Goal: Information Seeking & Learning: Learn about a topic

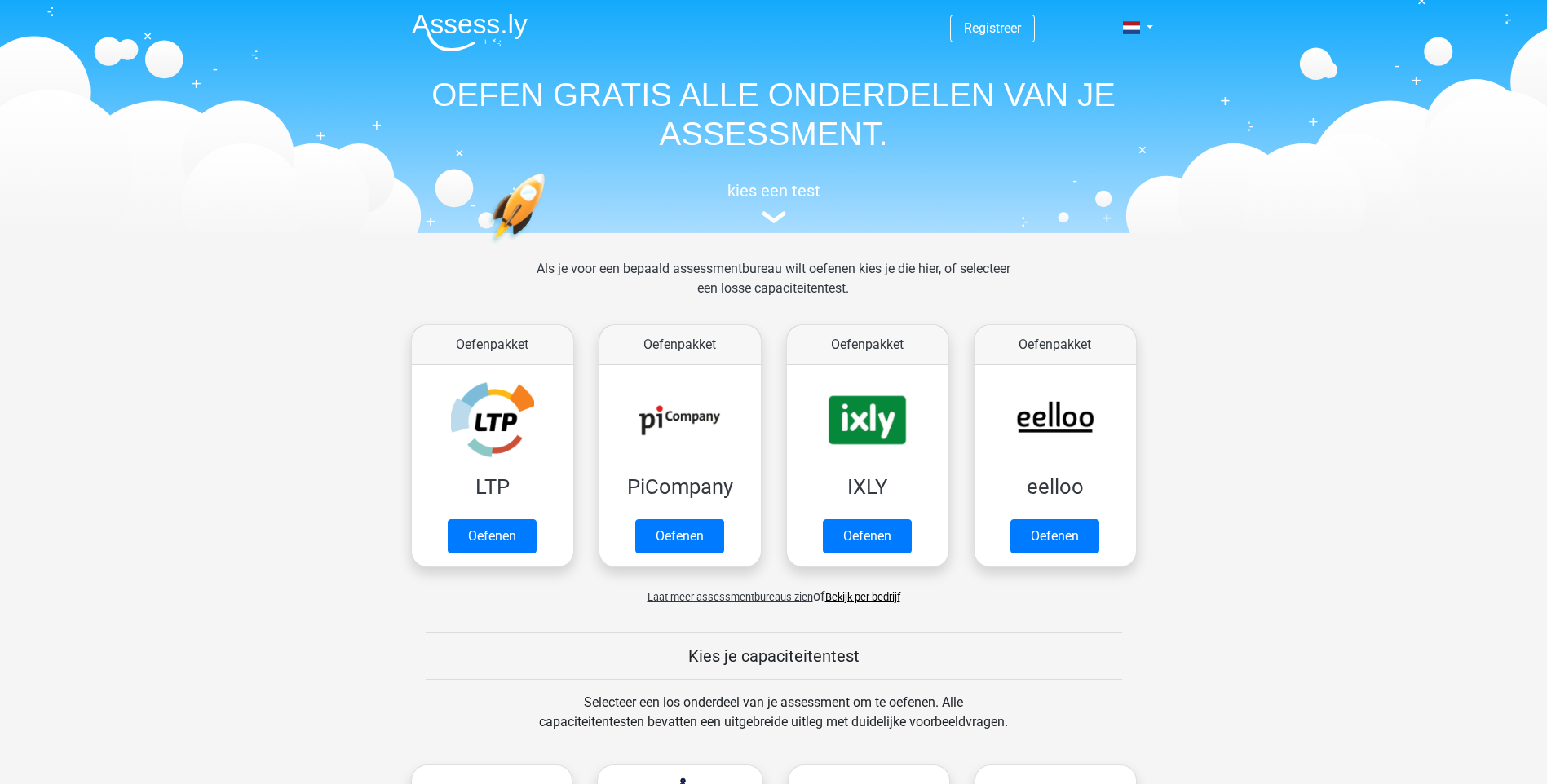
click at [432, 670] on div "Kies je capaciteitentest" at bounding box center [774, 657] width 775 height 47
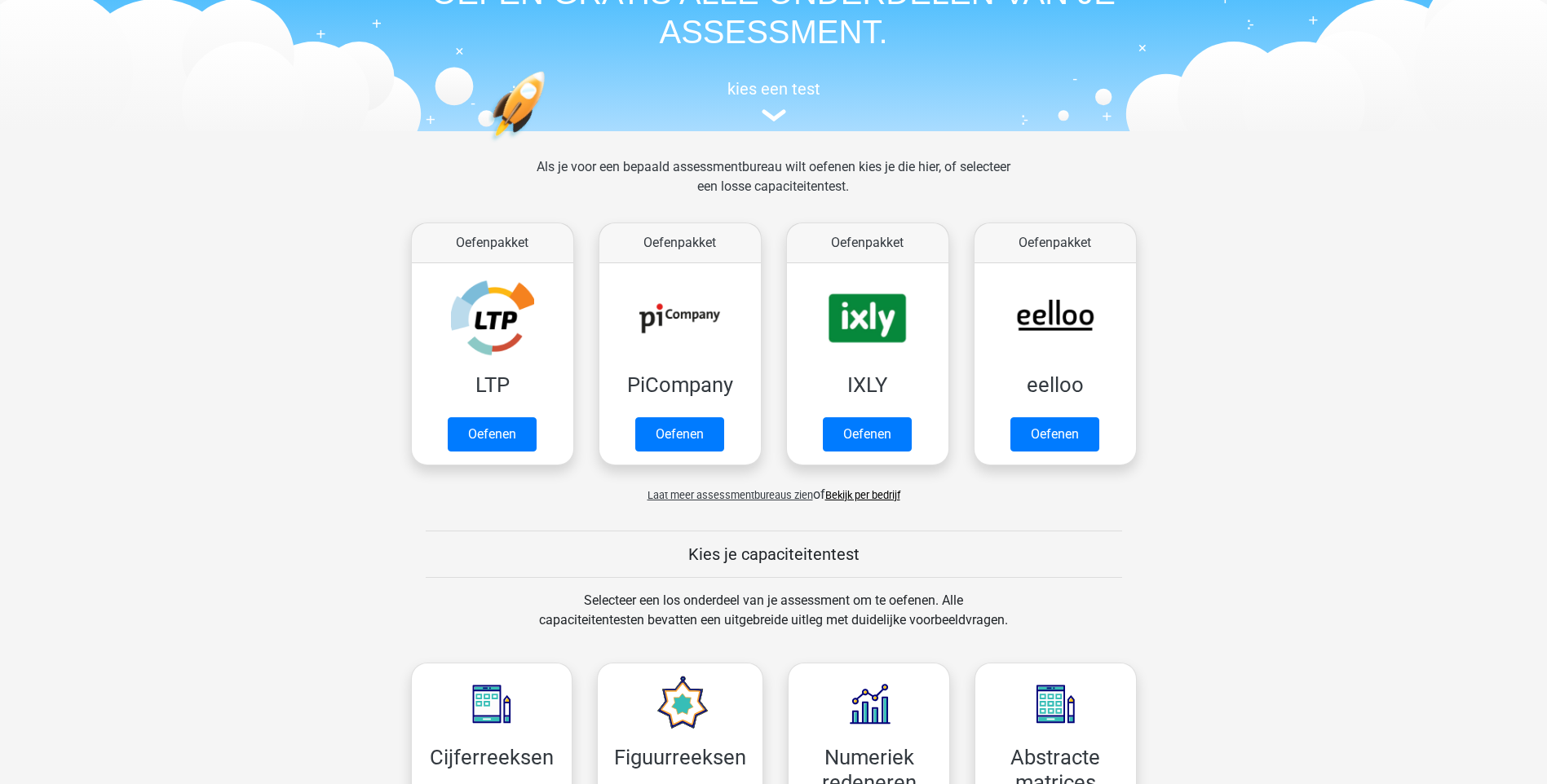
scroll to position [98, 0]
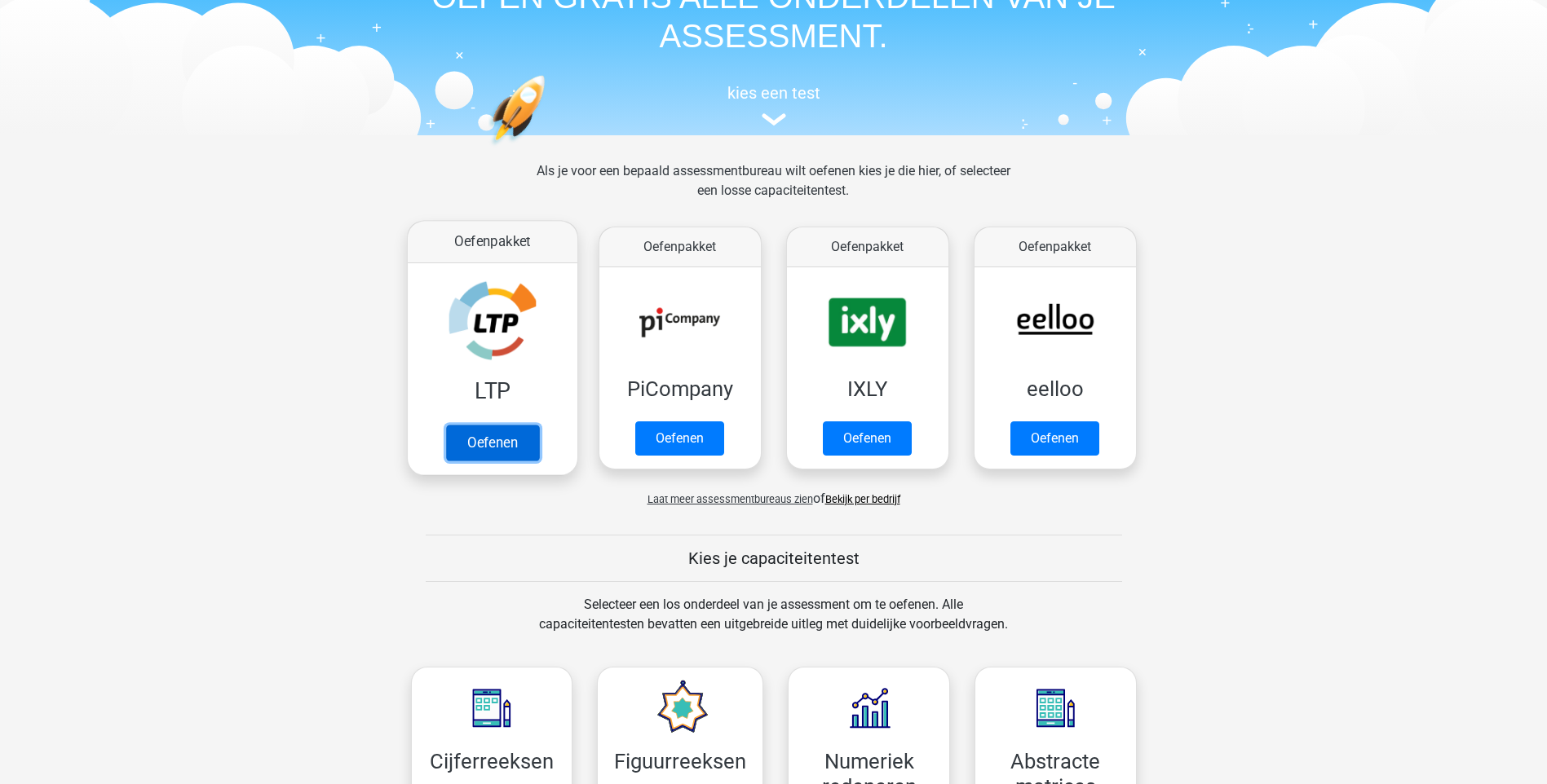
click at [505, 438] on link "Oefenen" at bounding box center [492, 442] width 93 height 36
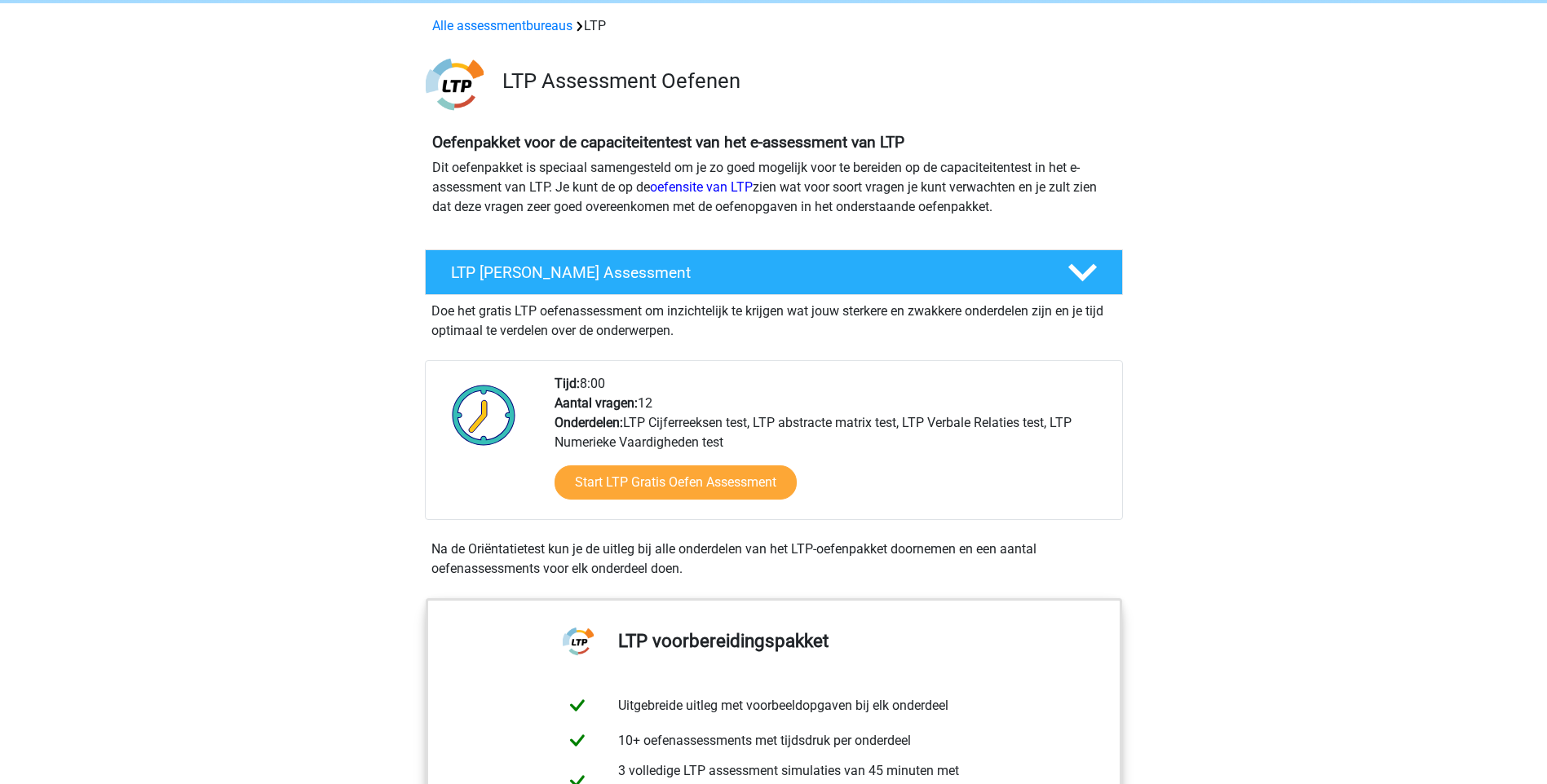
scroll to position [98, 0]
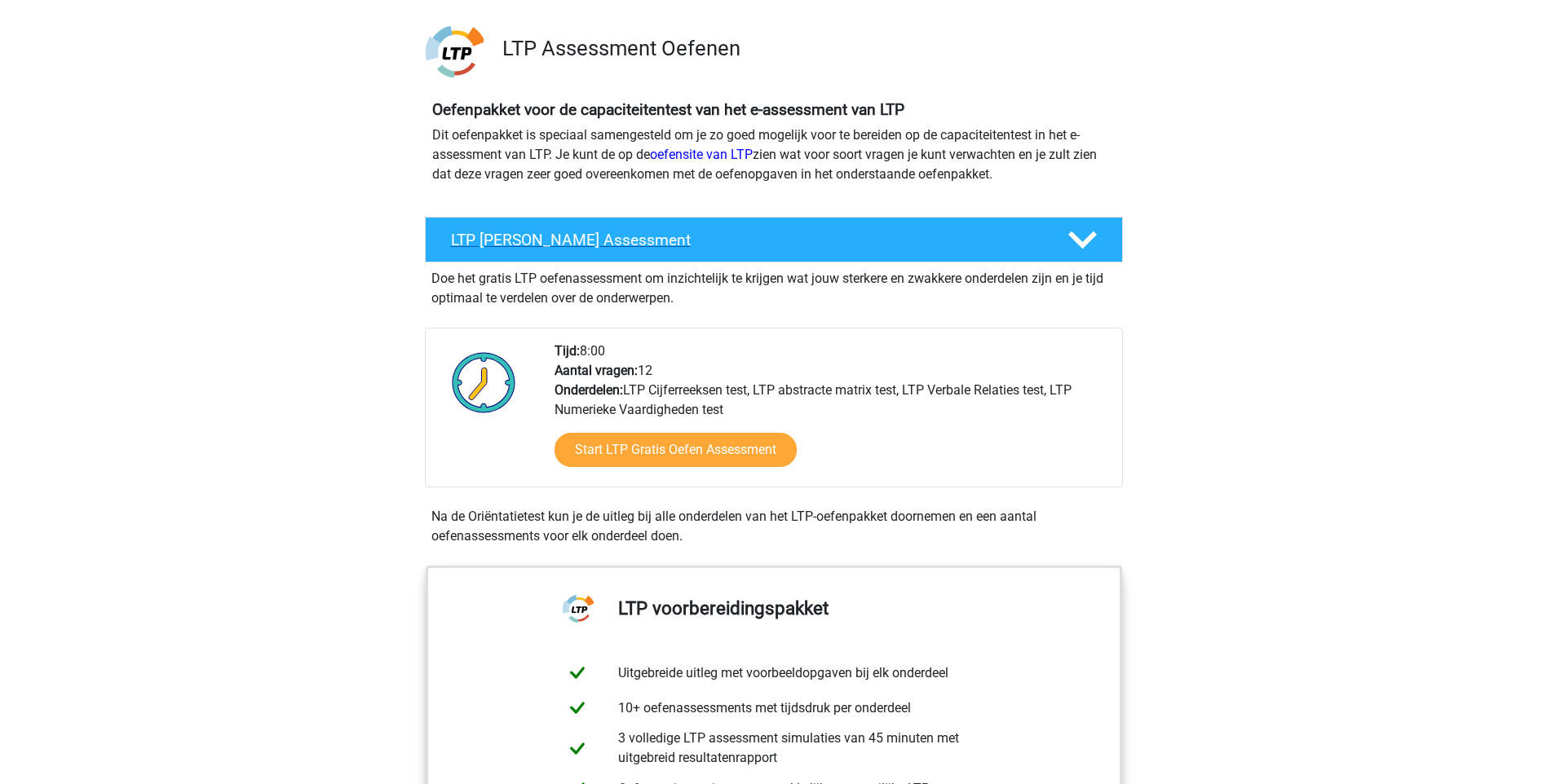
click at [604, 233] on h4 "LTP [PERSON_NAME] Assessment" at bounding box center [746, 239] width 590 height 18
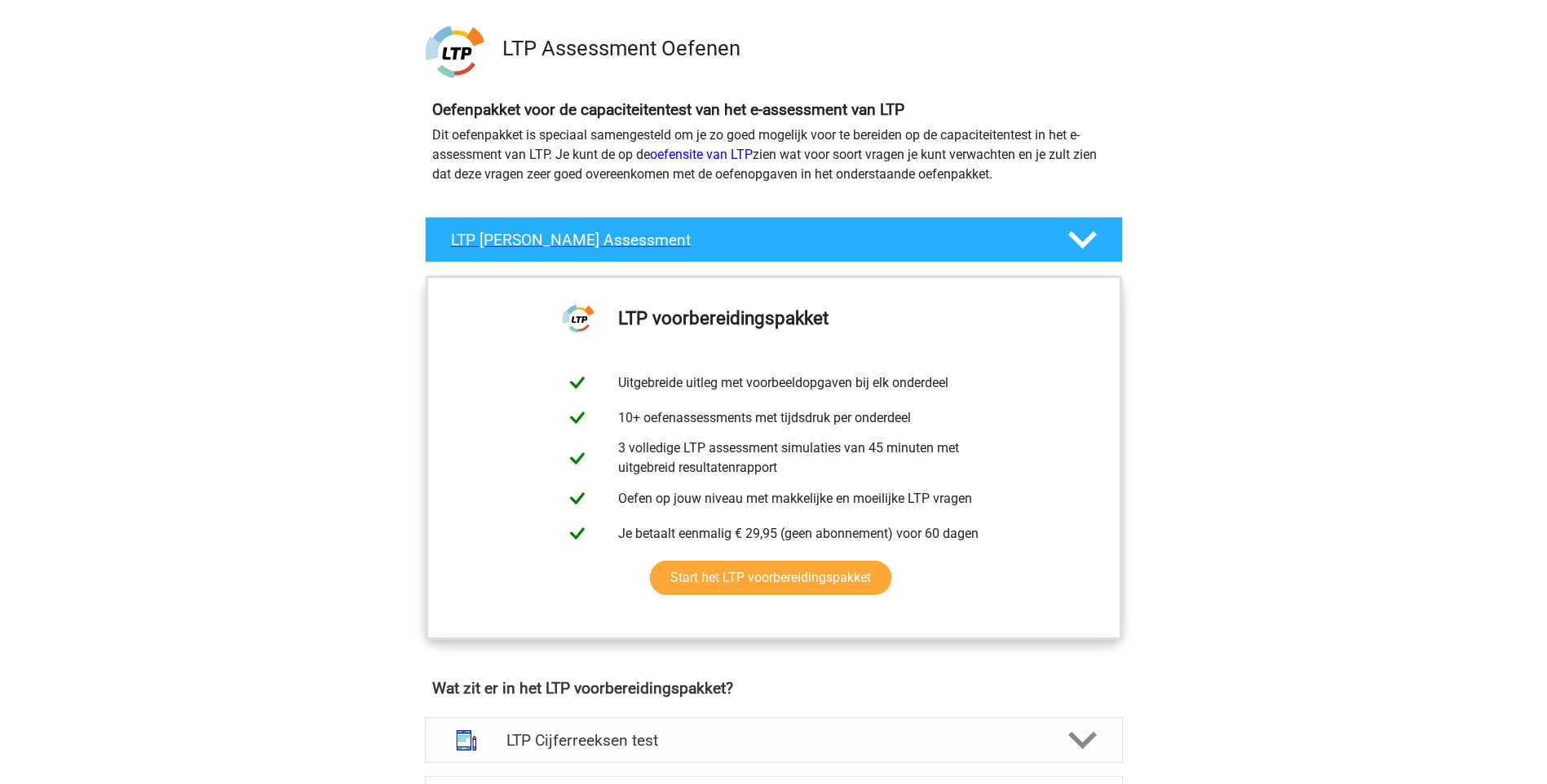
click at [604, 233] on h4 "LTP Gratis Oefen Assessment" at bounding box center [746, 239] width 590 height 18
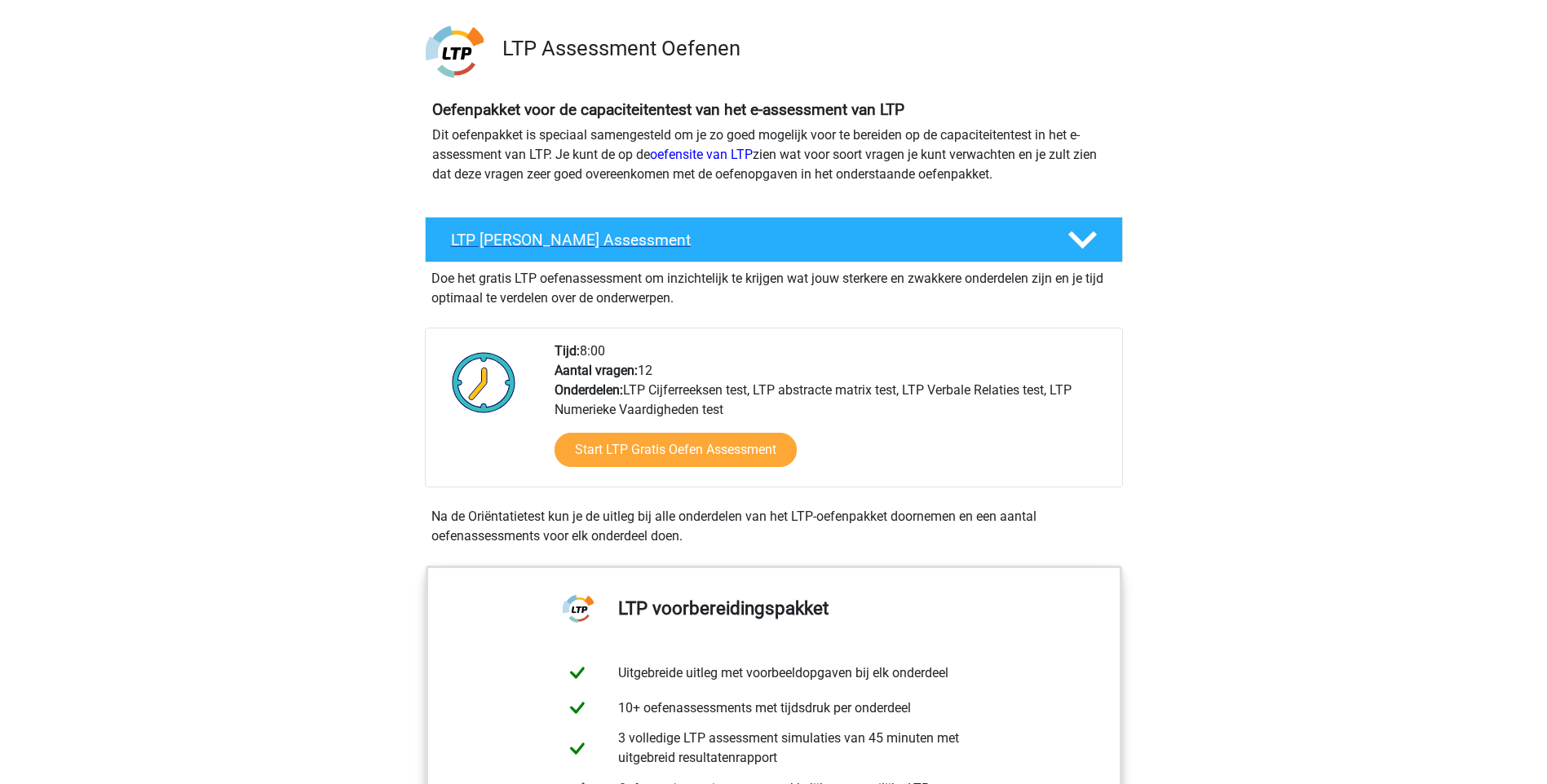
click at [604, 233] on h4 "LTP Gratis Oefen Assessment" at bounding box center [746, 239] width 590 height 18
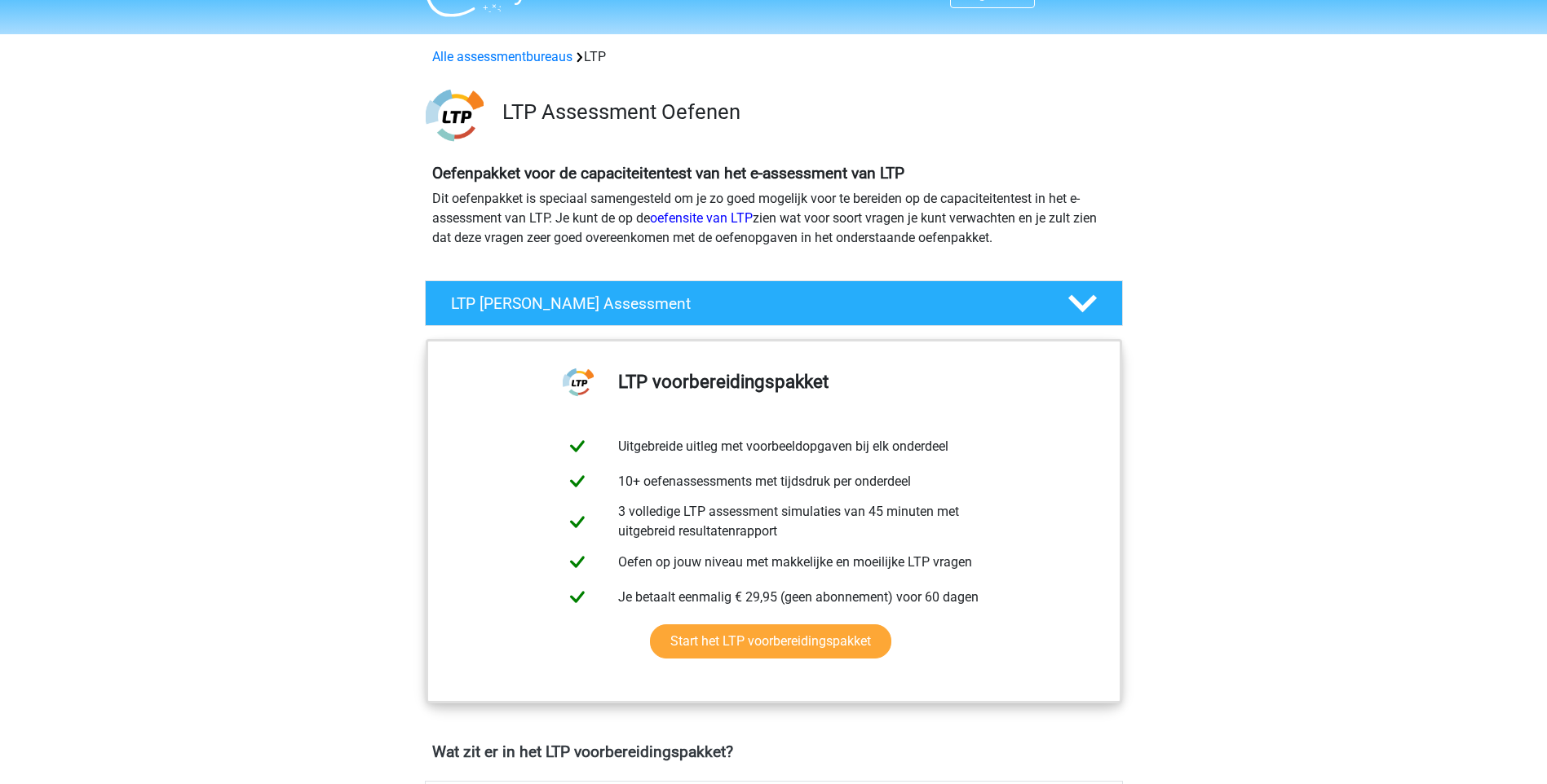
scroll to position [32, 0]
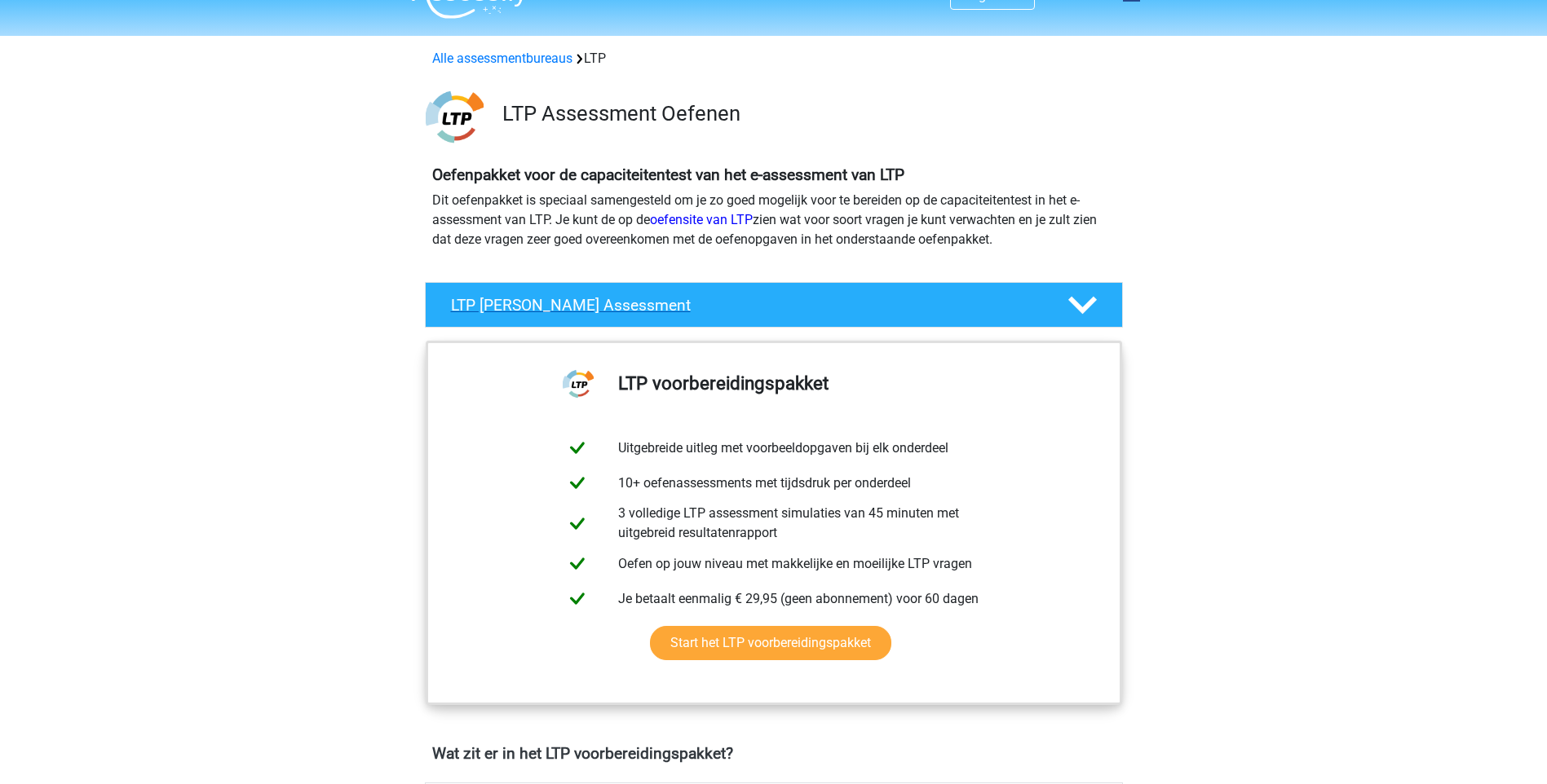
click at [855, 305] on h4 "LTP Gratis Oefen Assessment" at bounding box center [746, 305] width 590 height 18
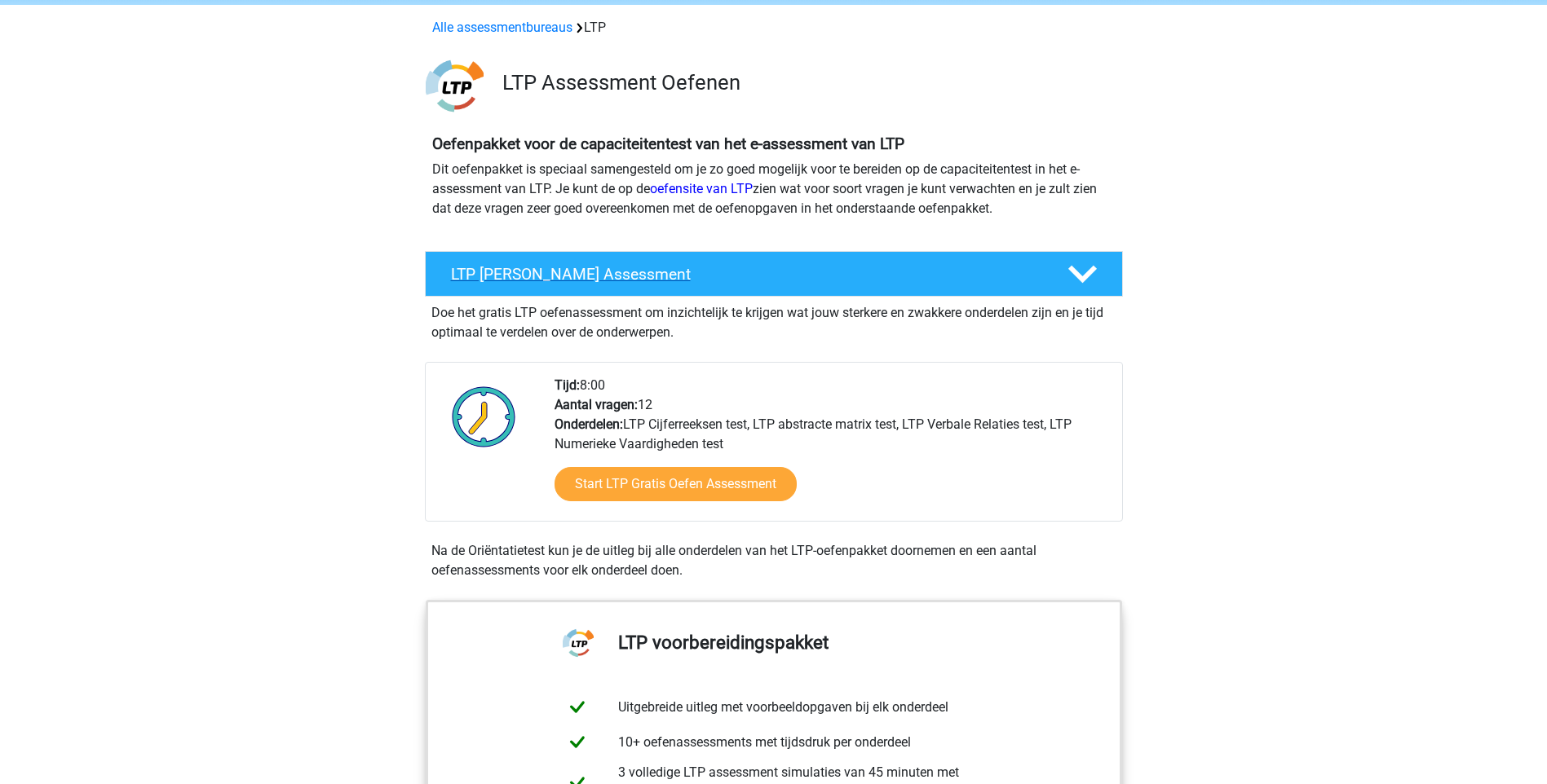
scroll to position [65, 0]
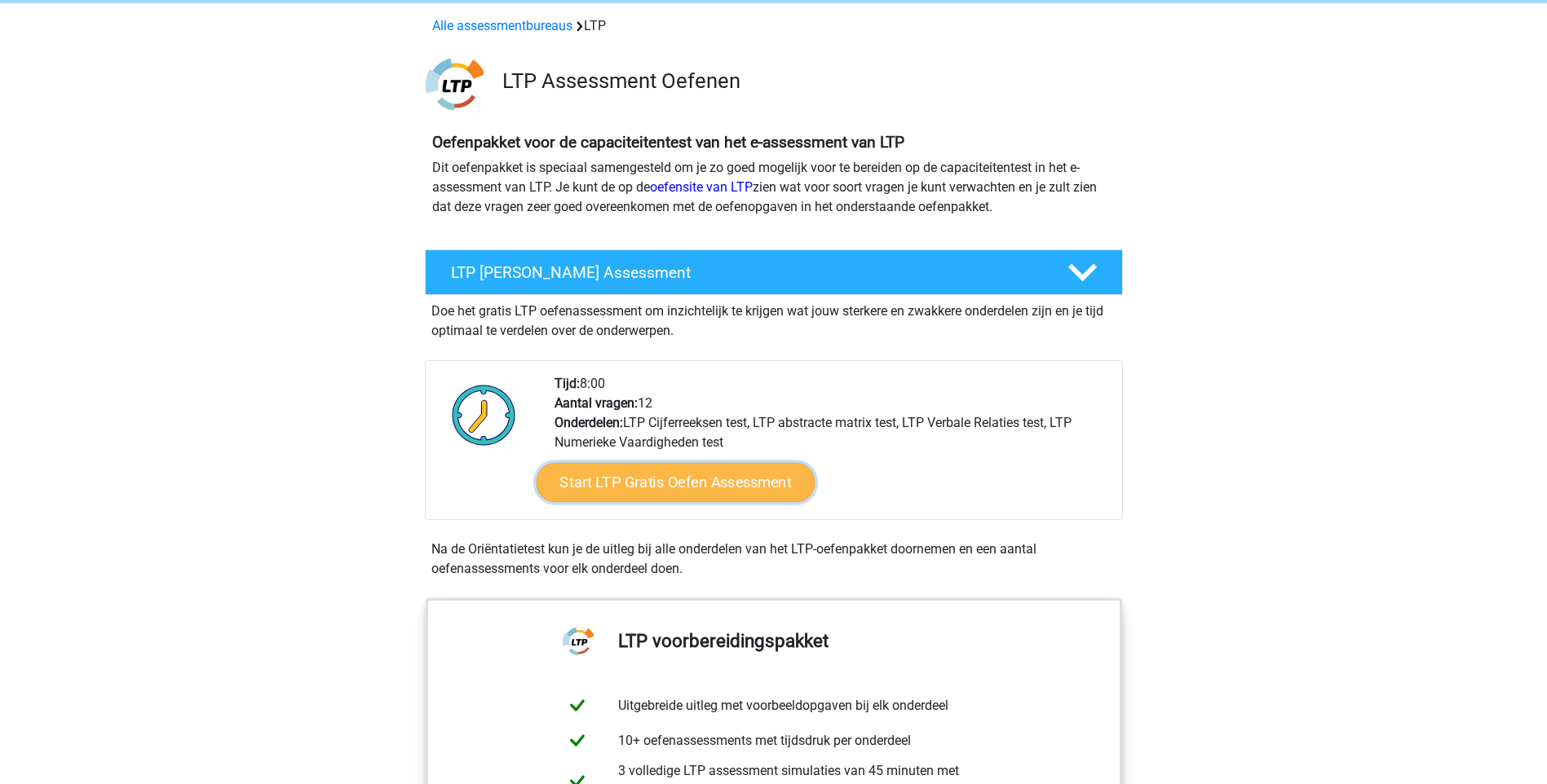
click at [705, 485] on link "Start LTP Gratis Oefen Assessment" at bounding box center [674, 482] width 279 height 39
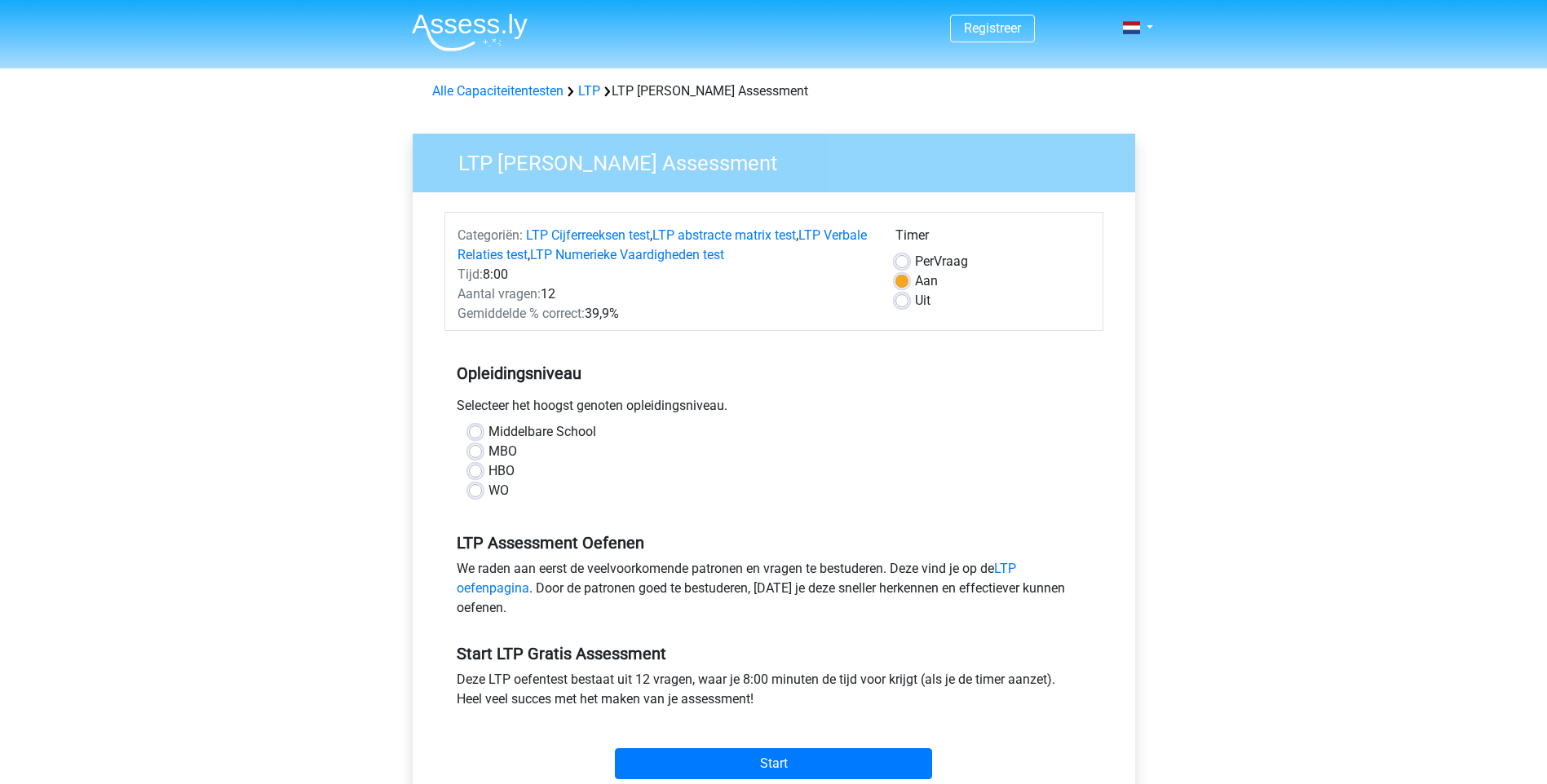
click at [488, 469] on label "HBO" at bounding box center [501, 471] width 26 height 19
click at [475, 469] on input "HBO" at bounding box center [475, 469] width 13 height 17
radio input "true"
click at [922, 348] on div "Opleidingsniveau Selecteer het hoogst genoten opleidingsniveau. Middelbare Scho…" at bounding box center [774, 426] width 659 height 176
click at [915, 265] on label "Per Vraag" at bounding box center [942, 262] width 53 height 19
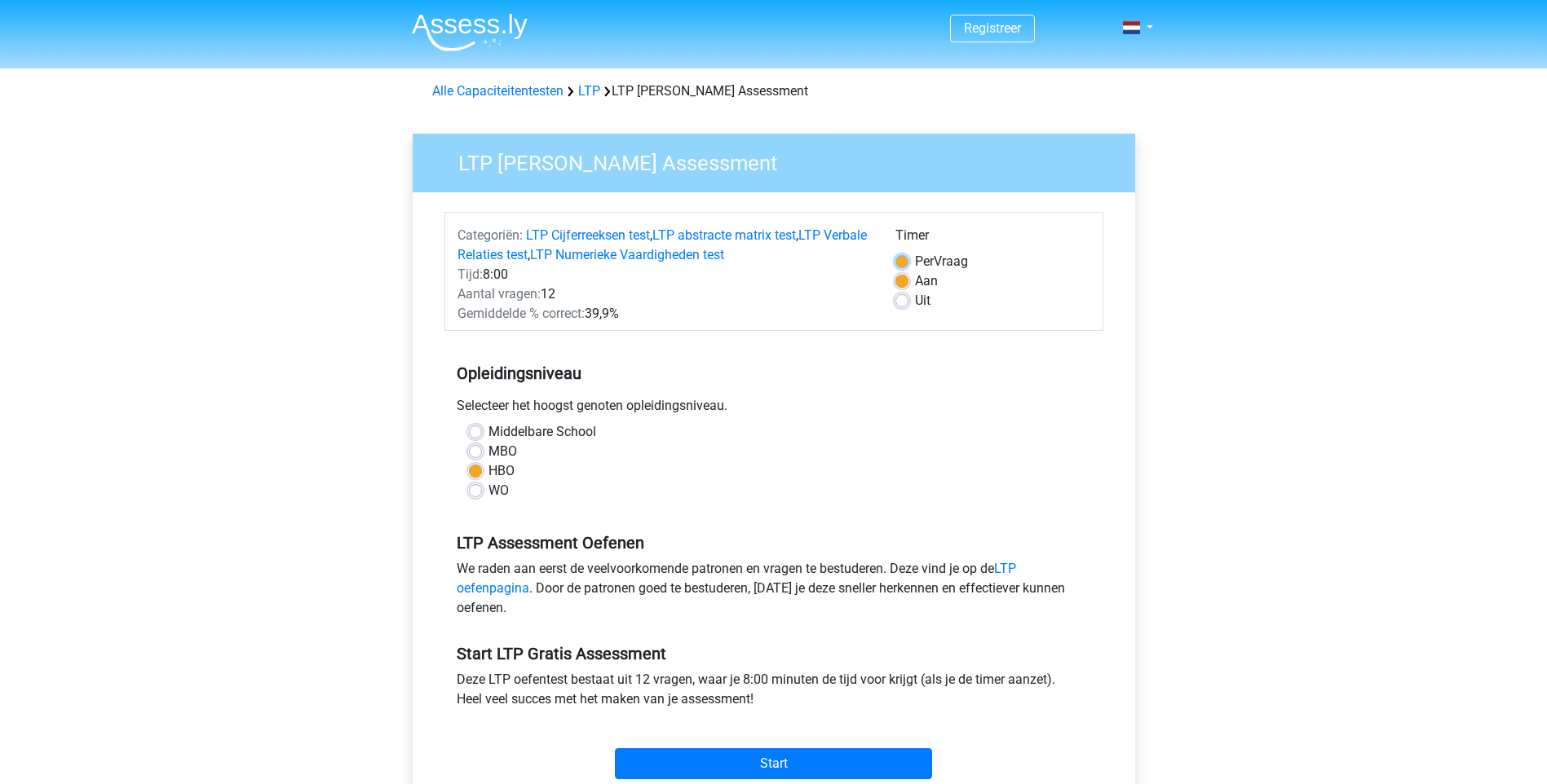
click at [904, 265] on input "Per Vraag" at bounding box center [901, 260] width 13 height 17
radio input "true"
click at [915, 283] on label "Aan" at bounding box center [927, 281] width 23 height 19
click at [902, 283] on input "Aan" at bounding box center [901, 279] width 13 height 17
radio input "true"
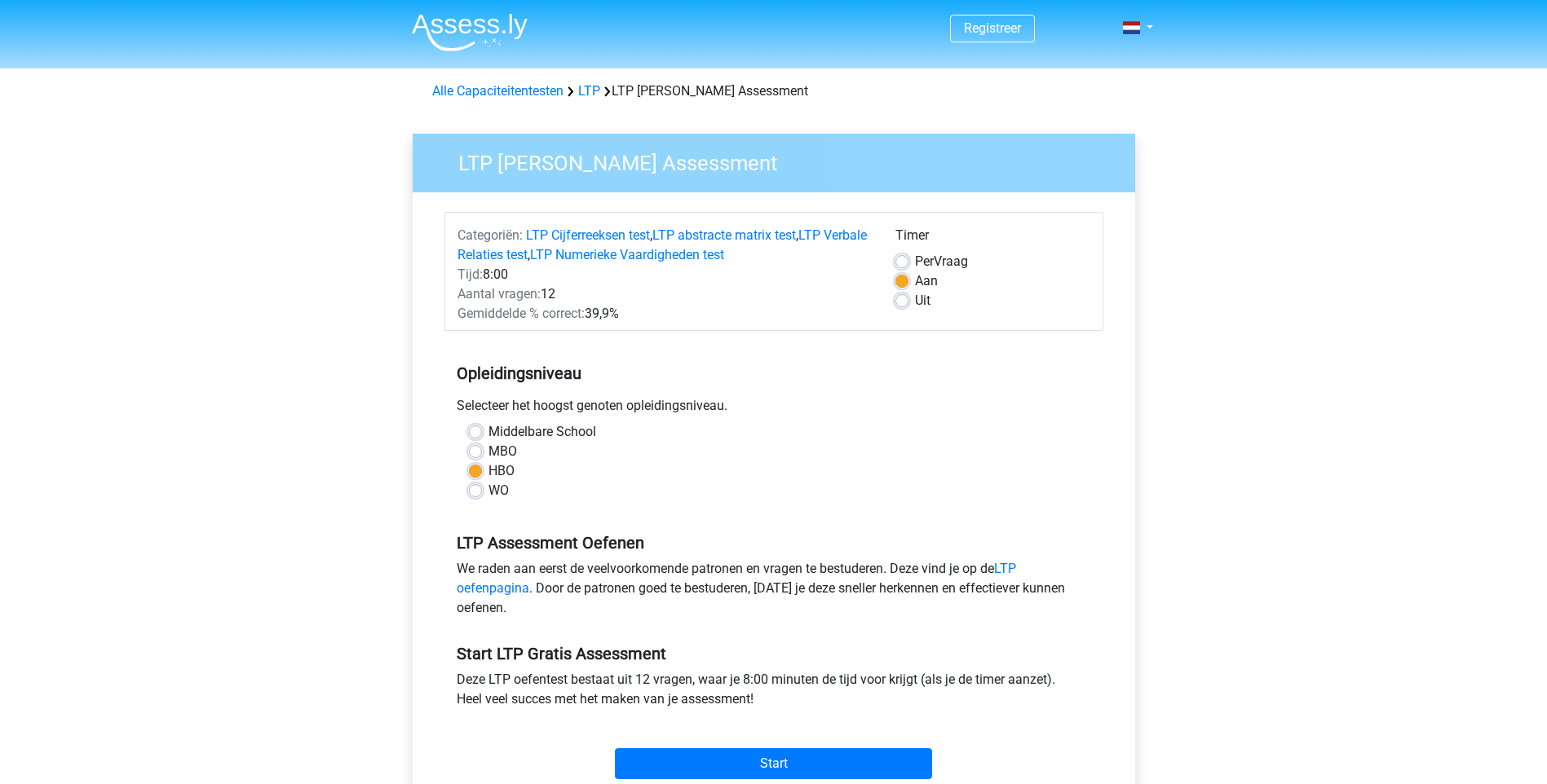
click at [1016, 401] on div "Selecteer het hoogst genoten opleidingsniveau." at bounding box center [774, 409] width 659 height 26
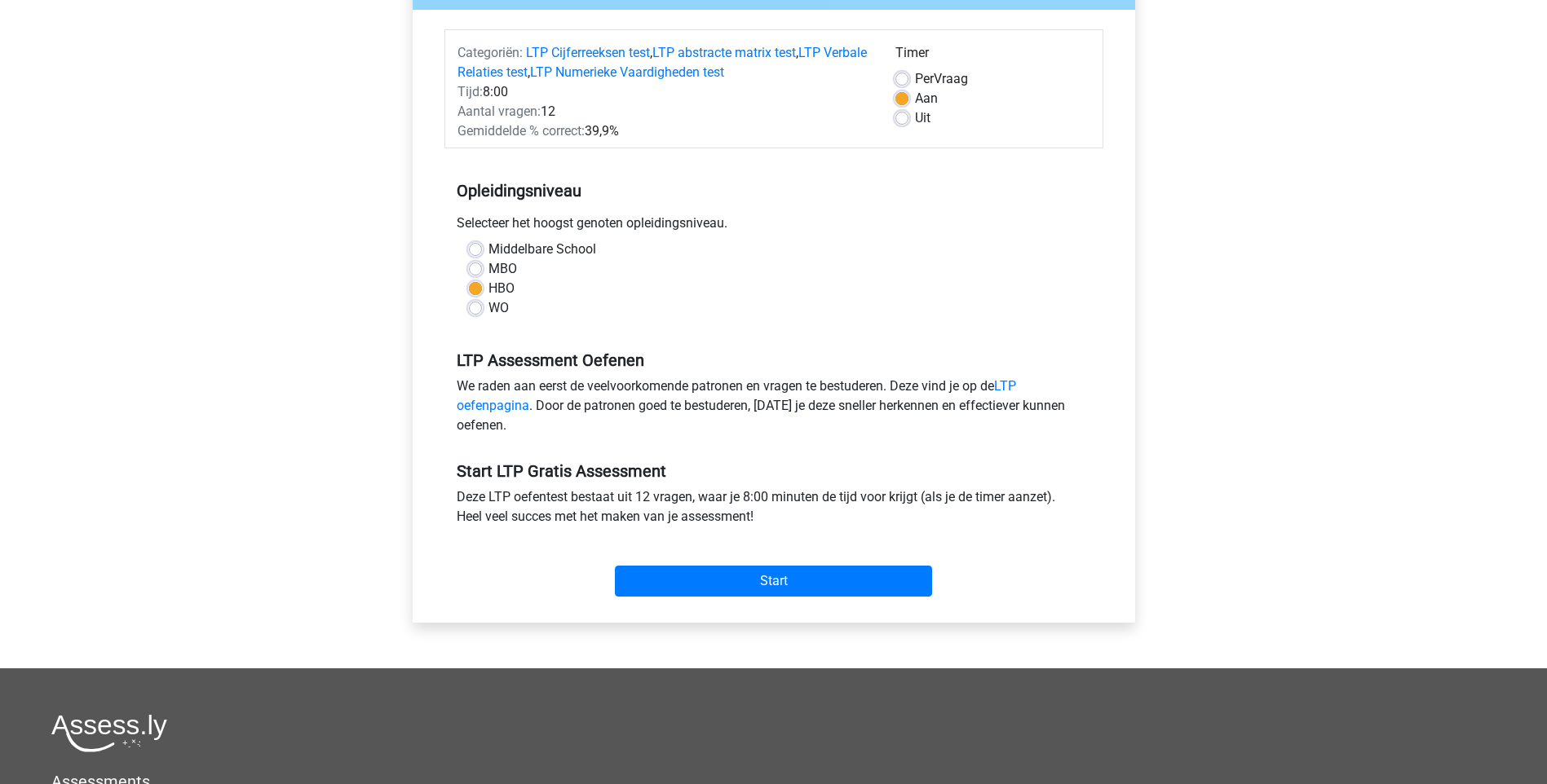
scroll to position [196, 0]
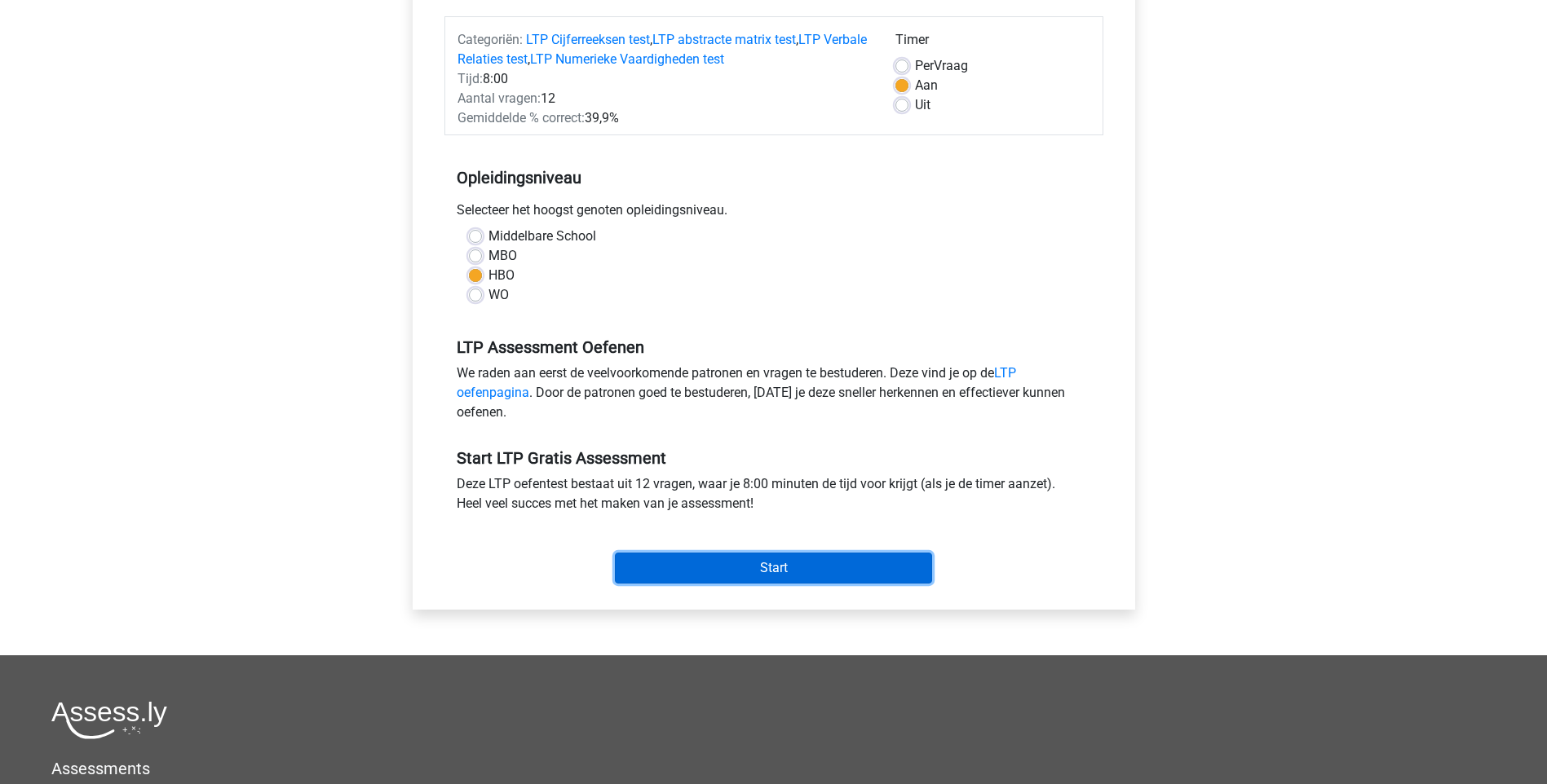
click at [767, 571] on input "Start" at bounding box center [773, 567] width 317 height 31
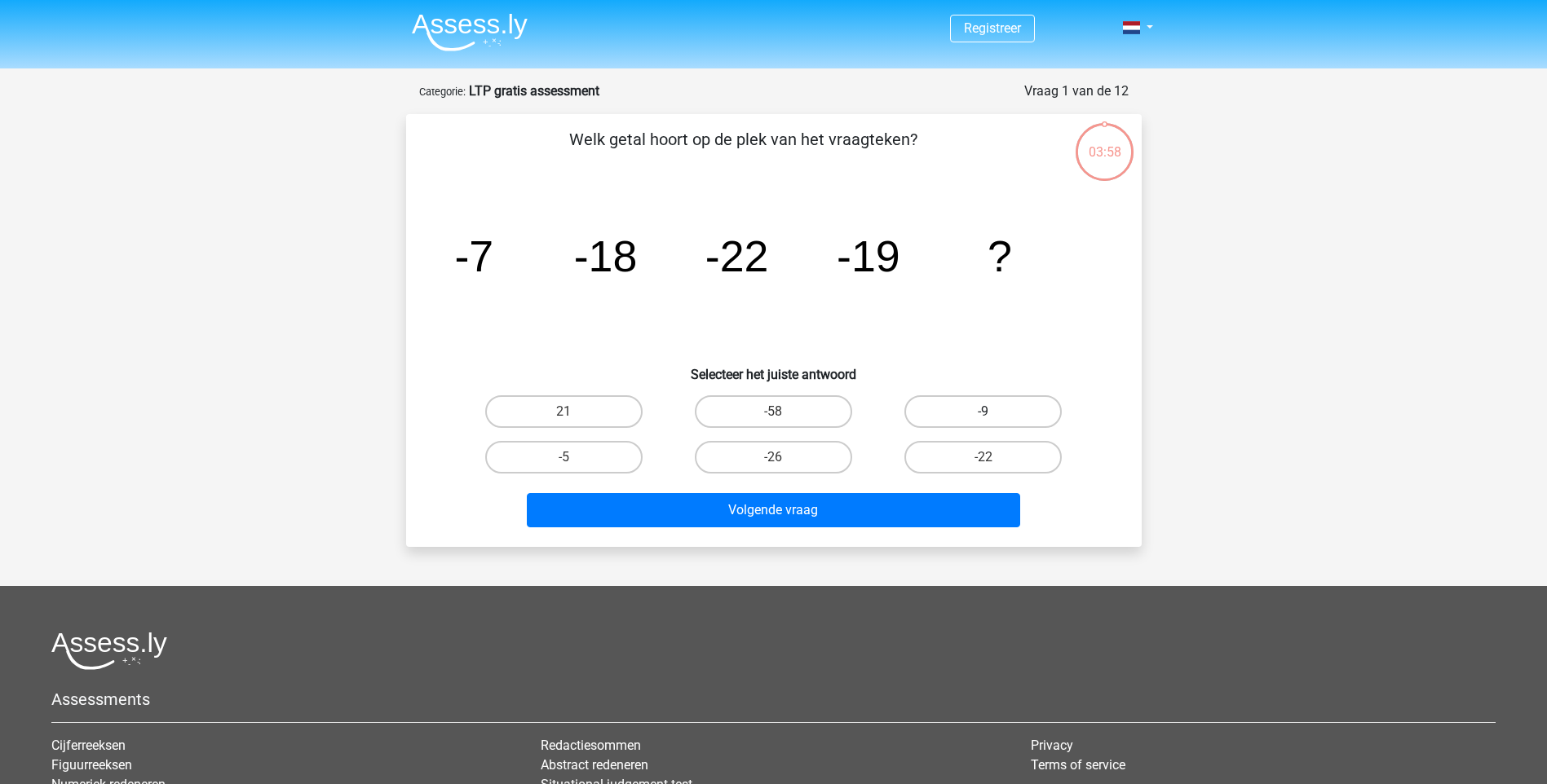
click at [932, 412] on label "-9" at bounding box center [983, 411] width 157 height 32
click at [984, 412] on input "-9" at bounding box center [989, 417] width 10 height 10
radio input "true"
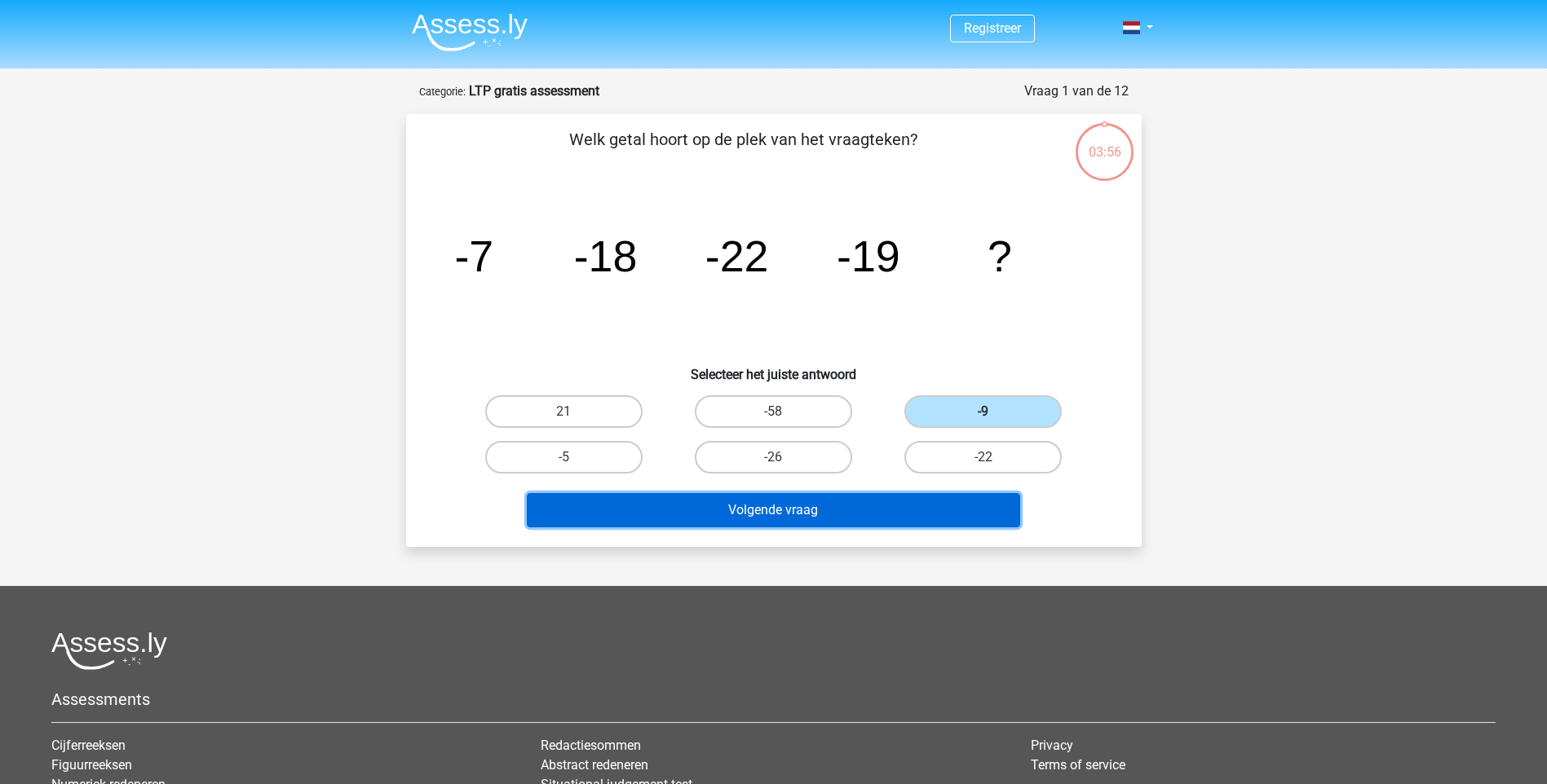
click at [822, 502] on button "Volgende vraag" at bounding box center [773, 510] width 494 height 34
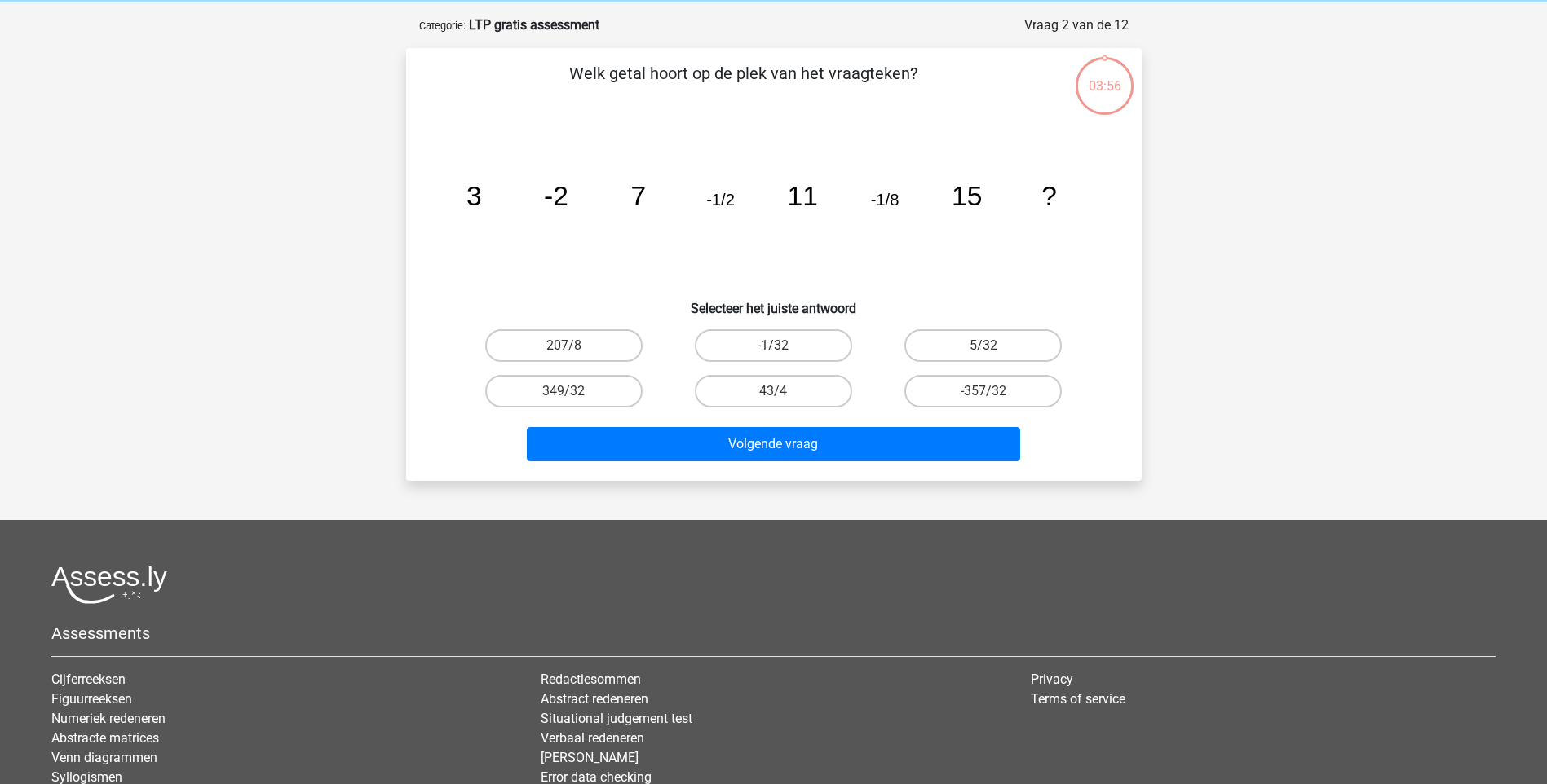
scroll to position [81, 0]
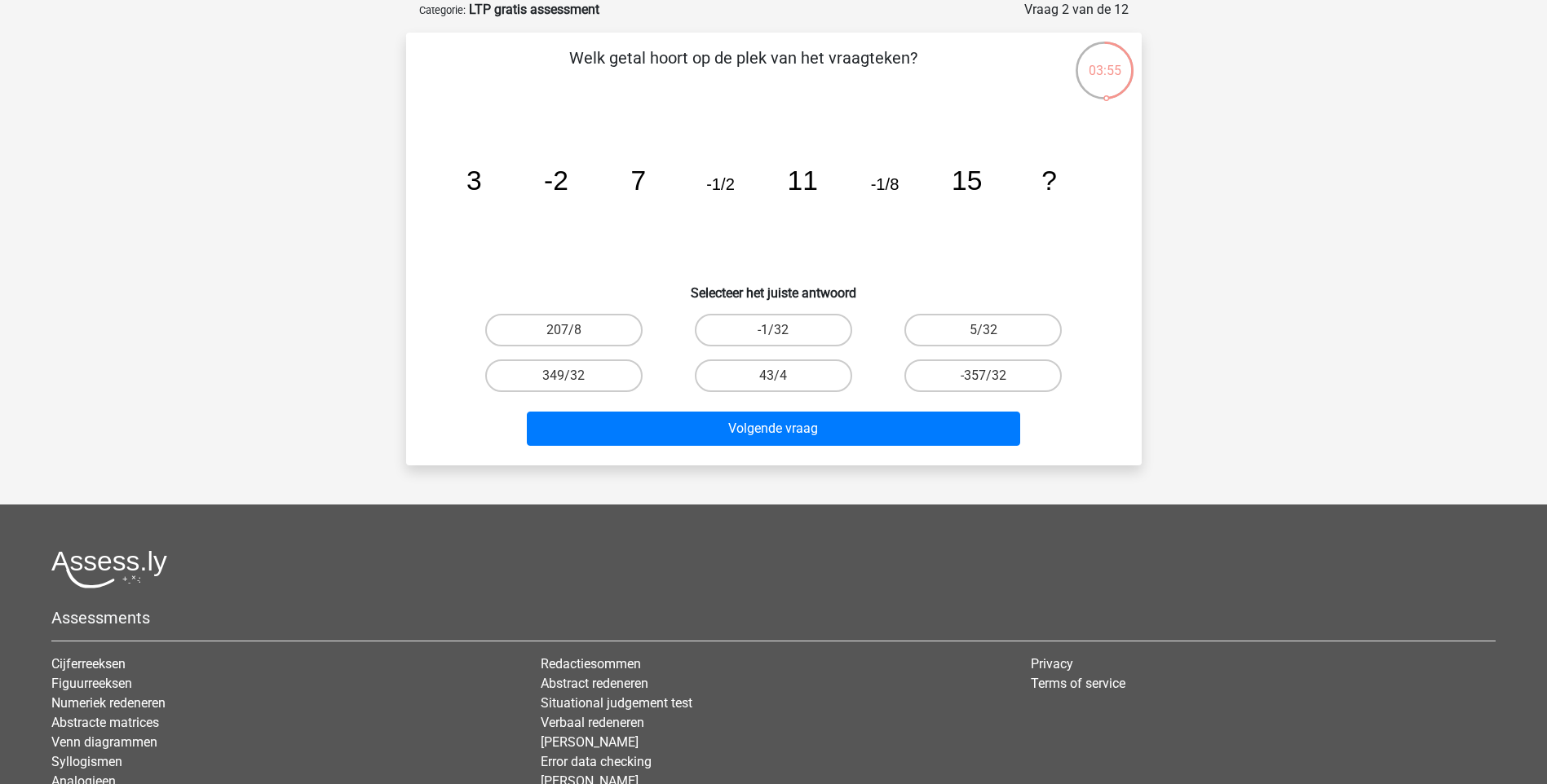
click at [623, 261] on icon "image/svg+xml 3 -2 7 -1/2 11 -1/8 15 ?" at bounding box center [774, 189] width 658 height 165
click at [987, 207] on icon "image/svg+xml 3 -2 7 -1/2 11 -1/8 15 ?" at bounding box center [774, 189] width 658 height 165
click at [805, 322] on label "-1/32" at bounding box center [773, 329] width 157 height 32
click at [784, 330] on input "-1/32" at bounding box center [778, 335] width 10 height 10
radio input "true"
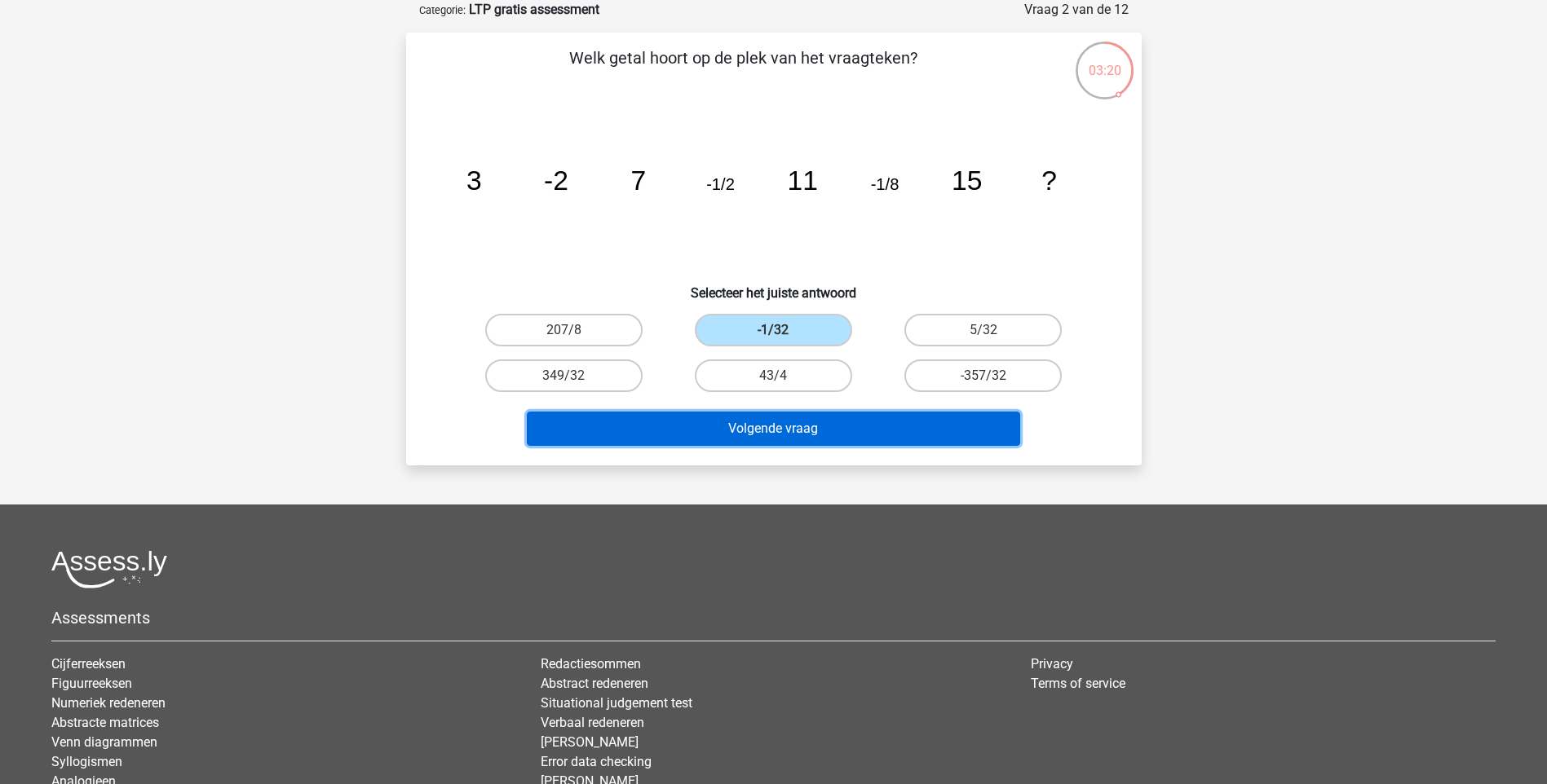
click at [800, 421] on button "Volgende vraag" at bounding box center [773, 429] width 494 height 34
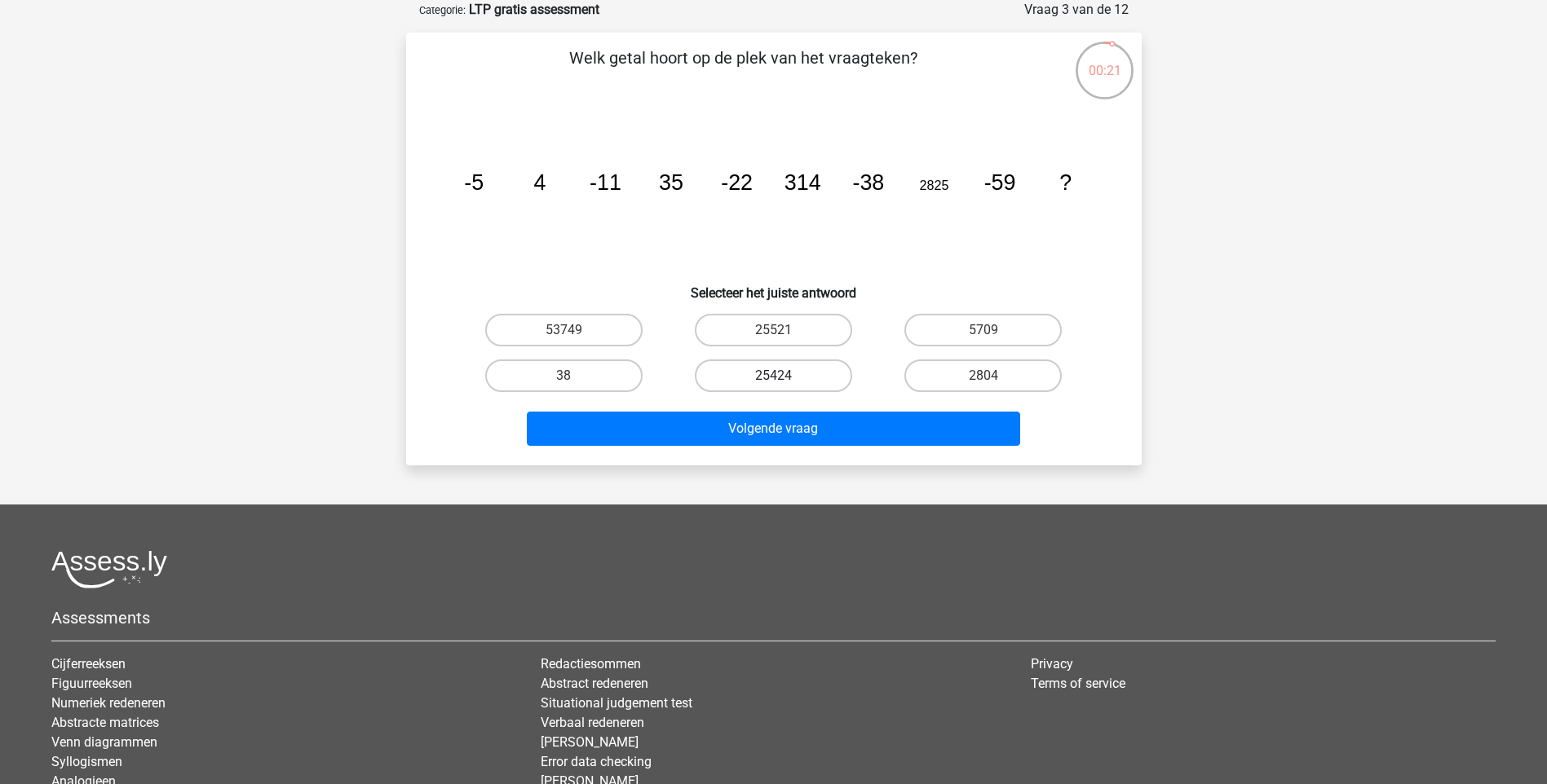
click at [755, 373] on label "25424" at bounding box center [773, 375] width 157 height 32
click at [773, 375] on input "25424" at bounding box center [778, 381] width 10 height 10
radio input "true"
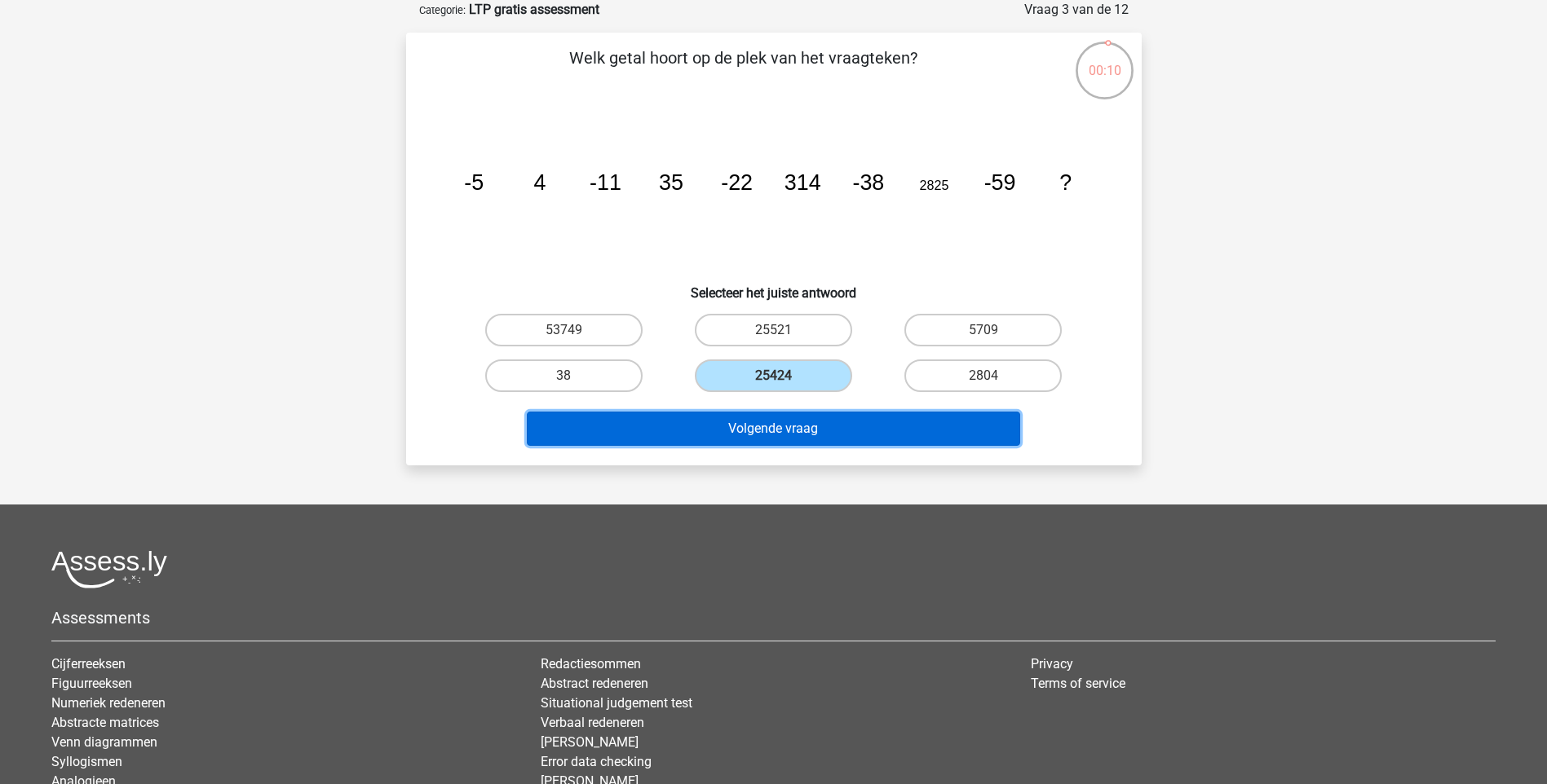
click at [763, 419] on button "Volgende vraag" at bounding box center [773, 429] width 494 height 34
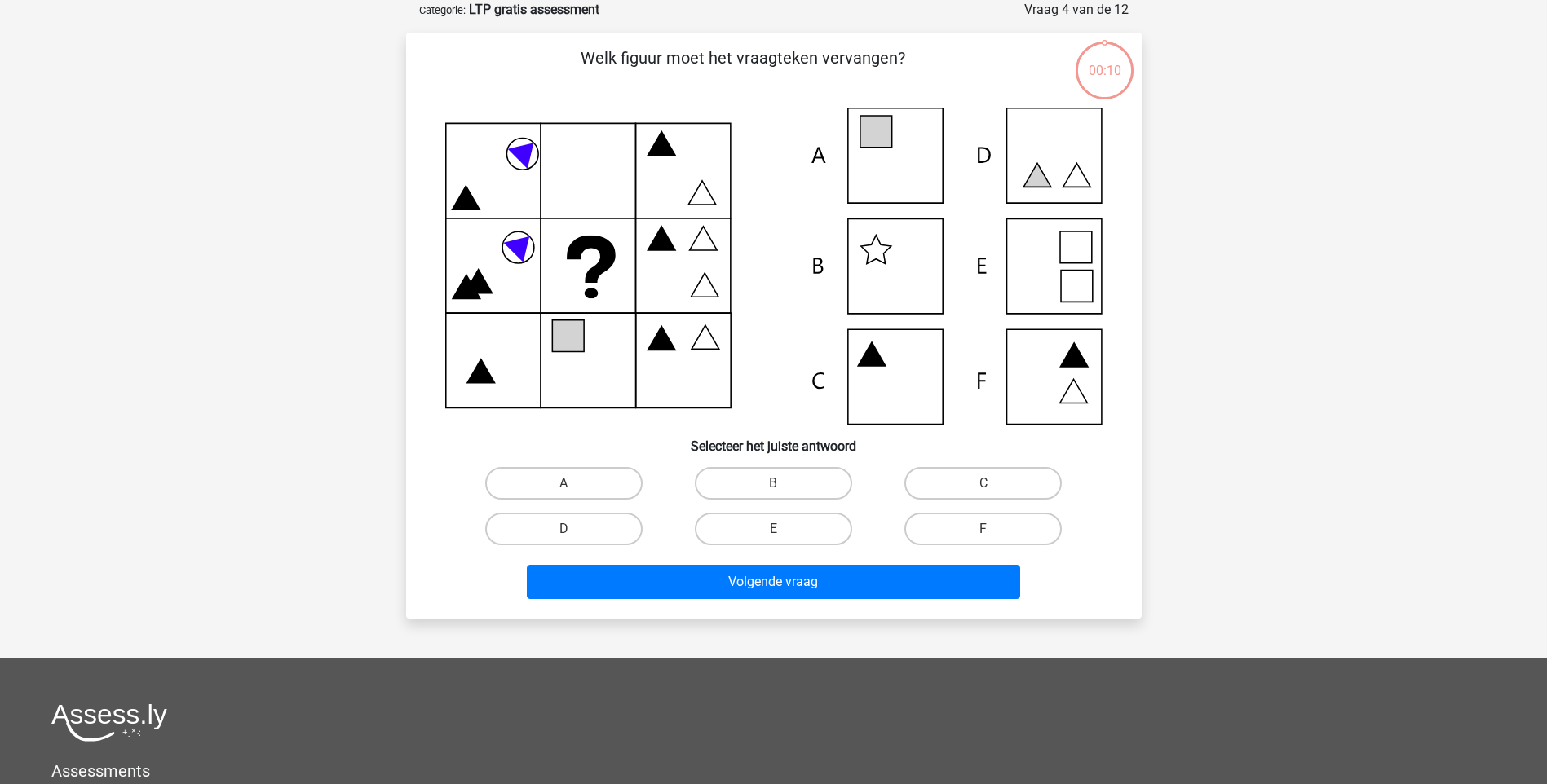
click at [763, 419] on icon at bounding box center [774, 265] width 658 height 317
drag, startPoint x: 763, startPoint y: 419, endPoint x: 750, endPoint y: 408, distance: 17.0
click at [750, 408] on icon at bounding box center [774, 265] width 658 height 317
click at [944, 474] on label "C" at bounding box center [983, 483] width 157 height 32
click at [984, 484] on input "C" at bounding box center [989, 489] width 10 height 10
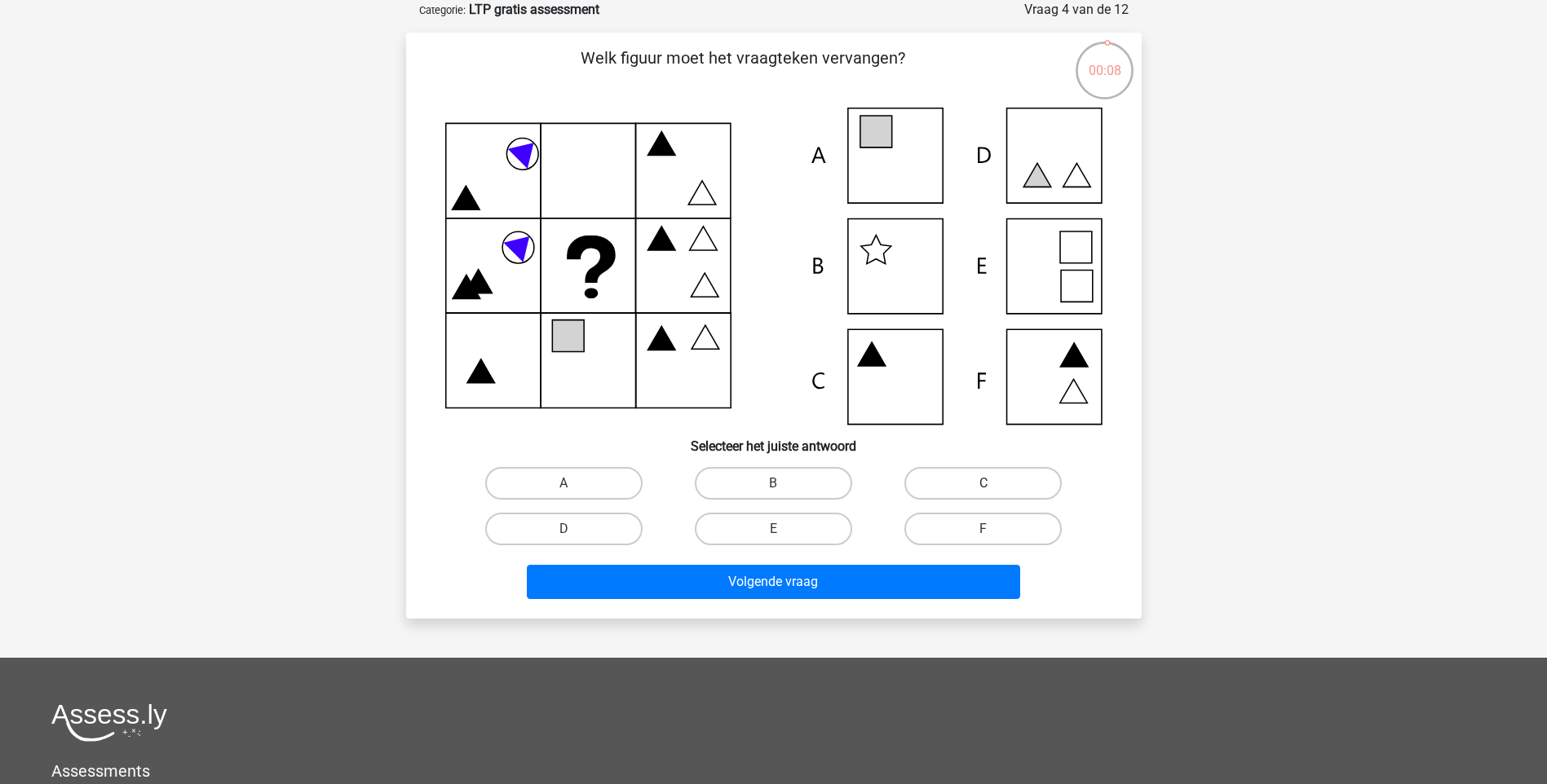
radio input "true"
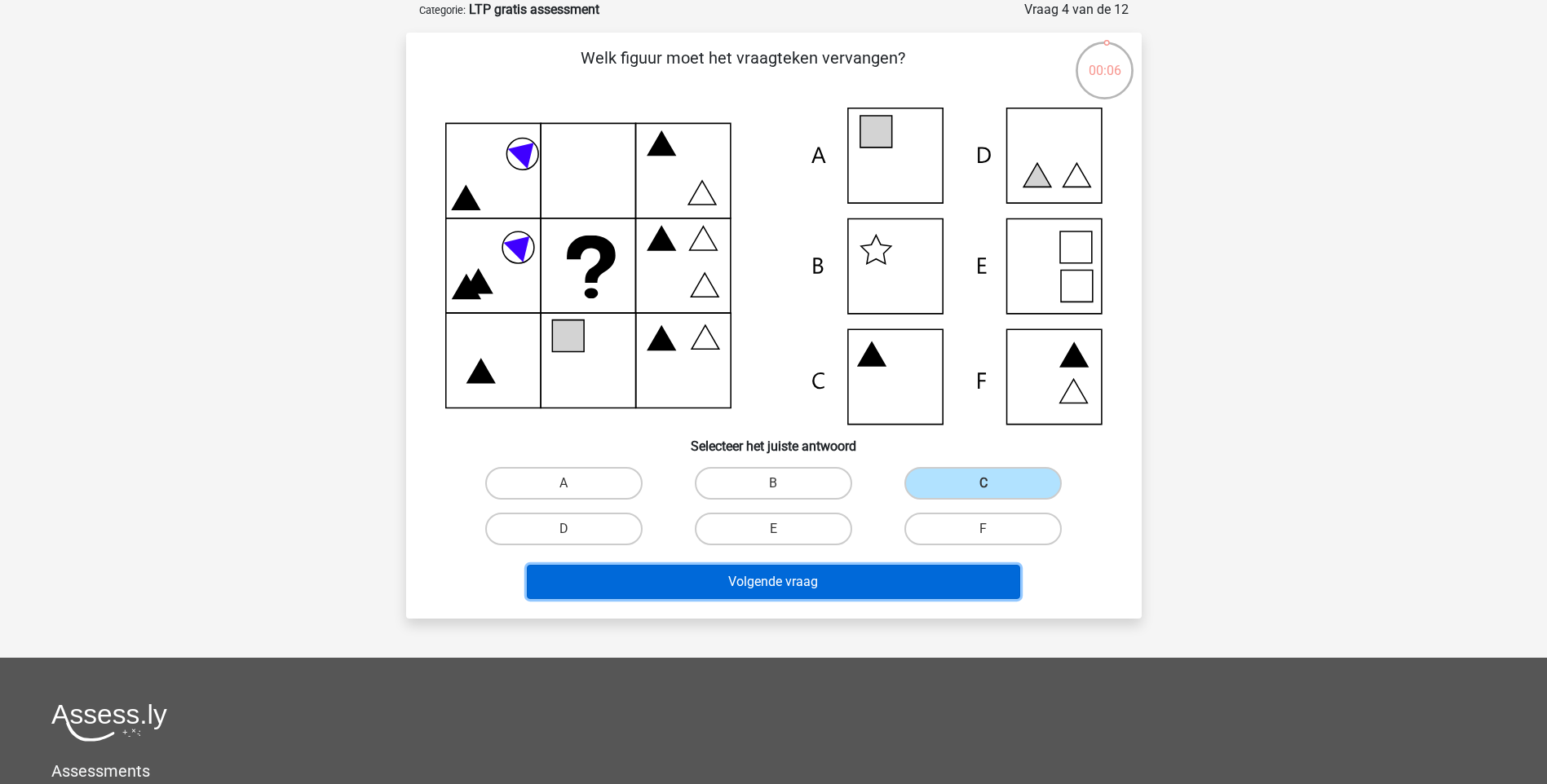
click at [867, 567] on button "Volgende vraag" at bounding box center [773, 581] width 494 height 34
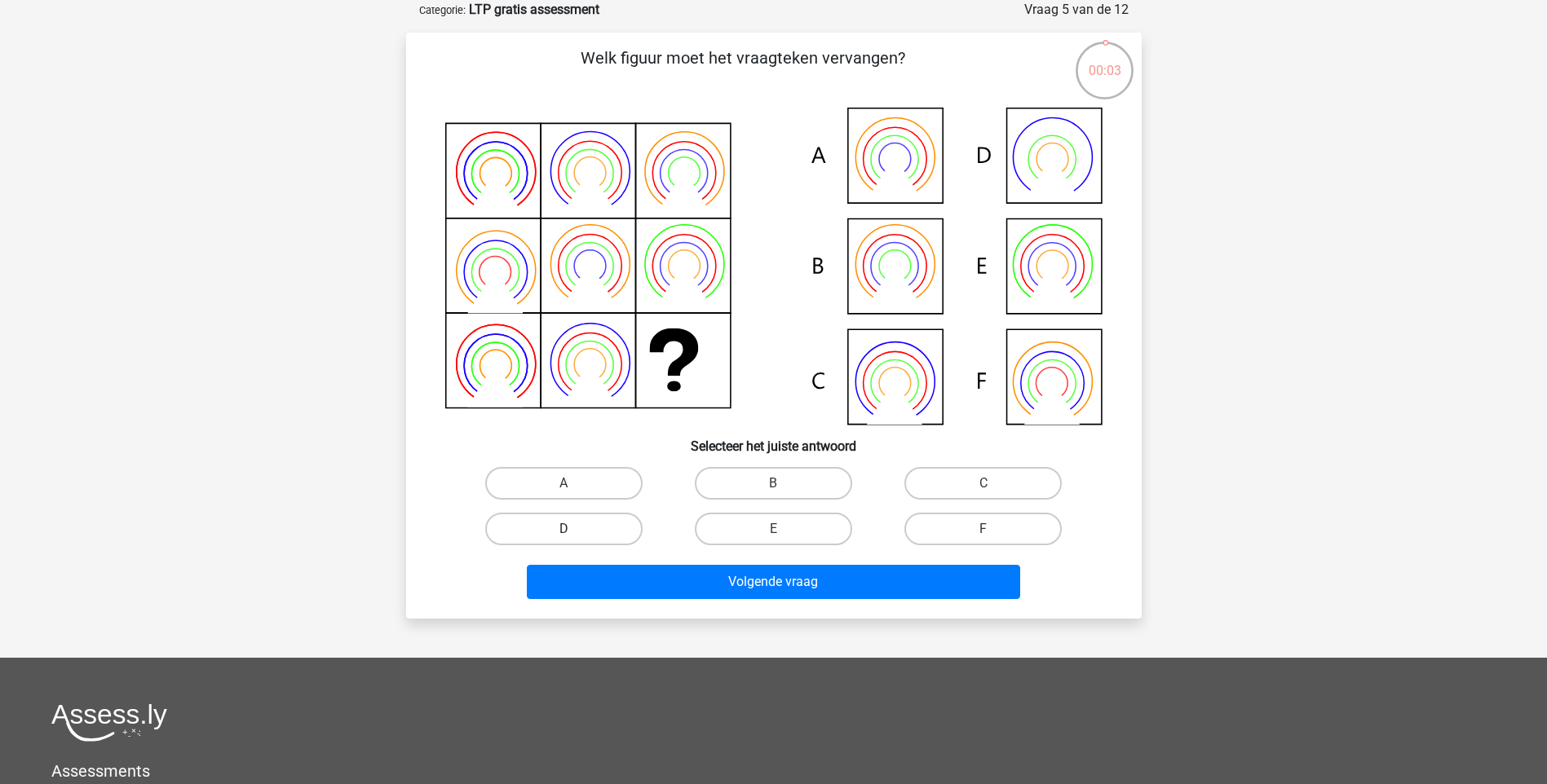
click at [589, 533] on label "D" at bounding box center [564, 528] width 157 height 32
click at [574, 533] on input "D" at bounding box center [569, 534] width 10 height 10
radio input "true"
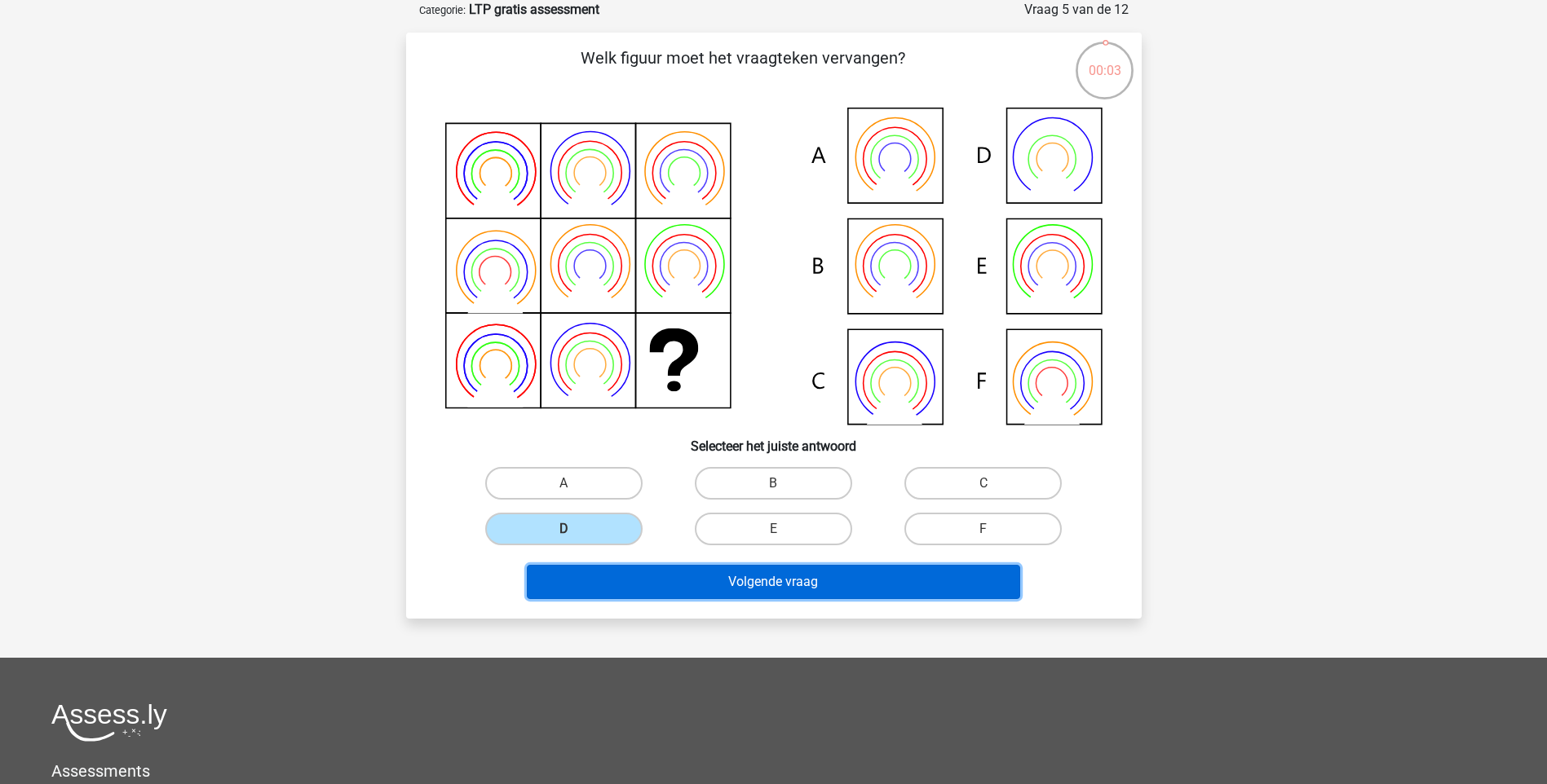
click at [665, 575] on button "Volgende vraag" at bounding box center [773, 581] width 494 height 34
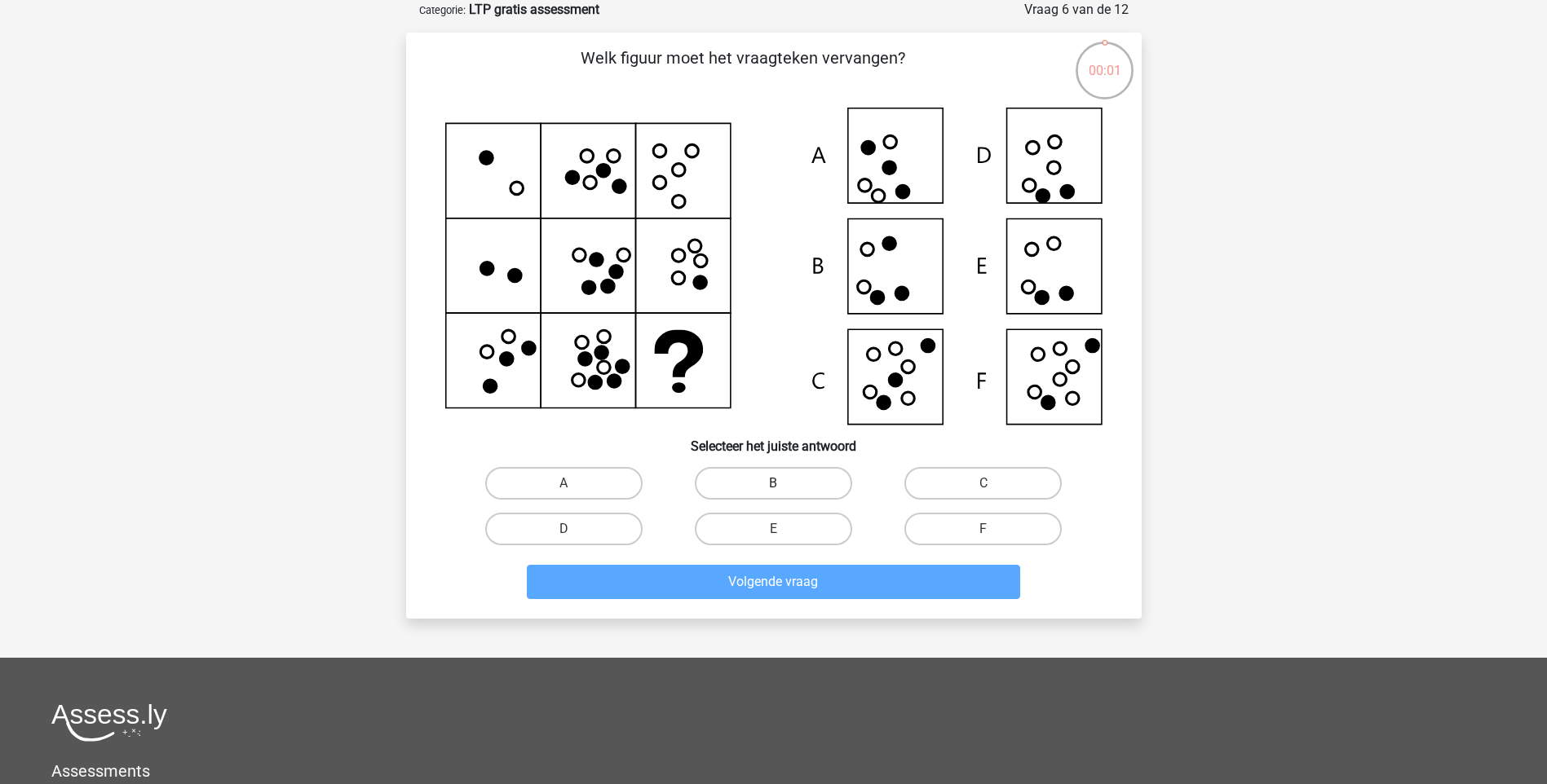
click at [797, 472] on label "B" at bounding box center [773, 483] width 157 height 32
click at [784, 484] on input "B" at bounding box center [778, 489] width 10 height 10
radio input "true"
click at [797, 472] on label "B" at bounding box center [773, 483] width 157 height 32
click at [784, 484] on input "B" at bounding box center [778, 489] width 10 height 10
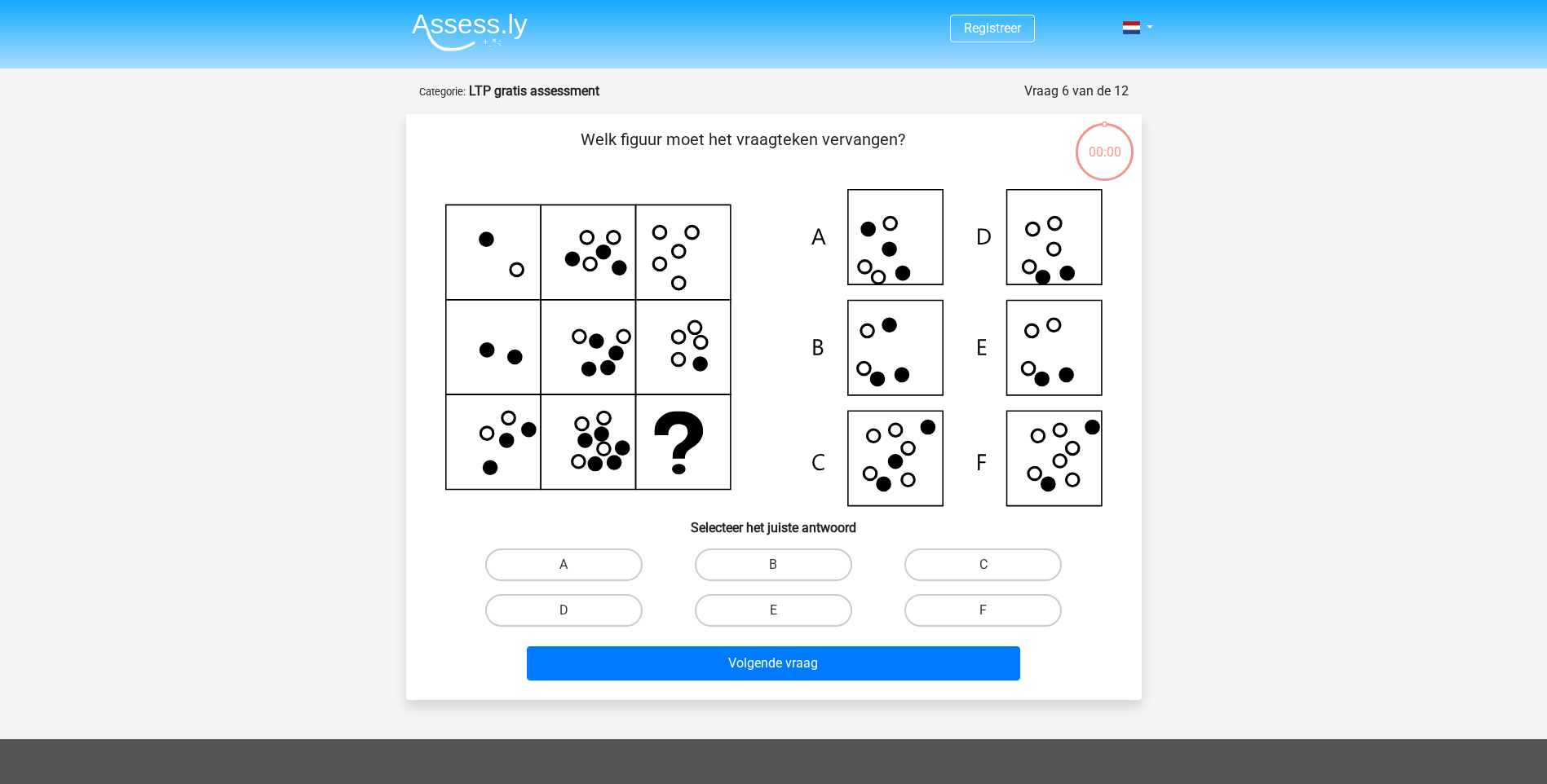
scroll to position [81, 0]
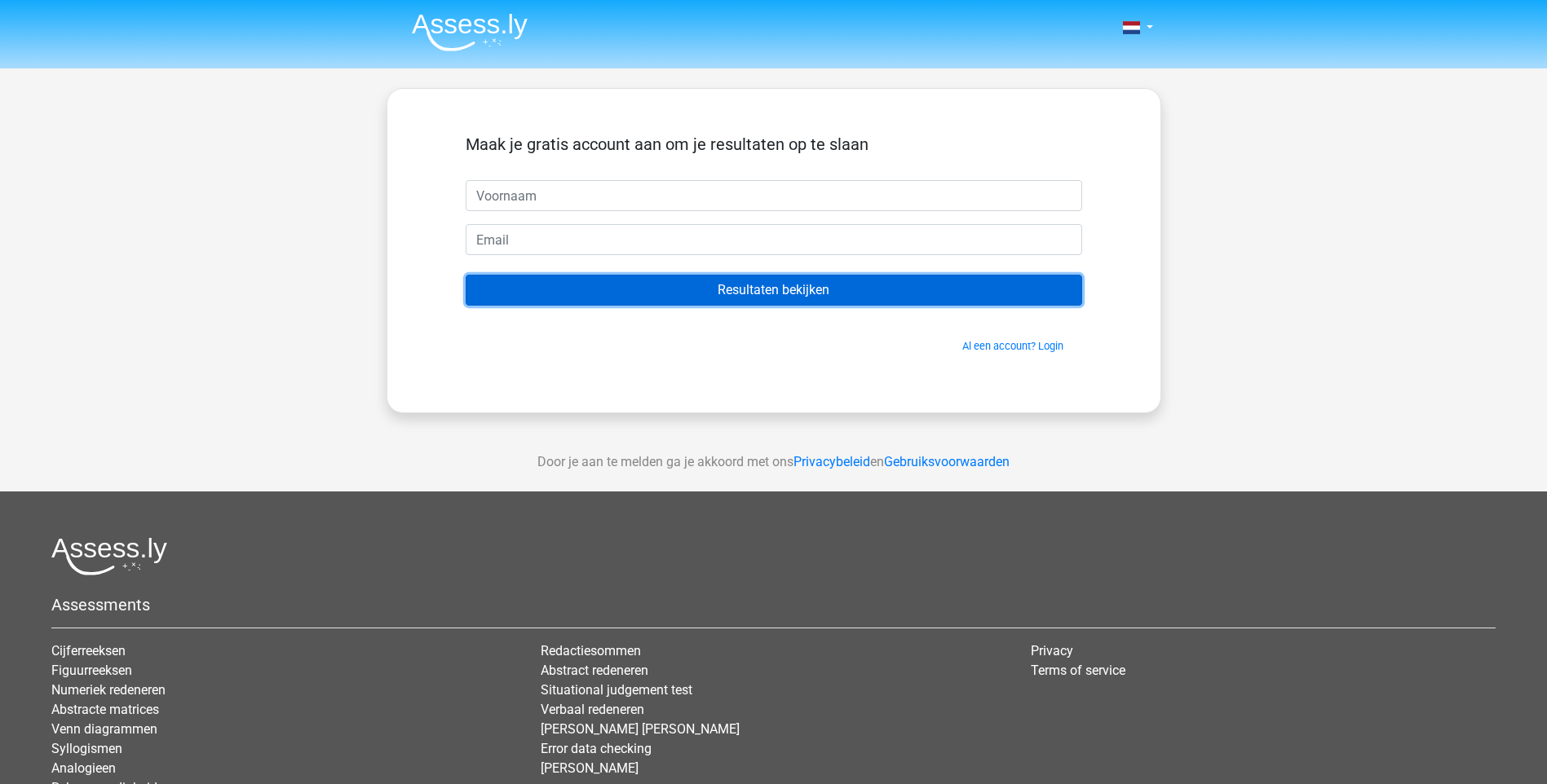
click at [807, 285] on input "Resultaten bekijken" at bounding box center [774, 290] width 617 height 31
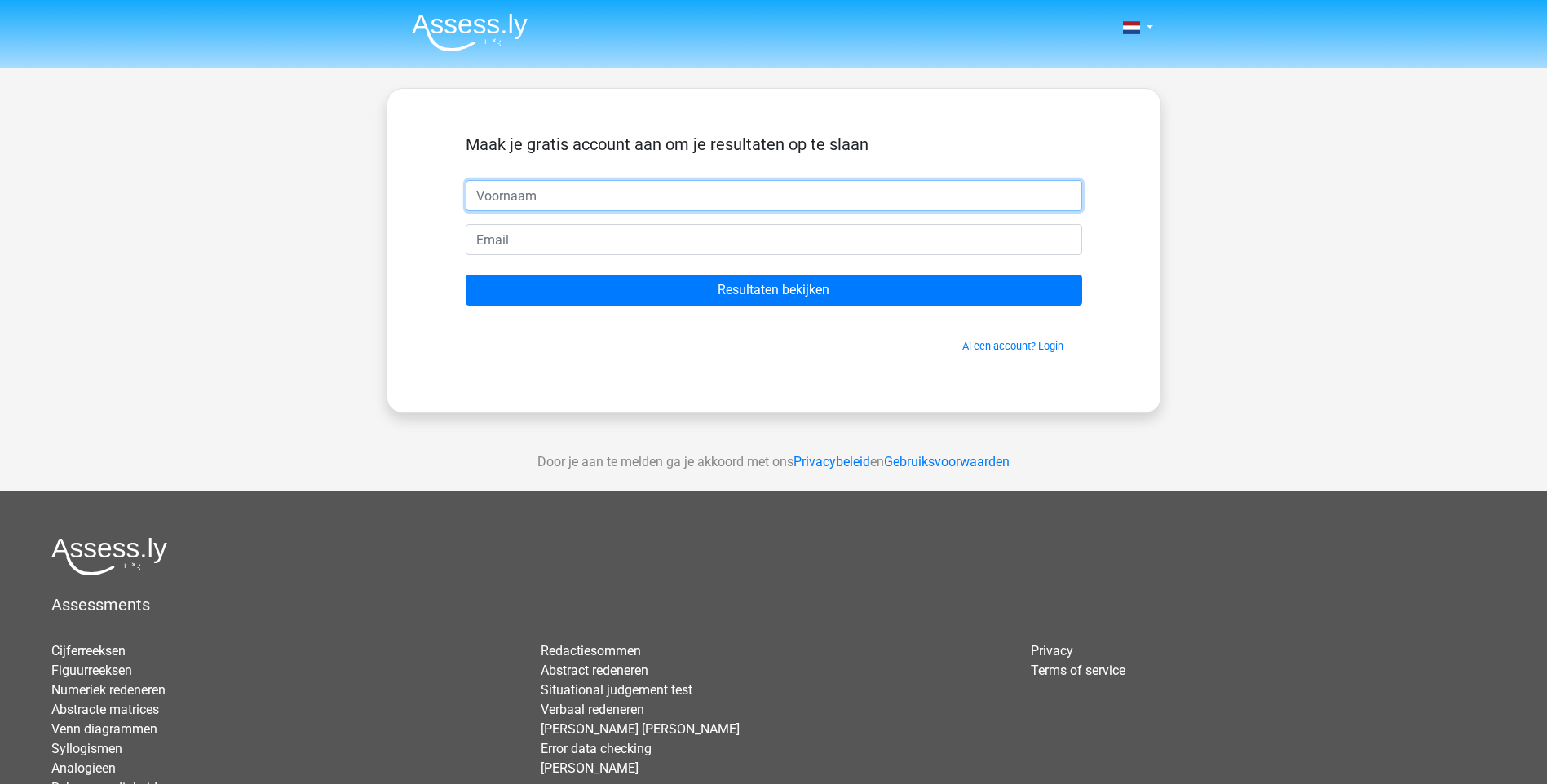
click at [731, 203] on input "text" at bounding box center [774, 195] width 617 height 31
type input "hans"
click at [703, 240] on input "email" at bounding box center [774, 239] width 617 height 31
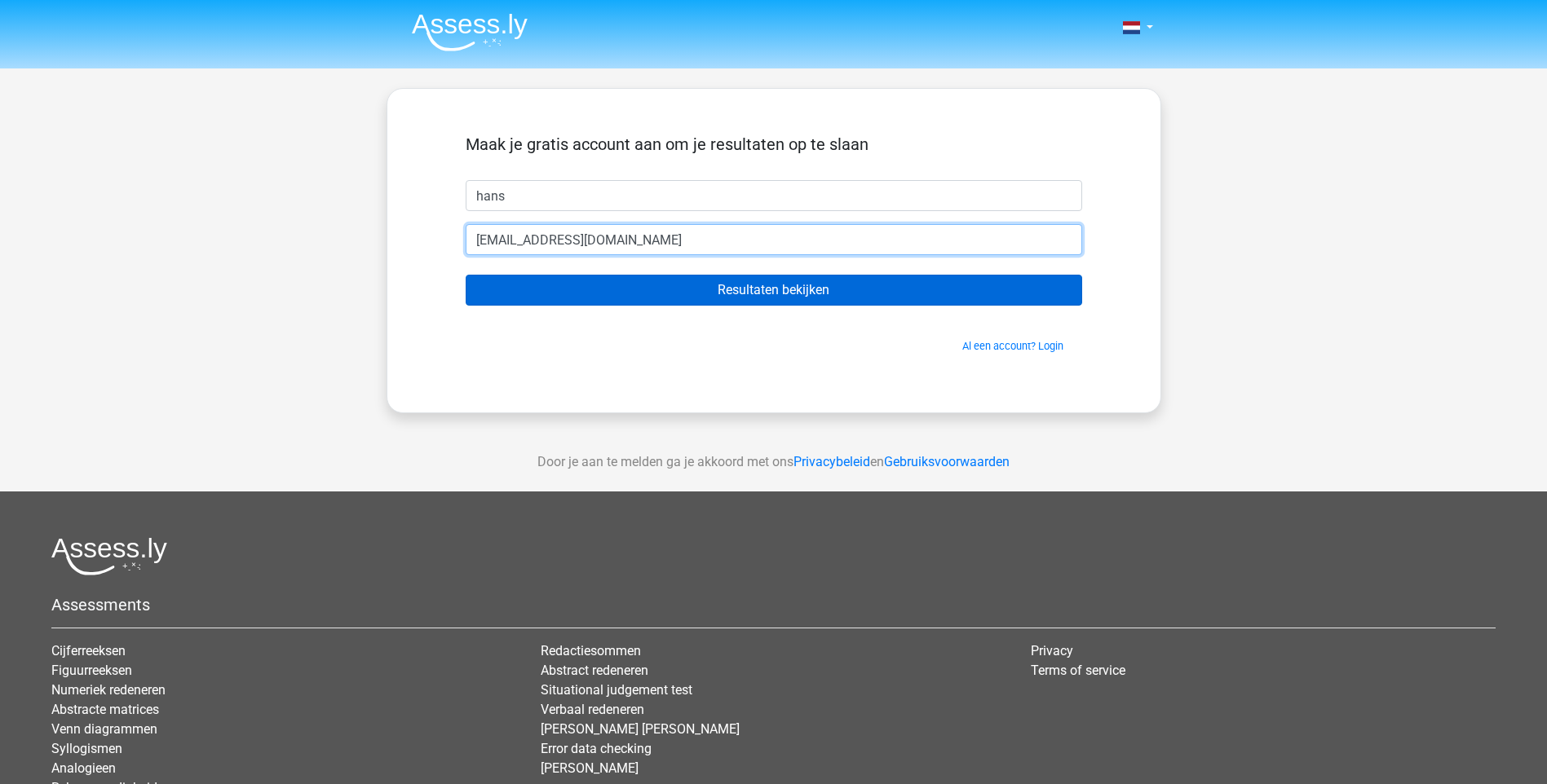
type input "[EMAIL_ADDRESS][DOMAIN_NAME]"
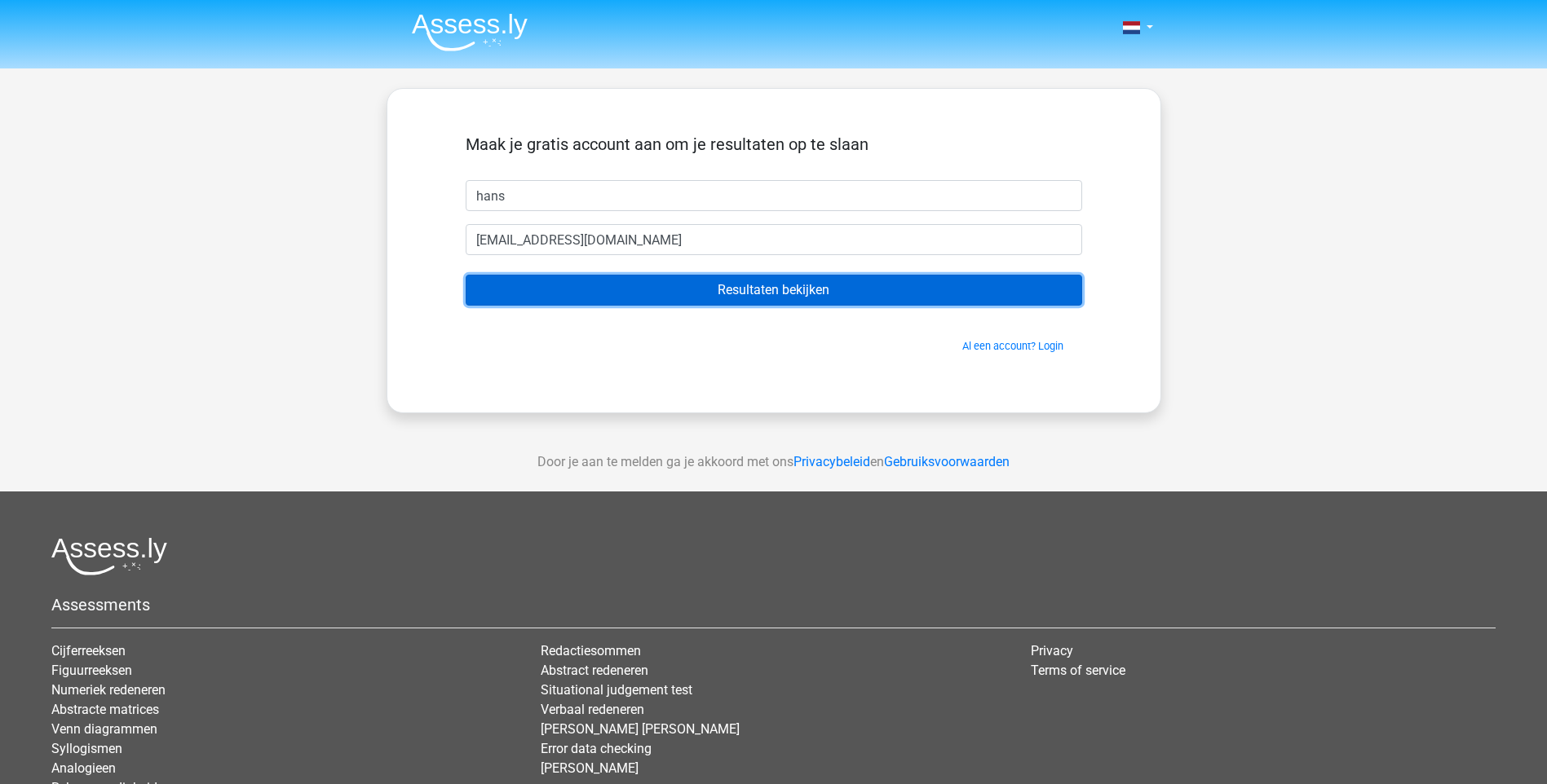
click at [691, 277] on input "Resultaten bekijken" at bounding box center [774, 290] width 617 height 31
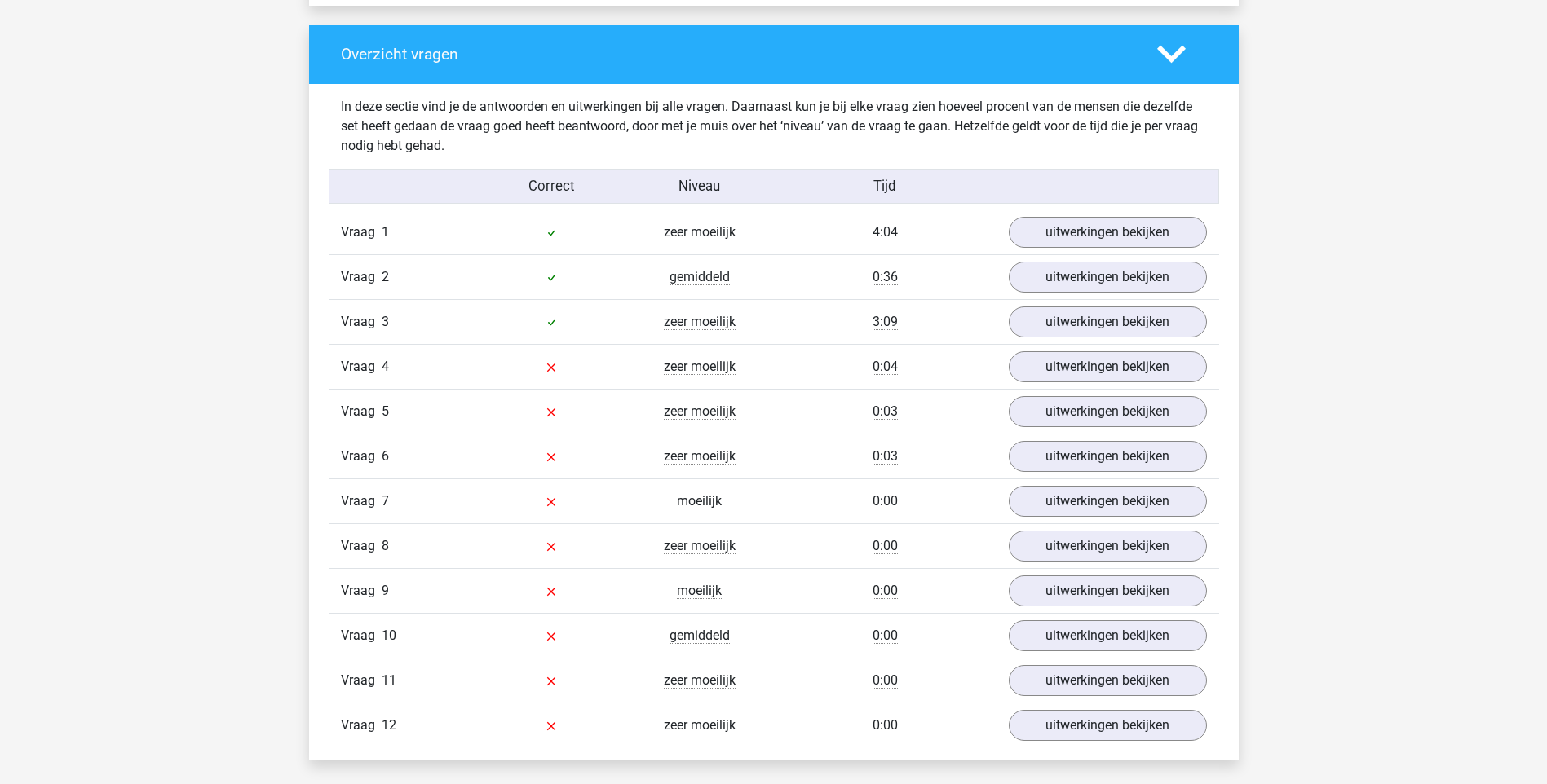
scroll to position [1663, 0]
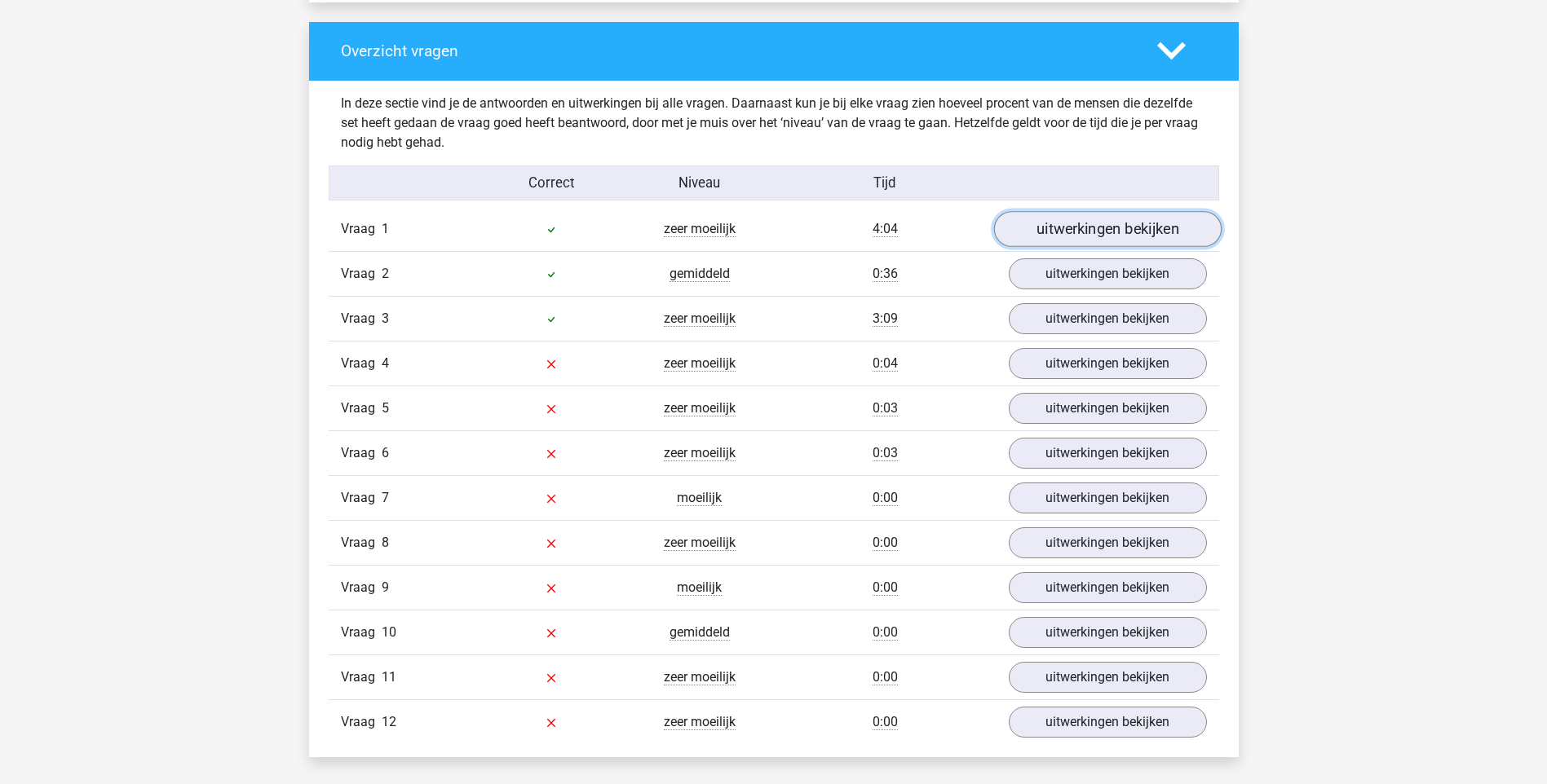
click at [1137, 238] on link "uitwerkingen bekijken" at bounding box center [1107, 229] width 227 height 36
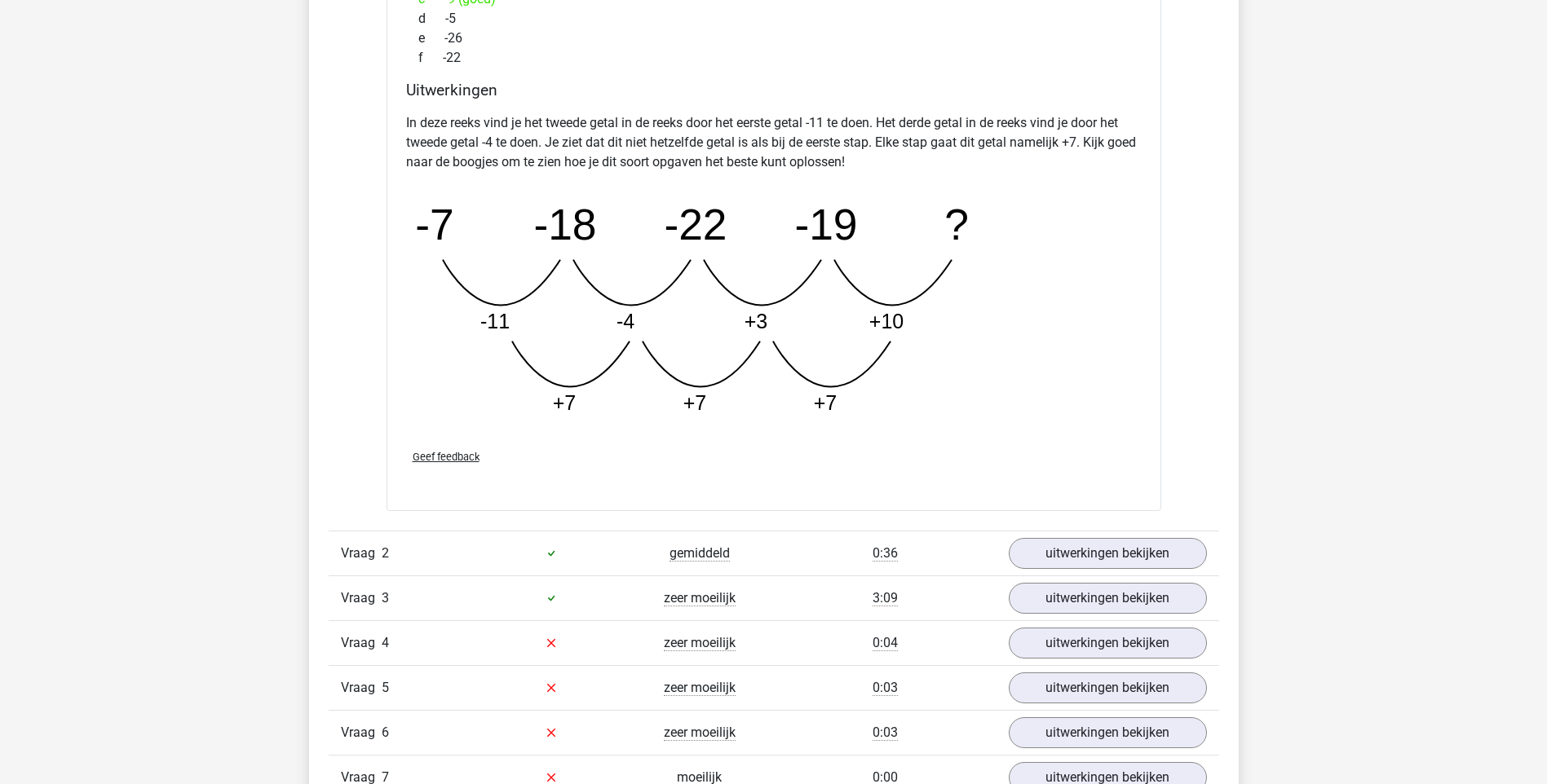
scroll to position [2445, 0]
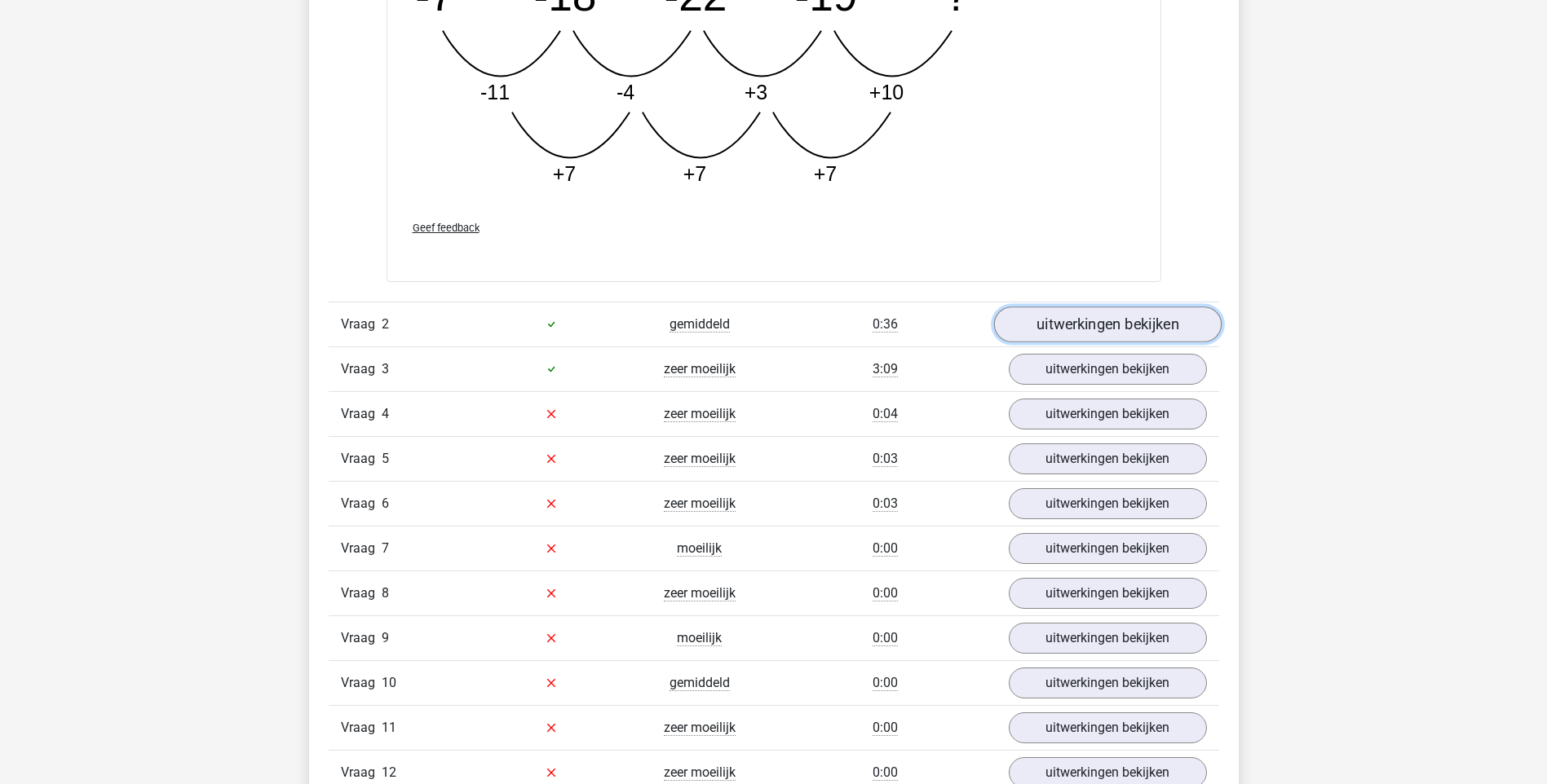
click at [1092, 340] on link "uitwerkingen bekijken" at bounding box center [1107, 324] width 227 height 36
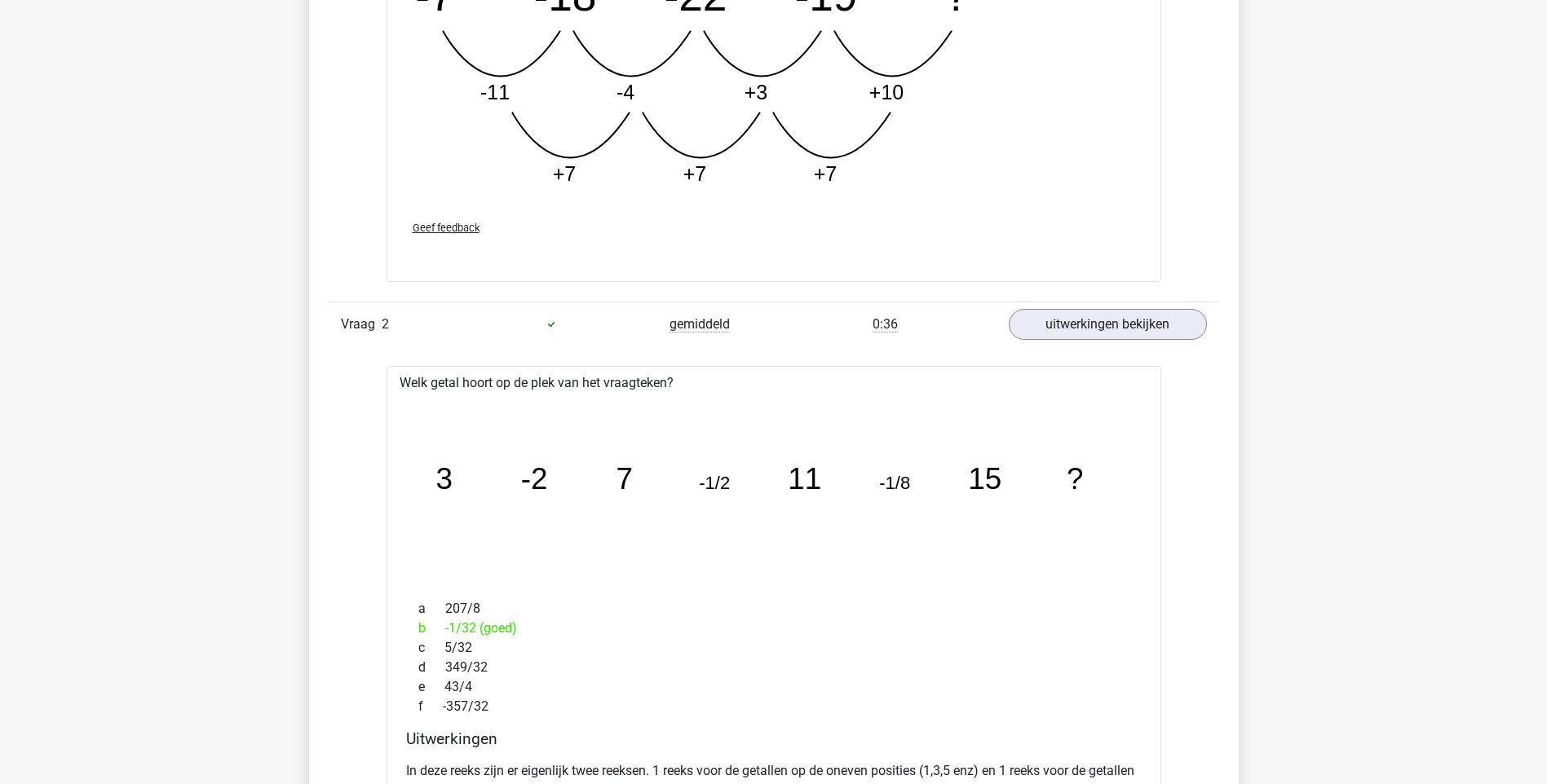
click at [680, 528] on icon "image/svg+xml 3 -2 7 -1/2 11 -1/8 15 ?" at bounding box center [773, 489] width 722 height 181
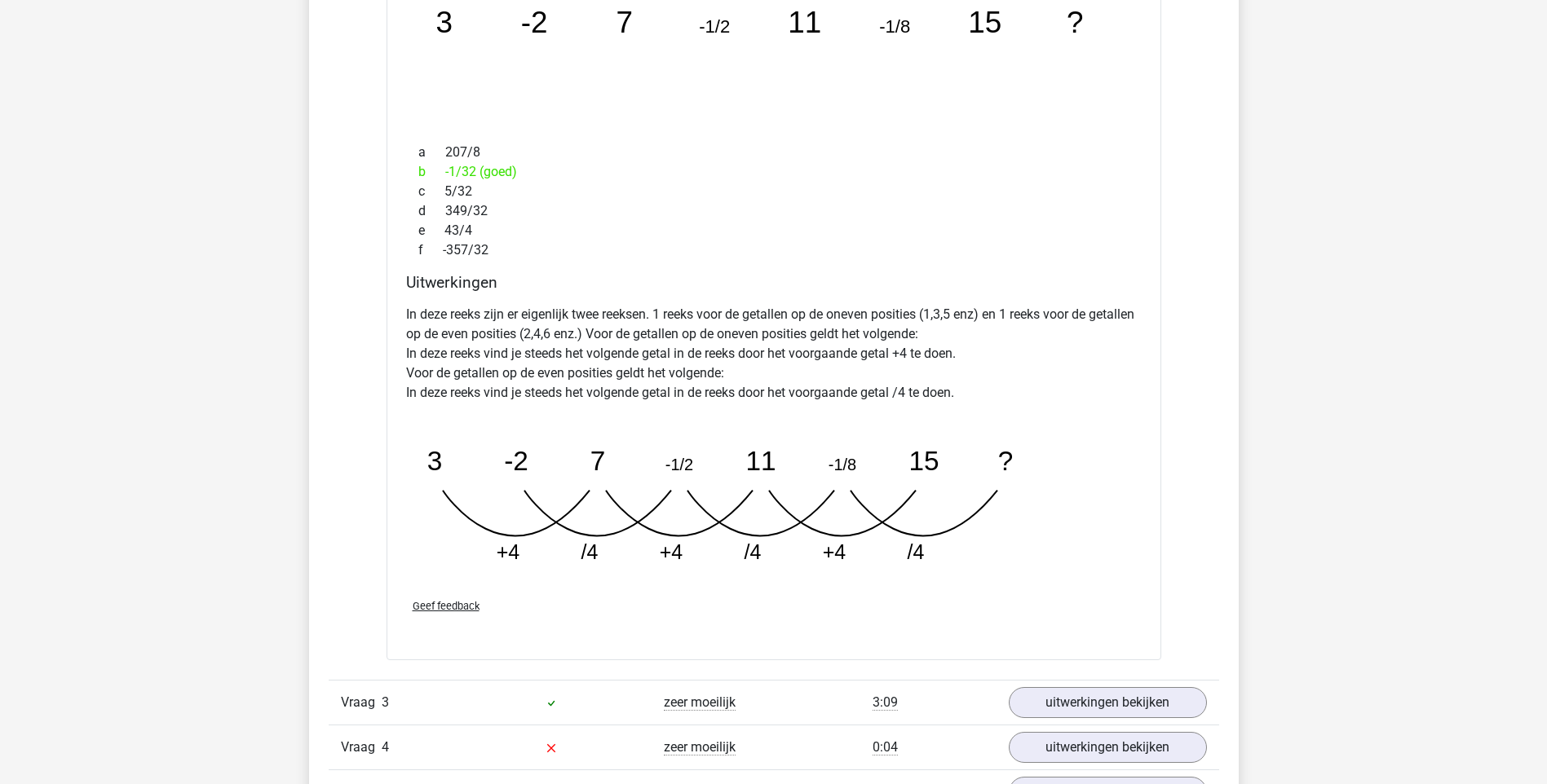
scroll to position [2869, 0]
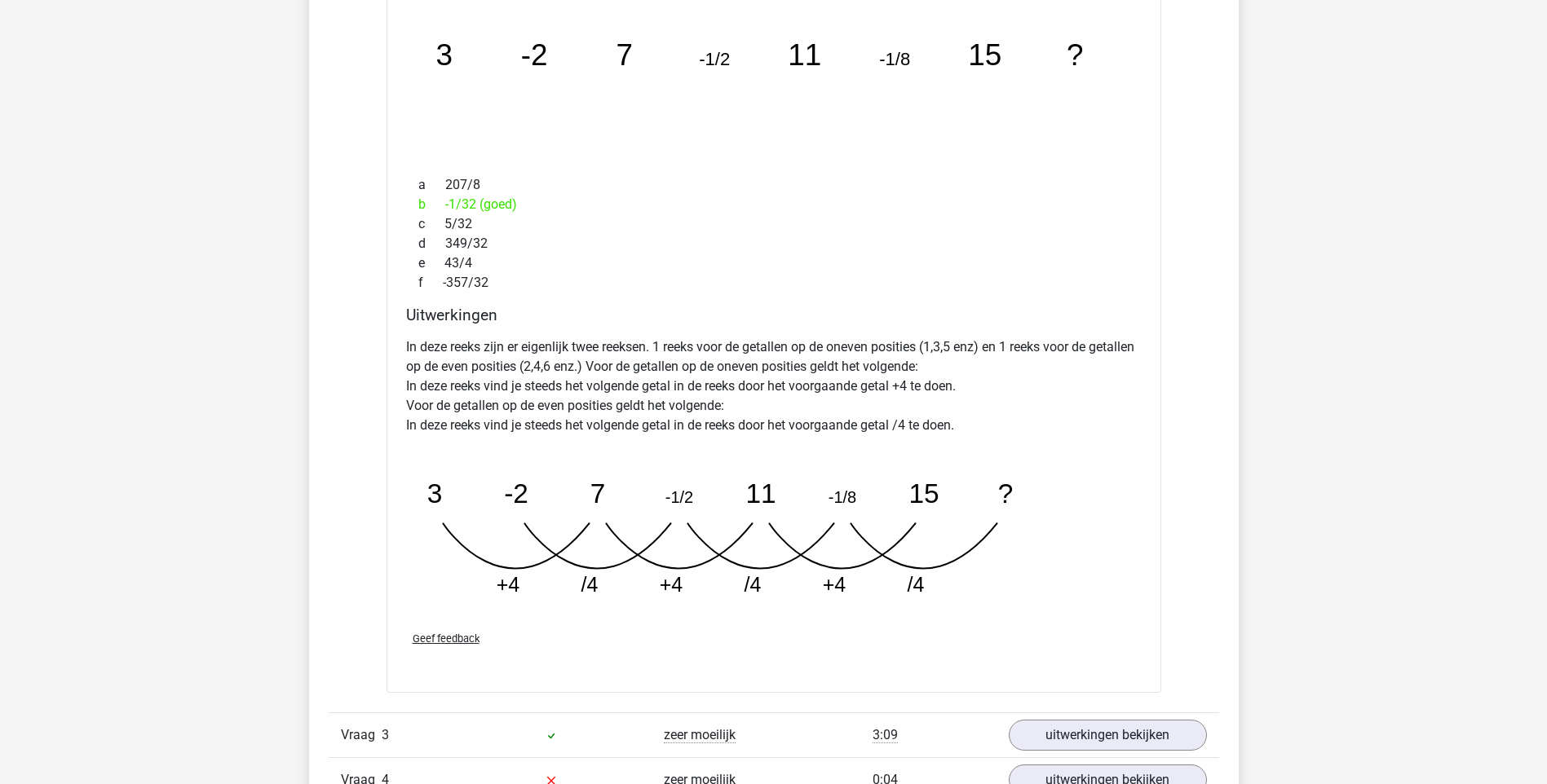
click at [1071, 586] on div "In deze reeks zijn er eigenlijk twee reeksen. 1 reeks voor de getallen op de on…" at bounding box center [774, 474] width 736 height 287
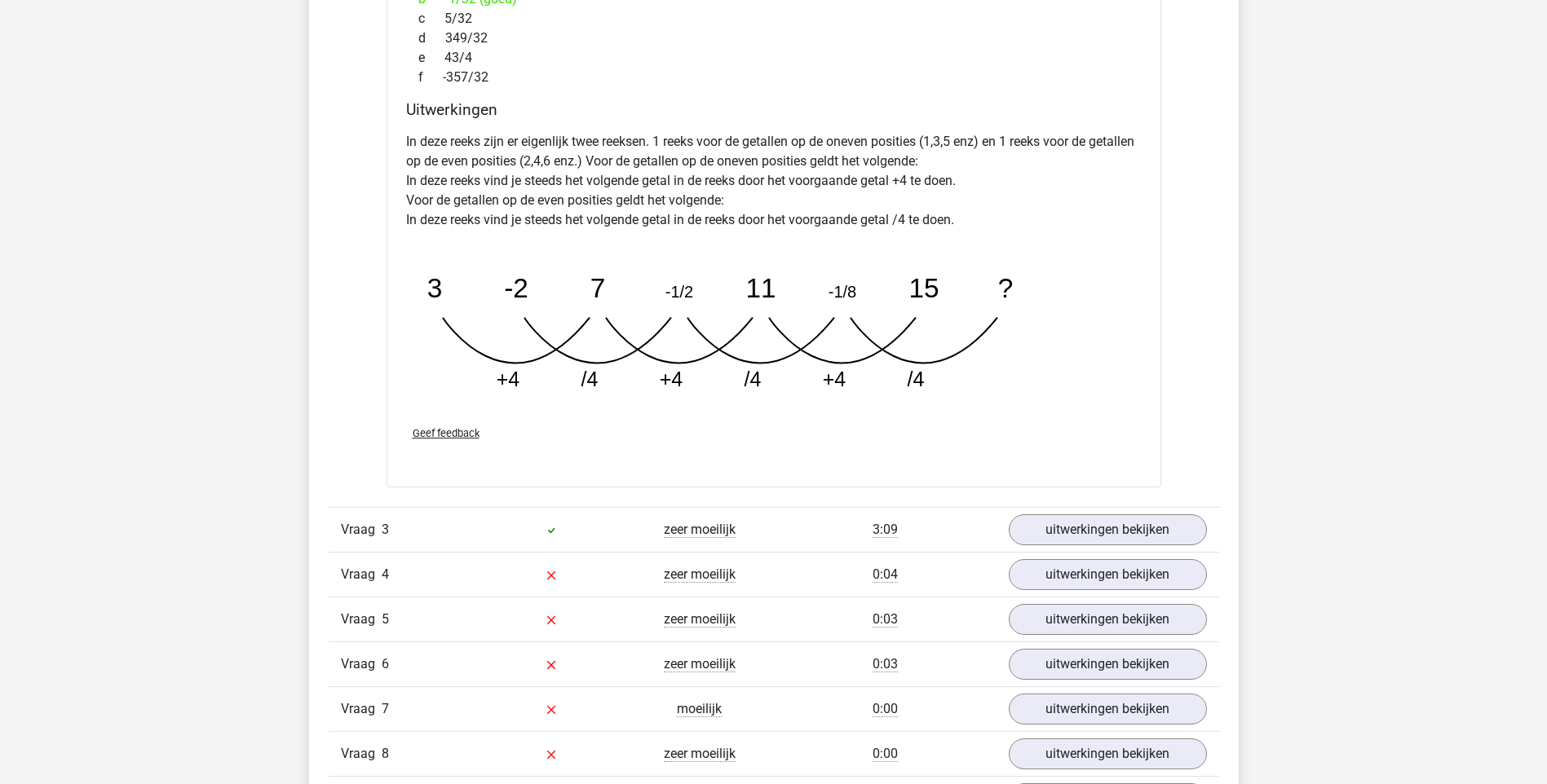
scroll to position [3130, 0]
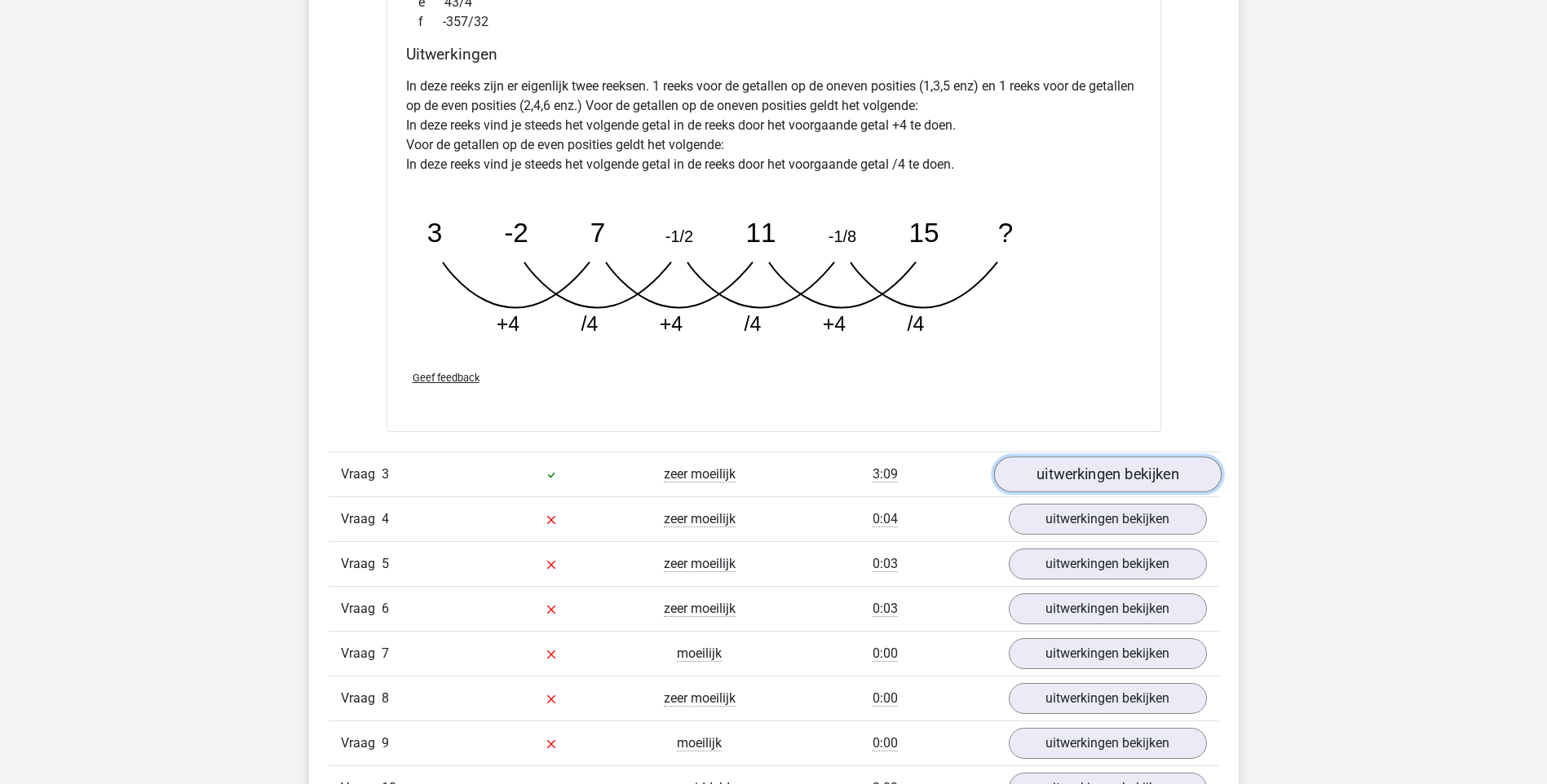
click at [1151, 472] on link "uitwerkingen bekijken" at bounding box center [1107, 475] width 227 height 36
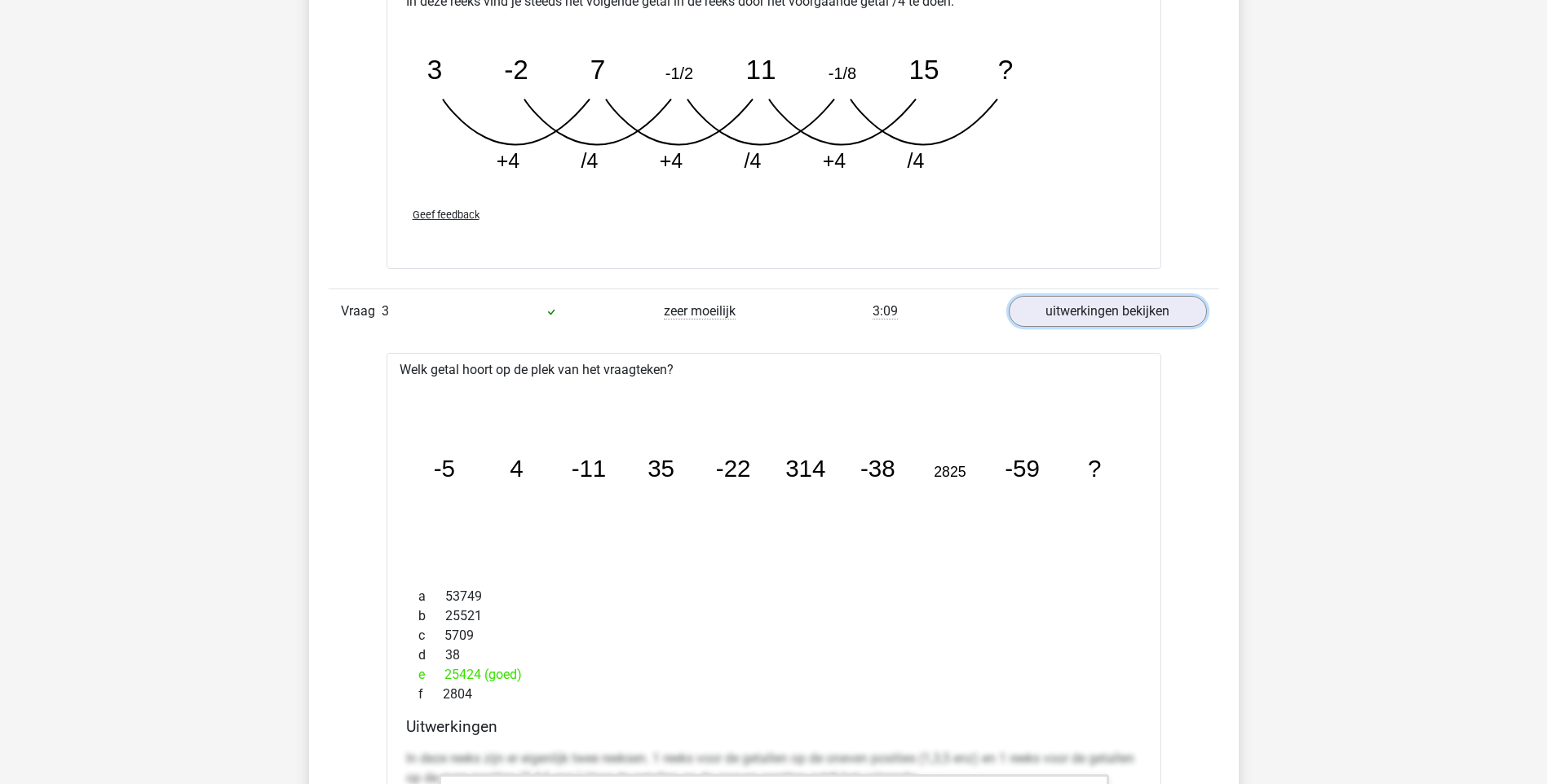
scroll to position [3325, 0]
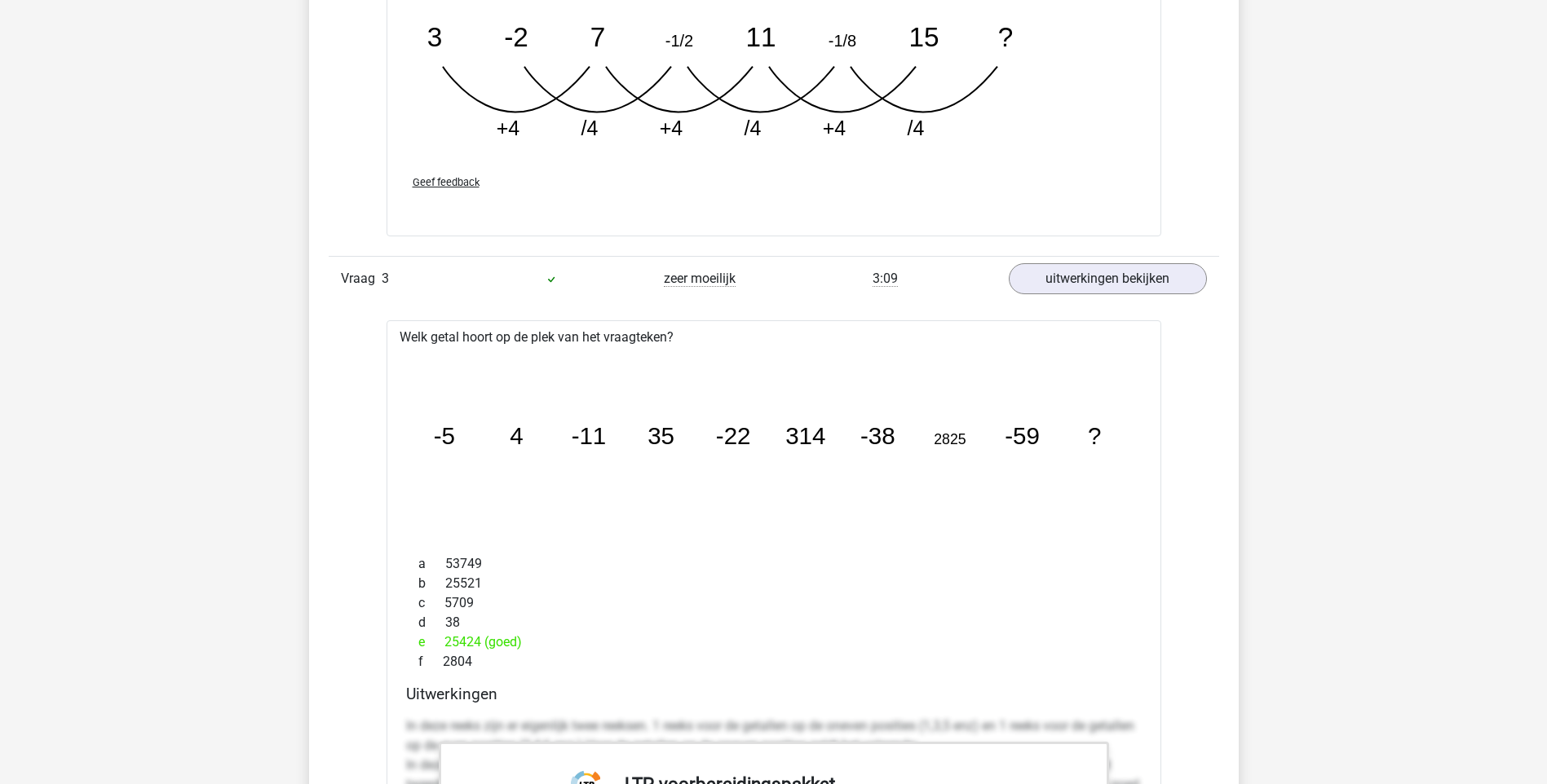
click at [842, 347] on div "Welk getal hoort op de plek van het vraagteken? image/svg+xml -5 4 -11 35 -22 3…" at bounding box center [774, 797] width 775 height 953
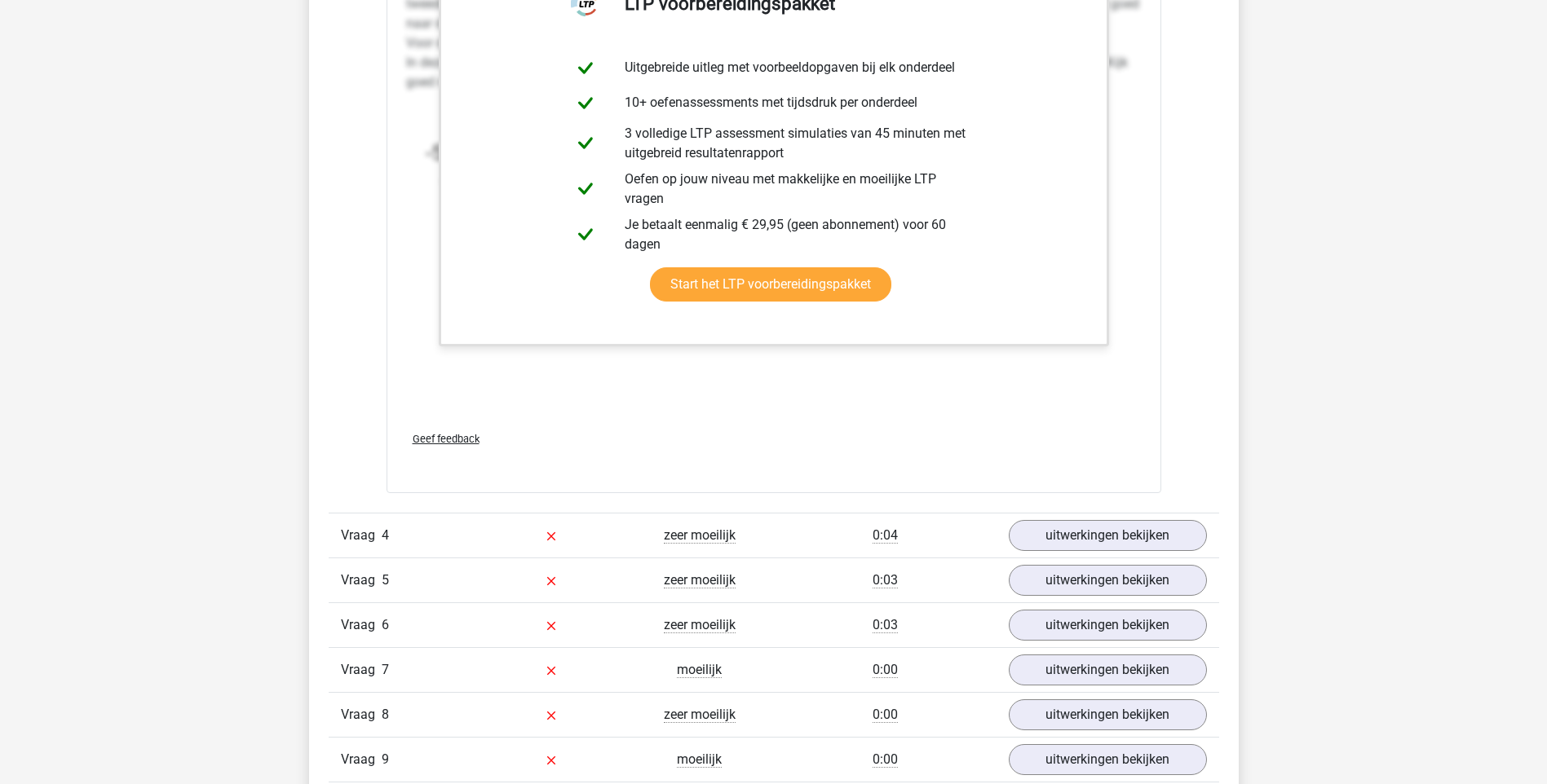
scroll to position [4109, 0]
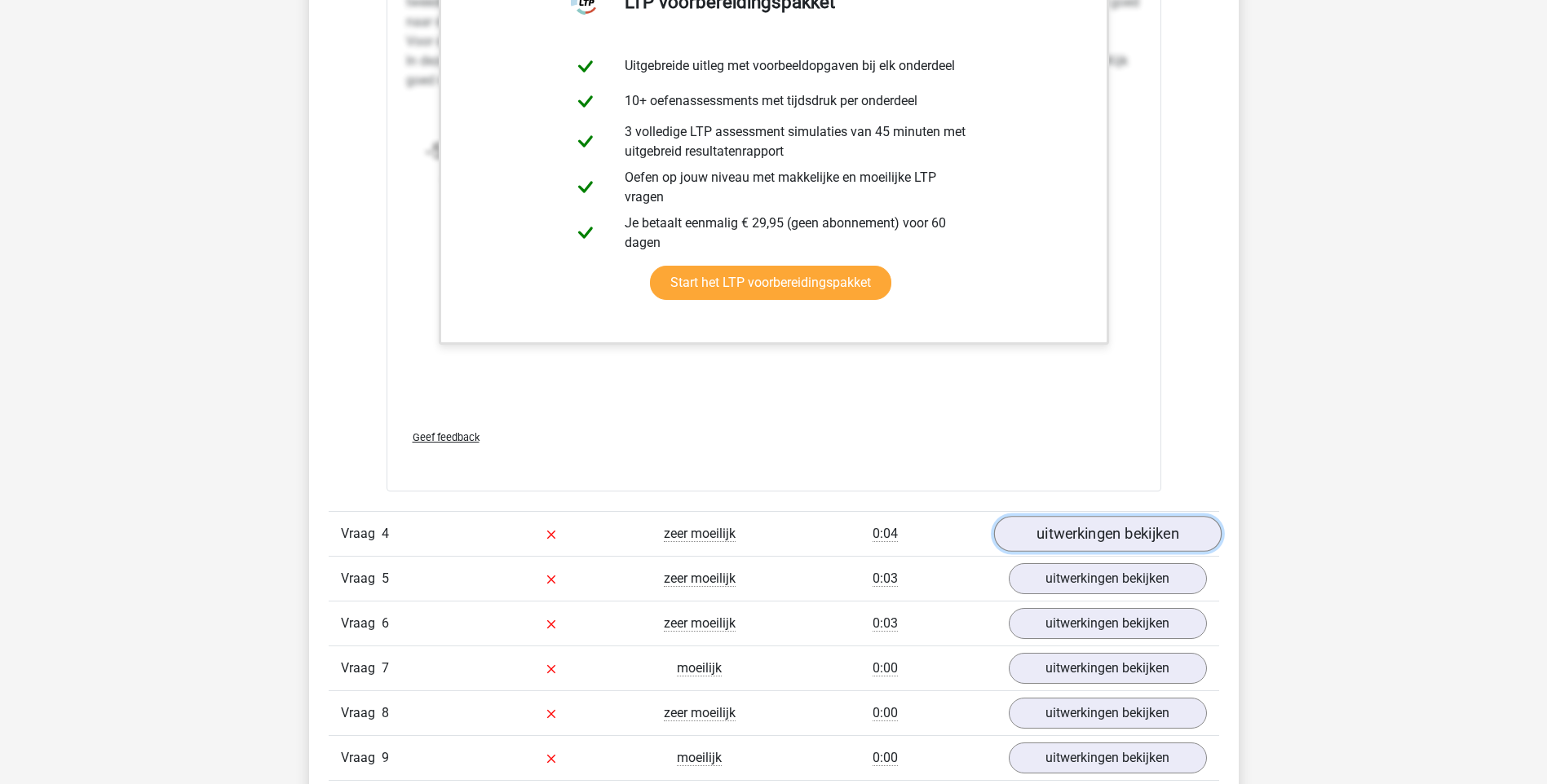
click at [1099, 521] on link "uitwerkingen bekijken" at bounding box center [1107, 533] width 227 height 36
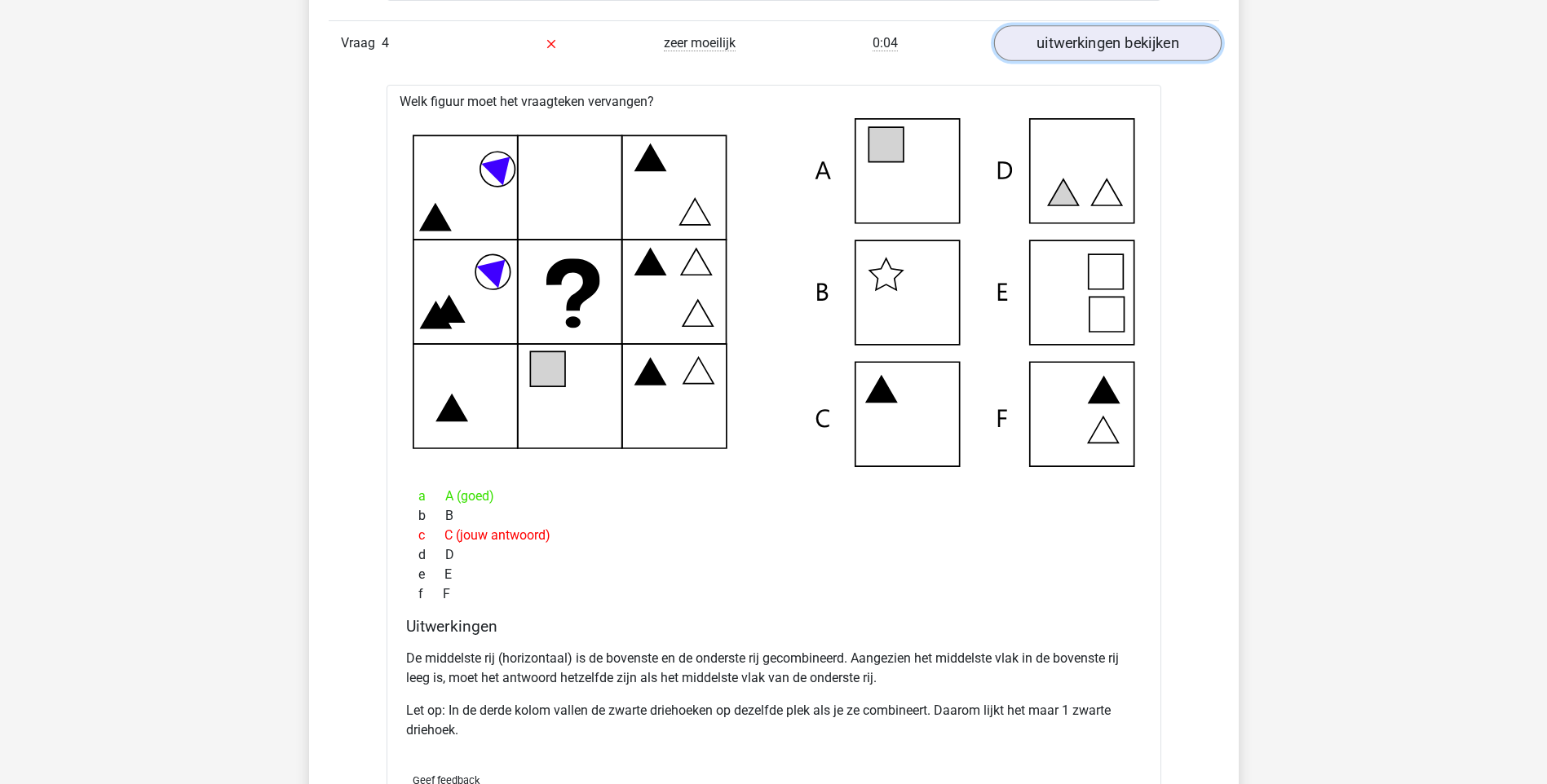
scroll to position [4597, 0]
click at [1135, 46] on link "uitwerkingen bekijken" at bounding box center [1107, 45] width 227 height 36
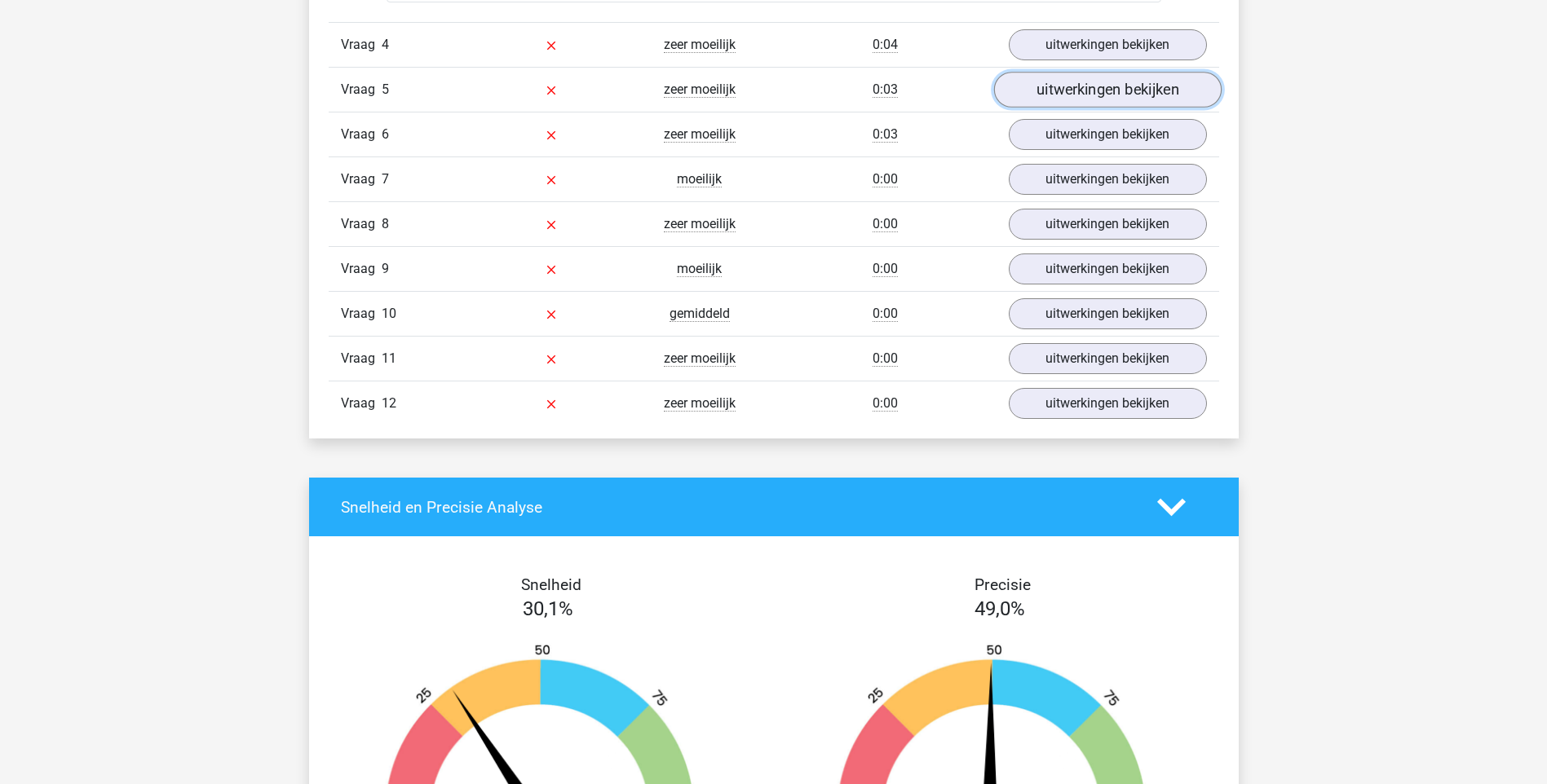
click at [1134, 98] on link "uitwerkingen bekijken" at bounding box center [1107, 89] width 227 height 36
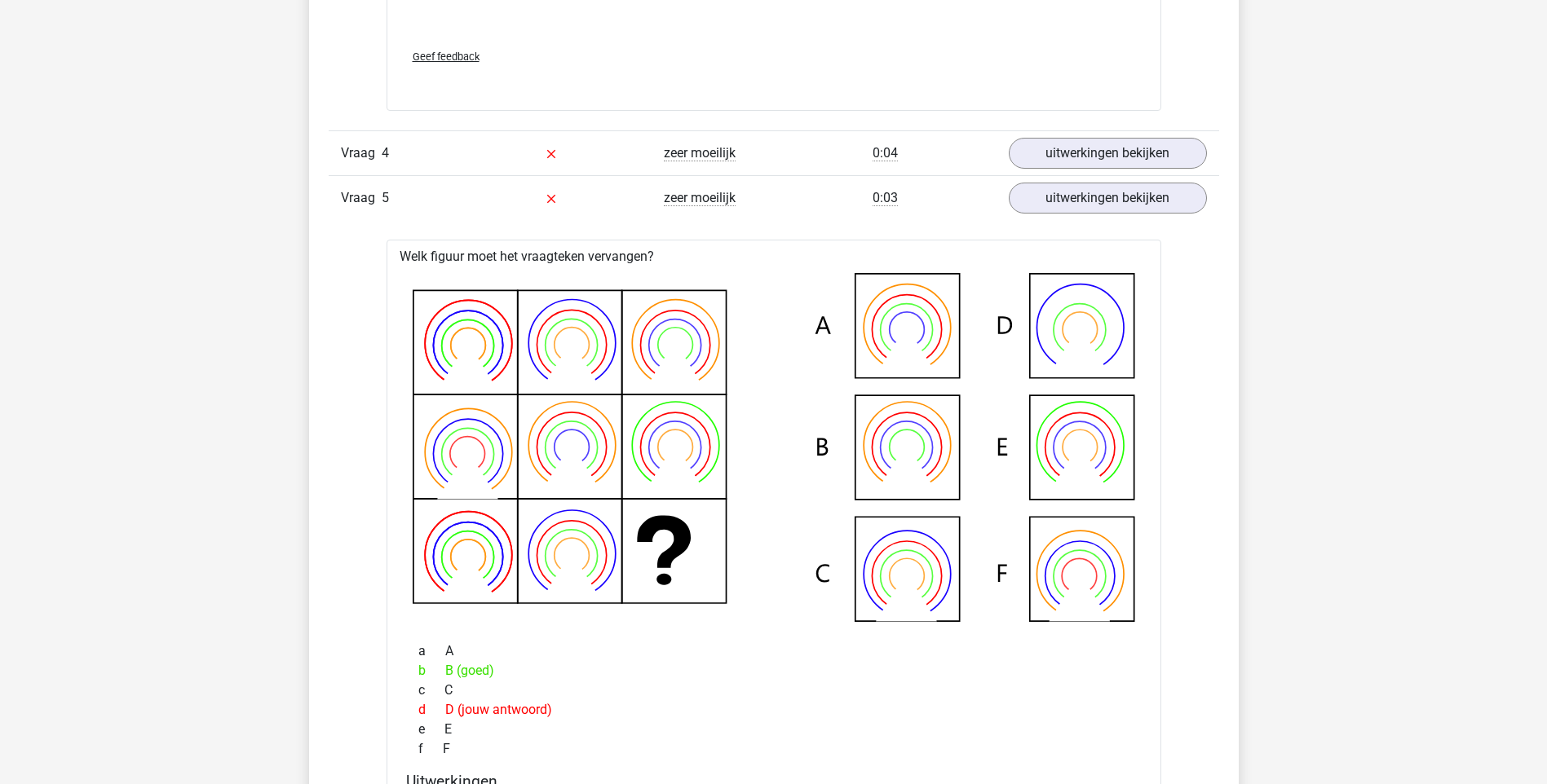
scroll to position [4467, 0]
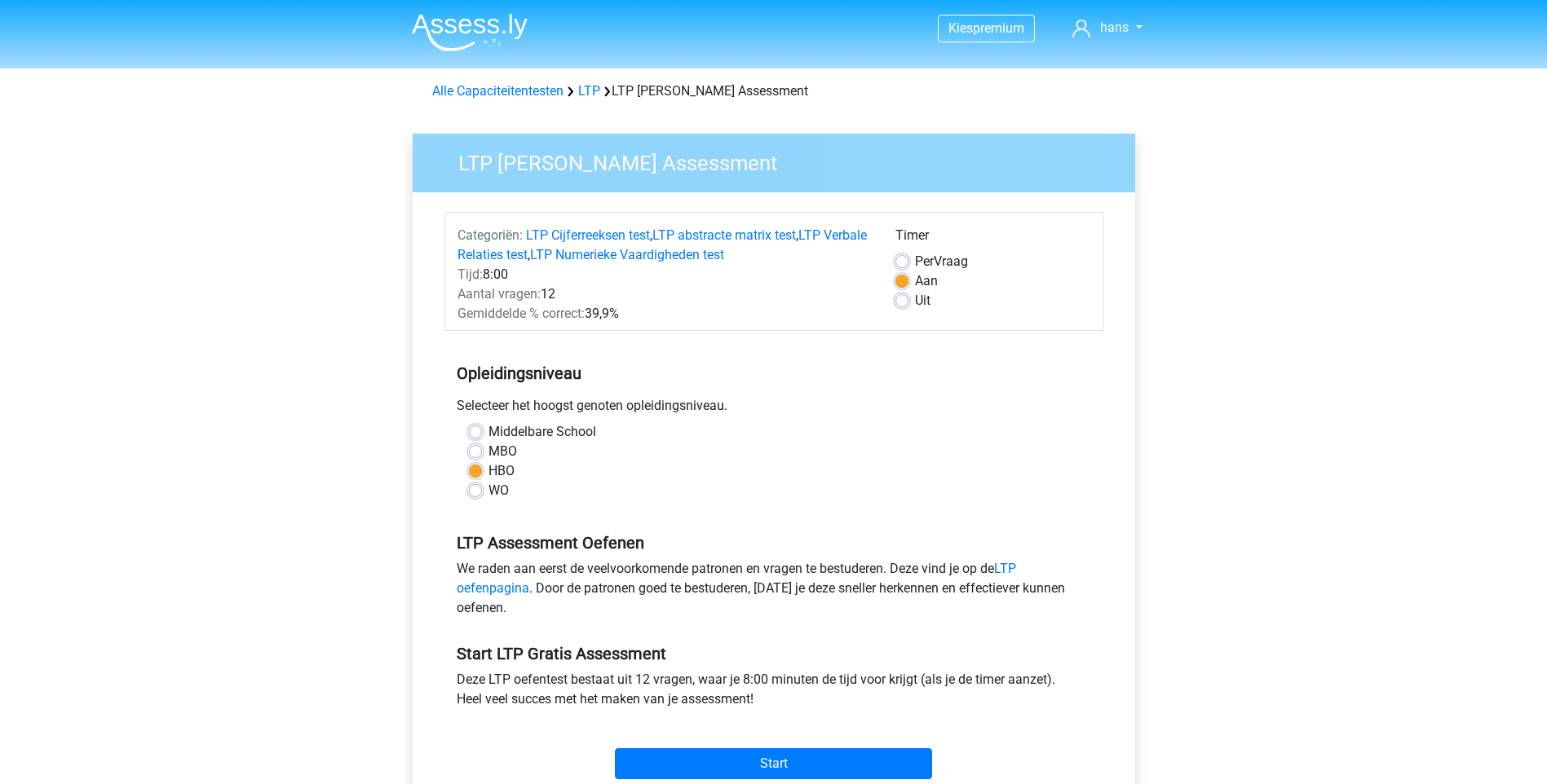
scroll to position [196, 0]
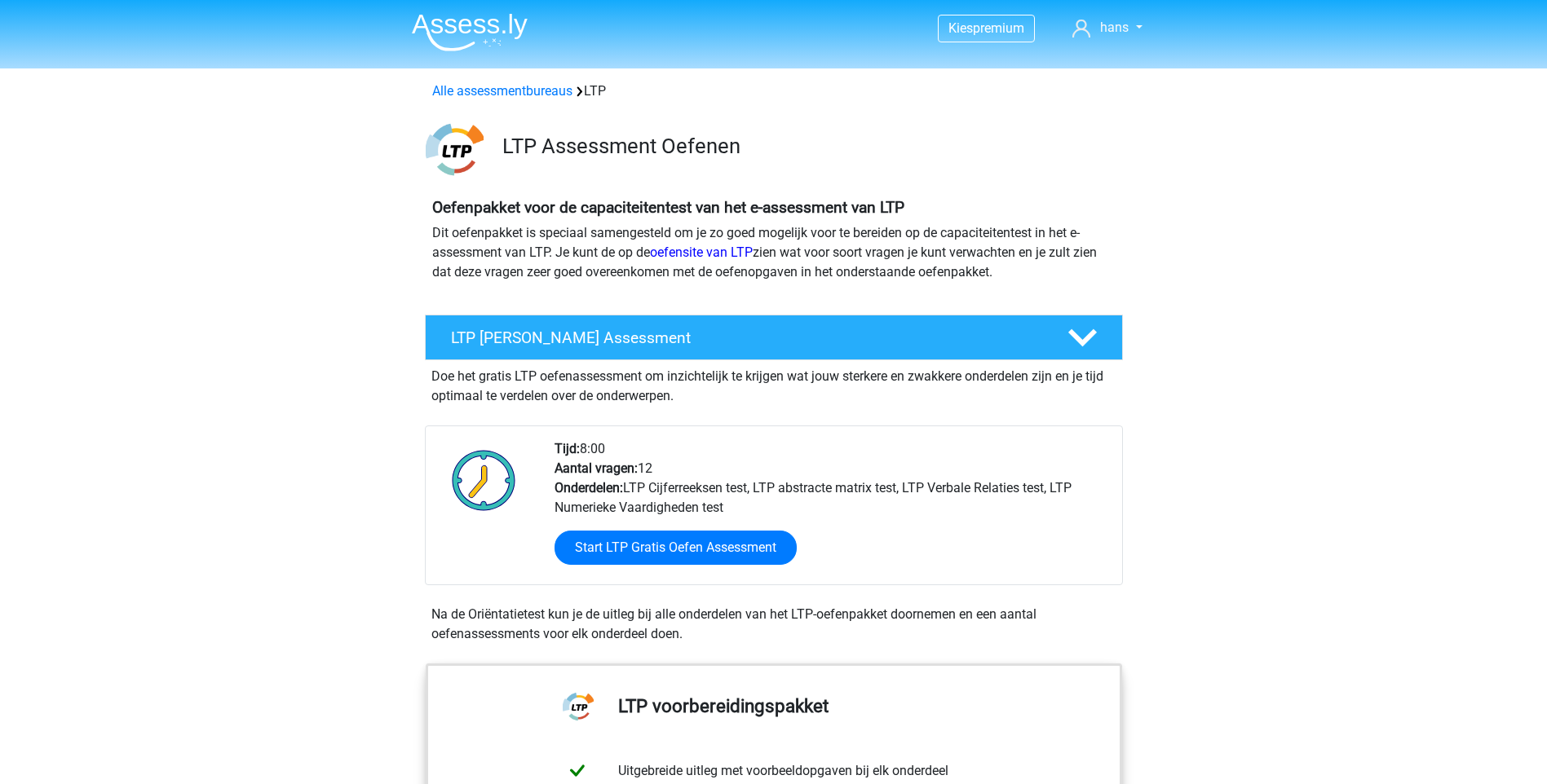
scroll to position [65, 0]
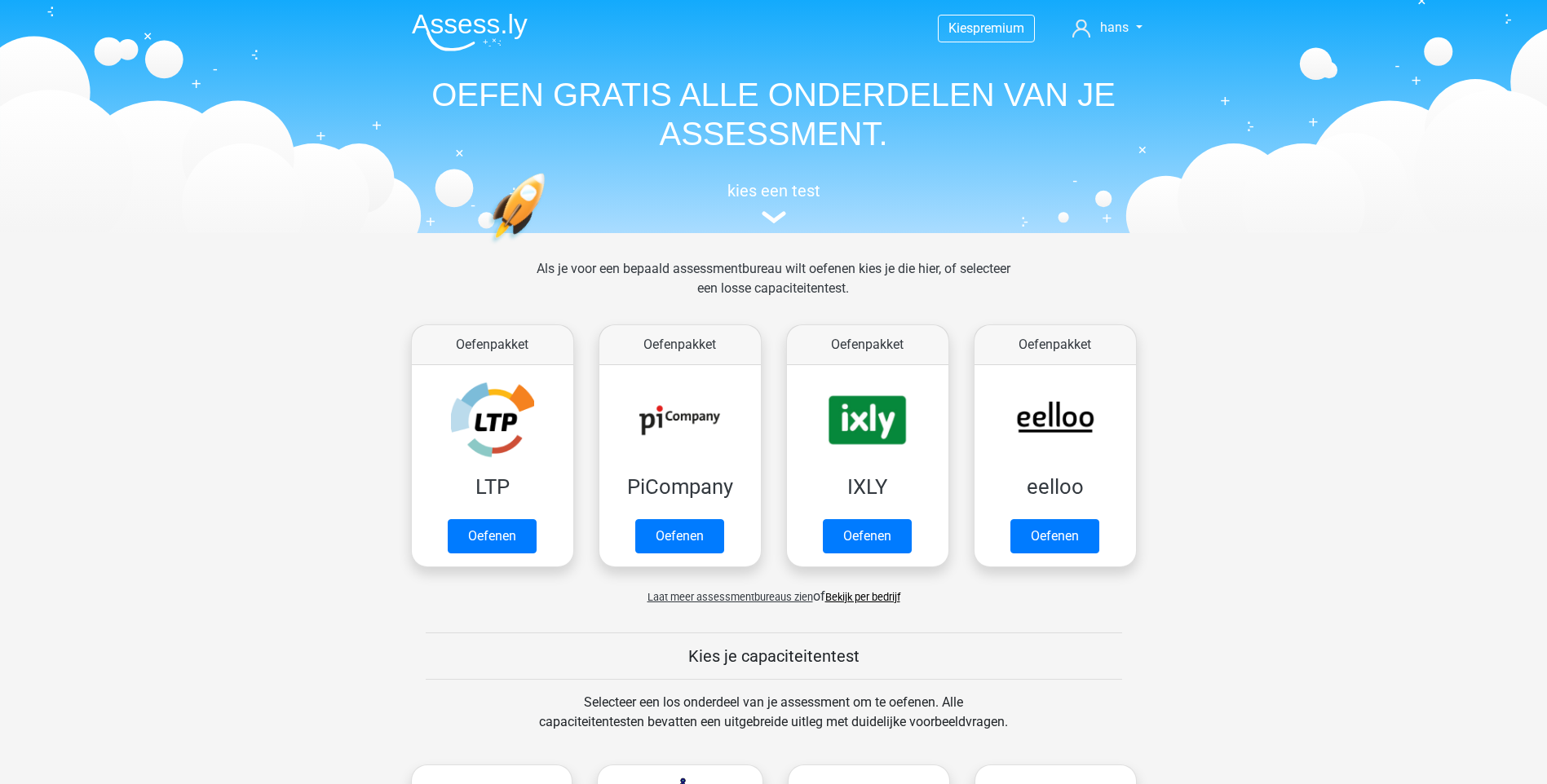
scroll to position [98, 0]
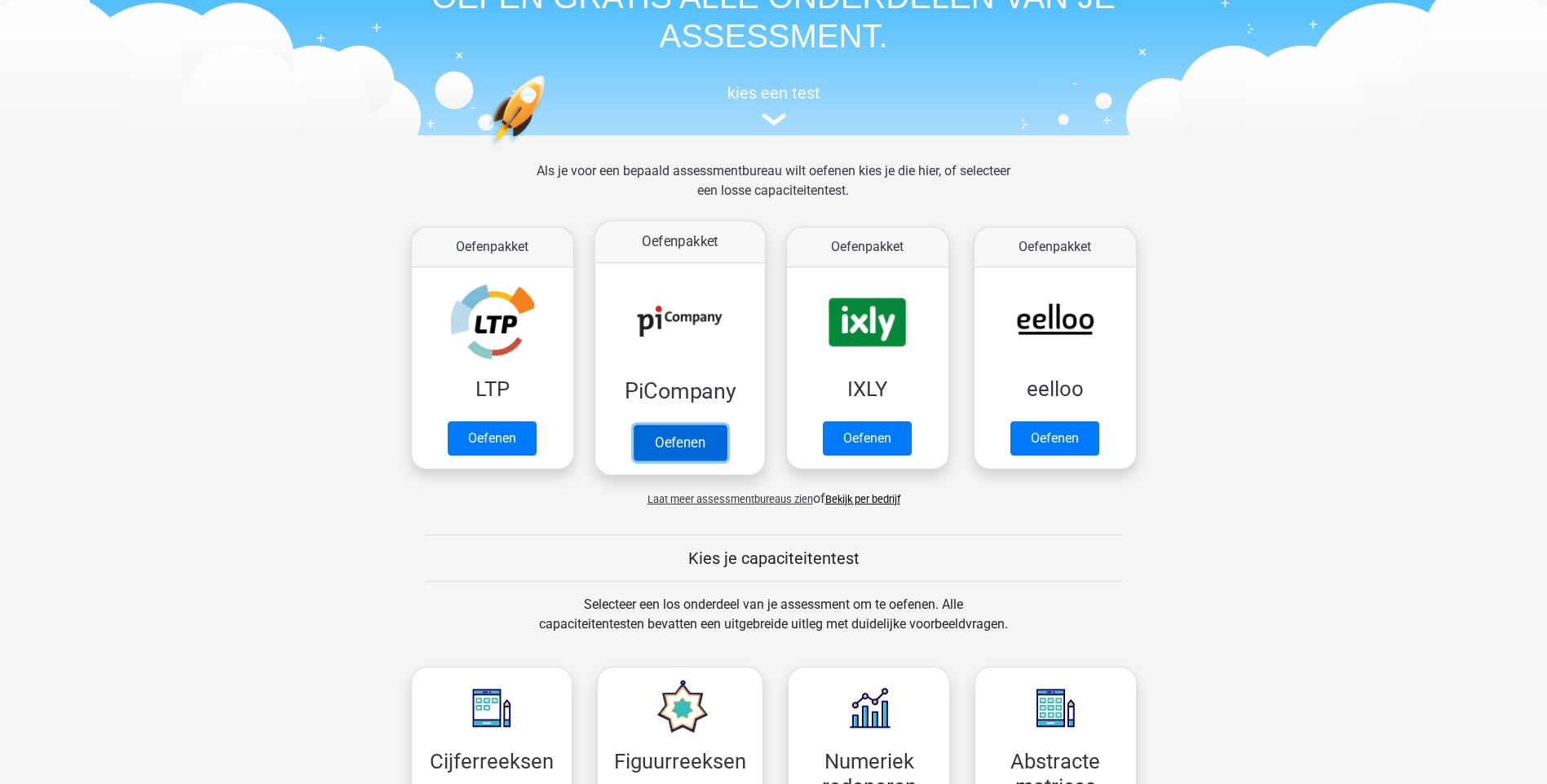
click at [698, 448] on link "Oefenen" at bounding box center [680, 442] width 93 height 36
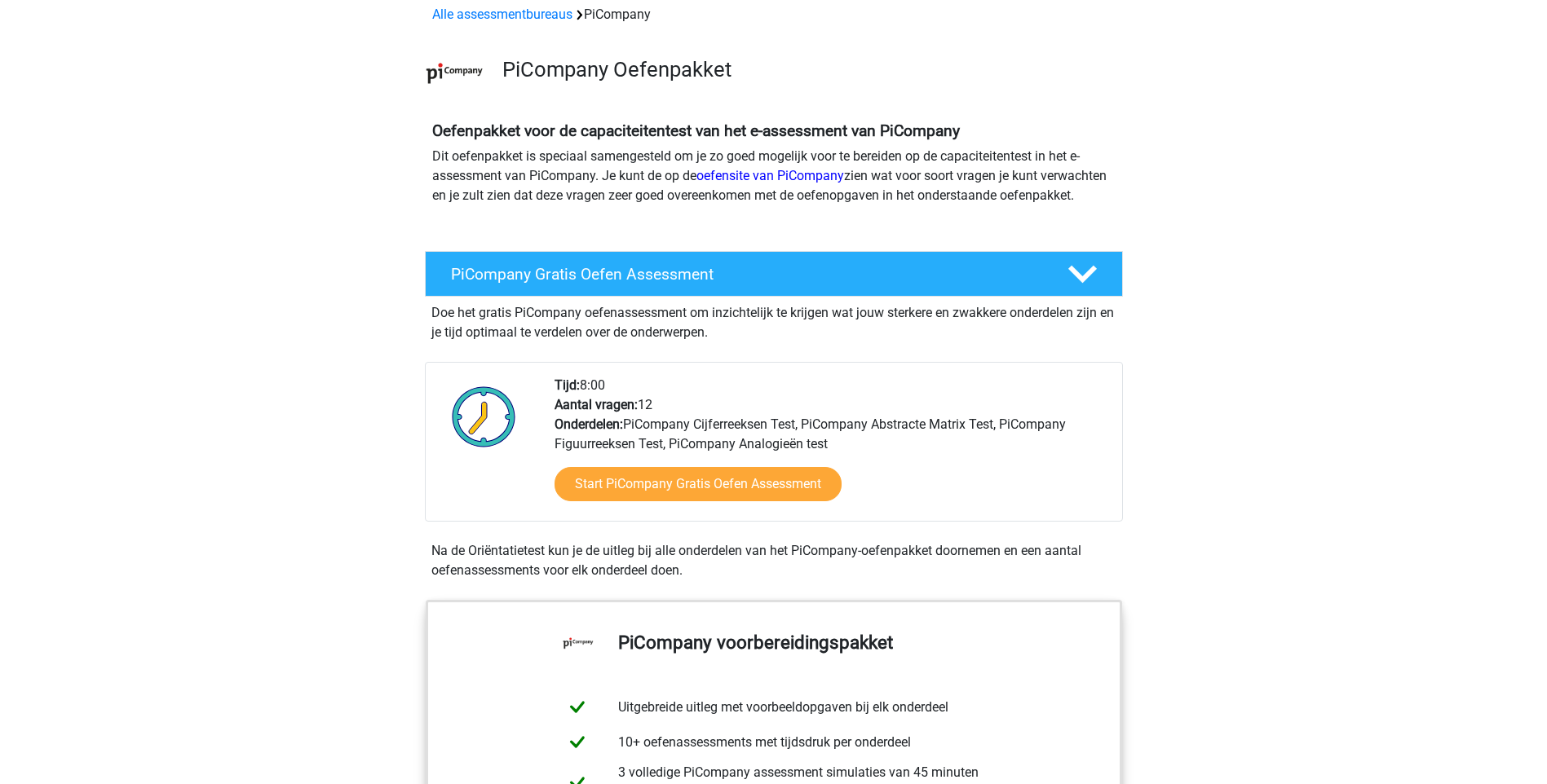
scroll to position [98, 0]
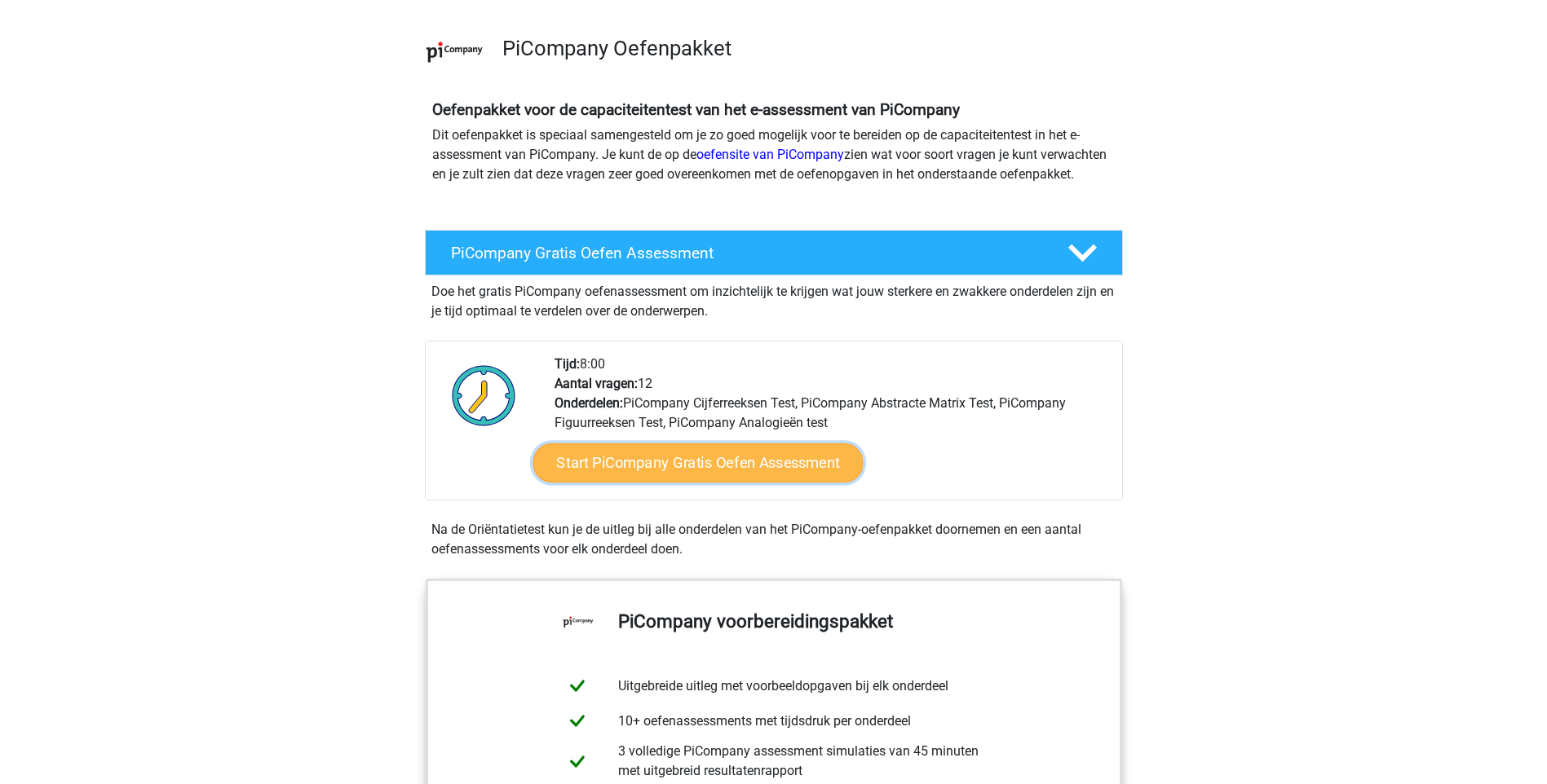
click at [709, 472] on link "Start PiCompany Gratis Oefen Assessment" at bounding box center [698, 463] width 330 height 39
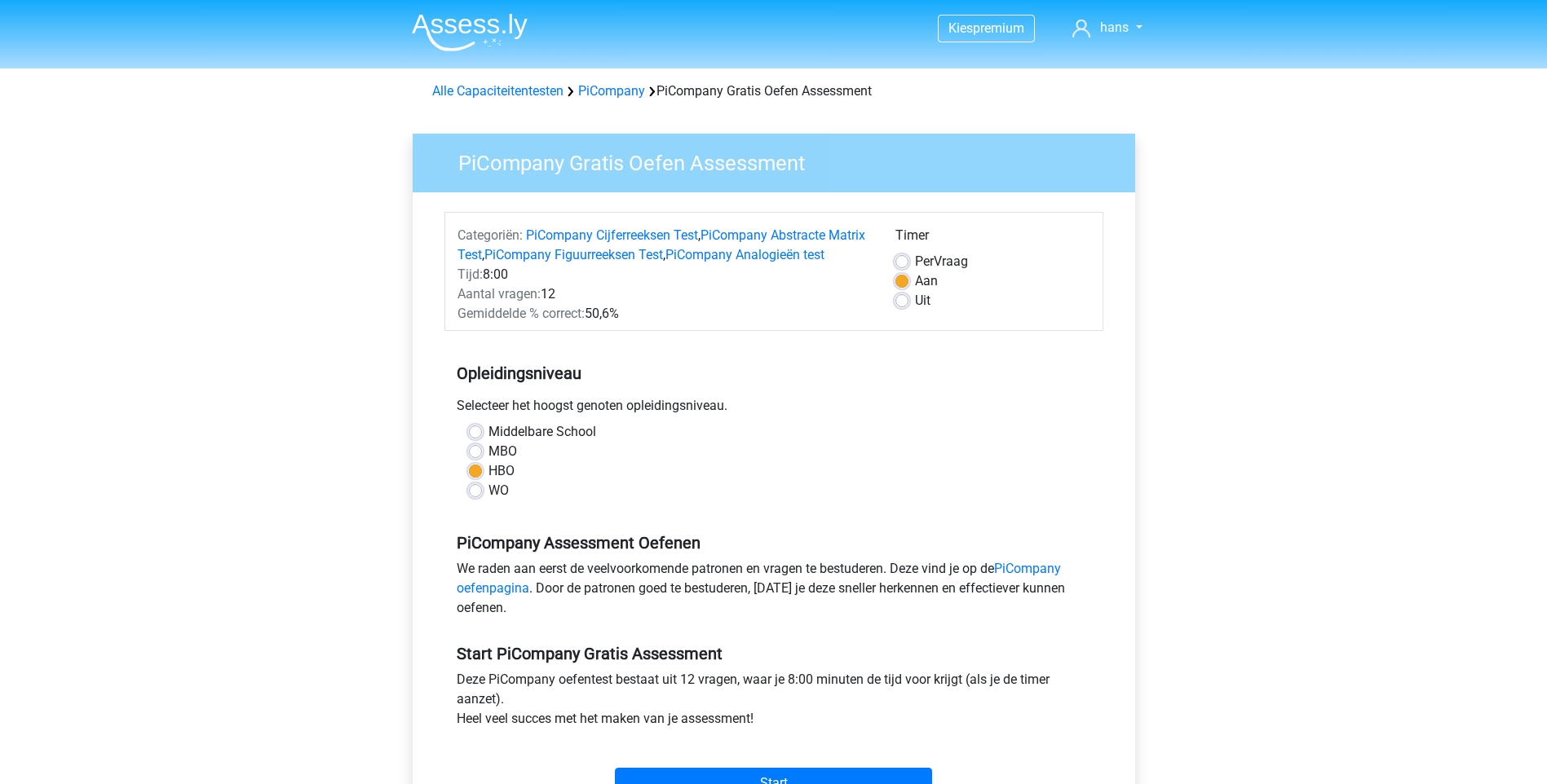
click at [664, 481] on div "HBO" at bounding box center [774, 471] width 610 height 19
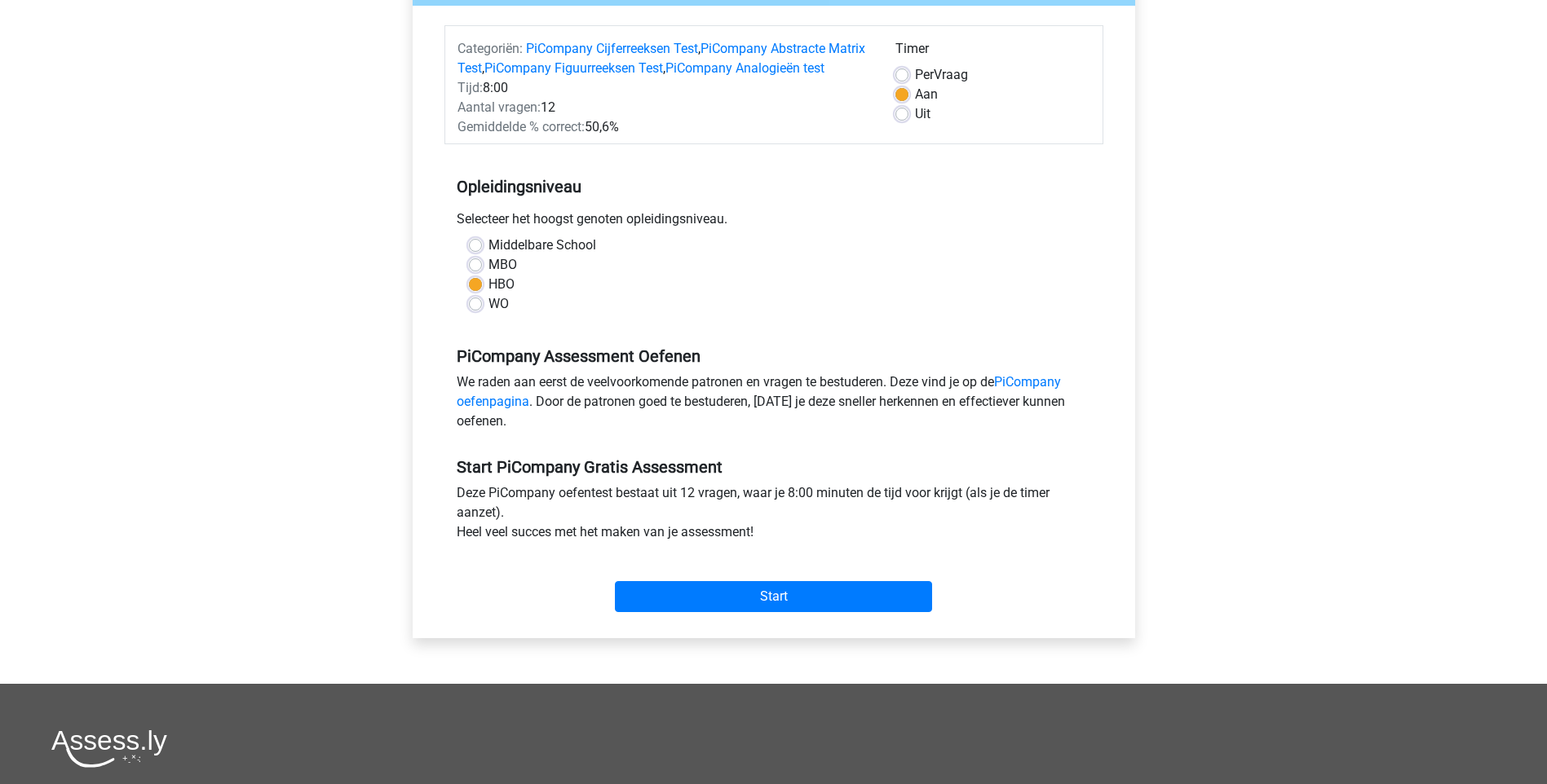
scroll to position [196, 0]
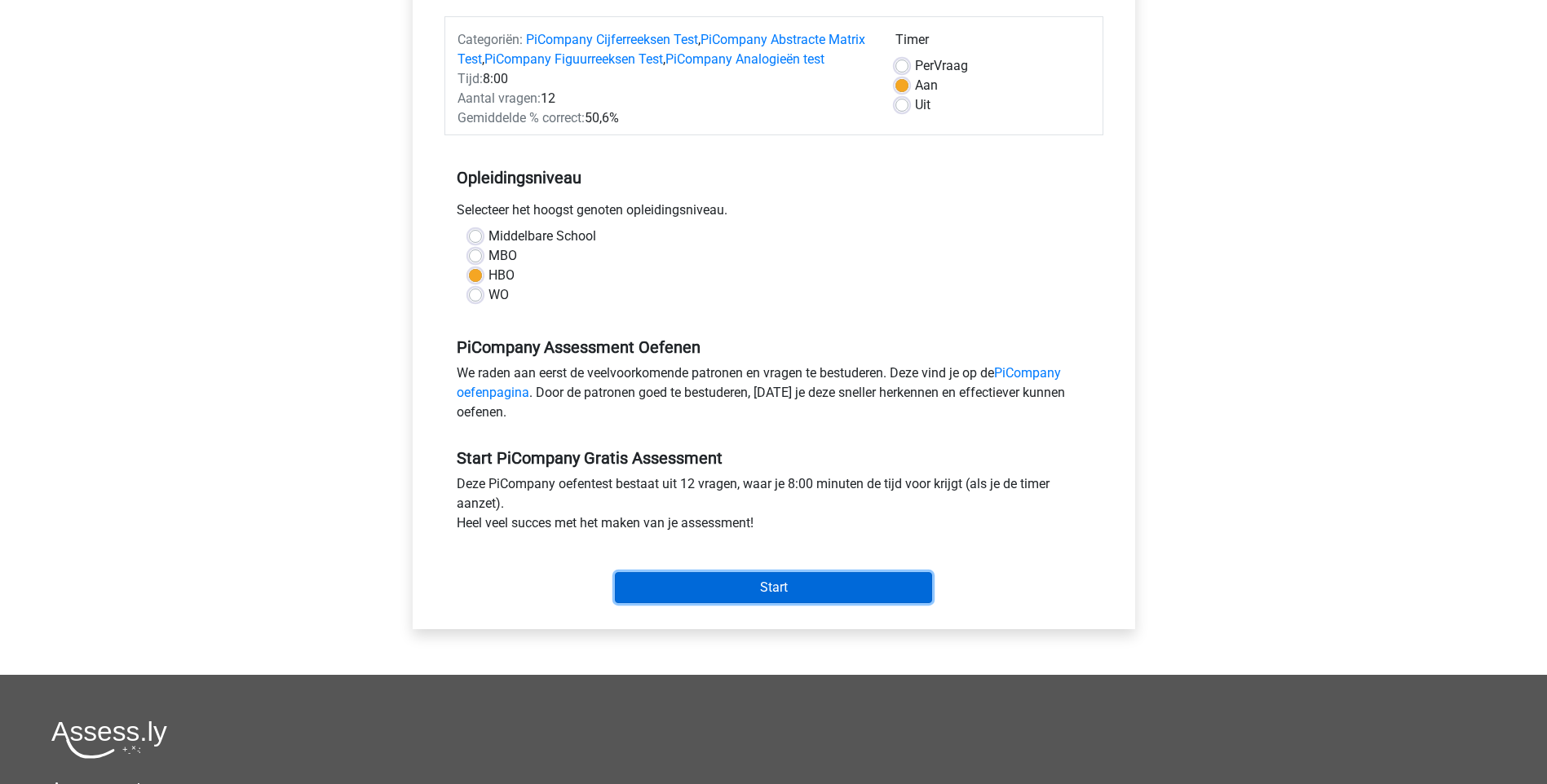
click at [730, 596] on input "Start" at bounding box center [773, 587] width 317 height 31
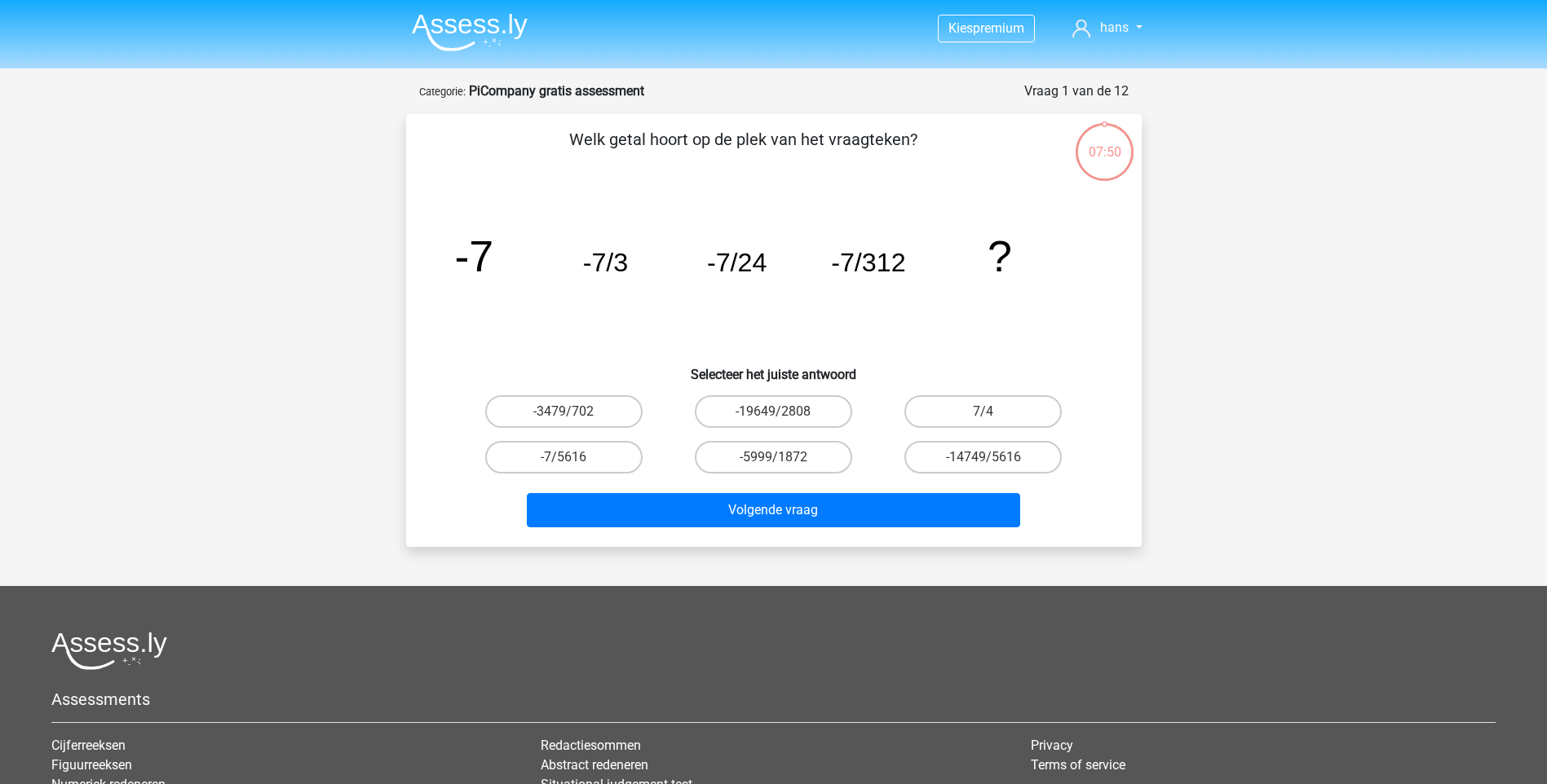
drag, startPoint x: 775, startPoint y: 260, endPoint x: 817, endPoint y: 284, distance: 48.4
click at [817, 284] on icon "image/svg+xml -7 -7/3 -7/24 -7/312 ?" at bounding box center [774, 272] width 658 height 165
click at [812, 272] on icon "image/svg+xml -7 -7/3 -7/24 -7/312 ?" at bounding box center [774, 272] width 658 height 165
click at [564, 462] on input "-7/5616" at bounding box center [569, 463] width 10 height 10
radio input "true"
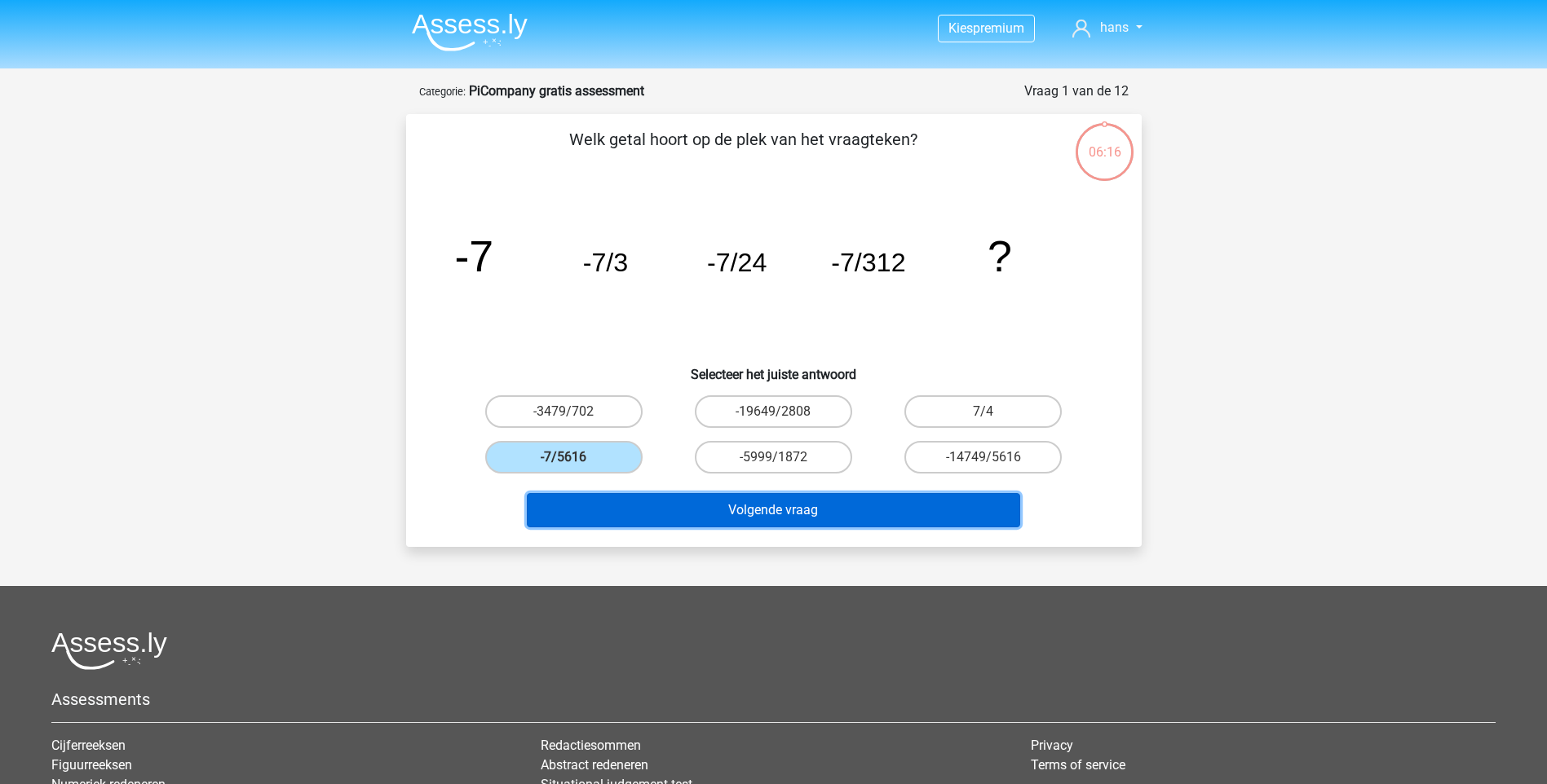
click at [664, 505] on button "Volgende vraag" at bounding box center [773, 510] width 494 height 34
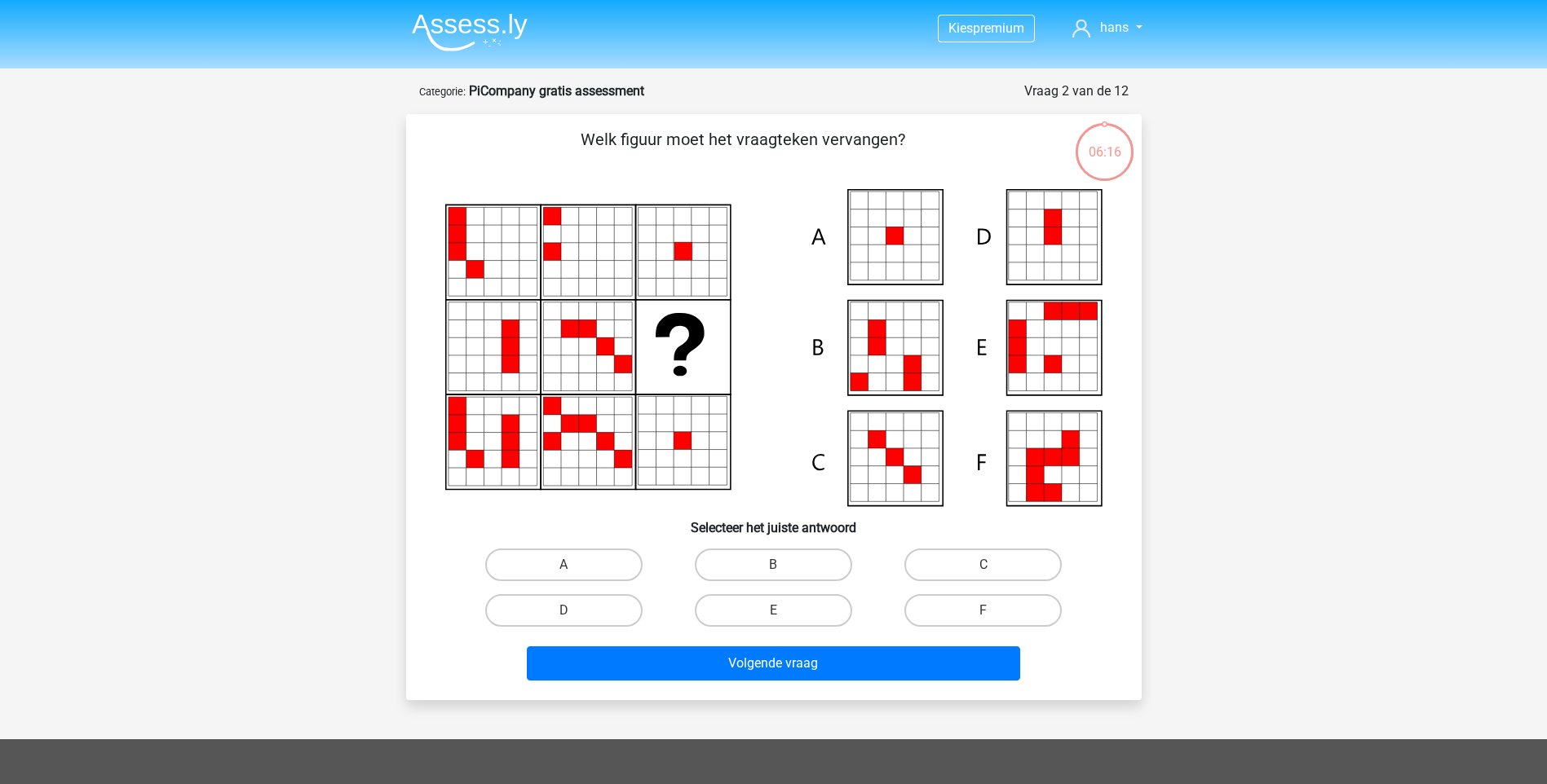
scroll to position [81, 0]
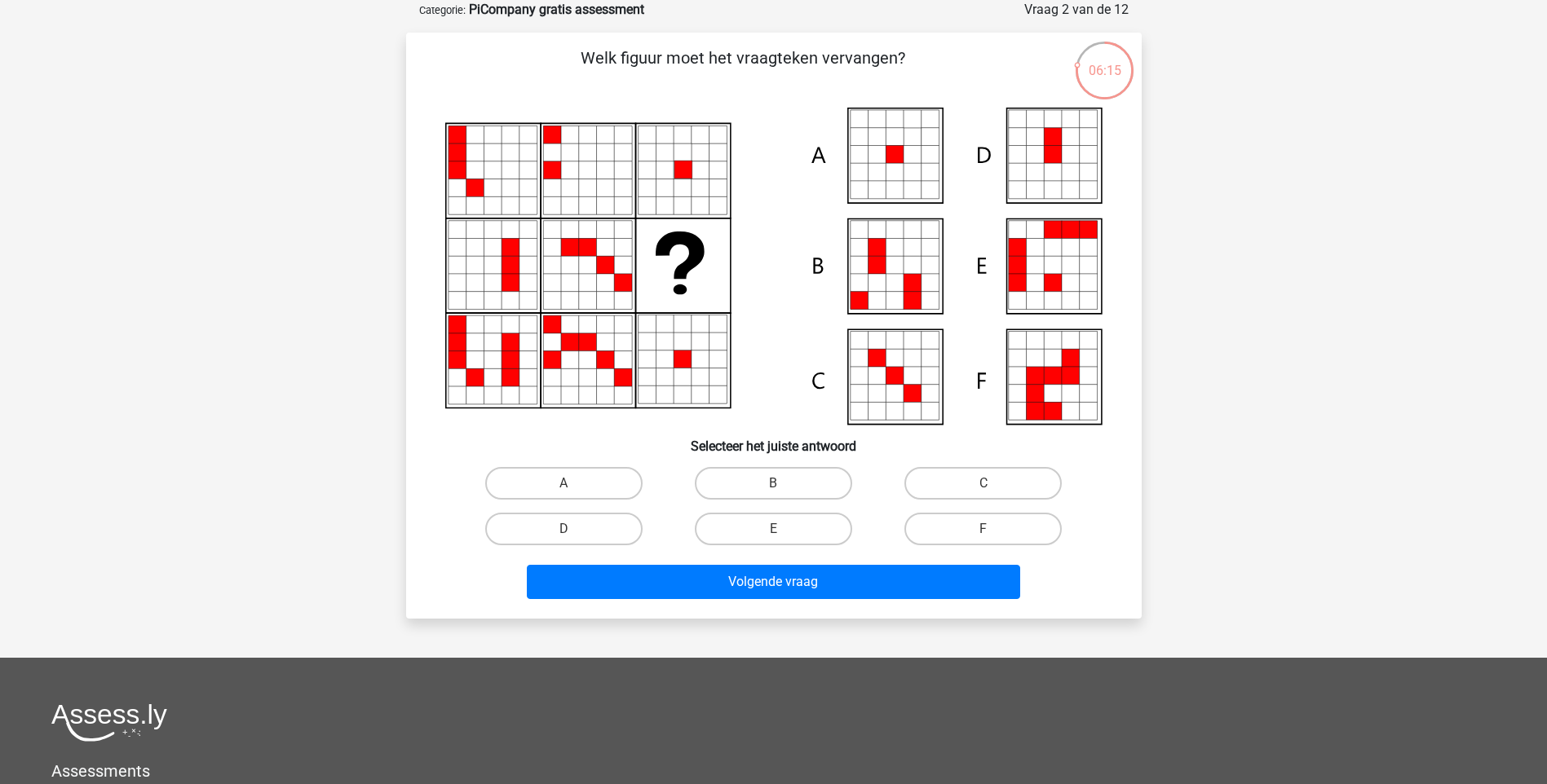
click at [781, 412] on icon at bounding box center [774, 265] width 658 height 317
click at [584, 536] on label "D" at bounding box center [564, 528] width 157 height 32
click at [574, 536] on input "D" at bounding box center [569, 534] width 10 height 10
radio input "true"
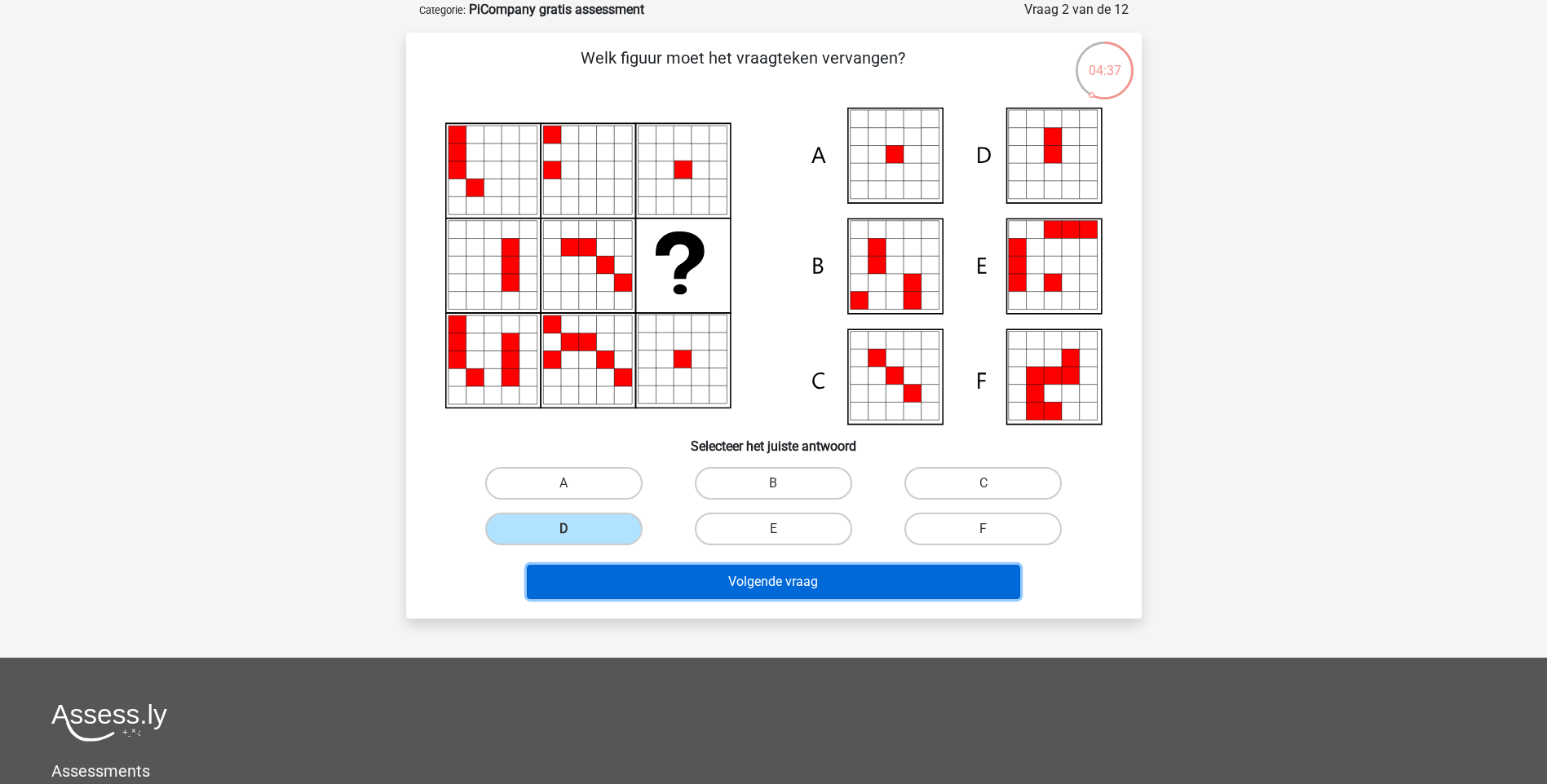
click at [629, 569] on button "Volgende vraag" at bounding box center [773, 581] width 494 height 34
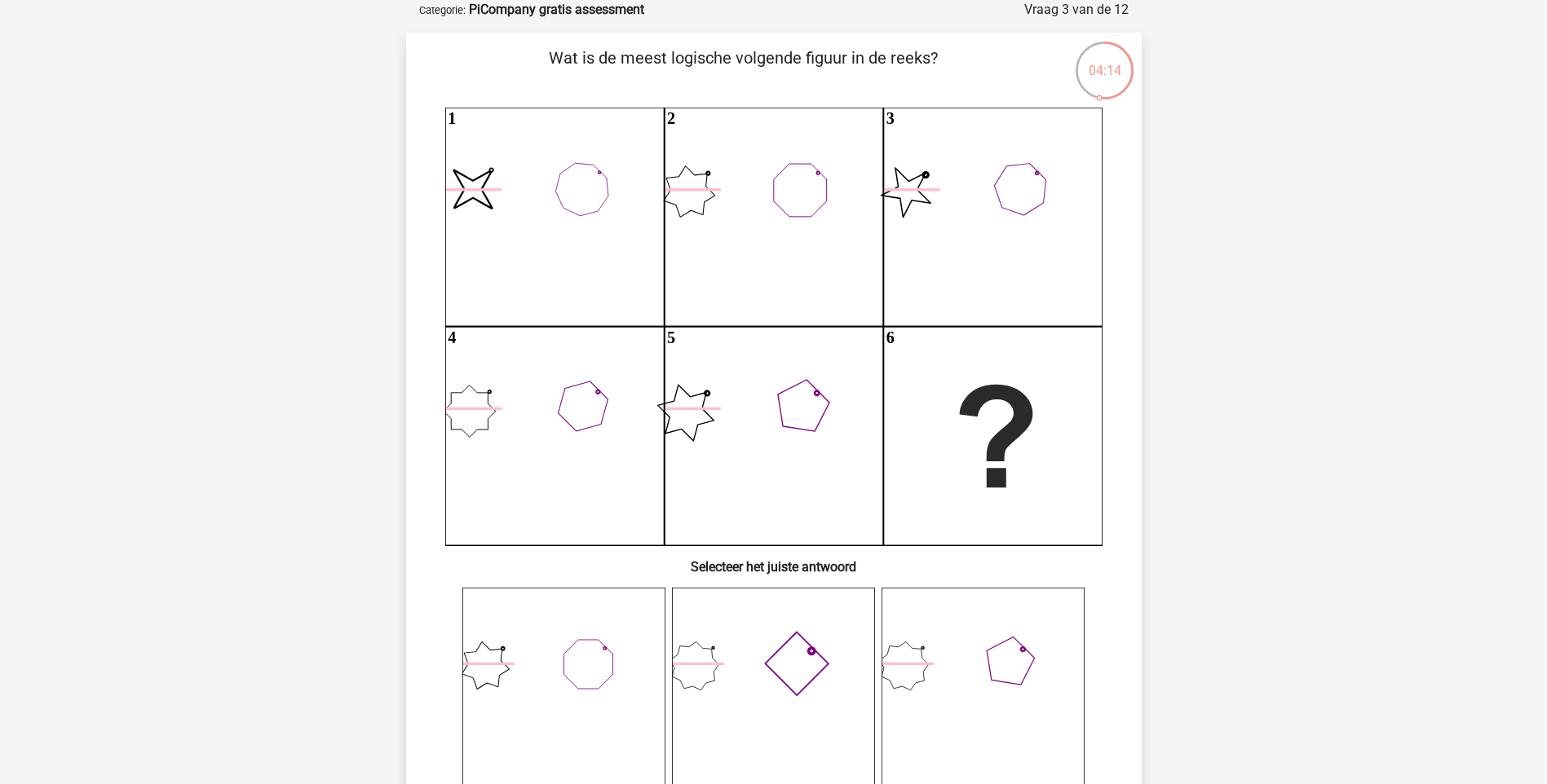
click at [1343, 316] on div "Kies premium hans hans15@gmail.com" at bounding box center [773, 796] width 1547 height 1755
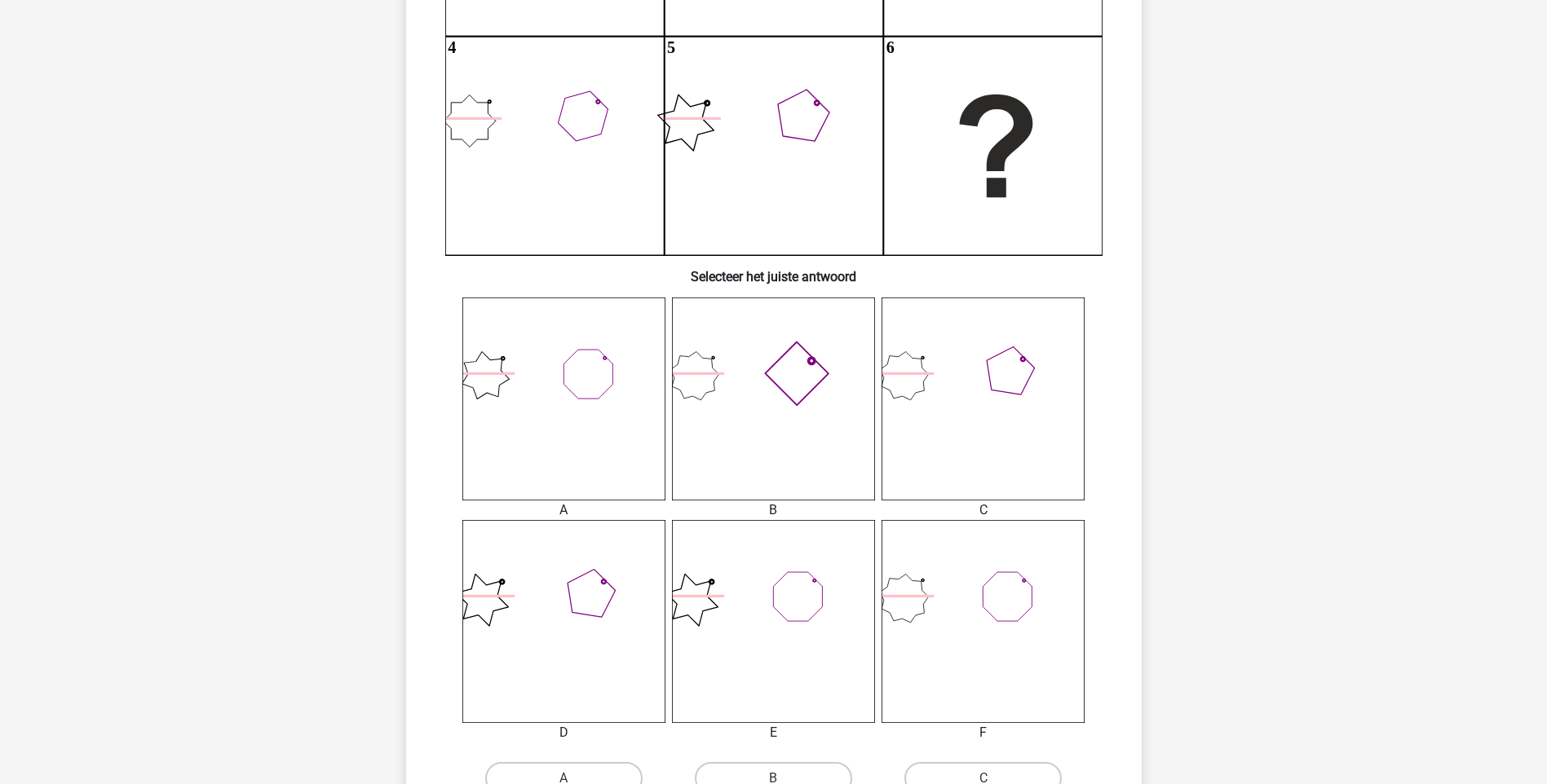
scroll to position [375, 0]
click at [914, 386] on icon at bounding box center [983, 395] width 203 height 203
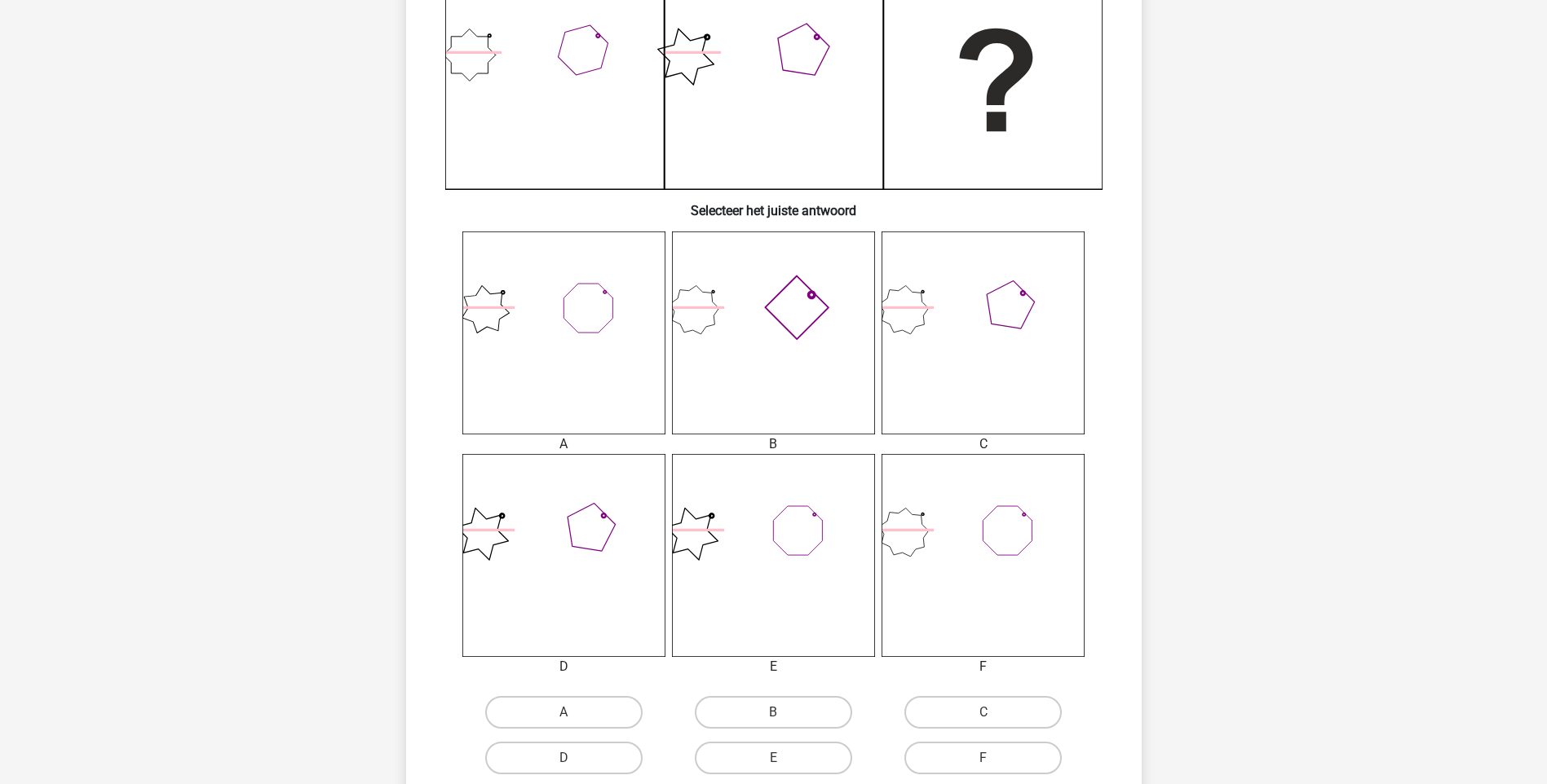
scroll to position [440, 0]
click at [952, 705] on label "C" at bounding box center [983, 710] width 157 height 32
click at [984, 710] on input "C" at bounding box center [989, 715] width 10 height 10
radio input "true"
click at [878, 684] on div "A B C D" at bounding box center [774, 504] width 683 height 550
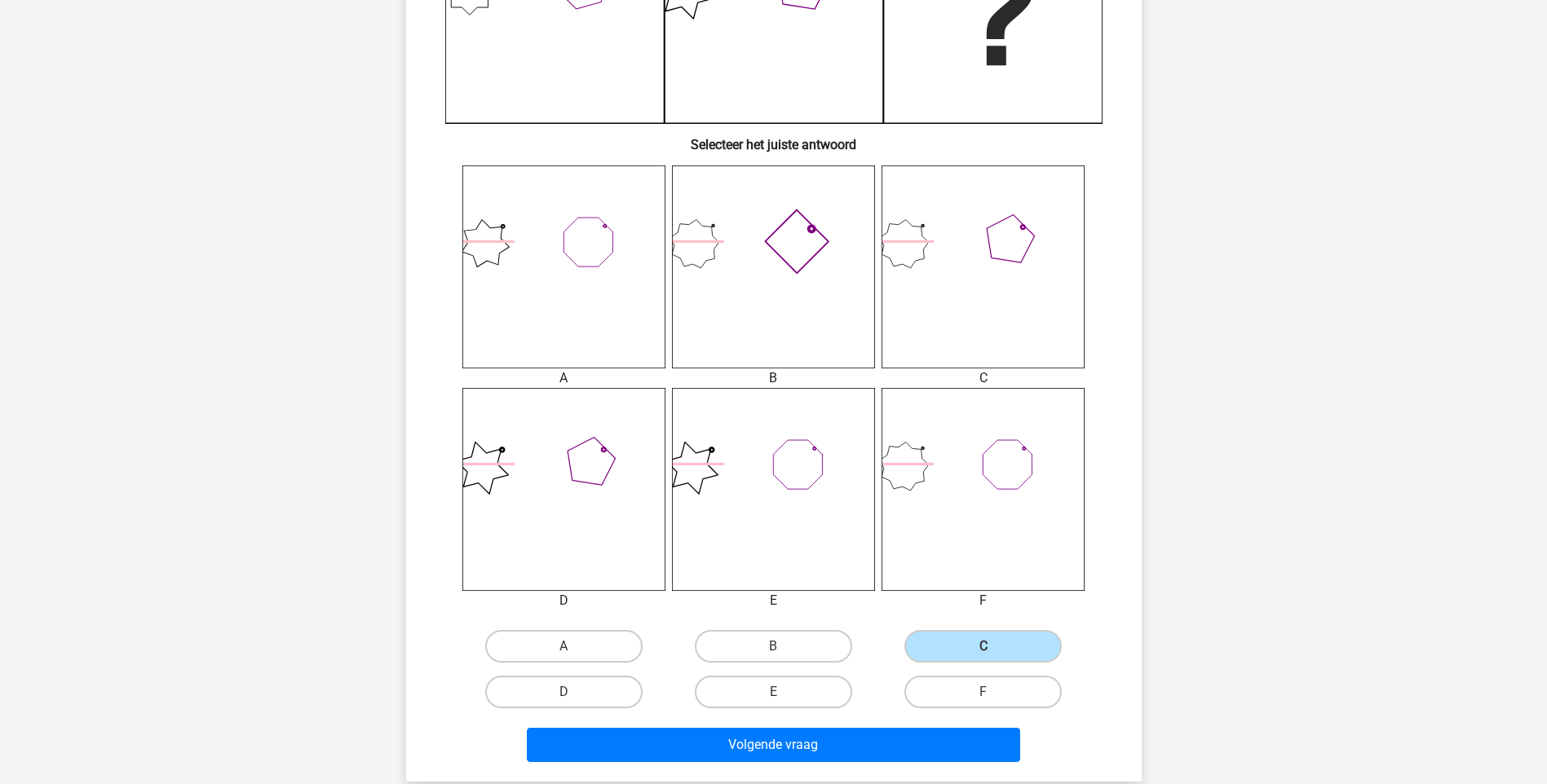
scroll to position [505, 0]
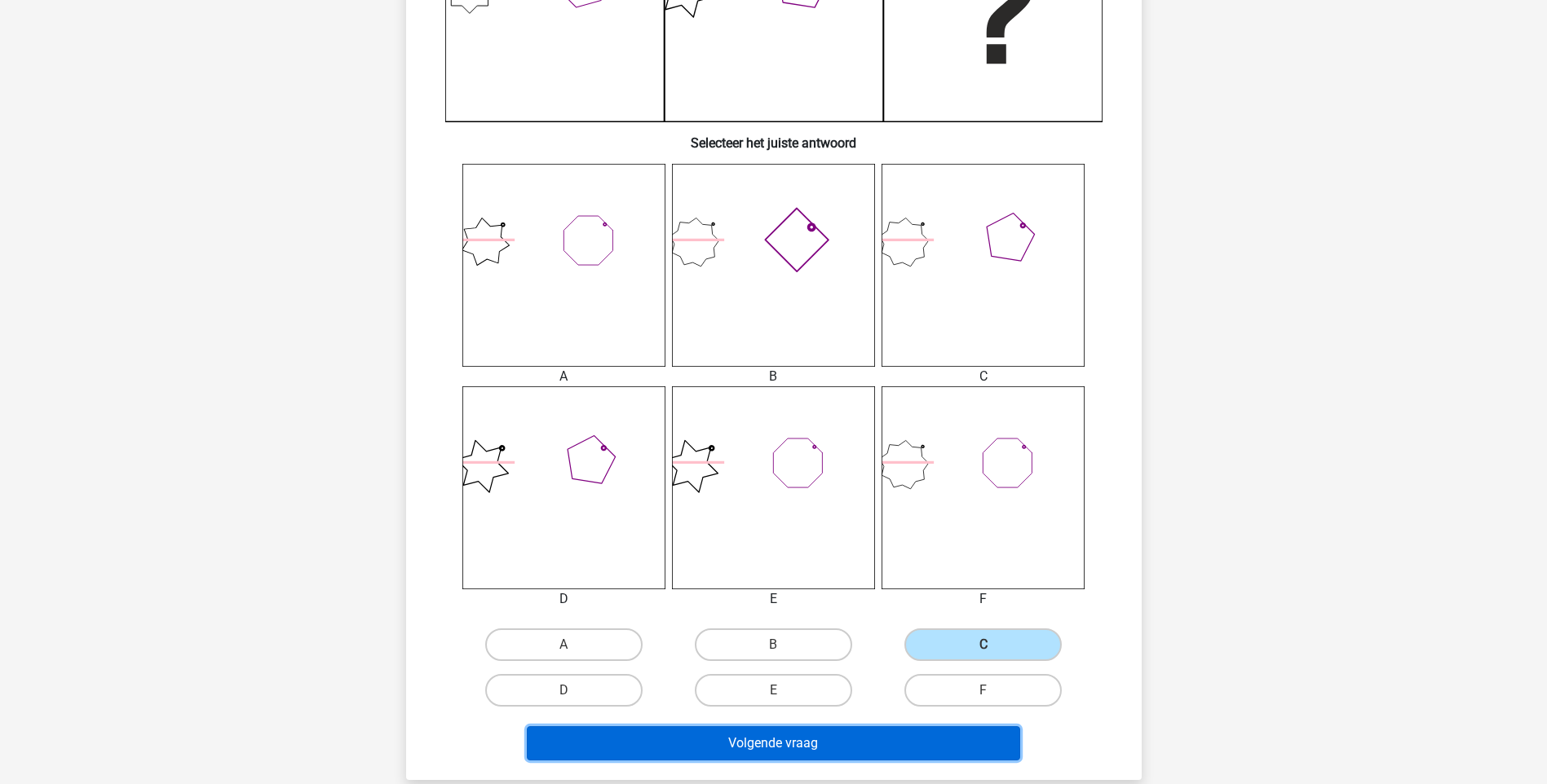
click at [857, 727] on button "Volgende vraag" at bounding box center [773, 743] width 494 height 34
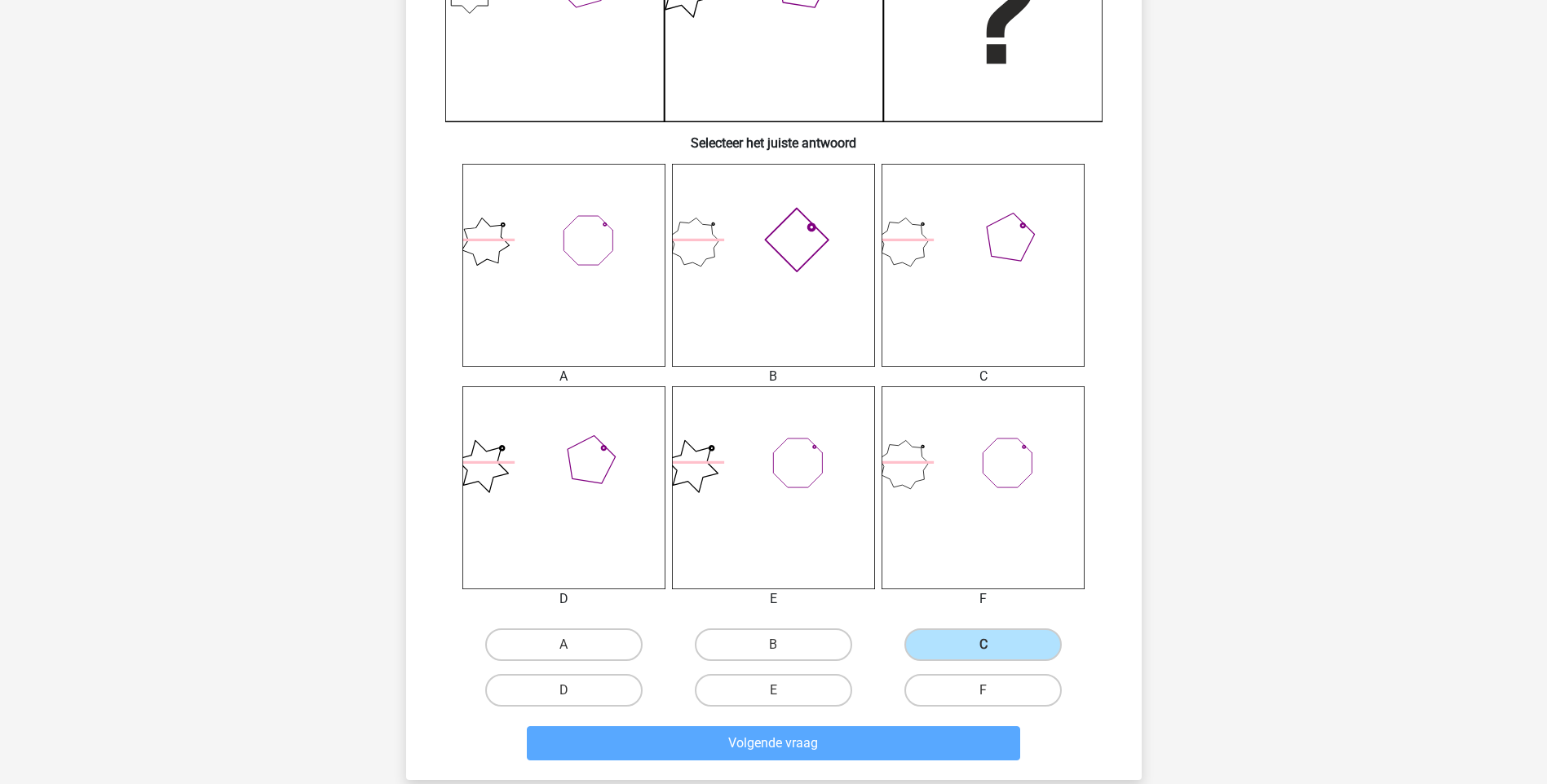
scroll to position [67, 0]
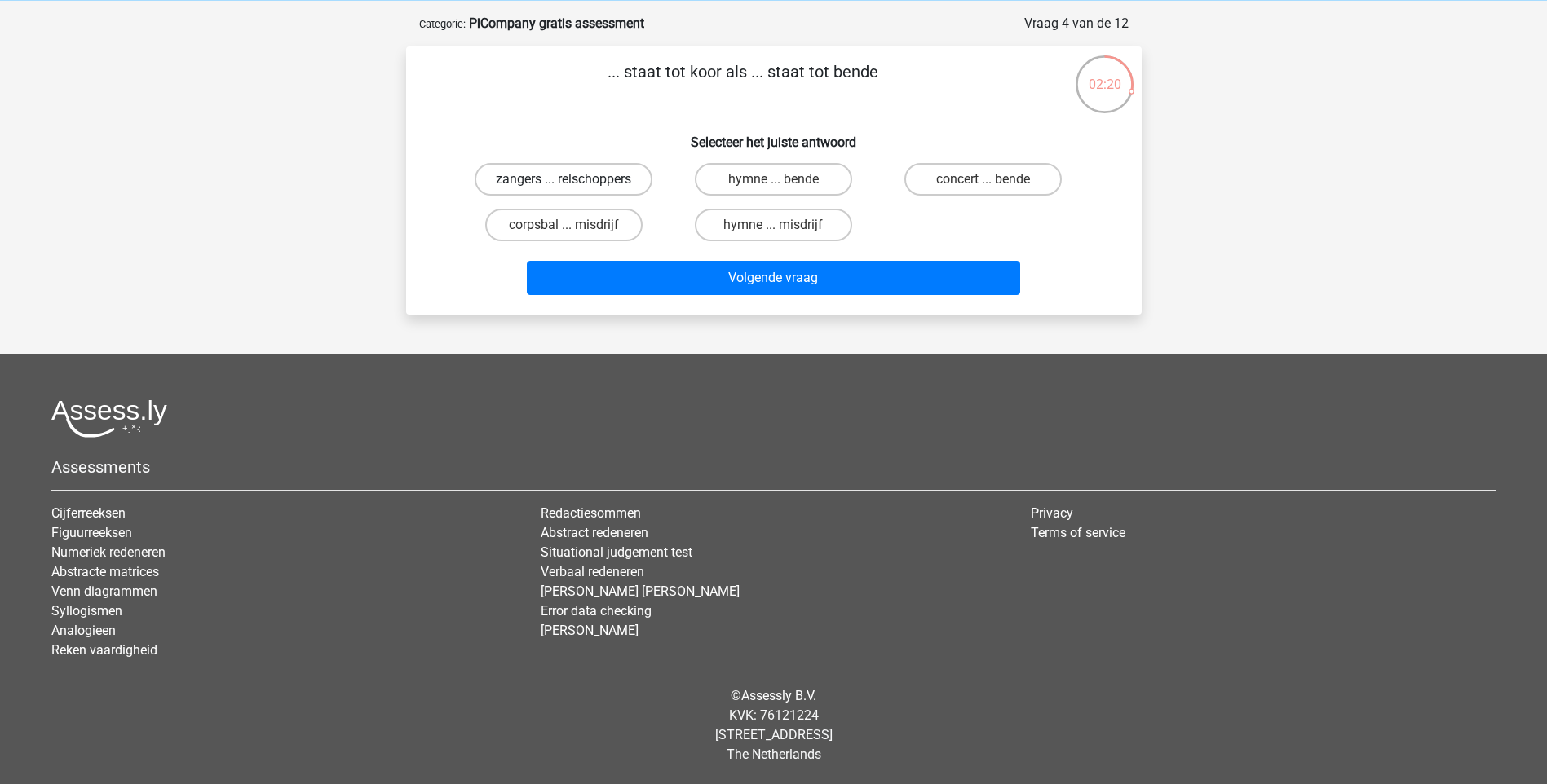
click at [602, 172] on label "zangers ... relschoppers" at bounding box center [563, 179] width 178 height 32
click at [574, 179] on input "zangers ... relschoppers" at bounding box center [569, 184] width 10 height 10
radio input "true"
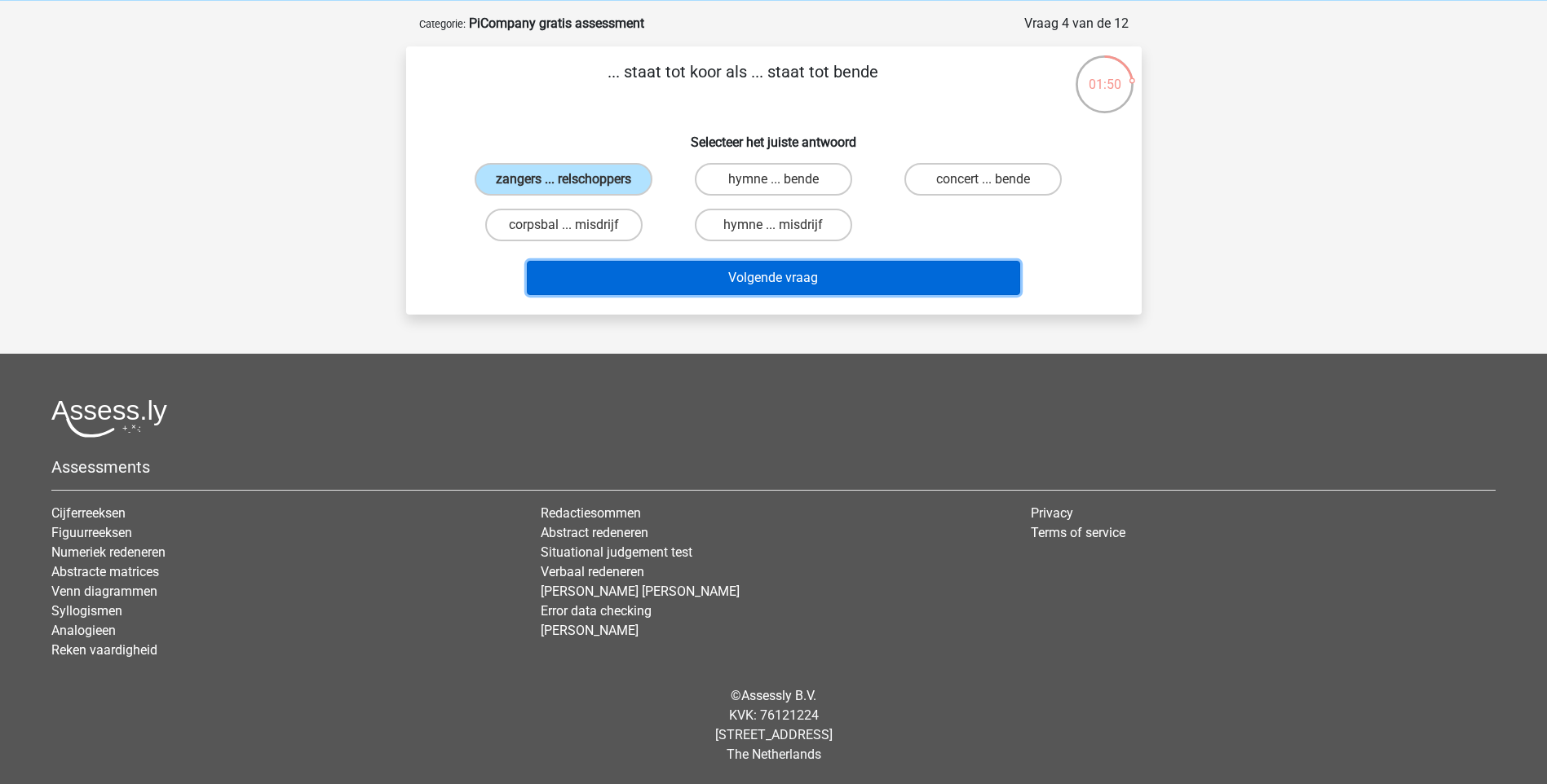
click at [802, 272] on button "Volgende vraag" at bounding box center [773, 278] width 494 height 34
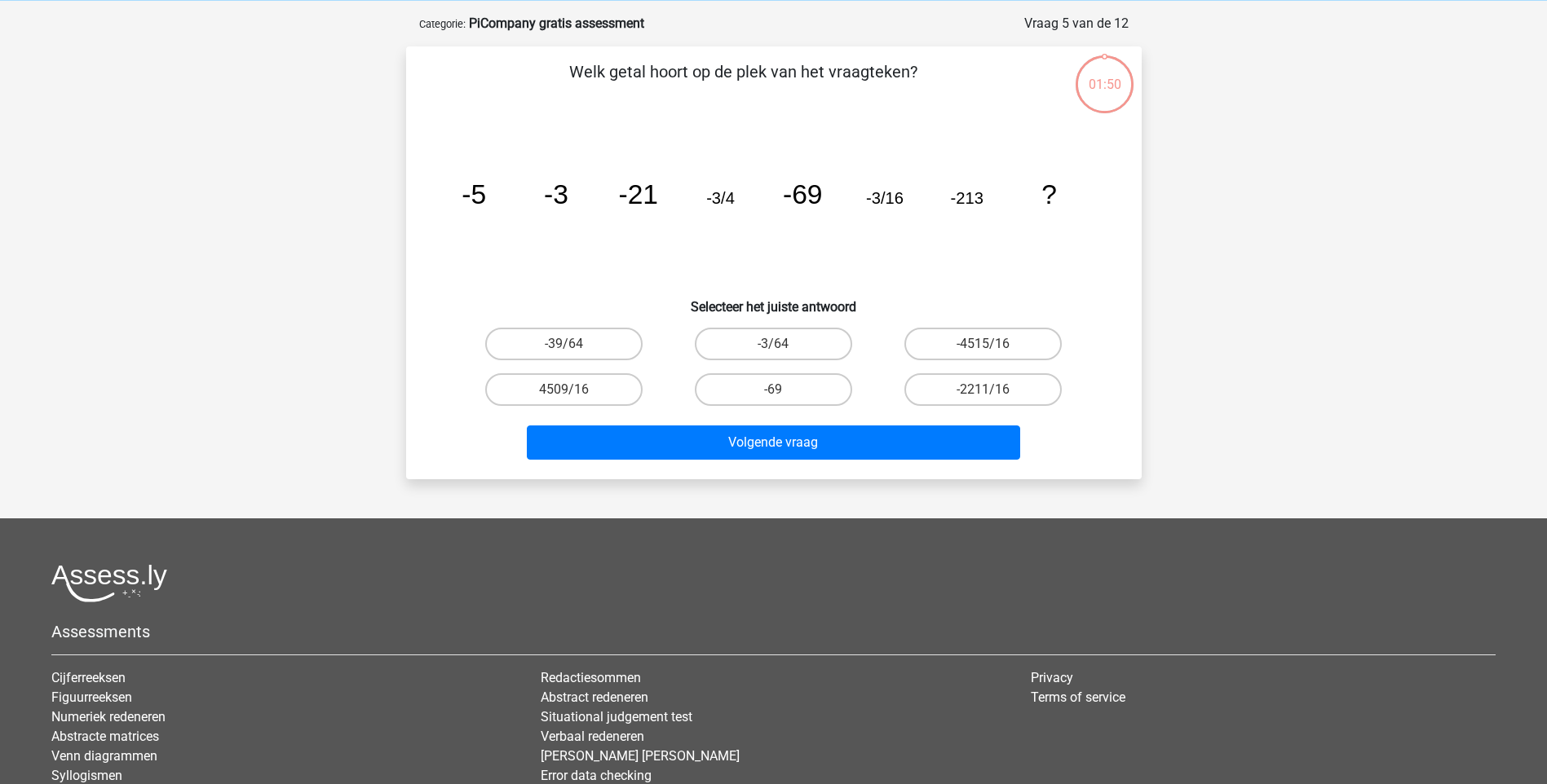
scroll to position [81, 0]
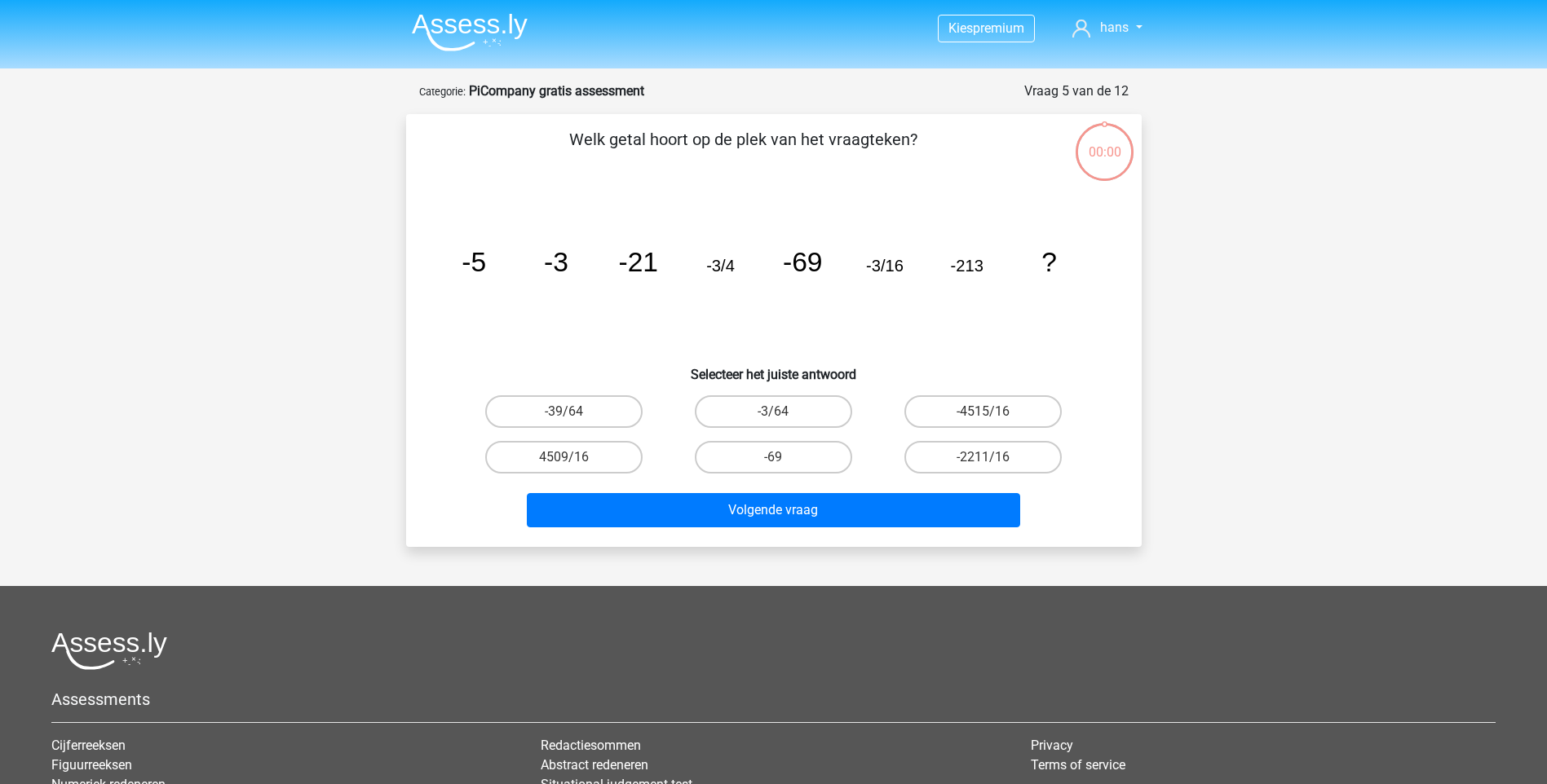
scroll to position [81, 0]
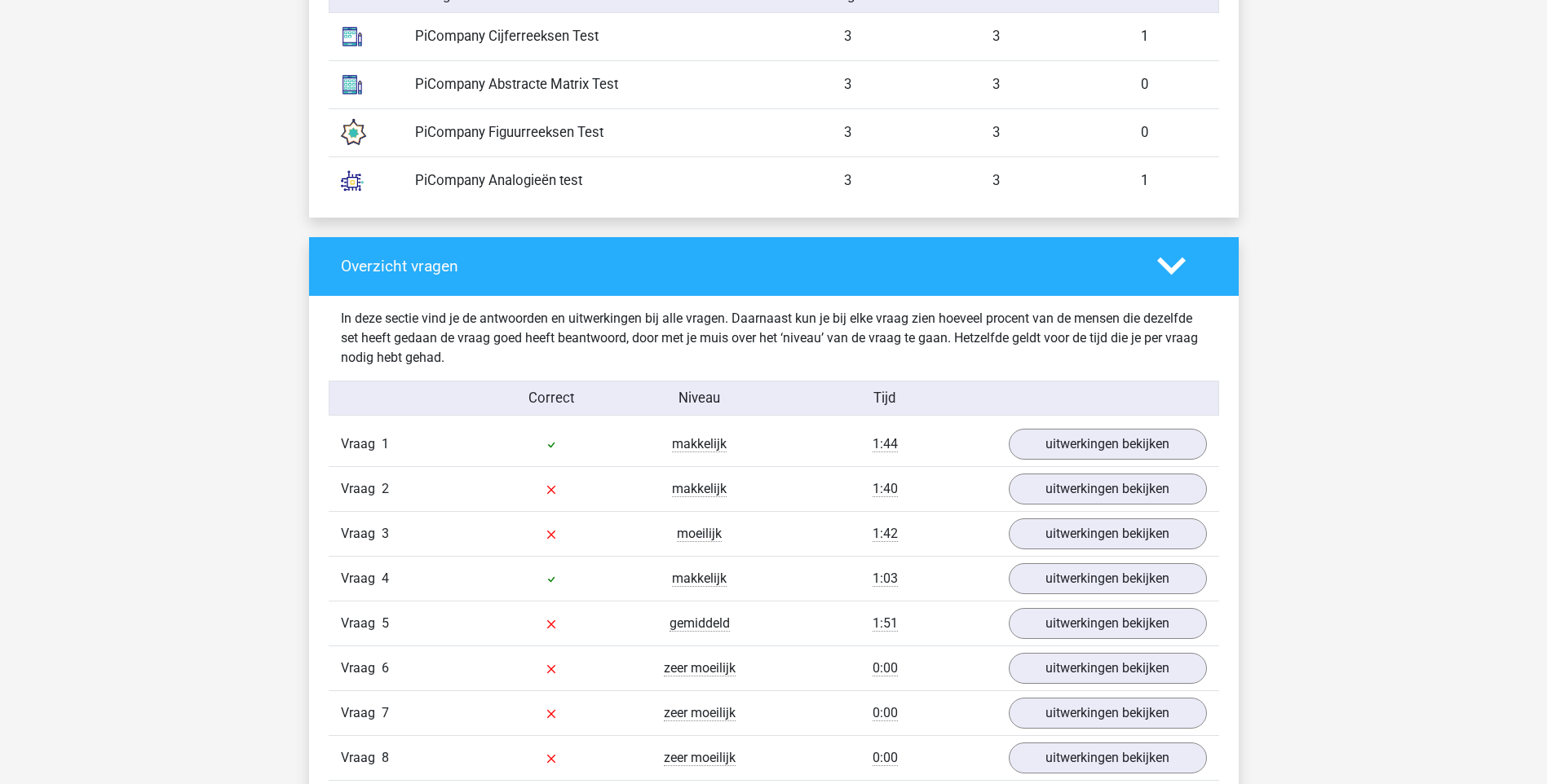
scroll to position [1565, 0]
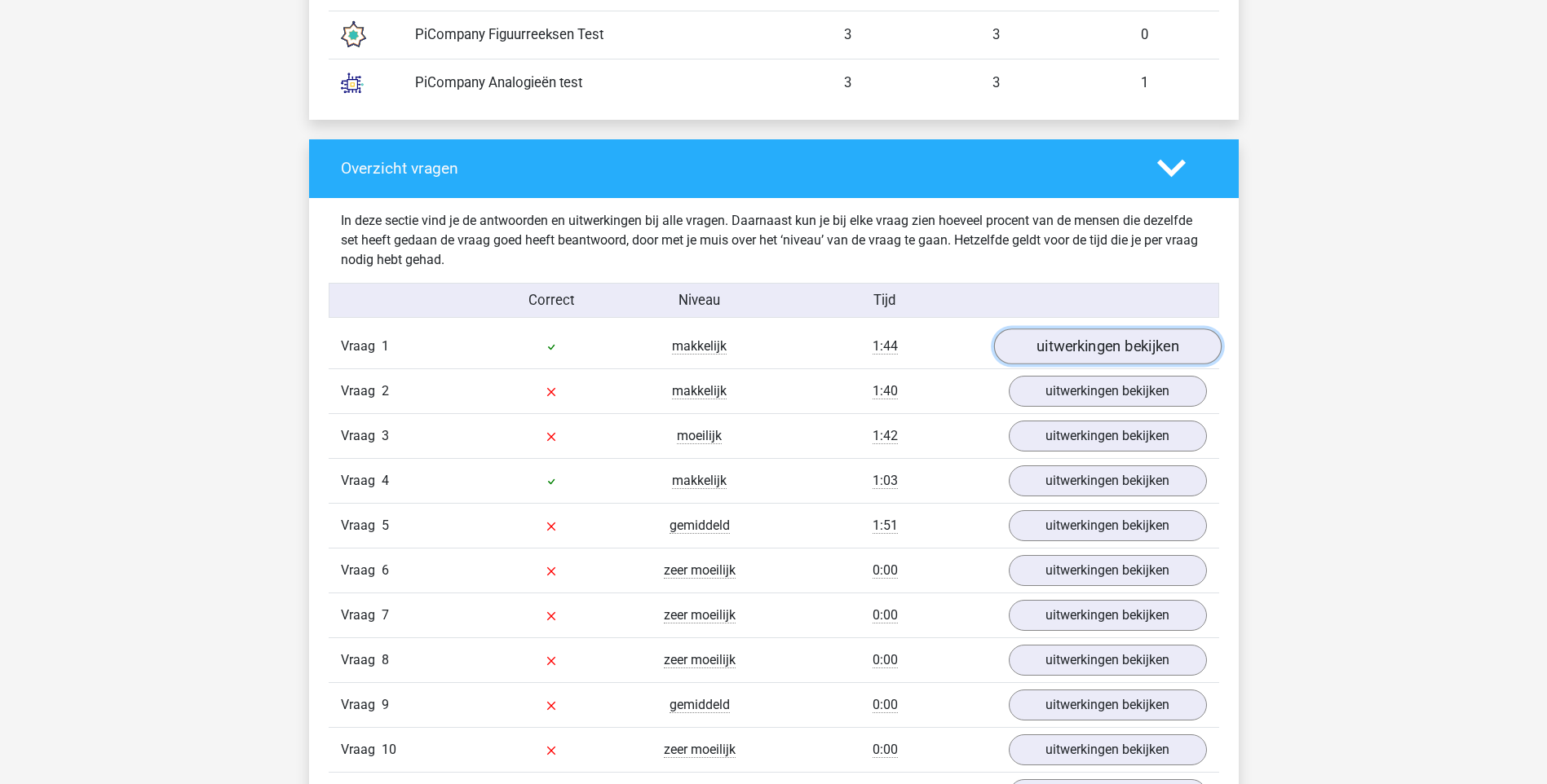
click at [1118, 348] on link "uitwerkingen bekijken" at bounding box center [1107, 346] width 227 height 36
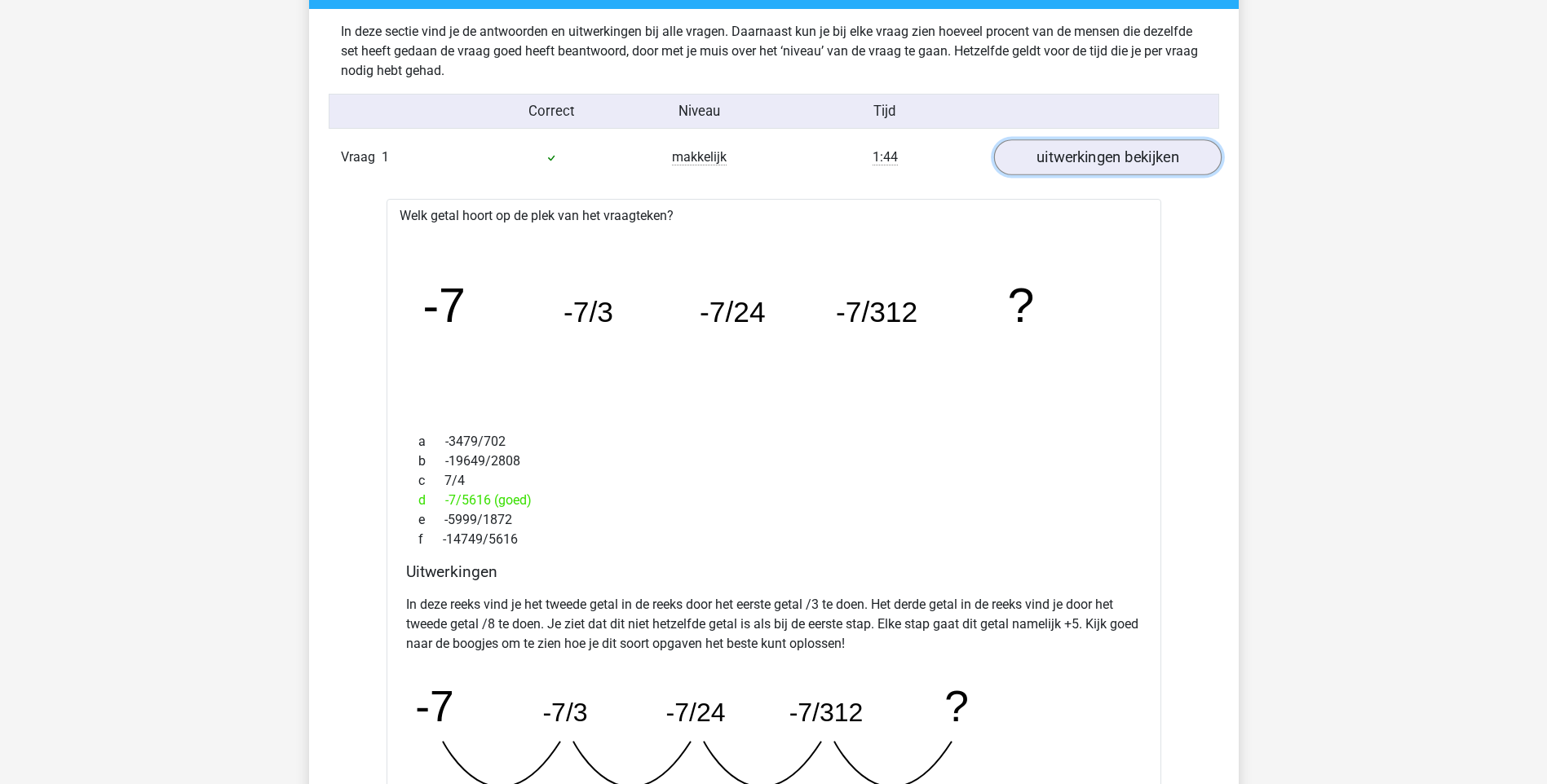
scroll to position [1761, 0]
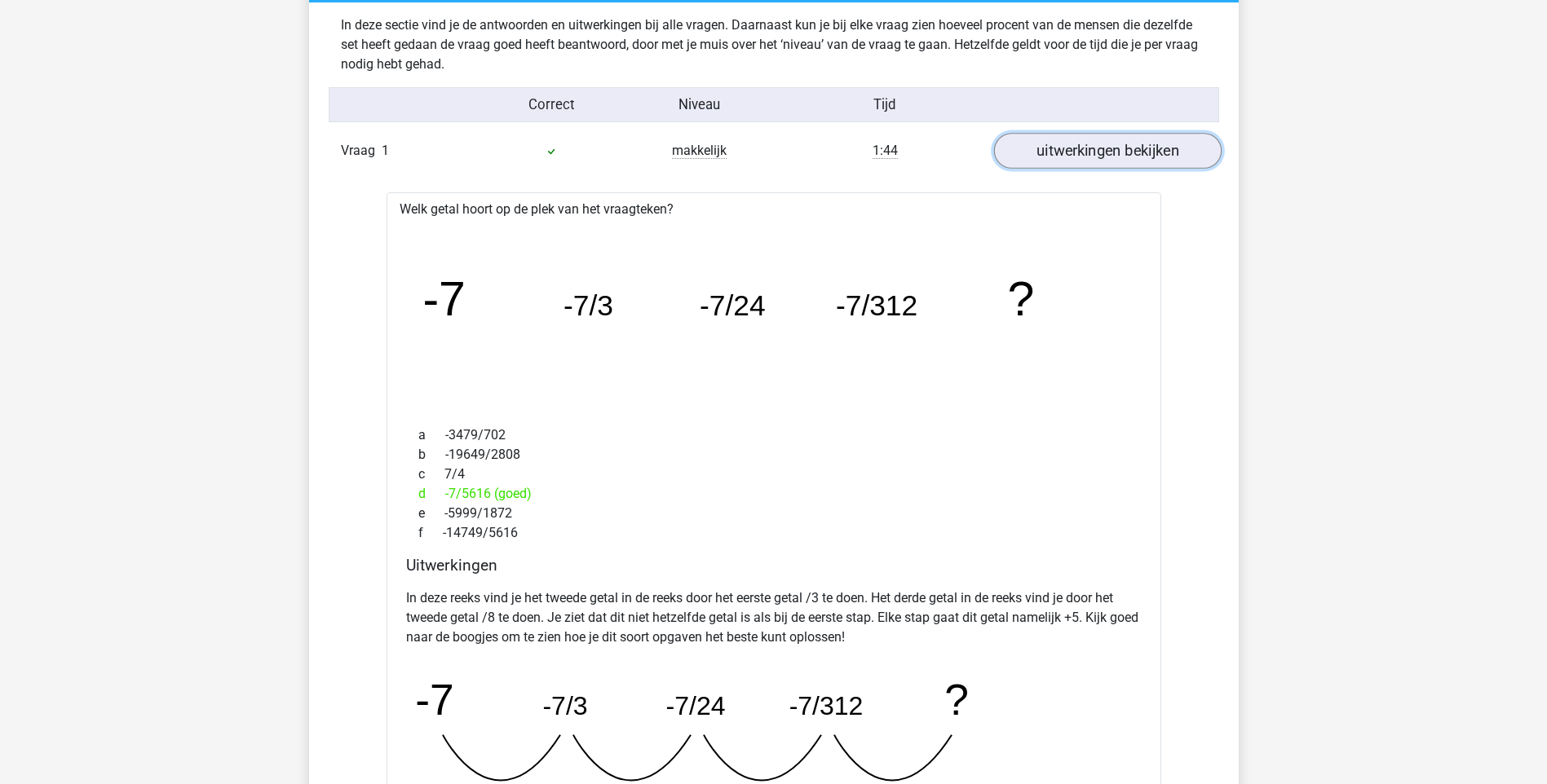
click at [1108, 163] on link "uitwerkingen bekijken" at bounding box center [1107, 150] width 227 height 36
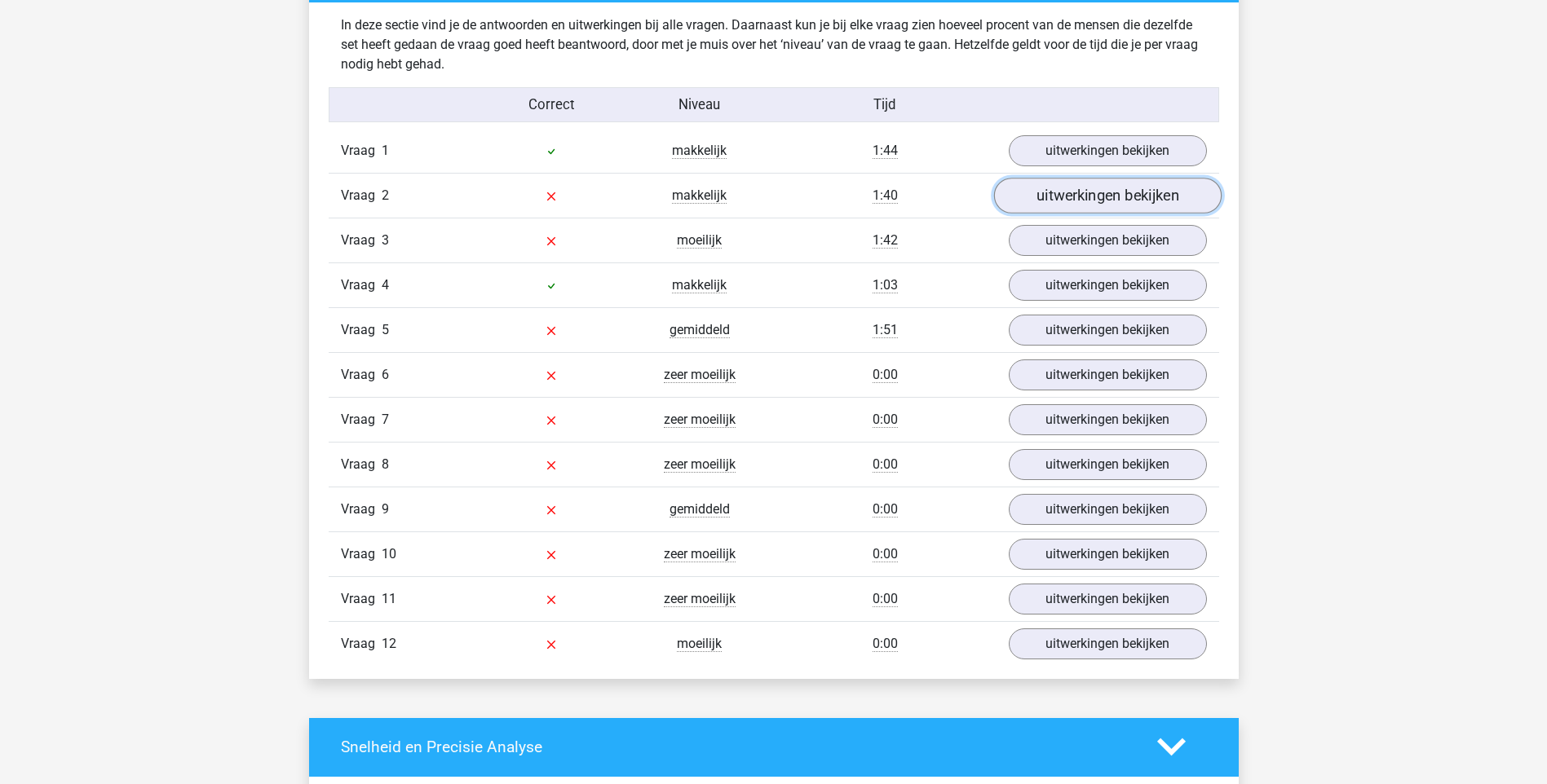
click at [1108, 193] on link "uitwerkingen bekijken" at bounding box center [1107, 196] width 227 height 36
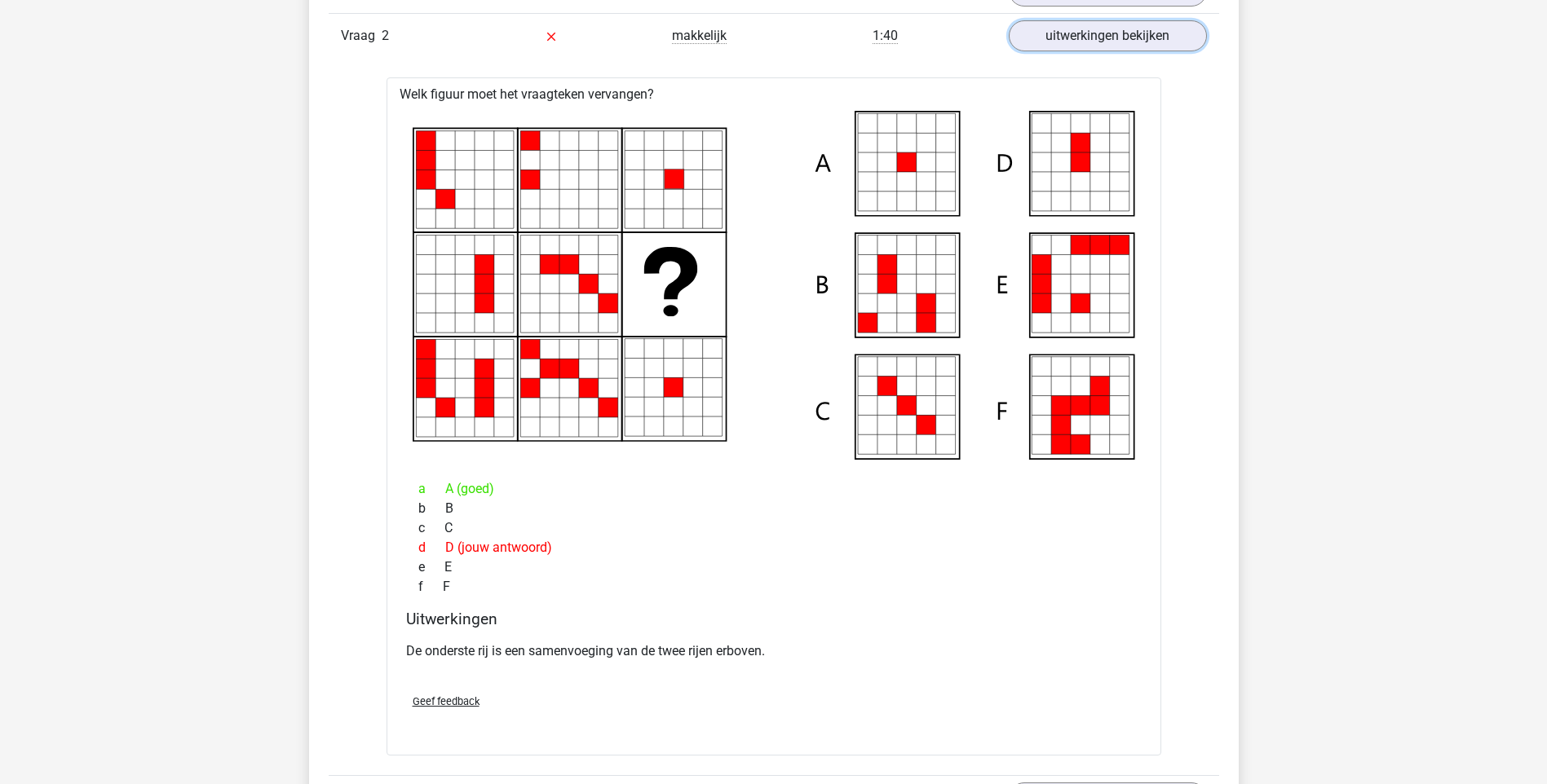
scroll to position [1891, 0]
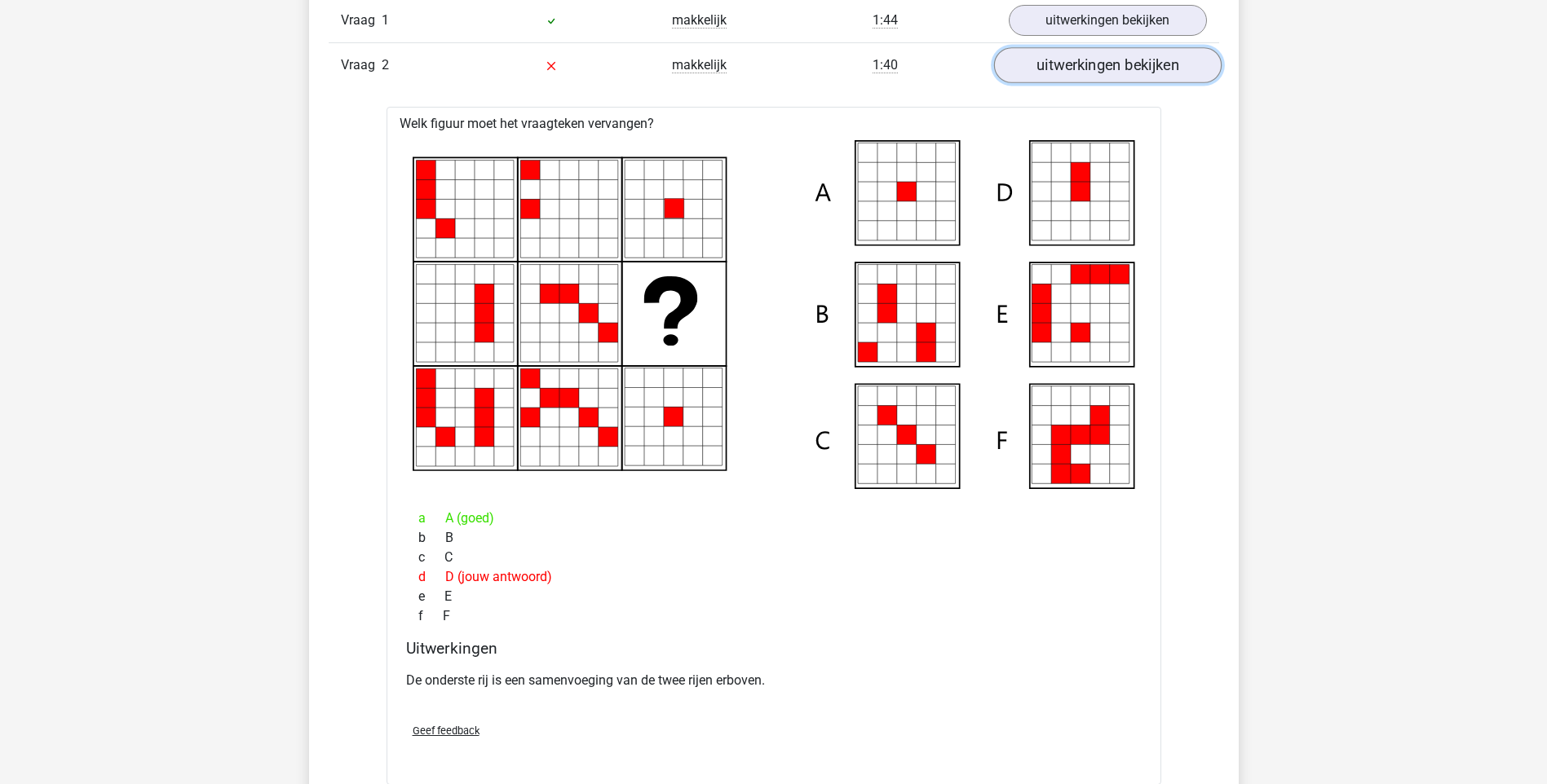
click at [1185, 72] on link "uitwerkingen bekijken" at bounding box center [1107, 65] width 227 height 36
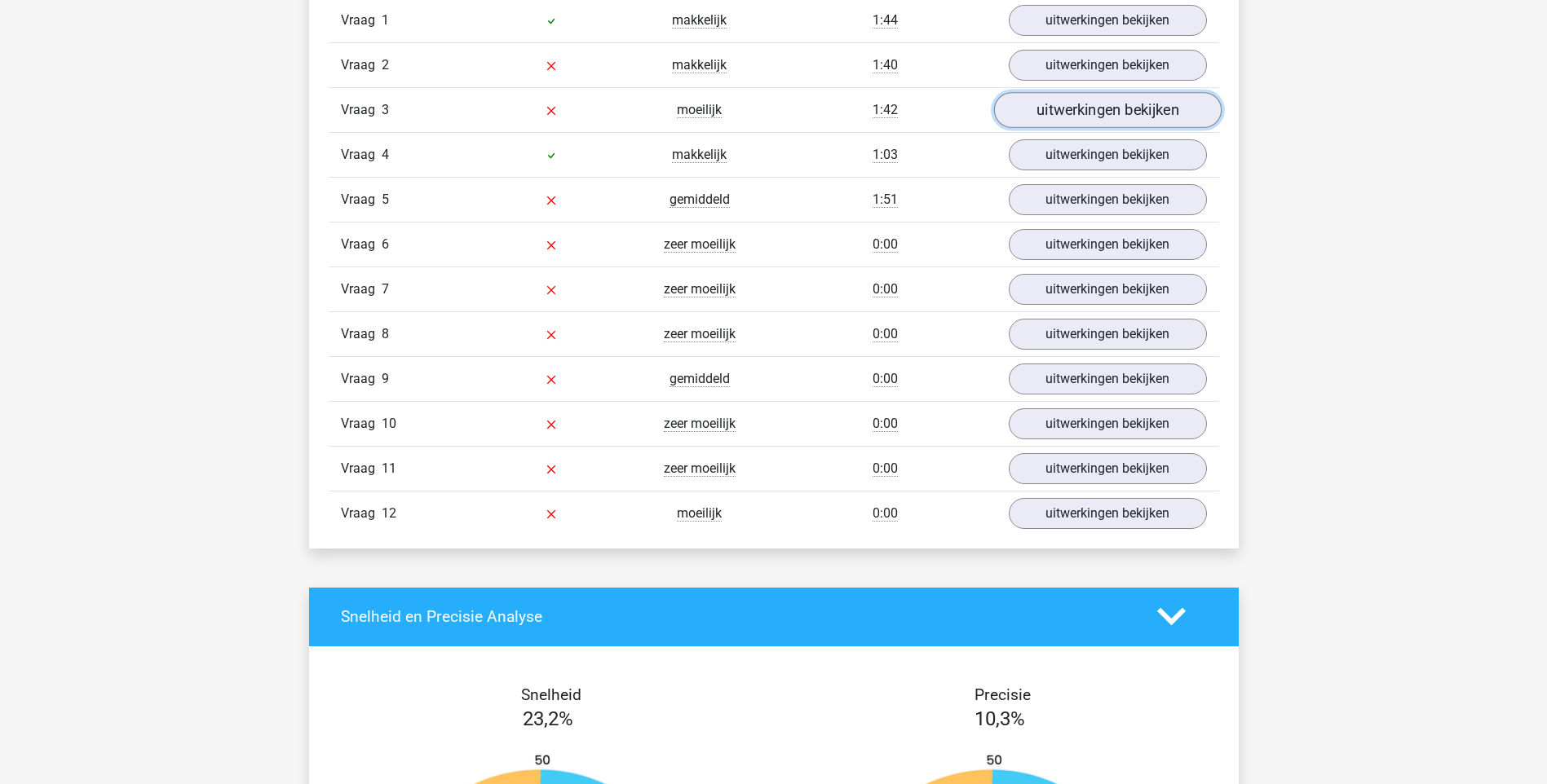
click at [1163, 103] on link "uitwerkingen bekijken" at bounding box center [1107, 110] width 227 height 36
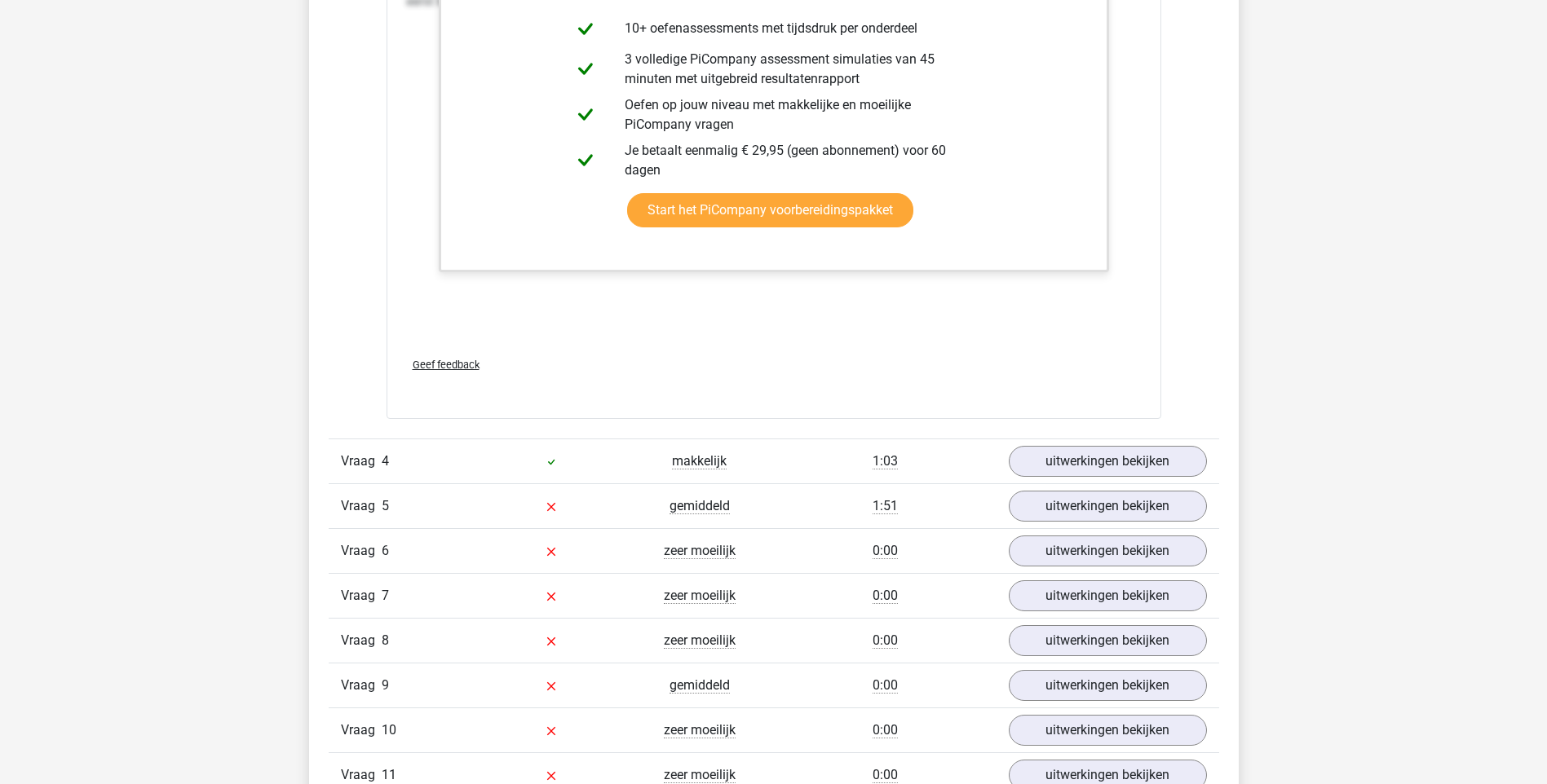
scroll to position [3325, 0]
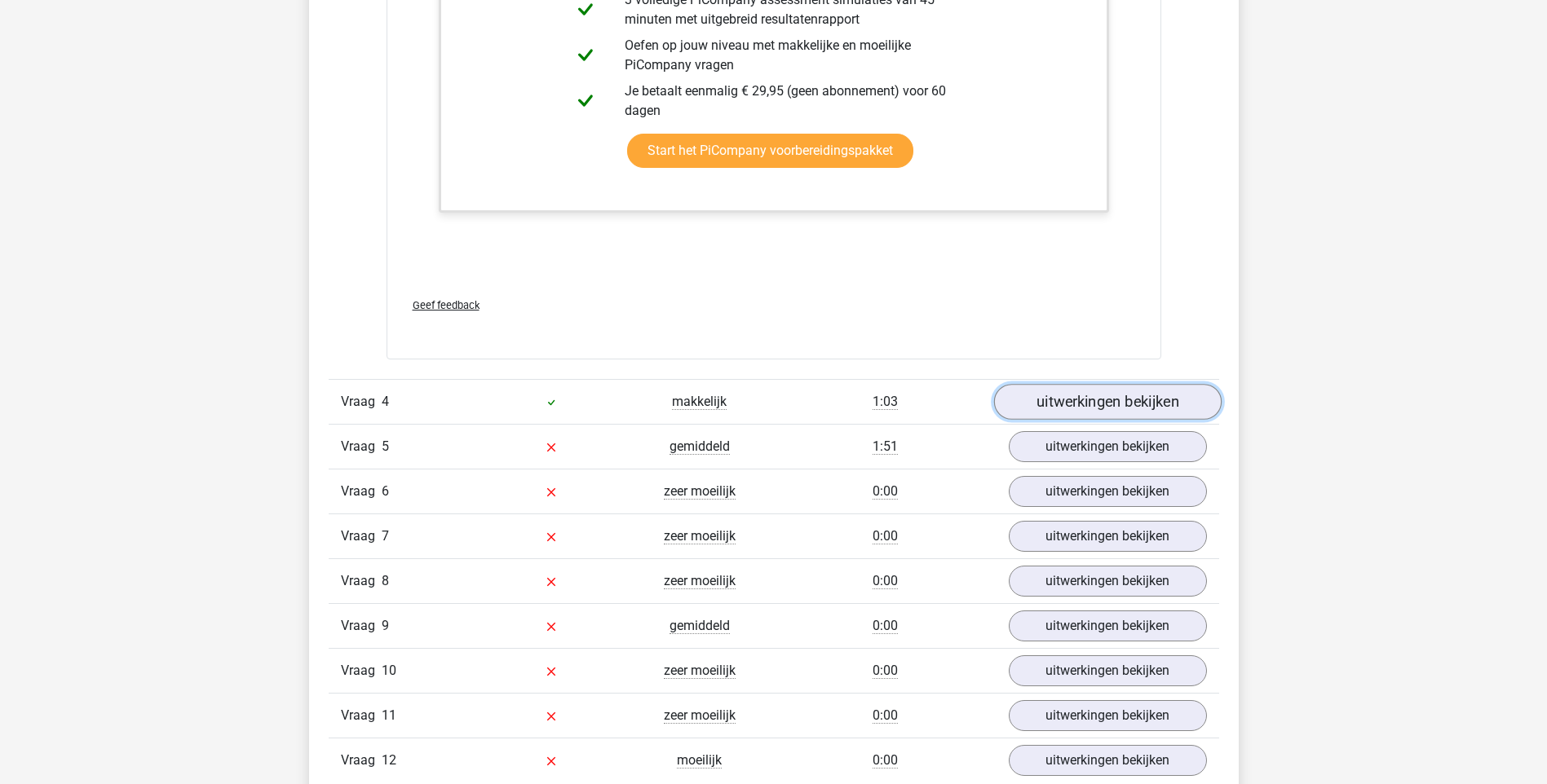
click at [1137, 405] on link "uitwerkingen bekijken" at bounding box center [1107, 402] width 227 height 36
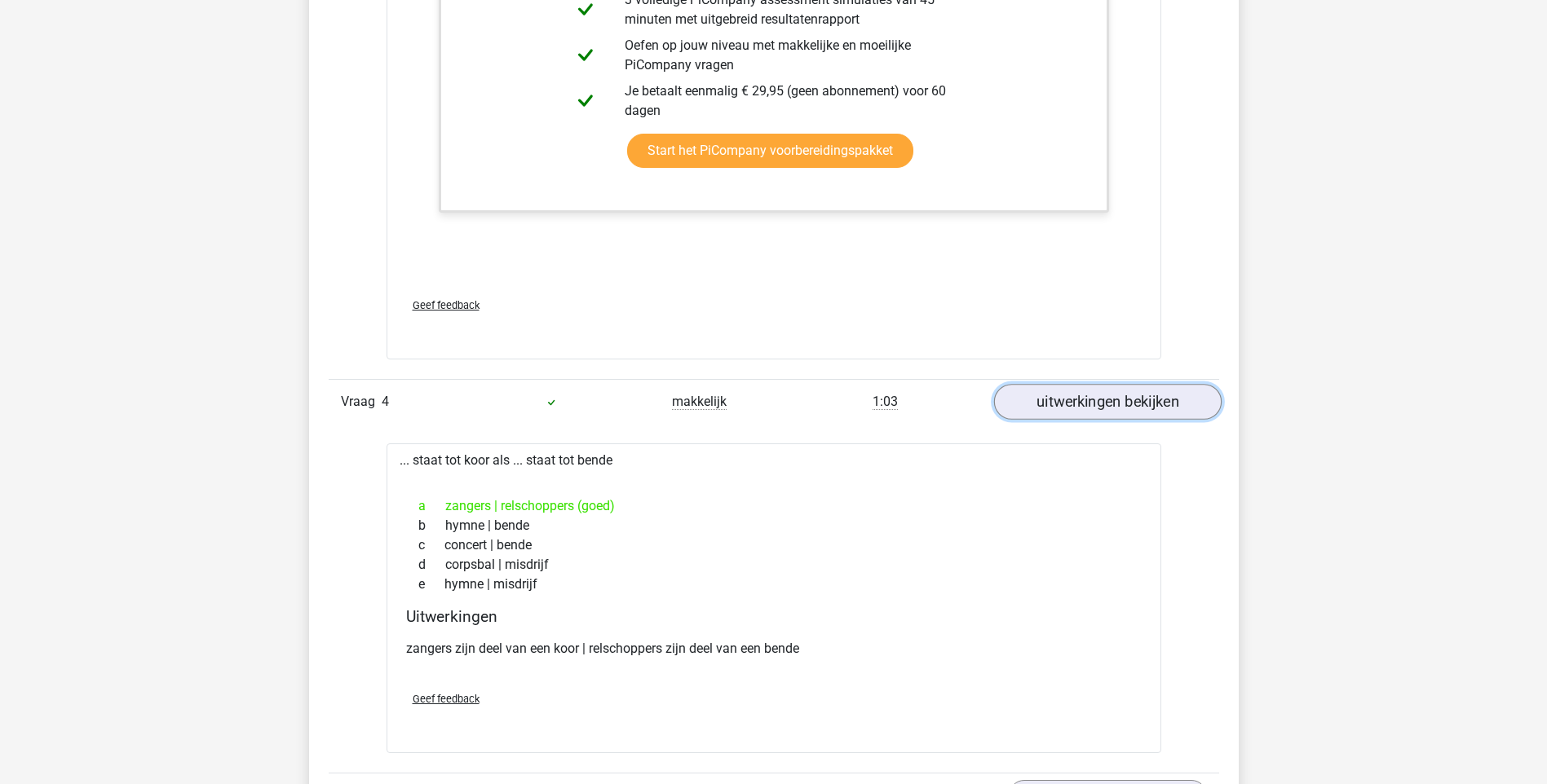
click at [1137, 405] on link "uitwerkingen bekijken" at bounding box center [1107, 402] width 227 height 36
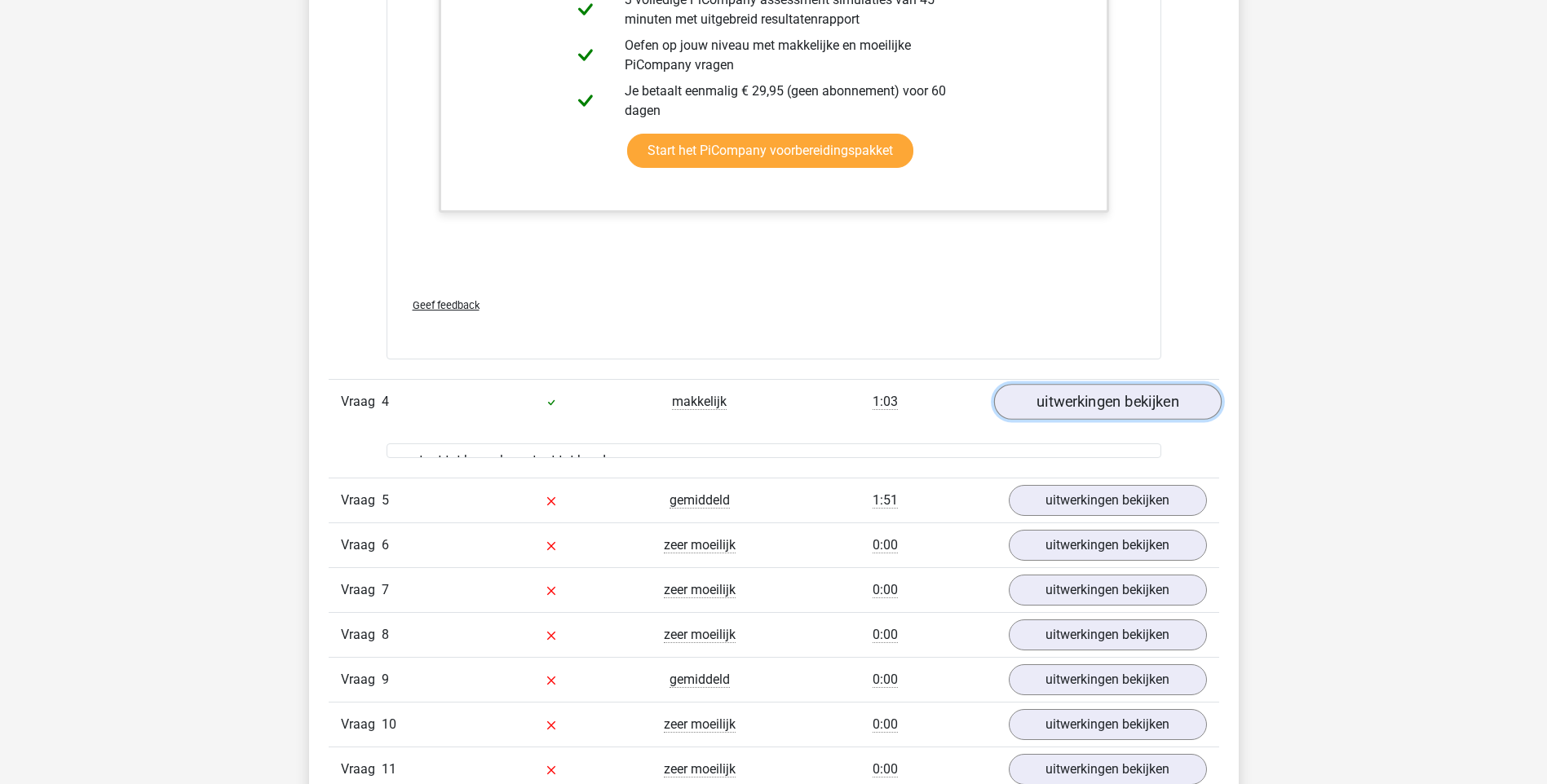
scroll to position [3359, 0]
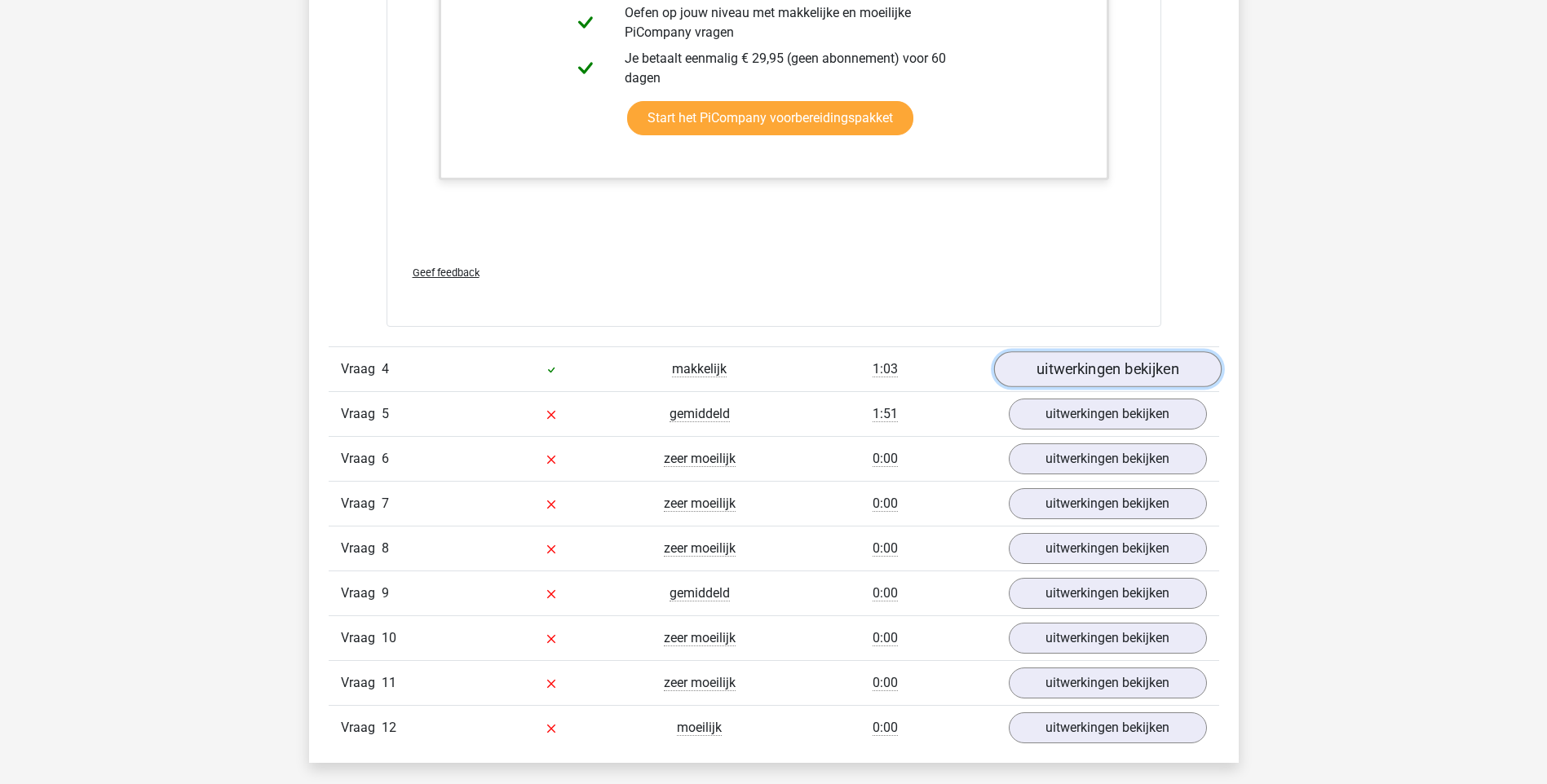
click at [1067, 359] on link "uitwerkingen bekijken" at bounding box center [1107, 368] width 227 height 36
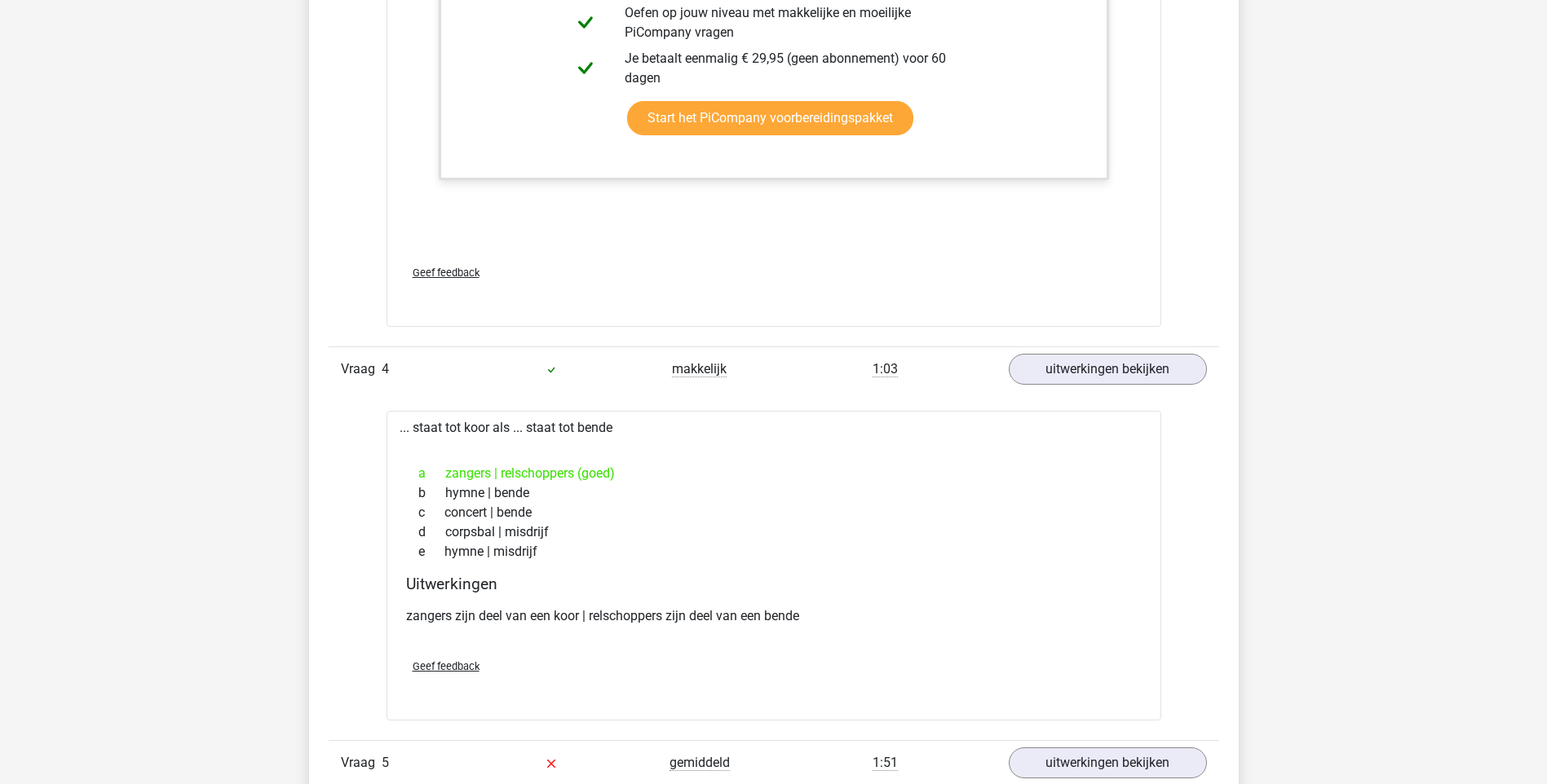
click at [972, 460] on div "a zangers | relschoppers (goed) b hymne | bende c concert | bende d corpsbal | …" at bounding box center [774, 512] width 736 height 111
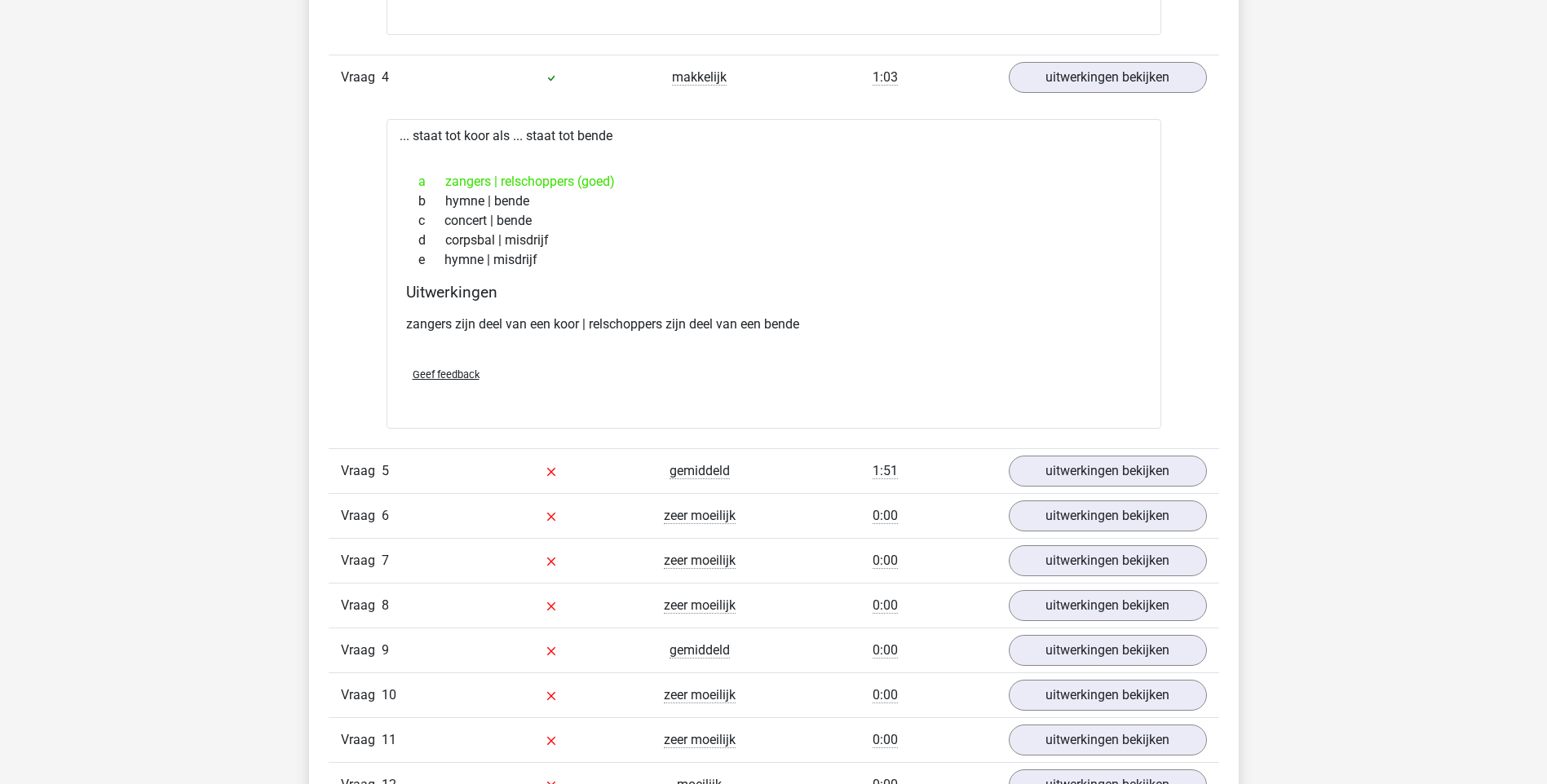
scroll to position [3652, 0]
click at [1051, 473] on link "uitwerkingen bekijken" at bounding box center [1107, 469] width 227 height 36
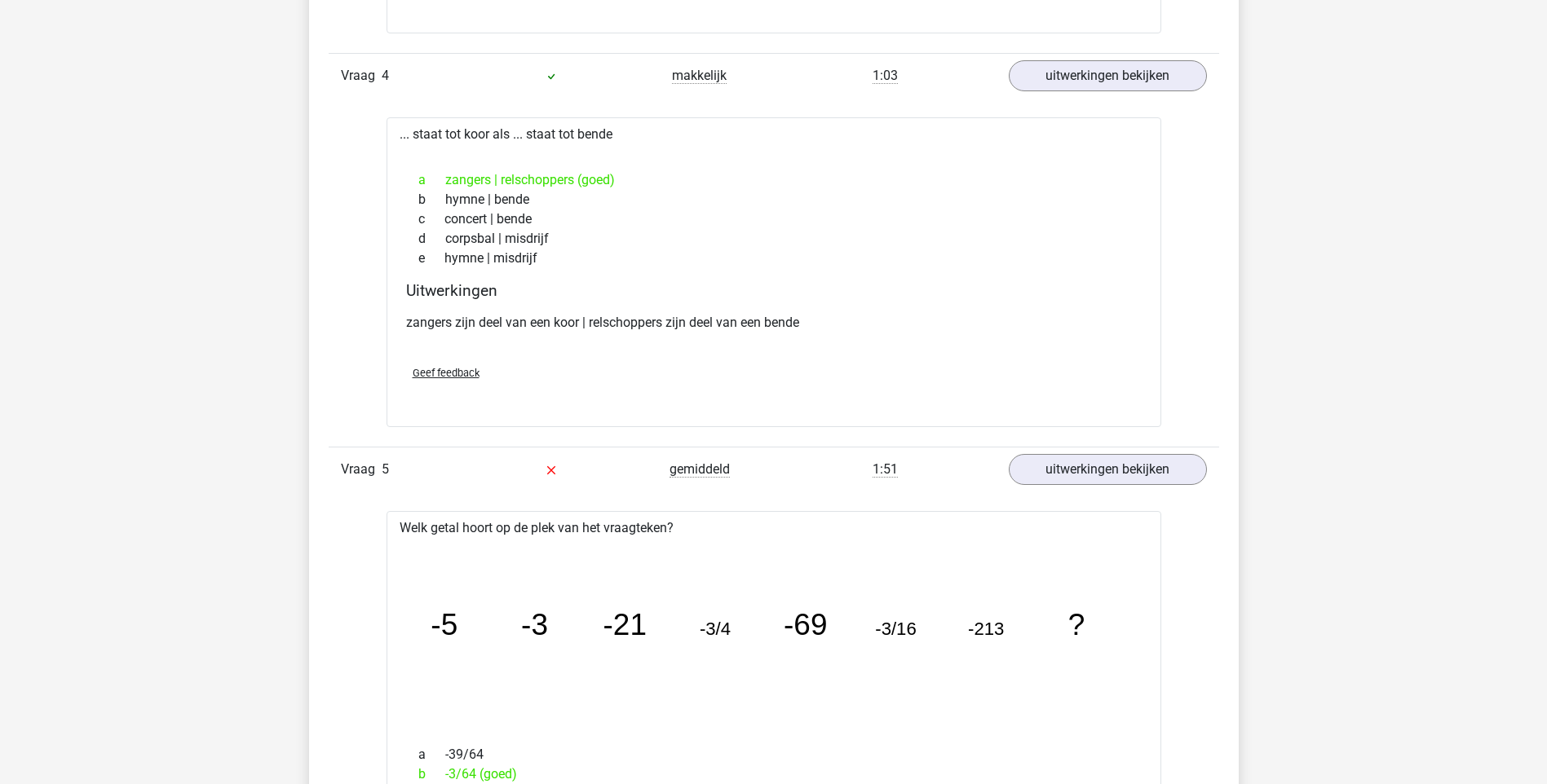
click at [771, 510] on div "Vraag 1 makkelijk 1:44 uitwerkingen bekijken Welk getal hoort op de plek van he…" at bounding box center [774, 17] width 867 height 3560
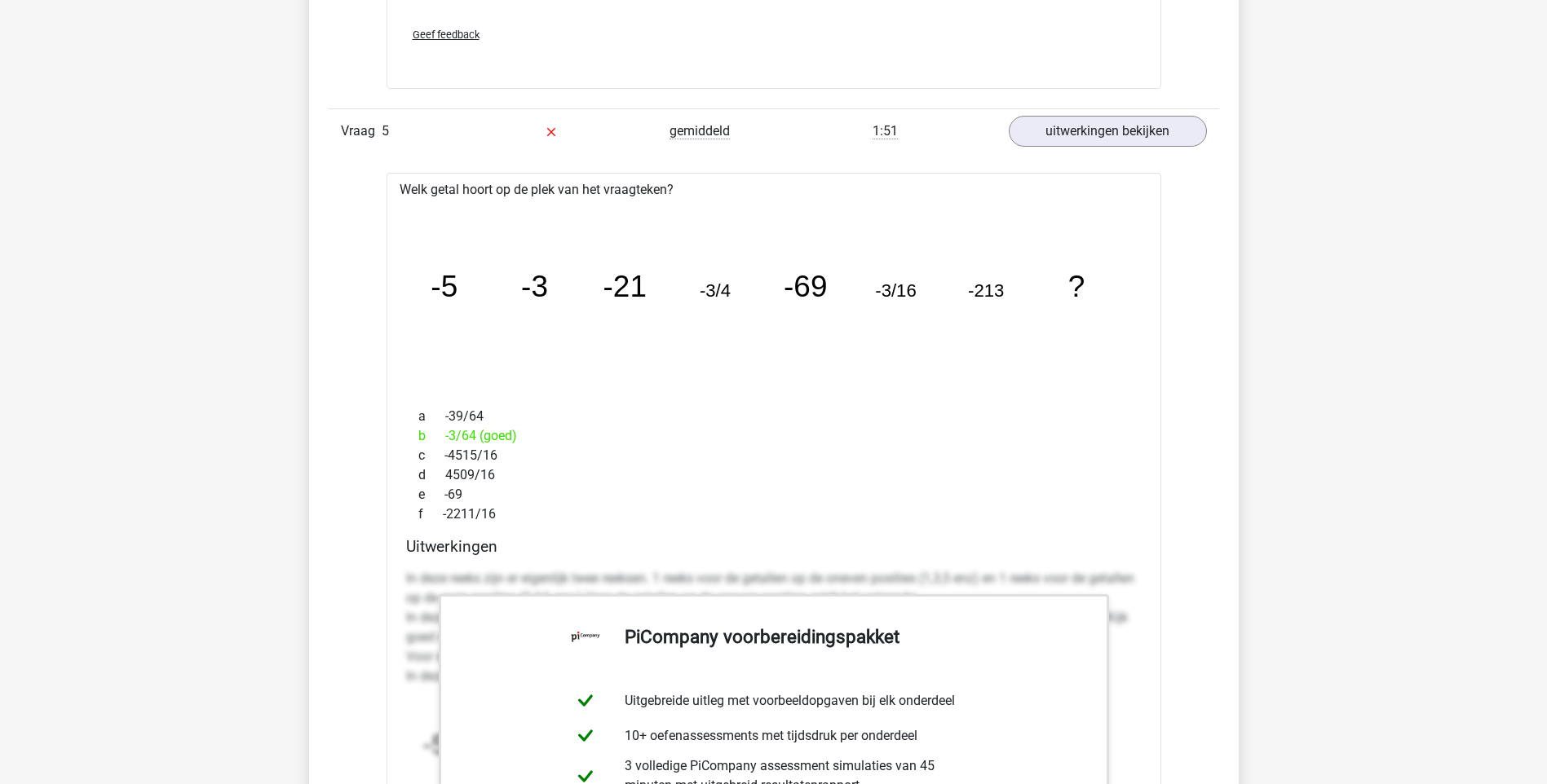
scroll to position [4011, 0]
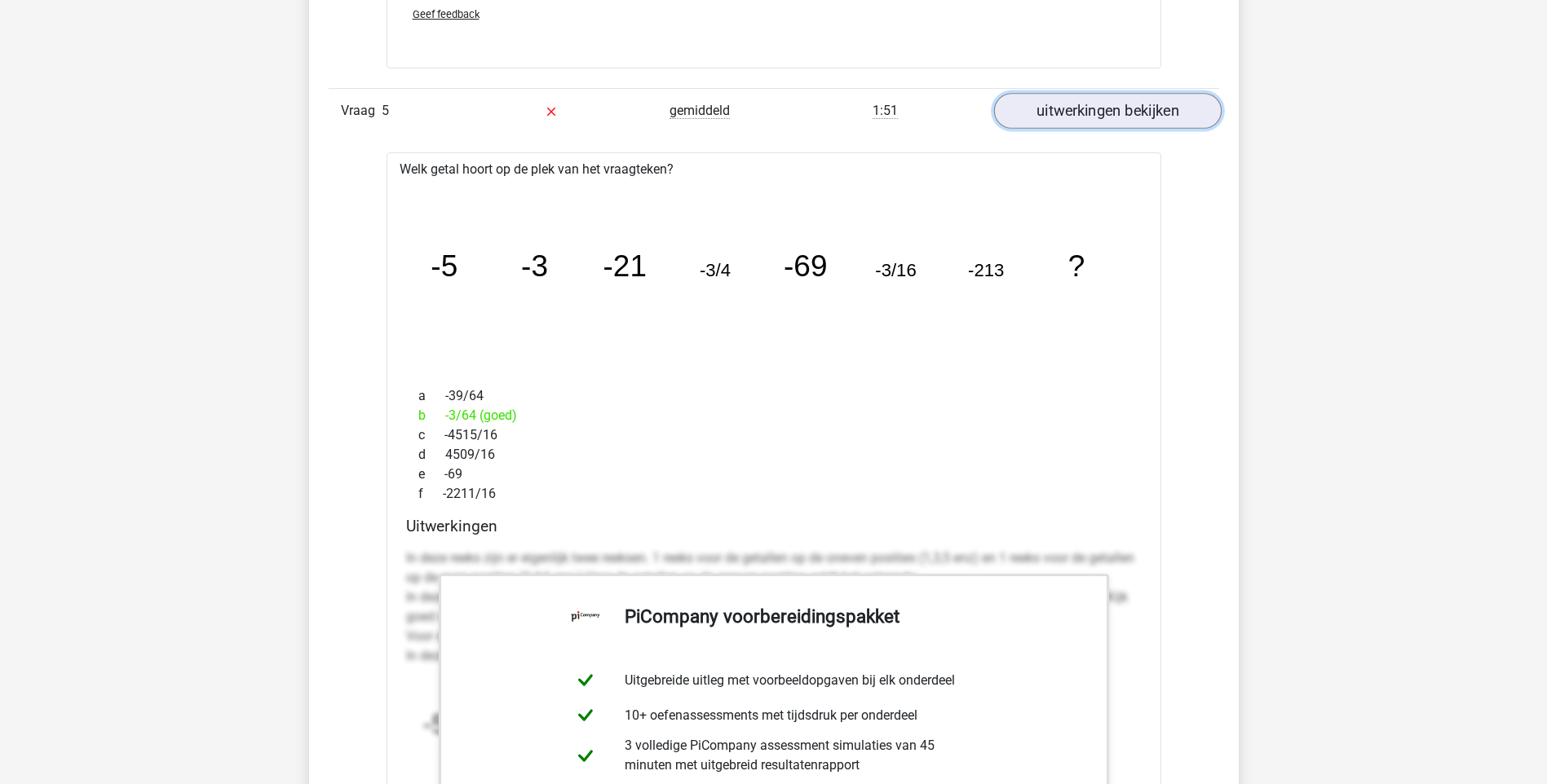
click at [1093, 107] on link "uitwerkingen bekijken" at bounding box center [1107, 110] width 227 height 36
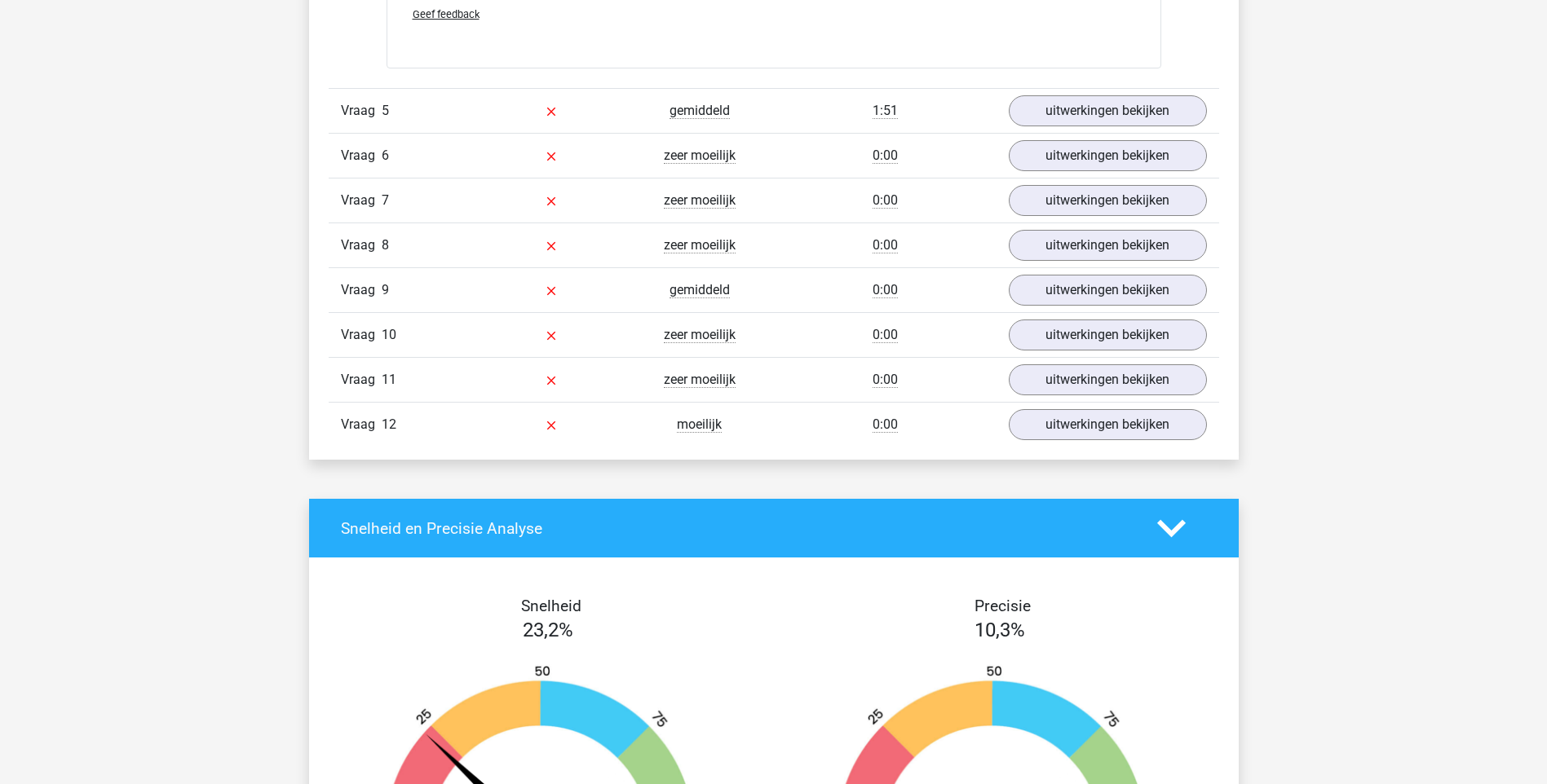
click at [1085, 140] on div "Vraag 6 zeer moeilijk 0:00 uitwerkingen bekijken" at bounding box center [774, 155] width 891 height 45
click at [1079, 148] on link "uitwerkingen bekijken" at bounding box center [1107, 155] width 227 height 36
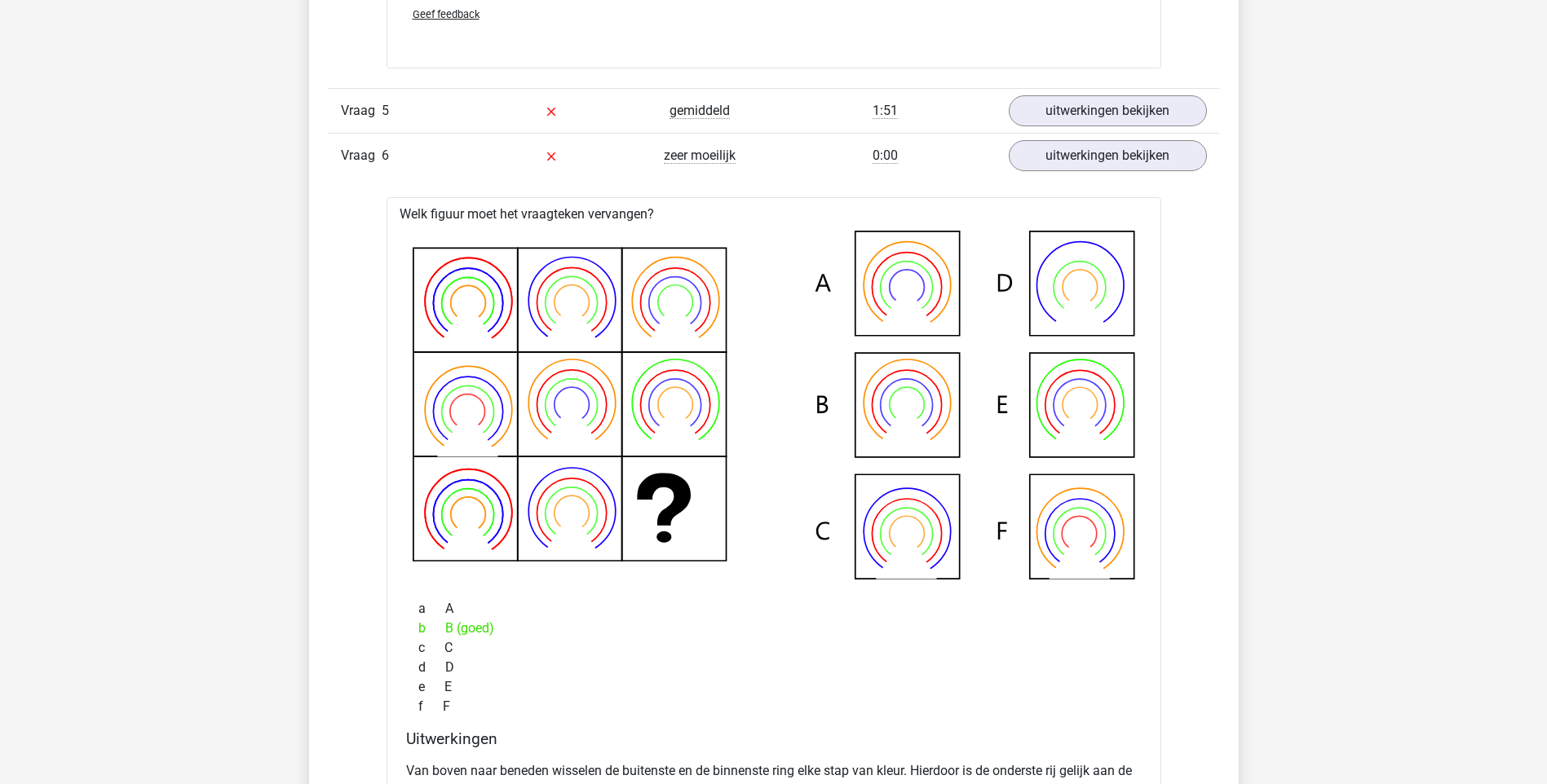
click at [802, 567] on icon at bounding box center [773, 405] width 722 height 349
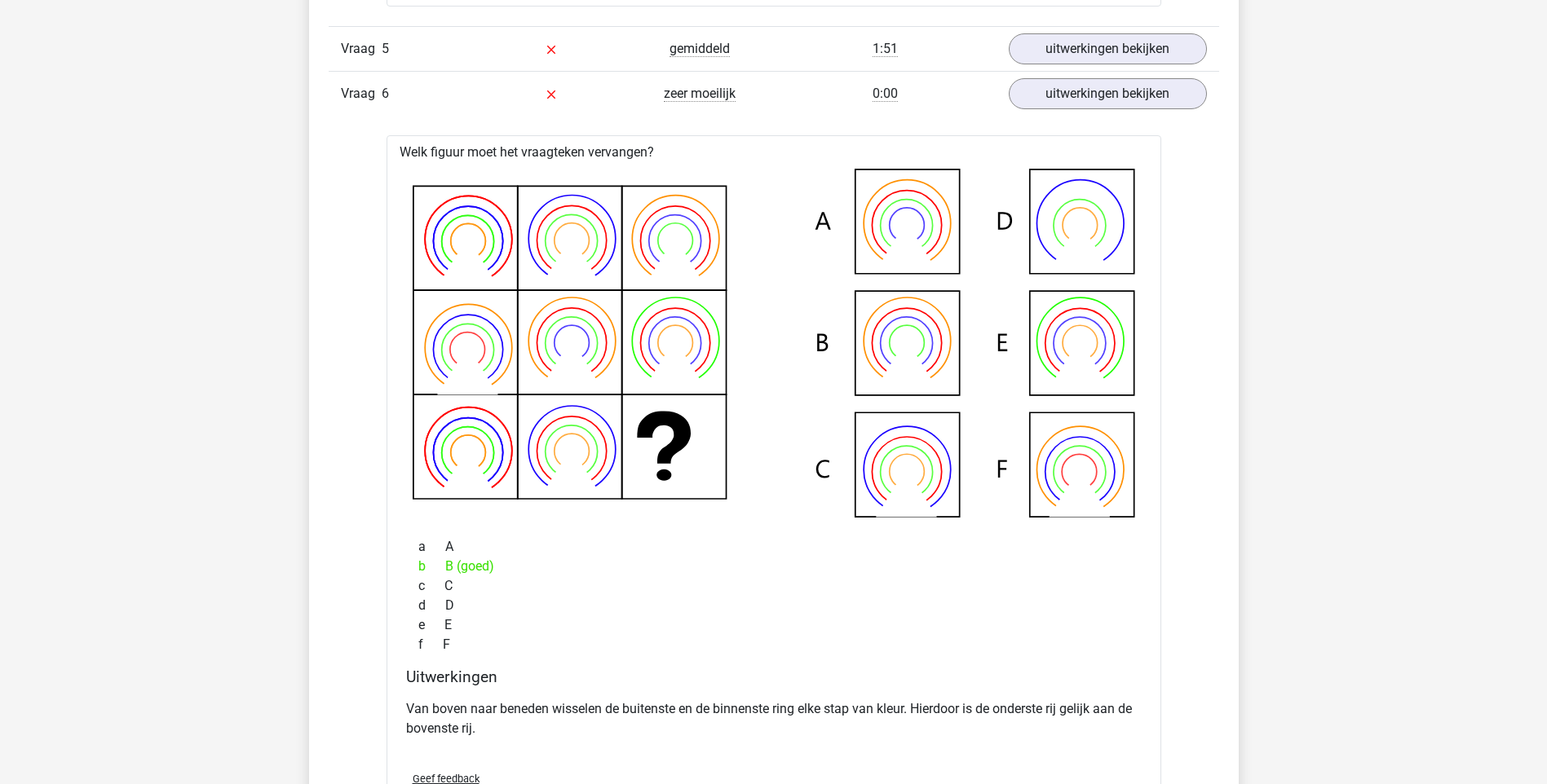
scroll to position [4075, 0]
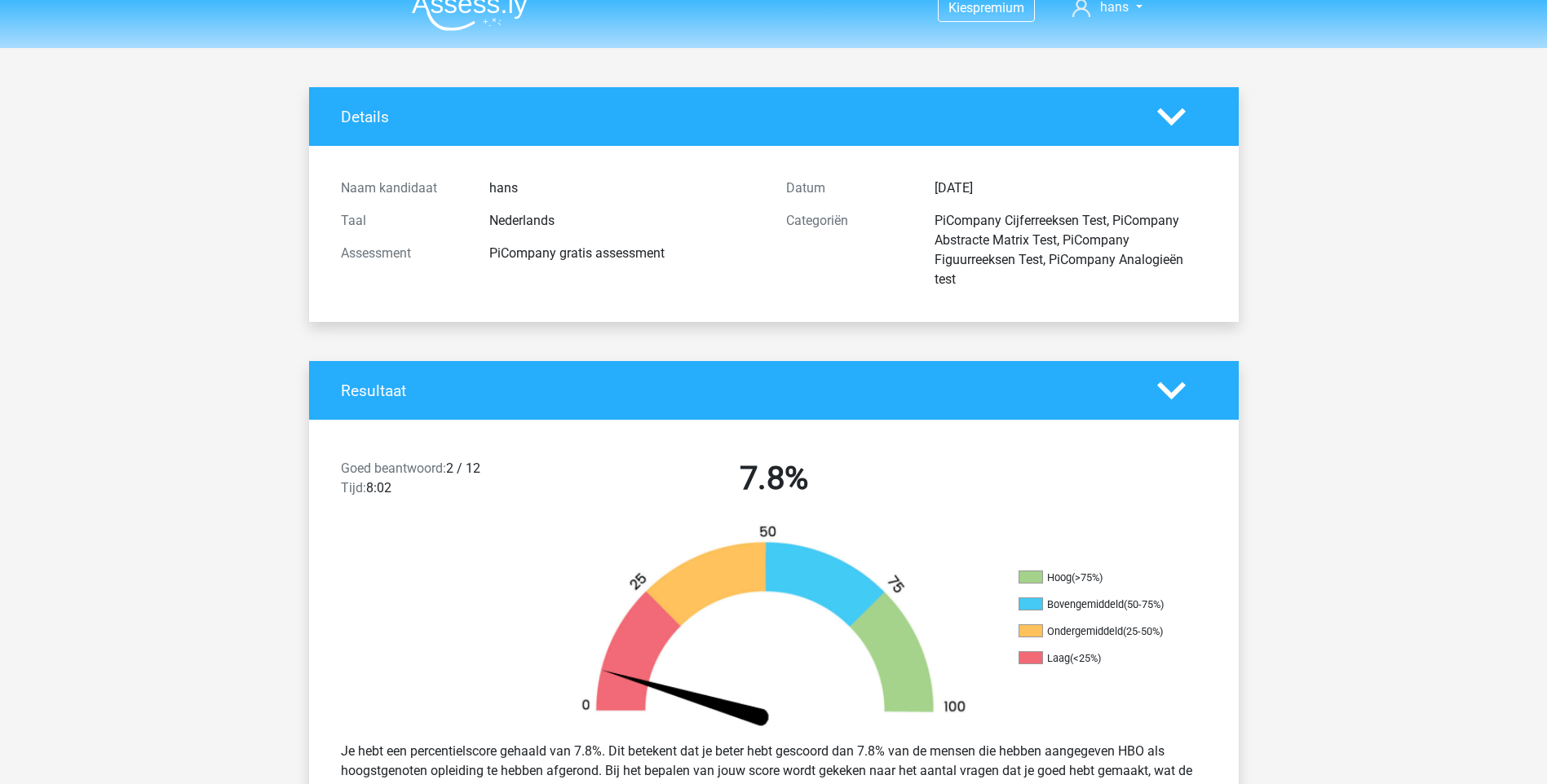
scroll to position [0, 0]
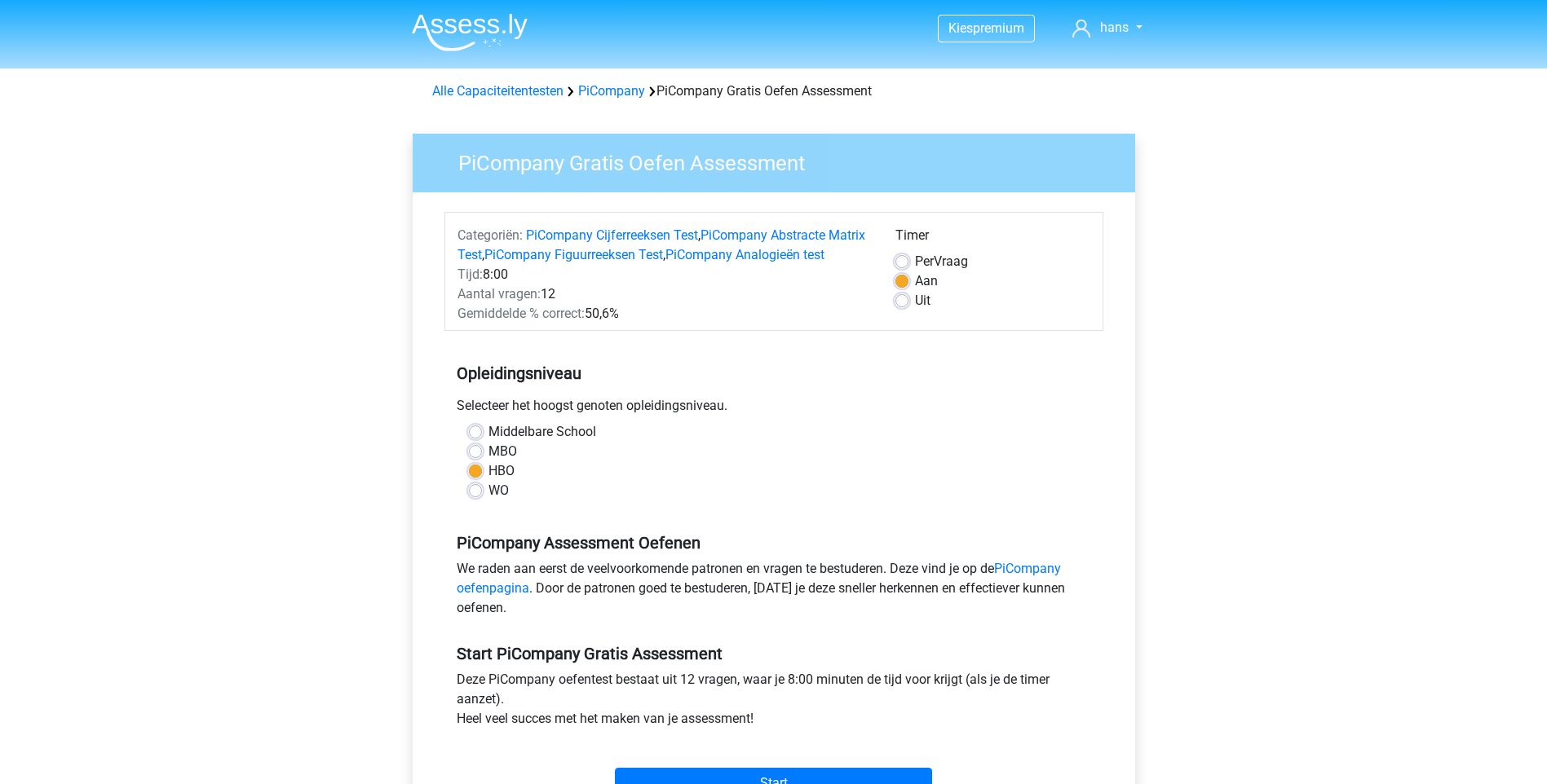
scroll to position [196, 0]
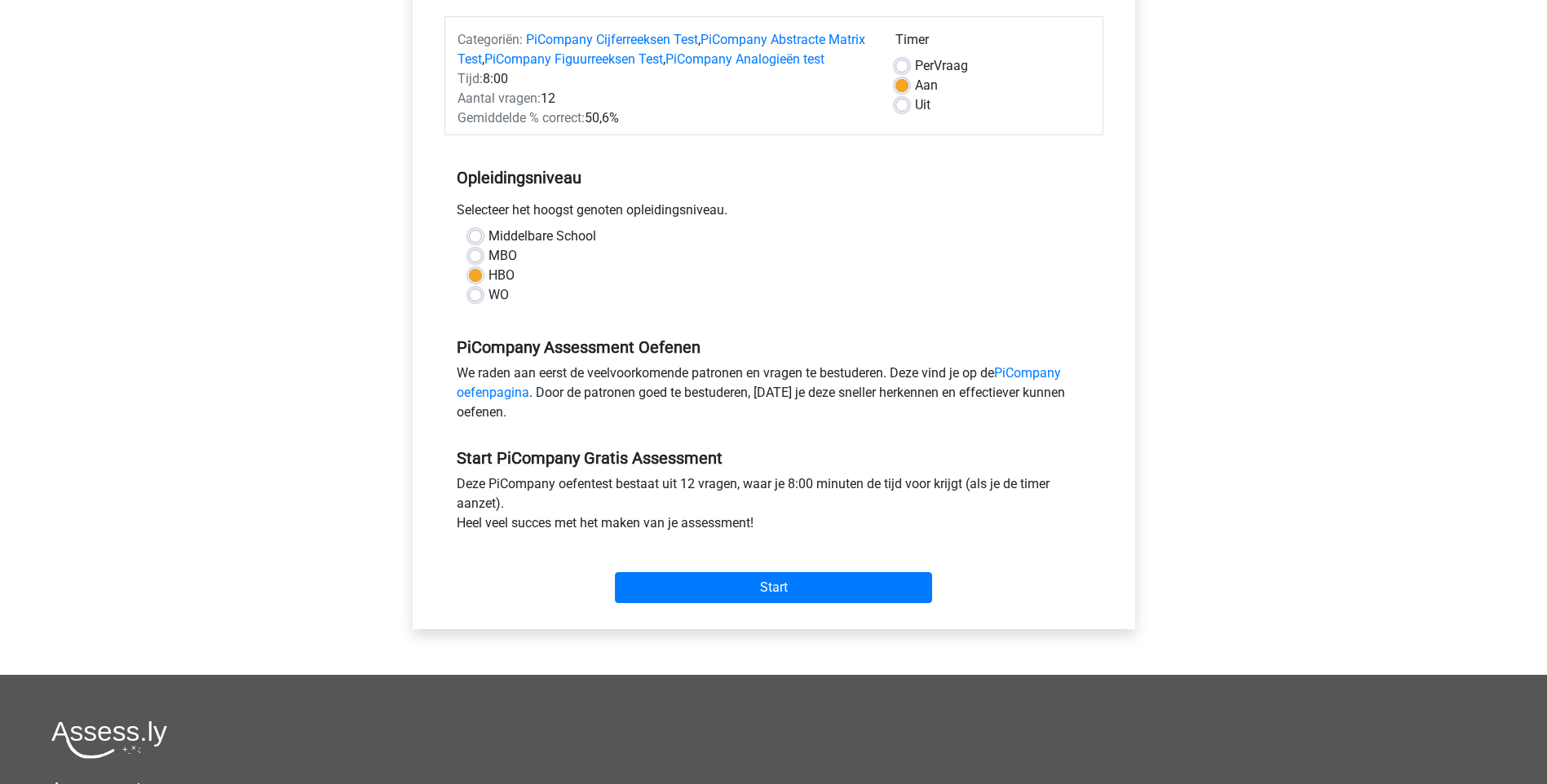
click at [915, 103] on label "Uit" at bounding box center [923, 105] width 16 height 19
click at [901, 103] on input "Uit" at bounding box center [901, 103] width 13 height 17
radio input "true"
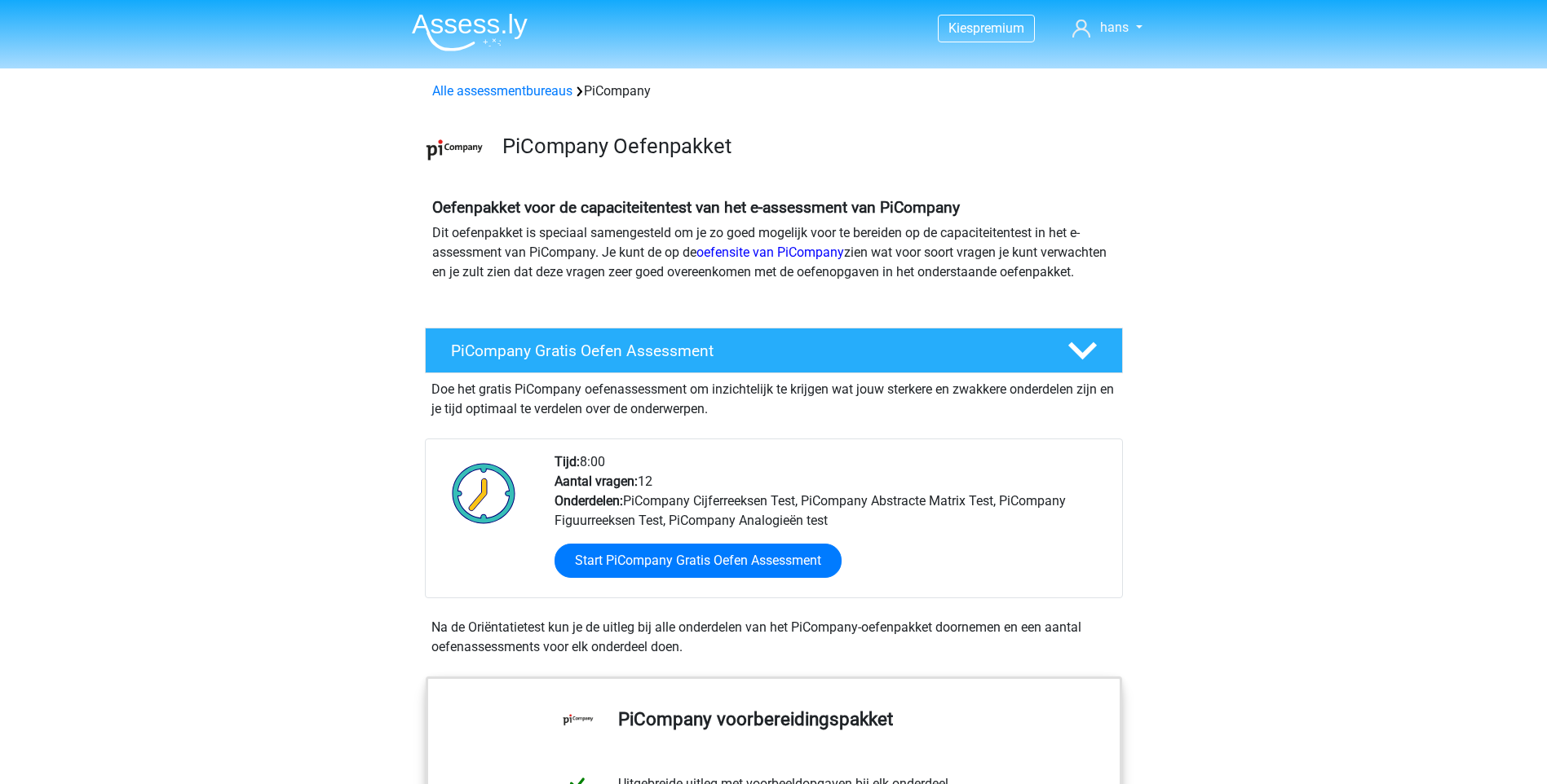
scroll to position [98, 0]
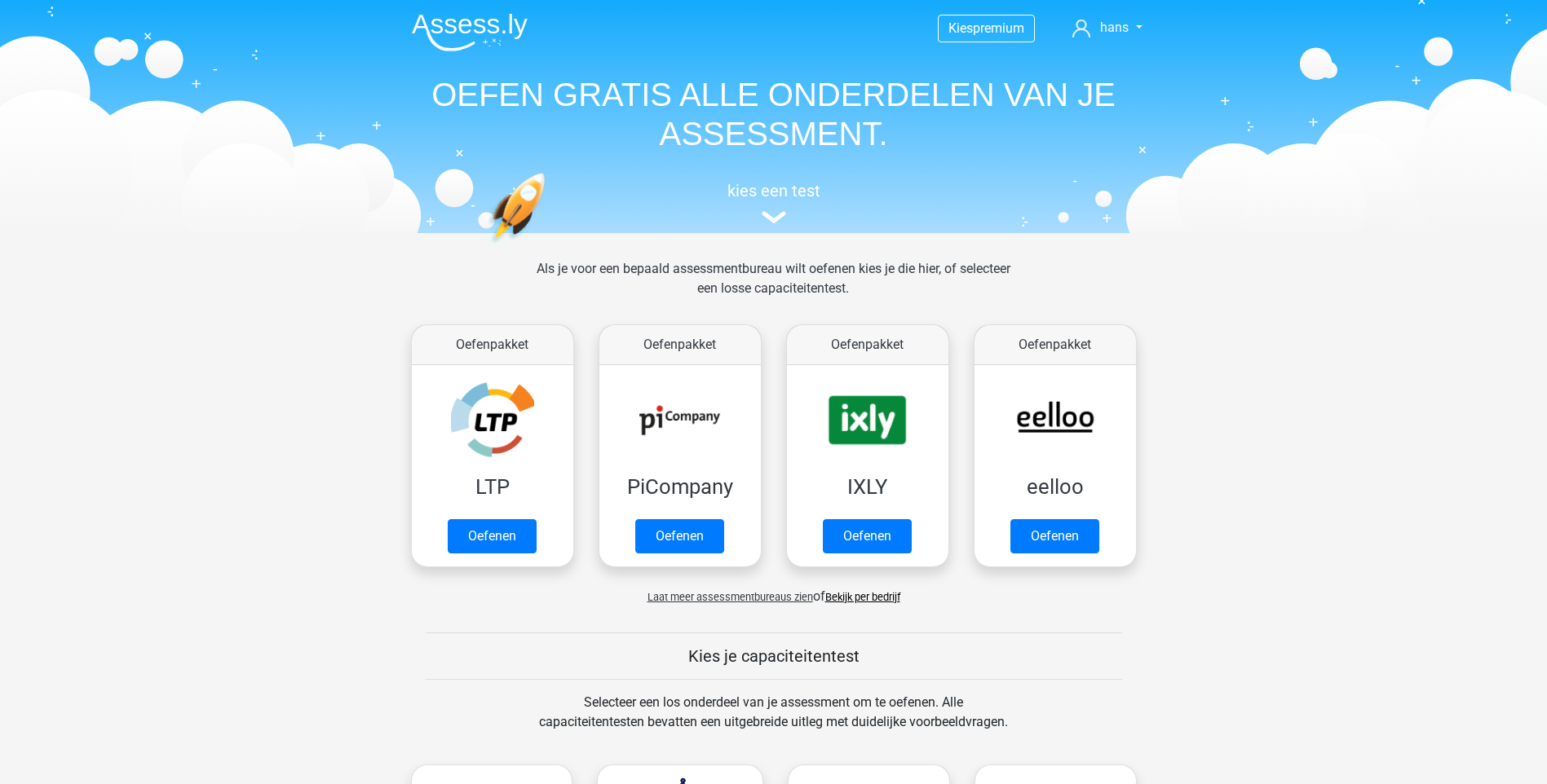
scroll to position [98, 0]
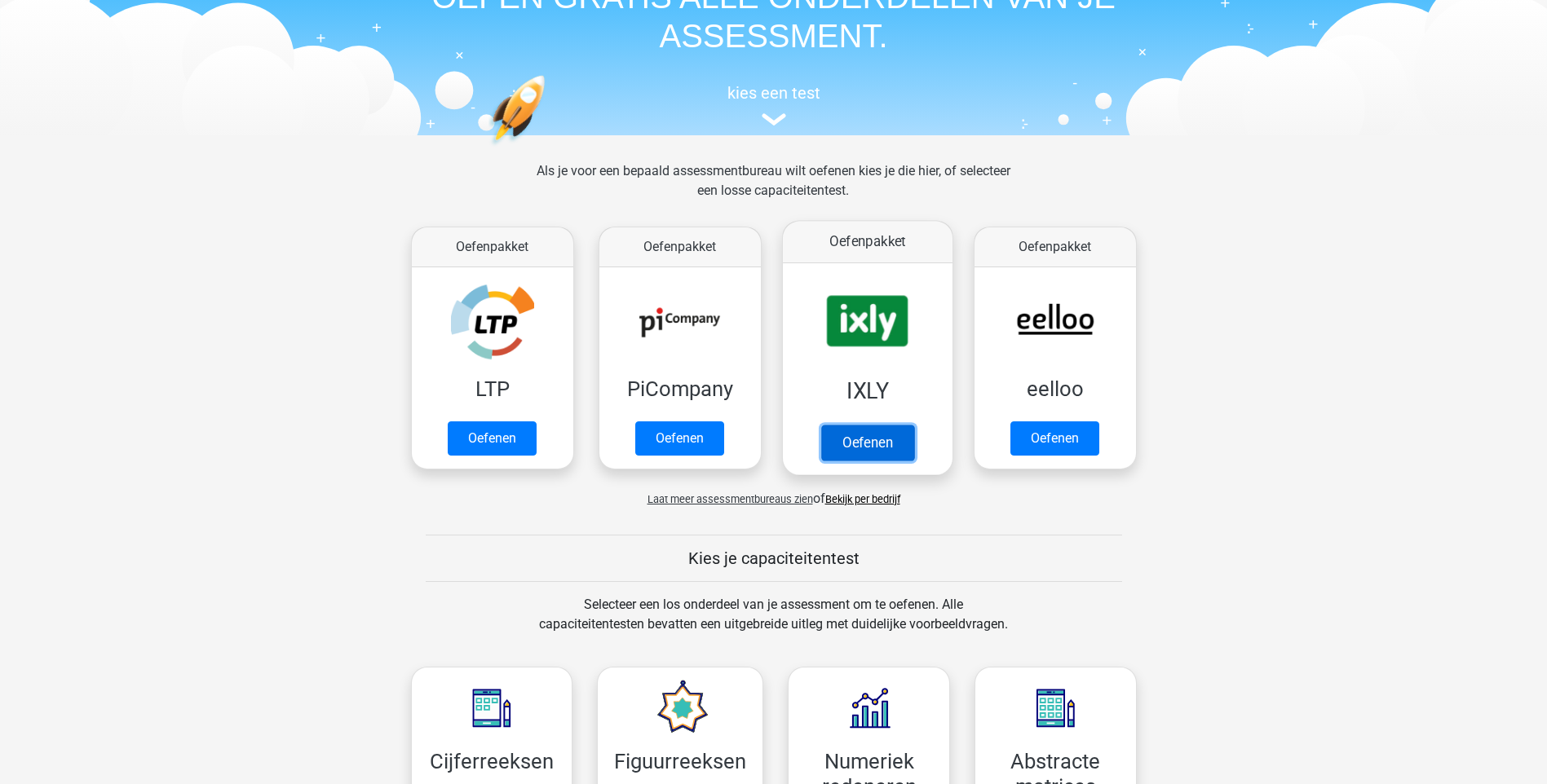
click at [884, 445] on link "Oefenen" at bounding box center [867, 442] width 93 height 36
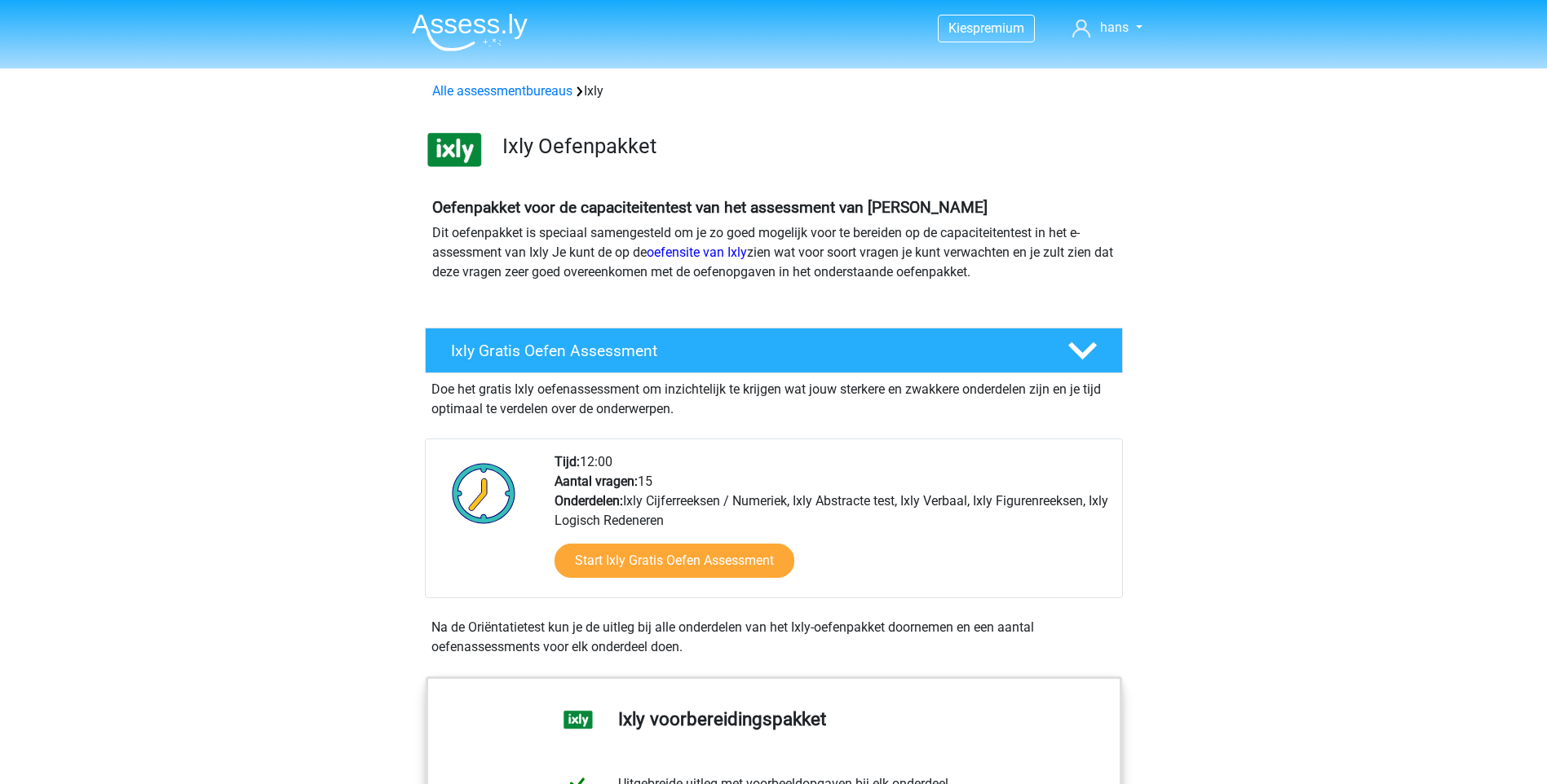
click at [864, 457] on div "Tijd: 12:00 Aantal vragen: 15 Onderdelen: Ixly Cijferreeksen / Numeriek, Ixly A…" at bounding box center [832, 525] width 579 height 145
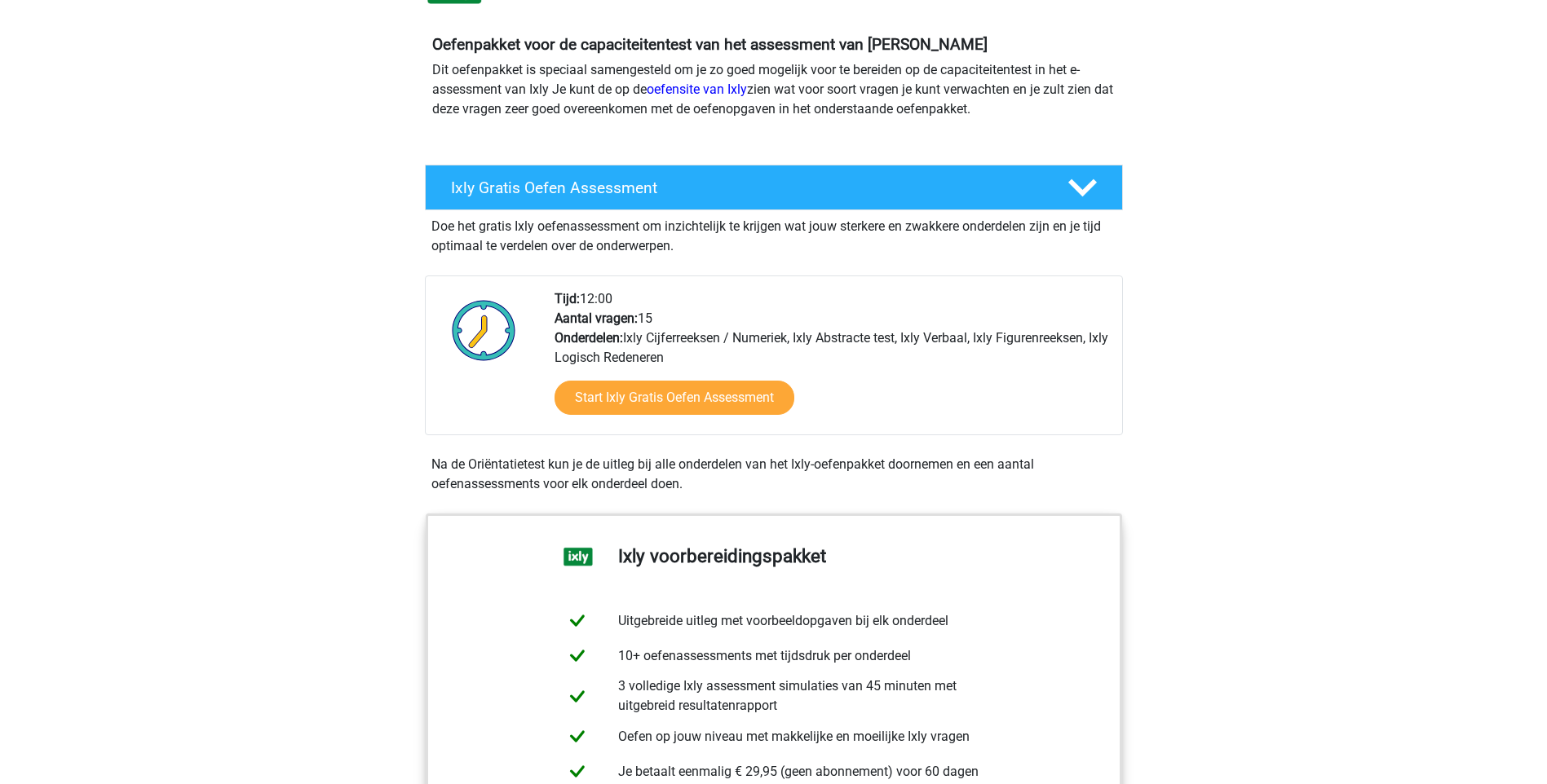
scroll to position [130, 0]
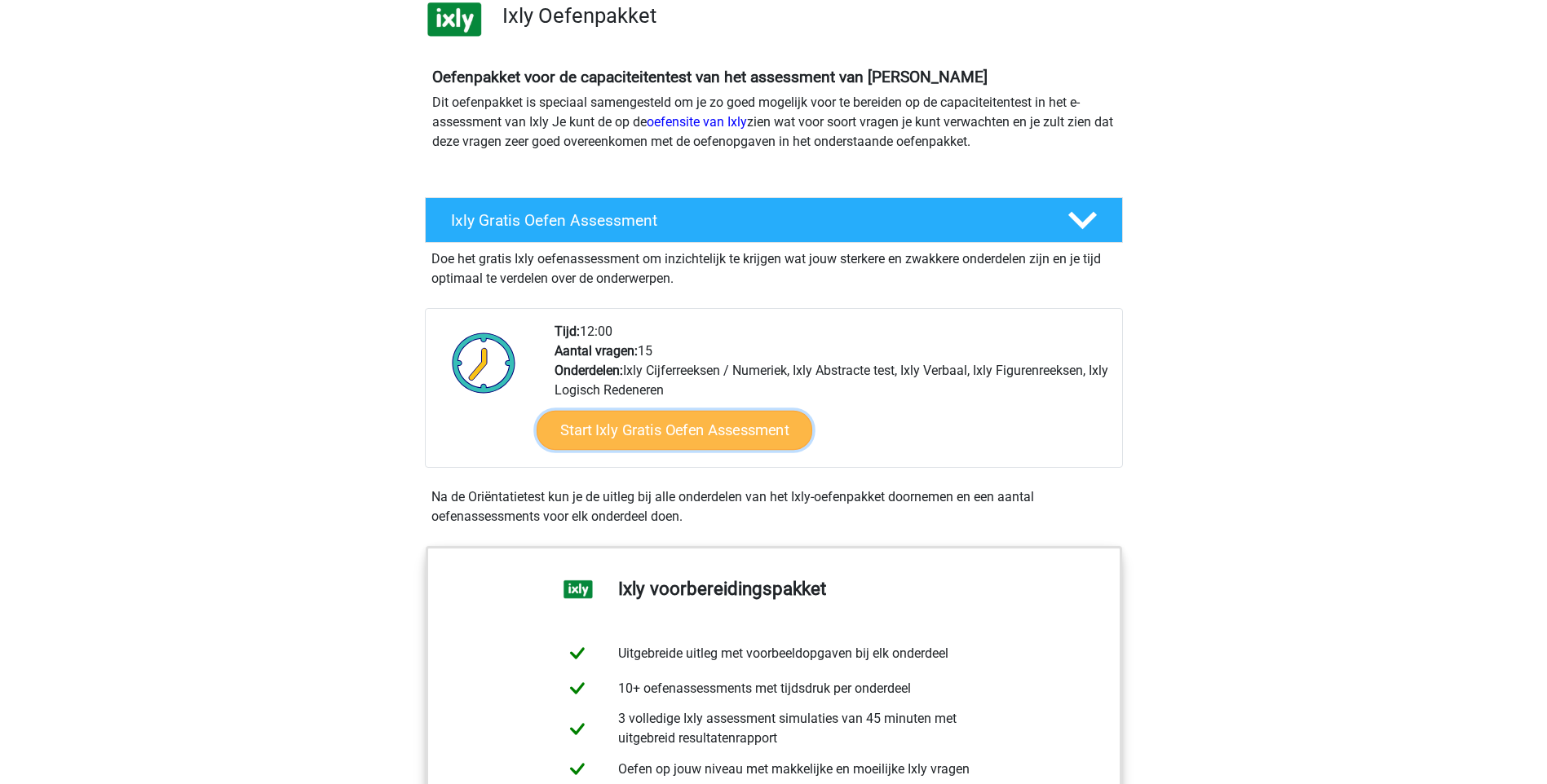
click at [721, 438] on link "Start Ixly Gratis Oefen Assessment" at bounding box center [673, 430] width 276 height 39
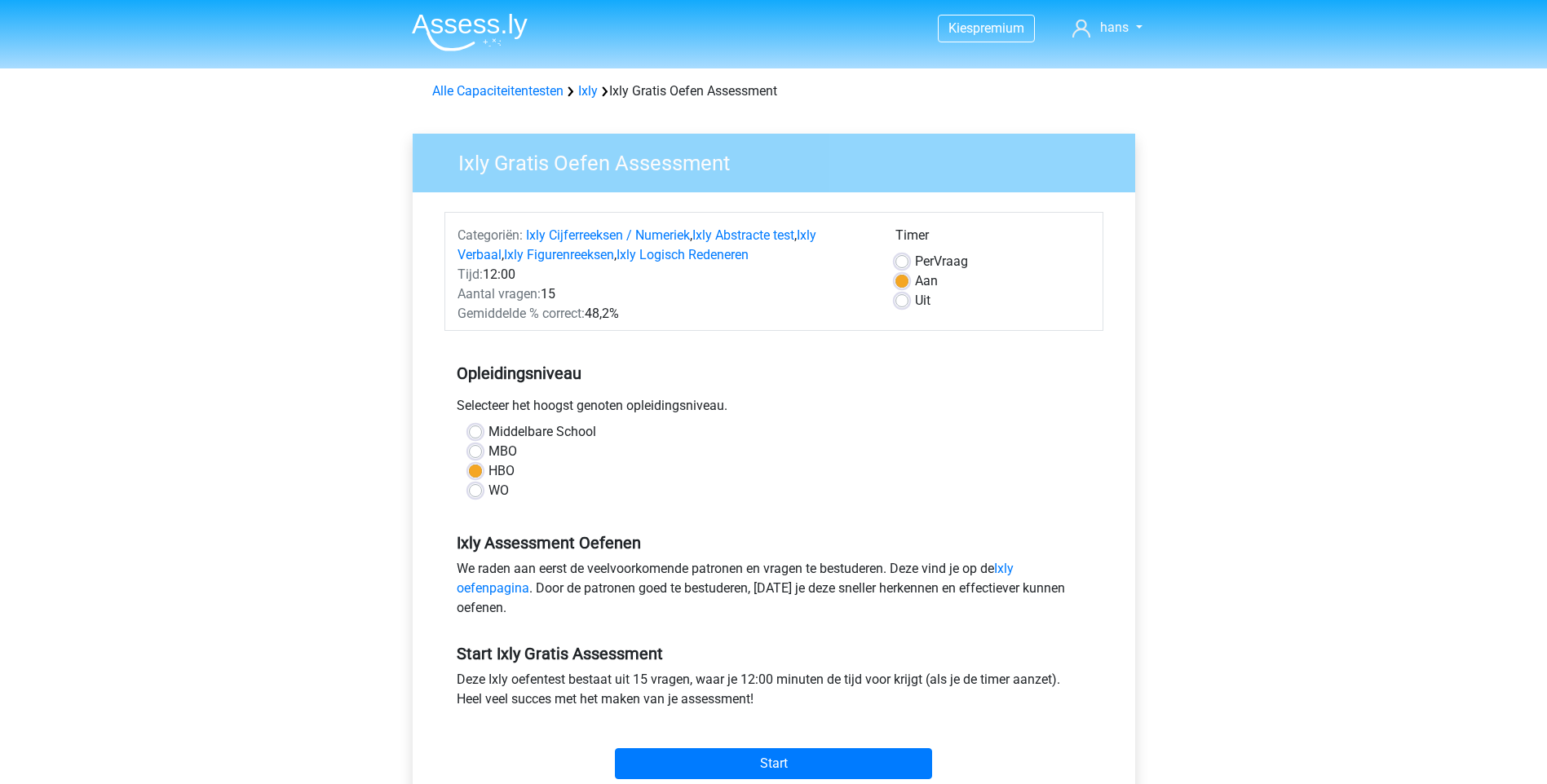
click at [915, 300] on label "Uit" at bounding box center [923, 300] width 16 height 19
click at [903, 300] on input "Uit" at bounding box center [901, 299] width 13 height 17
radio input "true"
click at [807, 769] on input "Start" at bounding box center [773, 763] width 317 height 31
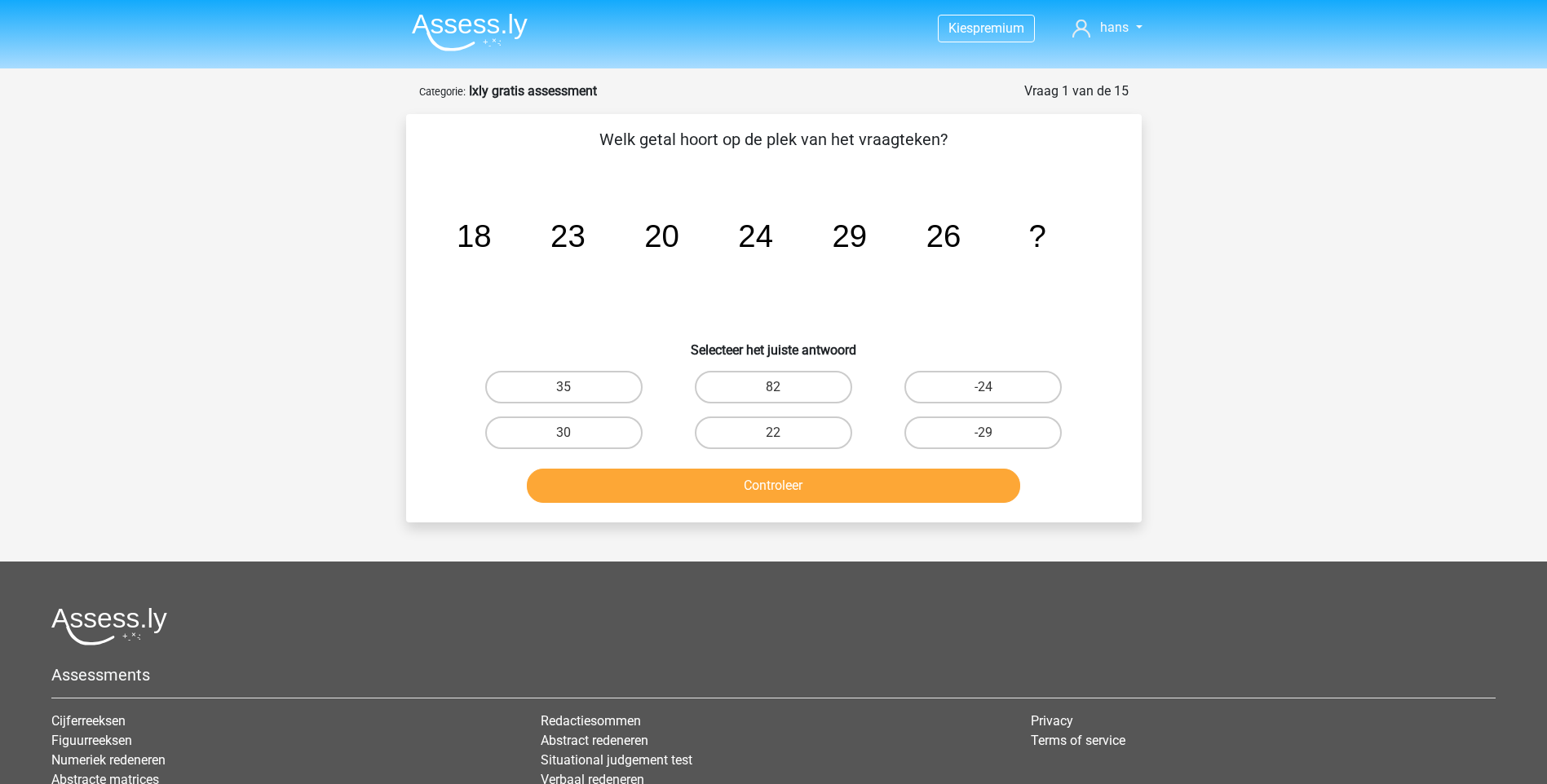
click at [807, 770] on li "Verbaal redeneren" at bounding box center [773, 780] width 465 height 19
click at [976, 286] on icon "image/svg+xml 18 23 20 24 29 26 ?" at bounding box center [774, 247] width 658 height 165
click at [610, 430] on label "30" at bounding box center [564, 432] width 157 height 32
click at [574, 433] on input "30" at bounding box center [569, 438] width 10 height 10
radio input "true"
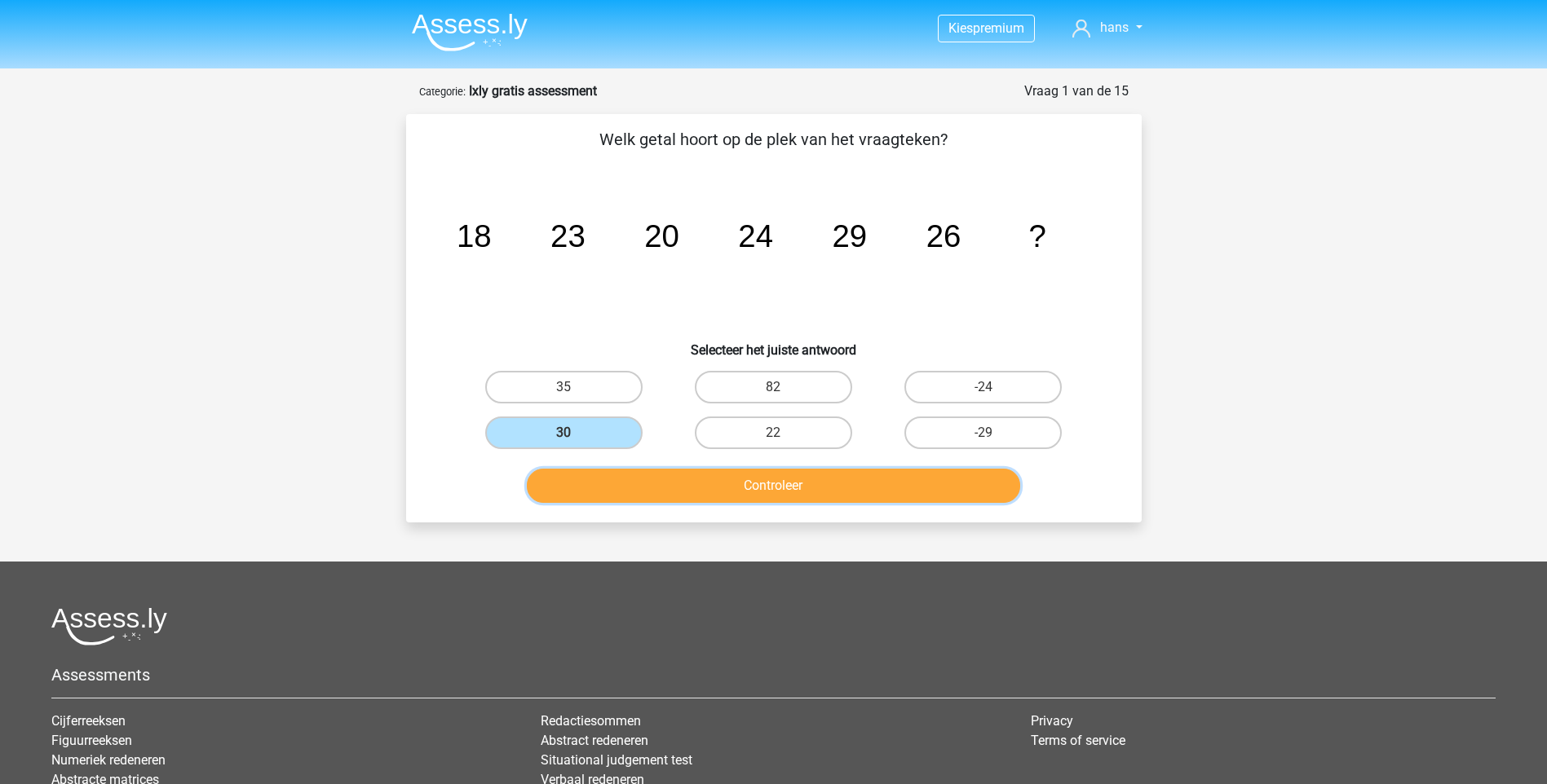
click at [659, 474] on button "Controleer" at bounding box center [773, 485] width 494 height 34
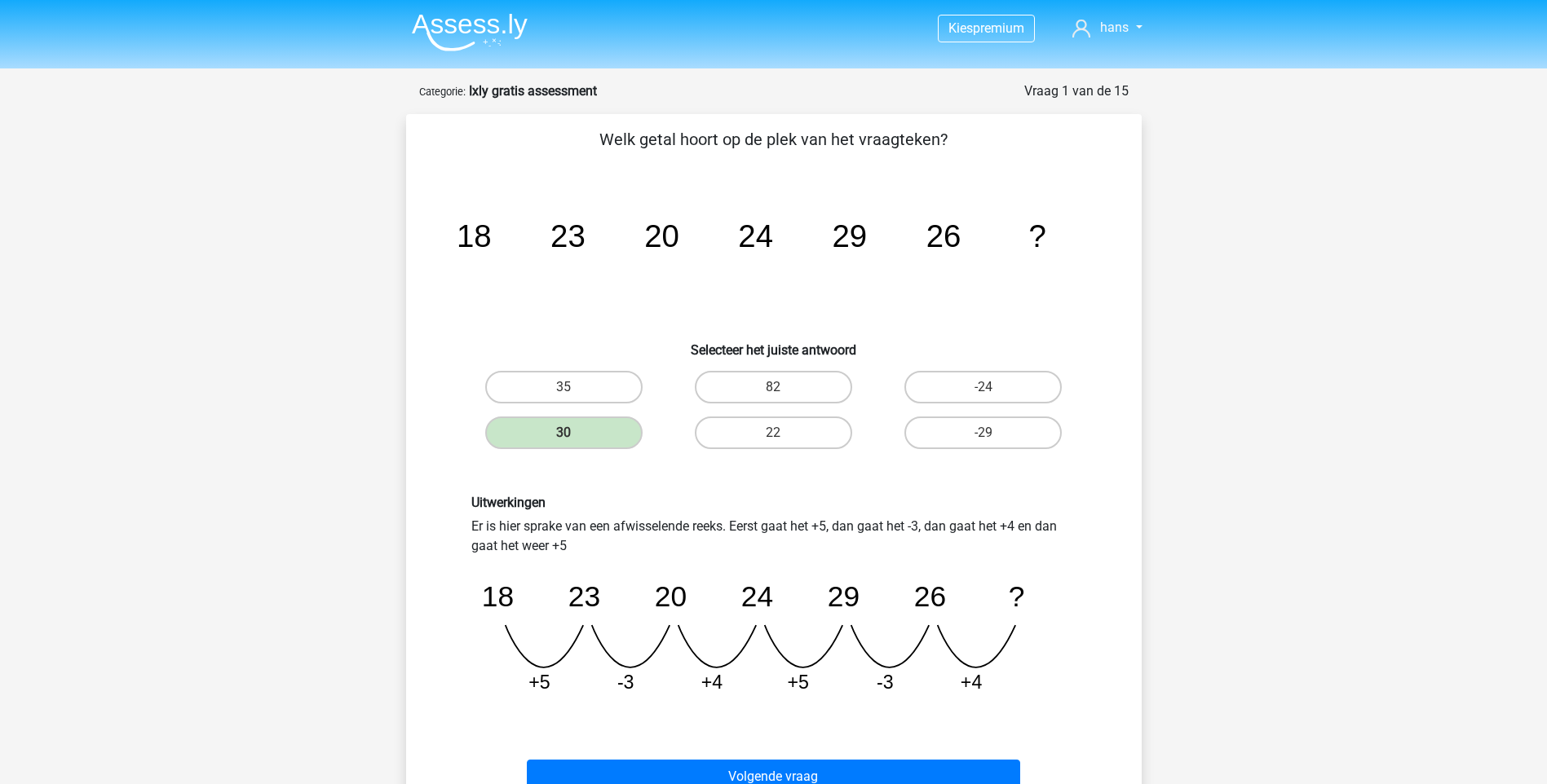
click at [710, 472] on div "Uitwerkingen Er is hier sprake van een afwisselende reeks. Eerst gaat het +5, d…" at bounding box center [774, 601] width 683 height 291
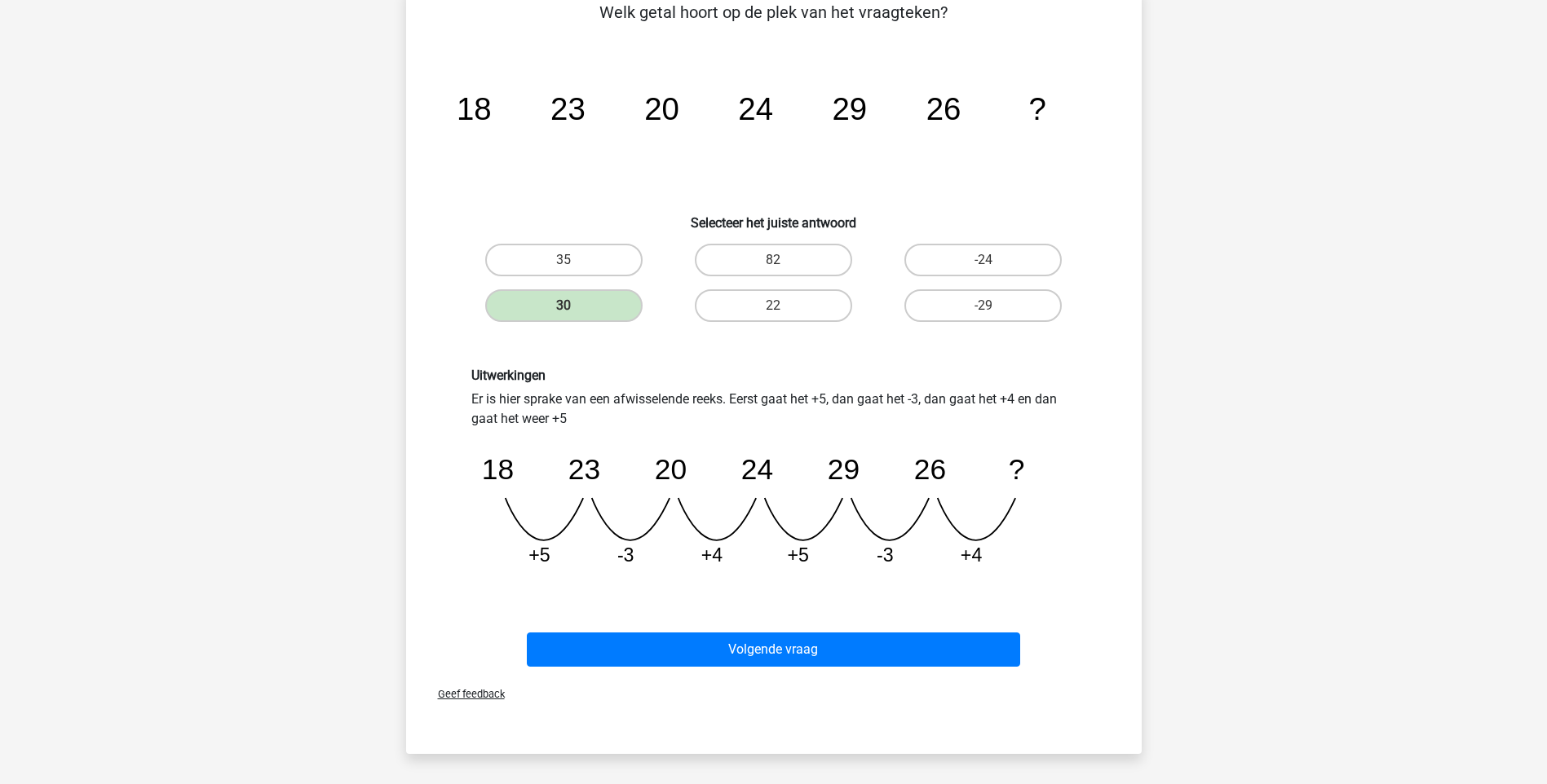
scroll to position [130, 0]
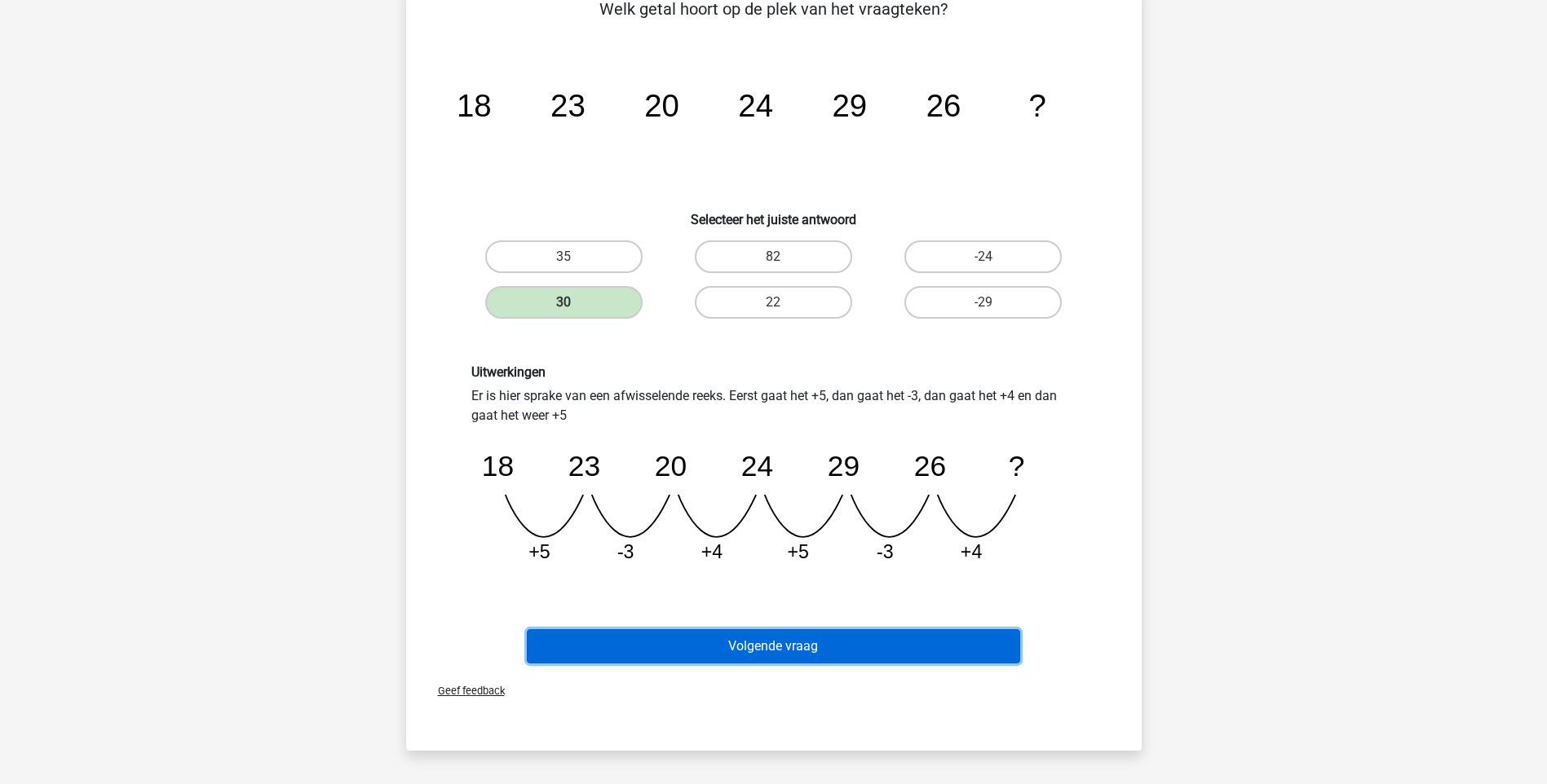
click at [711, 633] on button "Volgende vraag" at bounding box center [773, 646] width 494 height 34
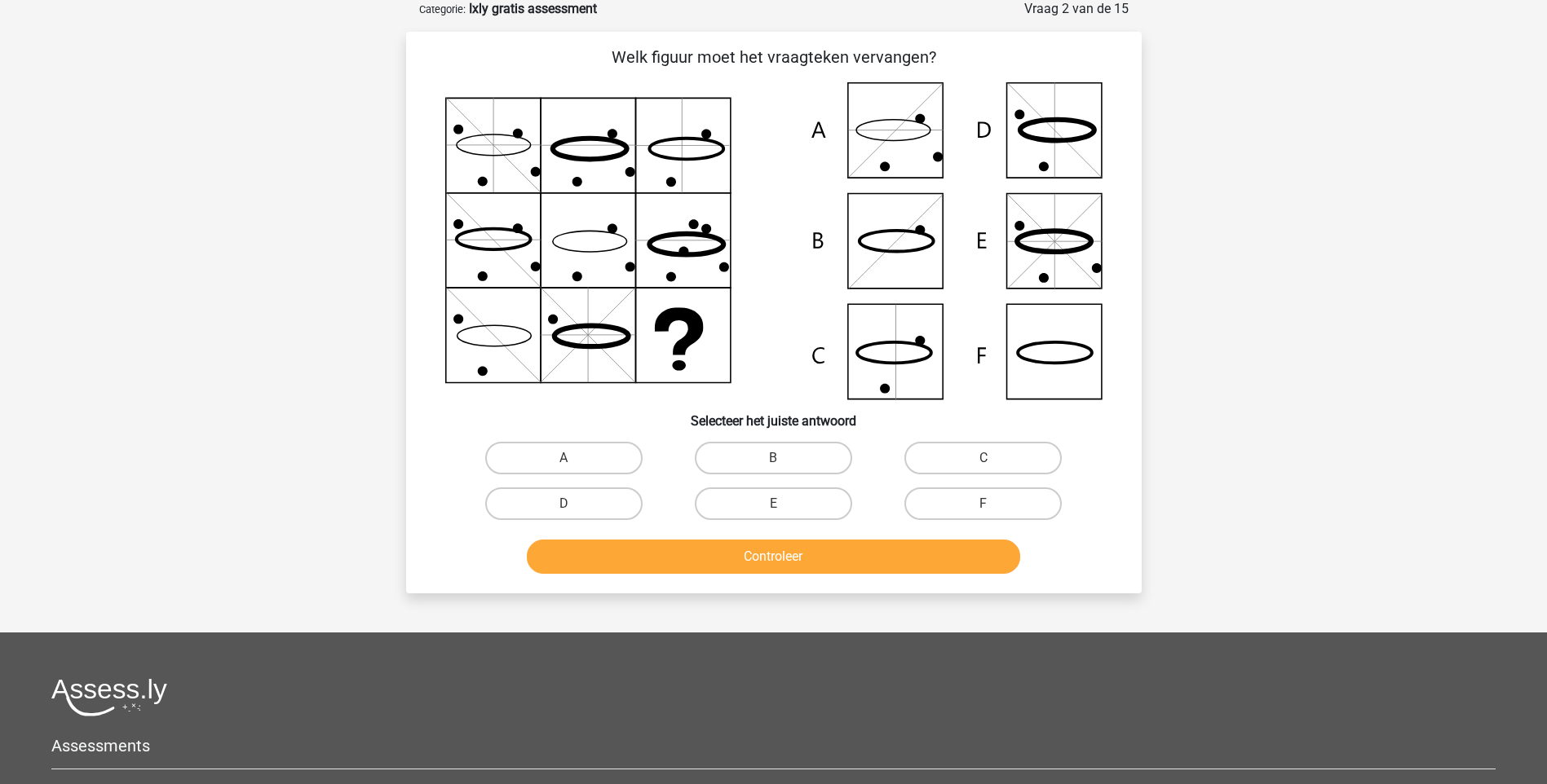
scroll to position [81, 0]
click at [764, 343] on icon at bounding box center [774, 241] width 658 height 317
click at [545, 467] on label "A" at bounding box center [564, 458] width 157 height 32
click at [563, 467] on input "A" at bounding box center [569, 464] width 10 height 10
radio input "true"
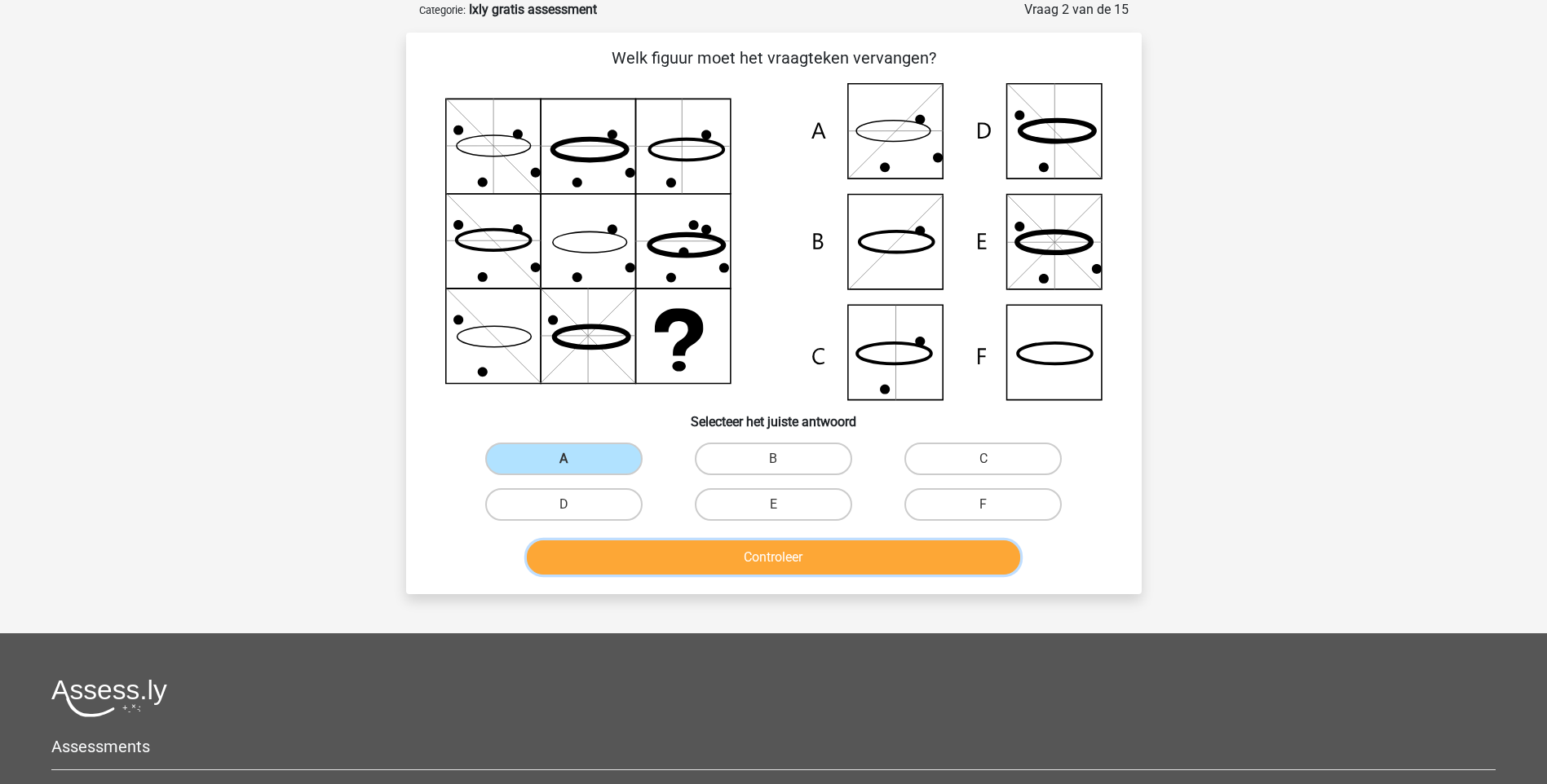
click at [621, 556] on button "Controleer" at bounding box center [773, 557] width 494 height 34
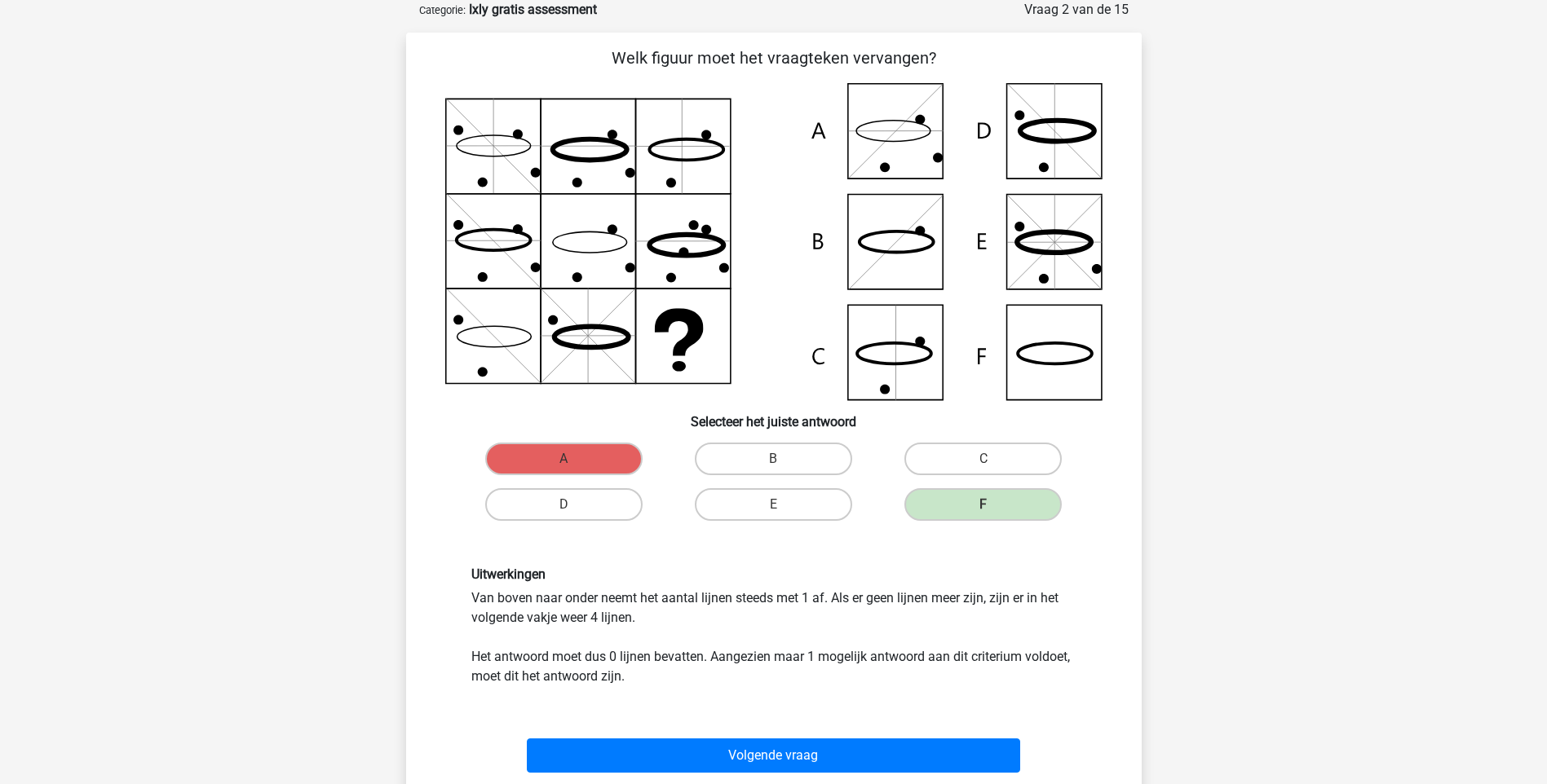
click at [670, 545] on div "Uitwerkingen Van boven naar onder neemt het aantal lijnen steeds met 1 af. Als …" at bounding box center [774, 626] width 683 height 198
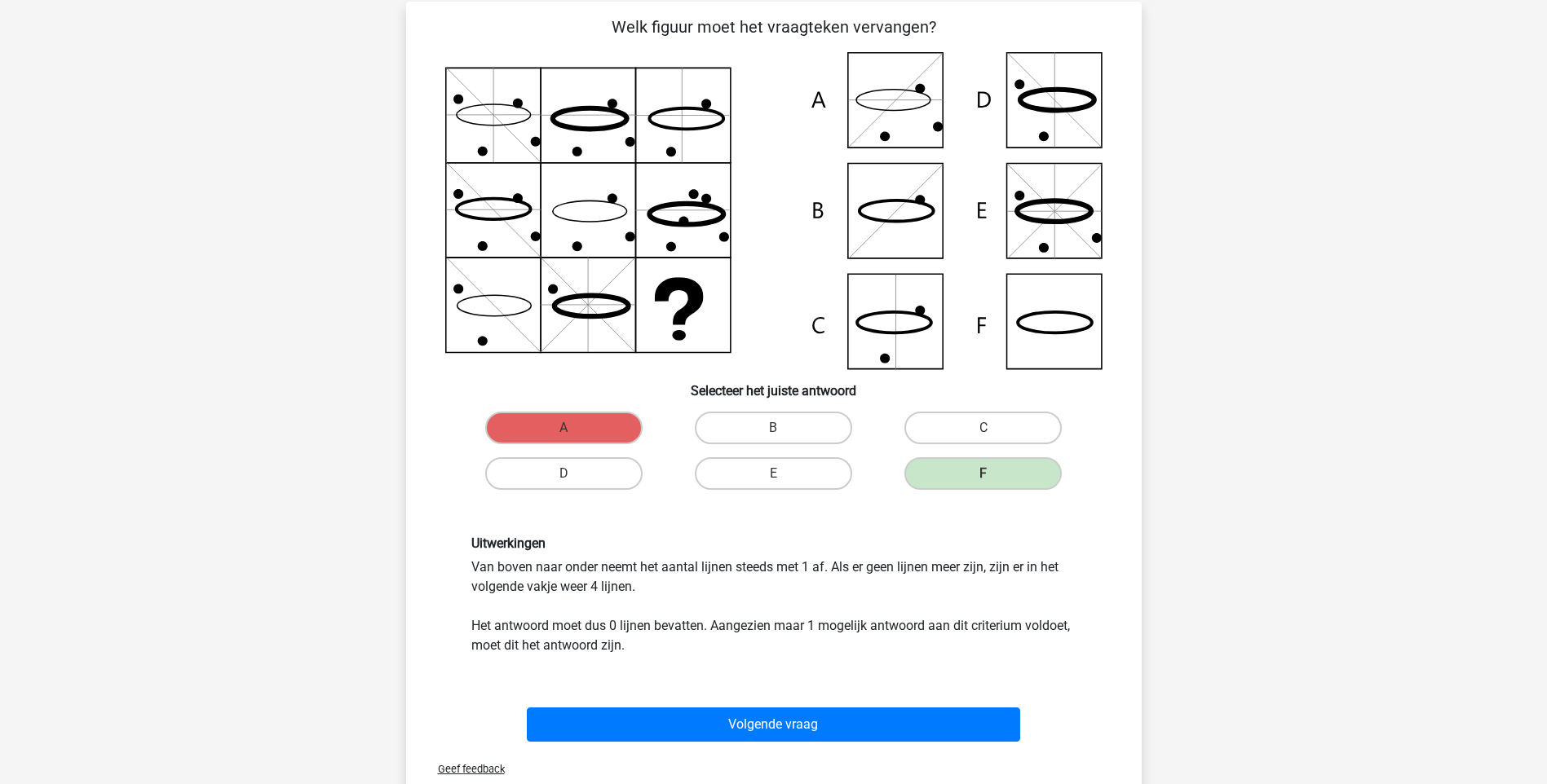
scroll to position [114, 0]
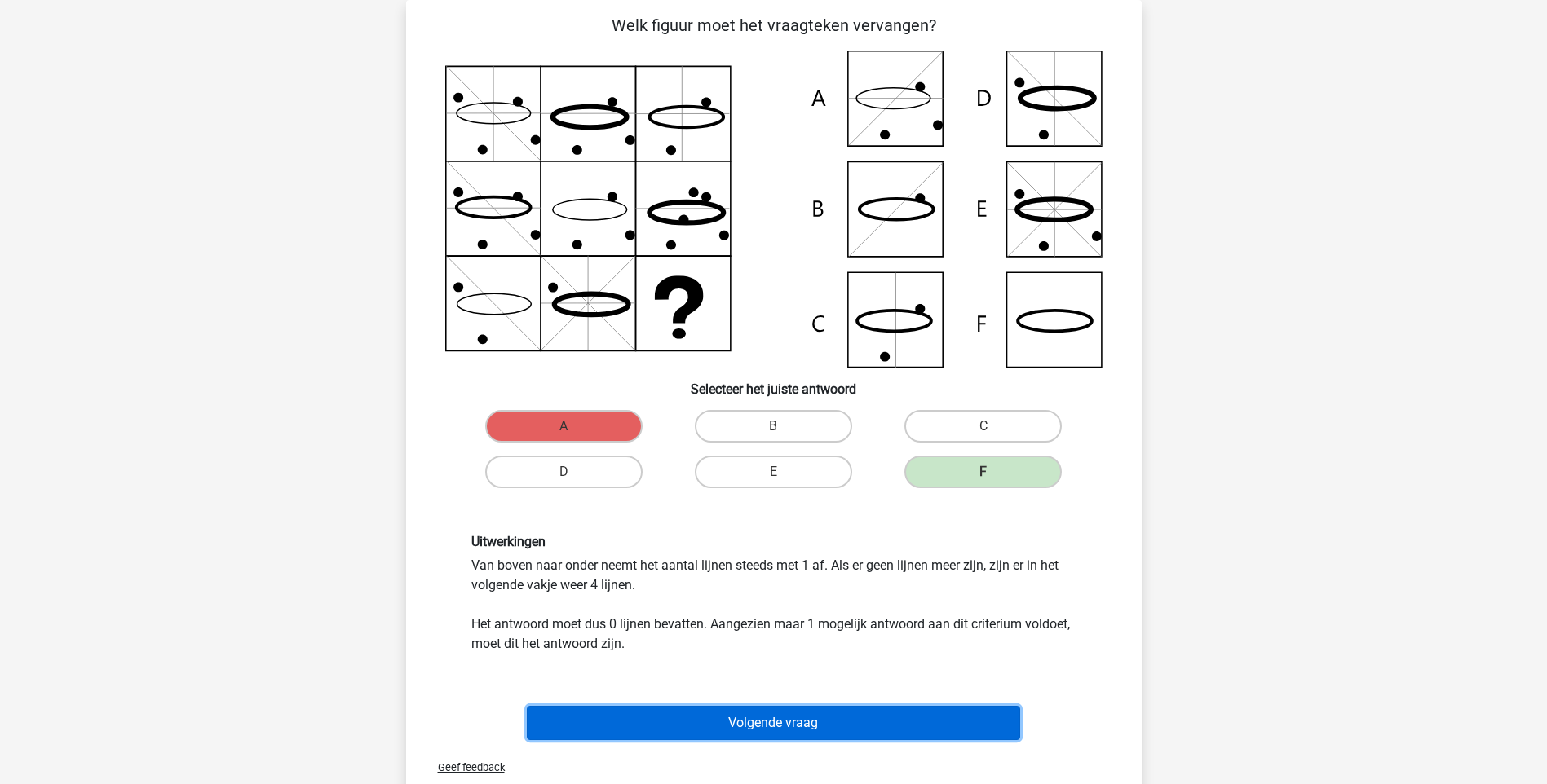
click at [713, 715] on button "Volgende vraag" at bounding box center [773, 723] width 494 height 34
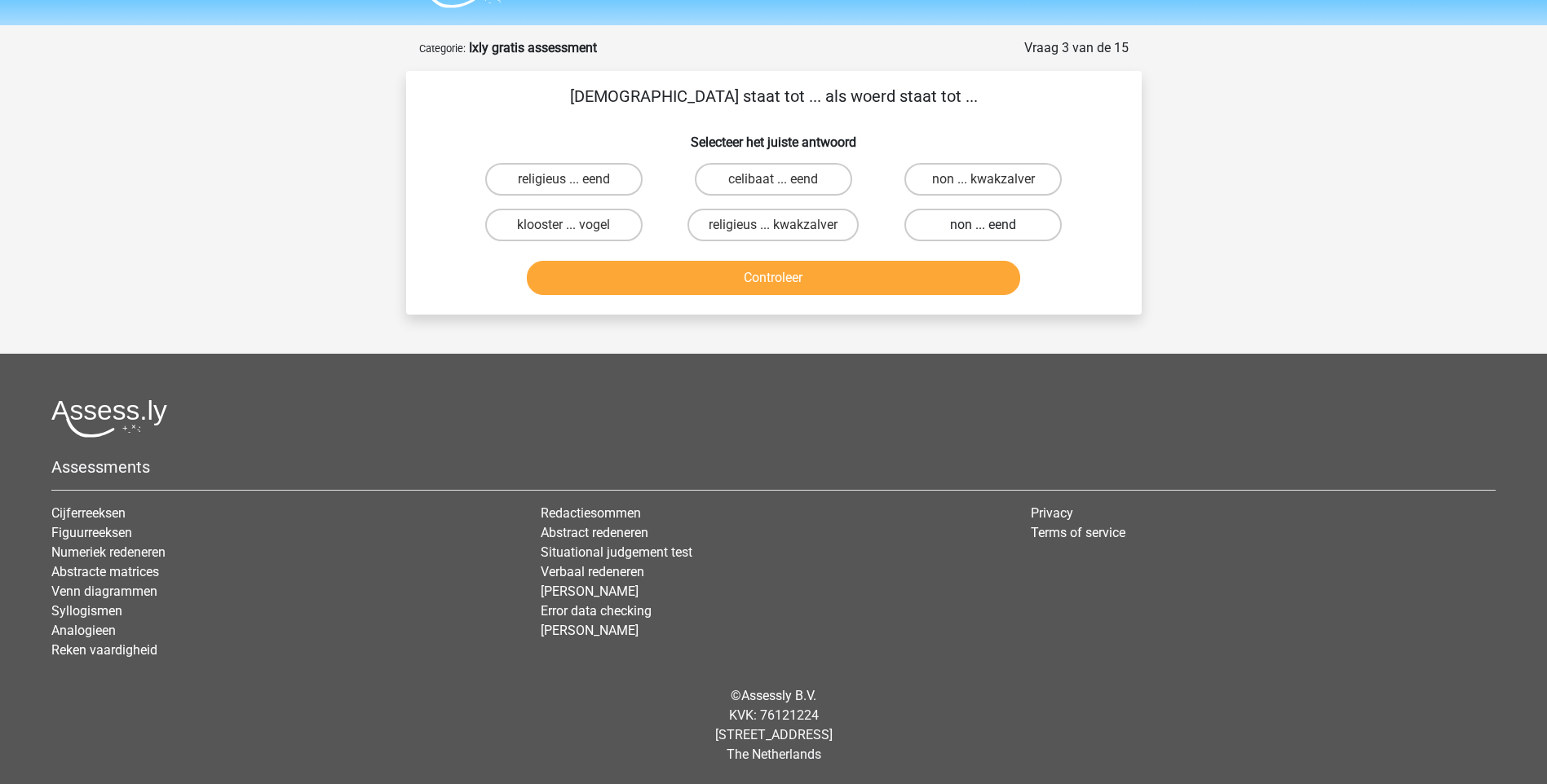
click at [1022, 229] on label "non ... eend" at bounding box center [983, 224] width 157 height 32
click at [994, 229] on input "non ... eend" at bounding box center [989, 230] width 10 height 10
radio input "true"
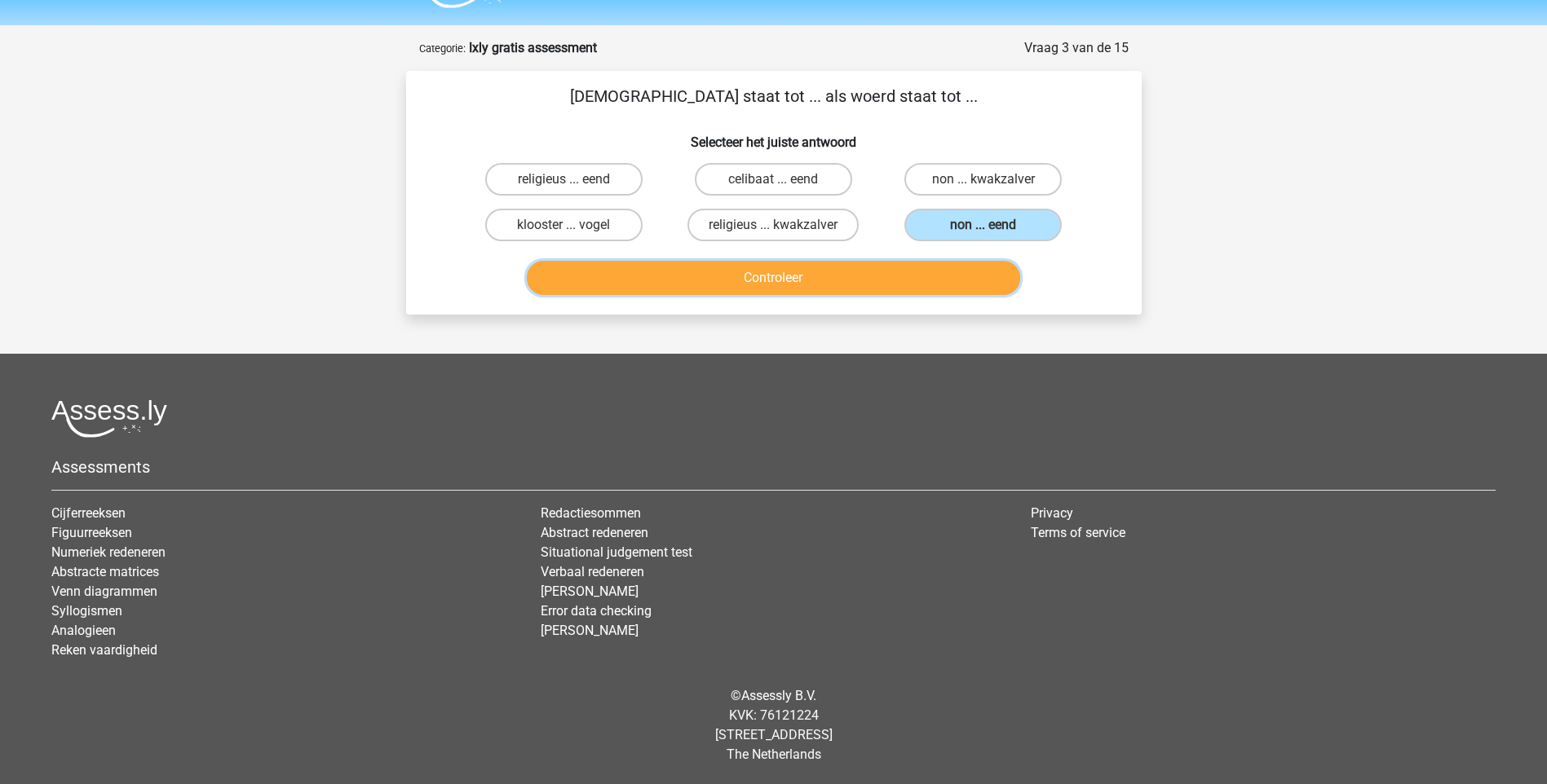
click at [948, 267] on button "Controleer" at bounding box center [773, 278] width 494 height 34
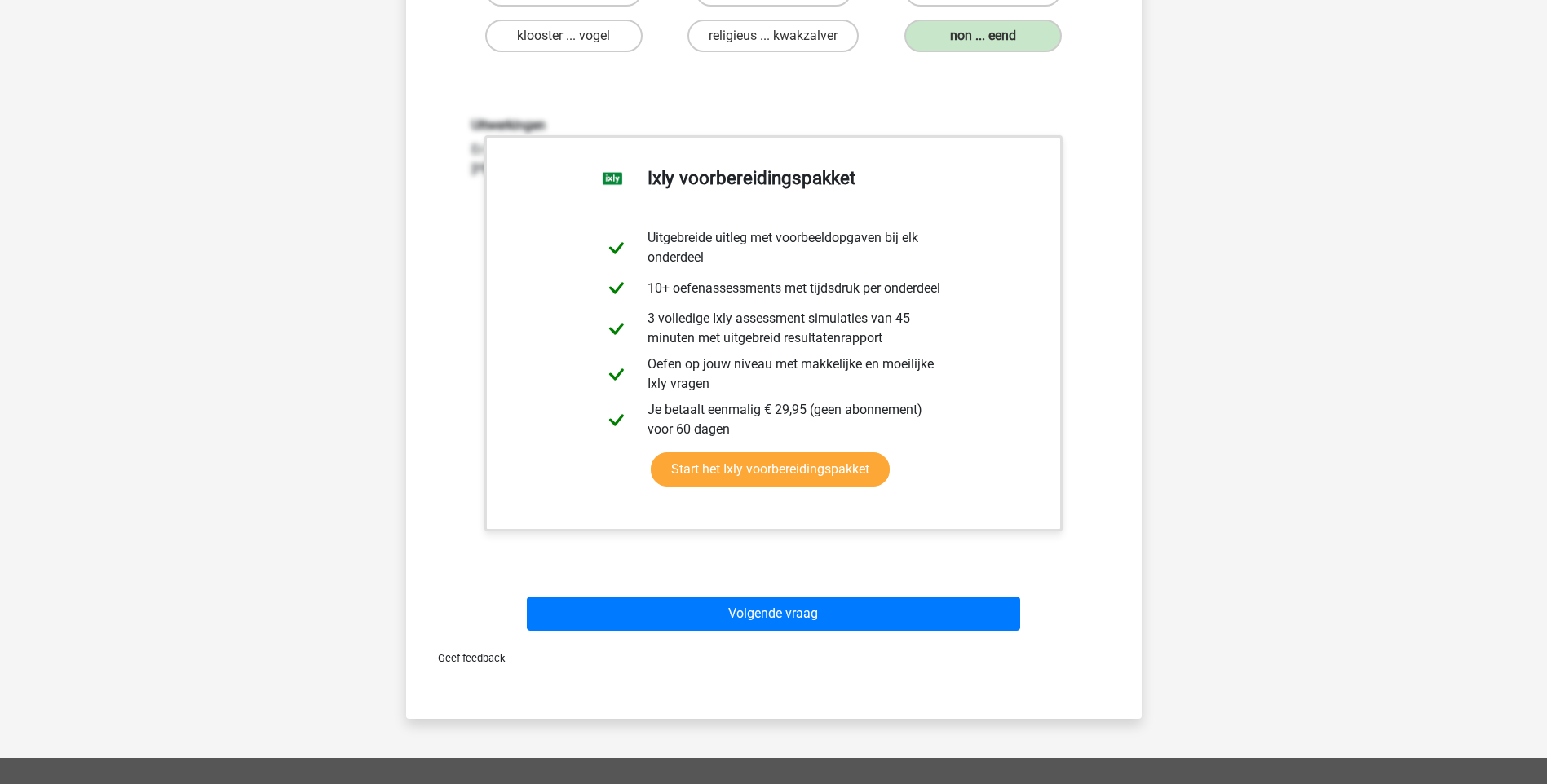
scroll to position [272, 0]
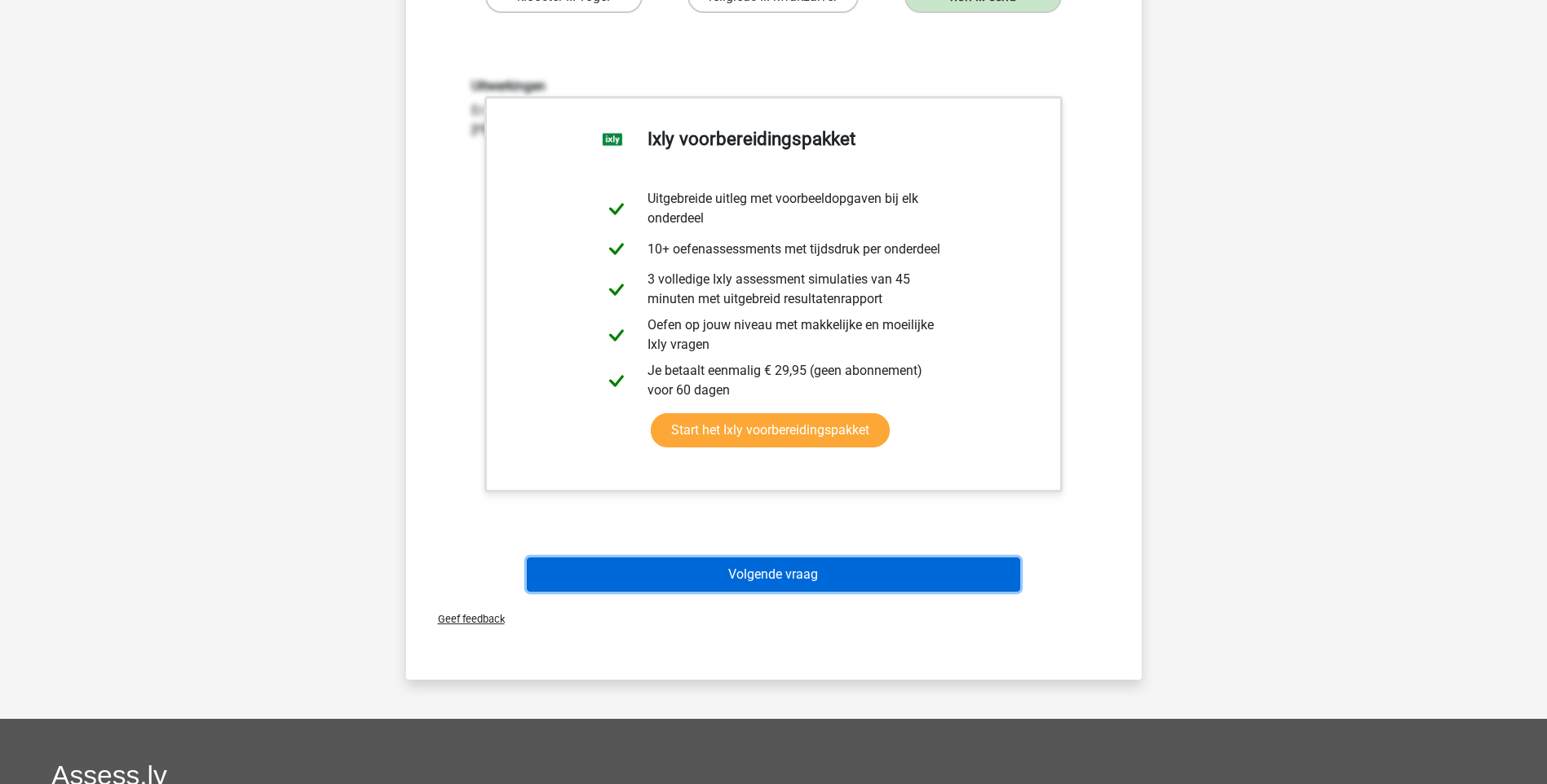
click at [797, 571] on button "Volgende vraag" at bounding box center [773, 574] width 494 height 34
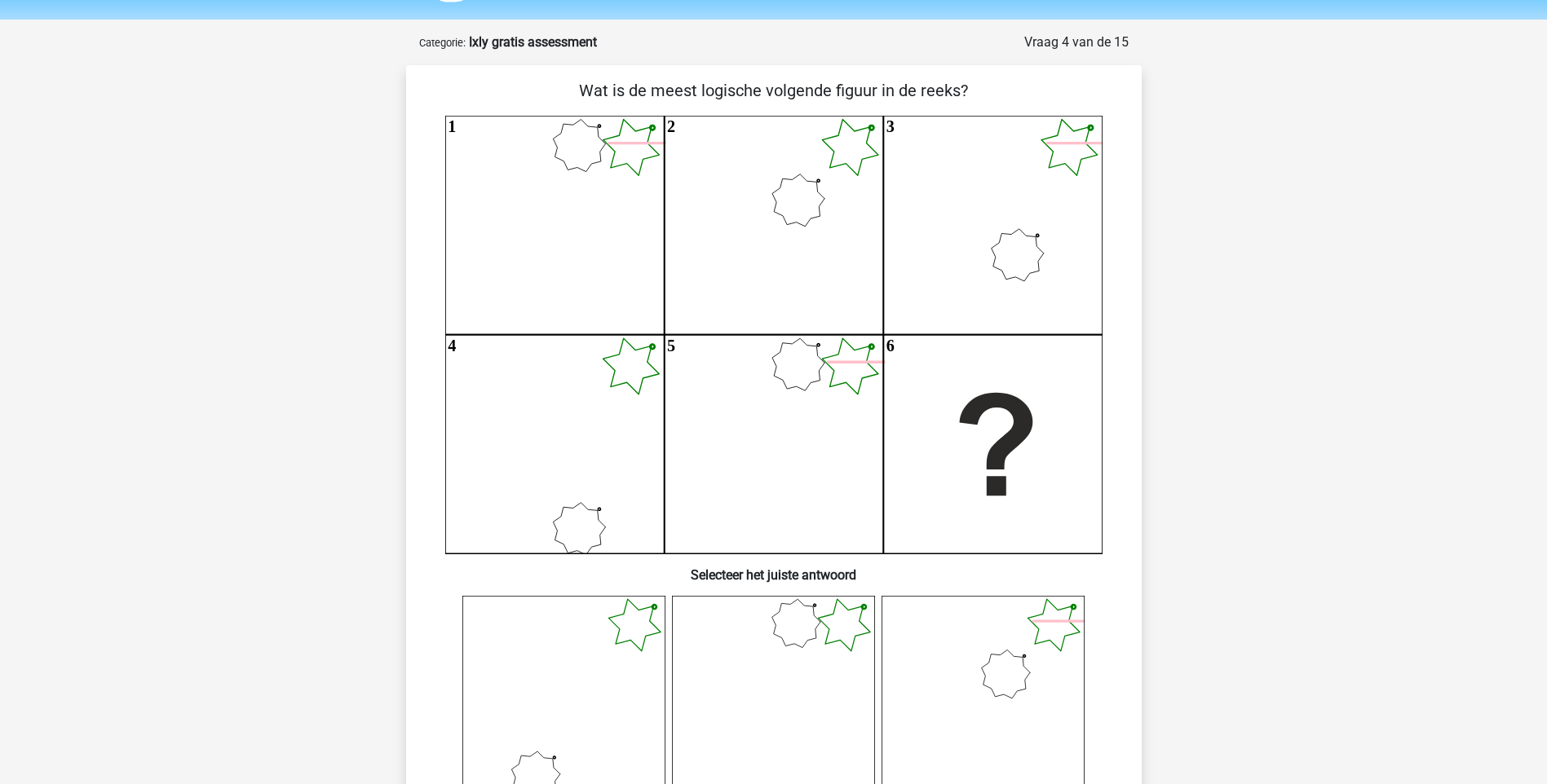
scroll to position [17, 0]
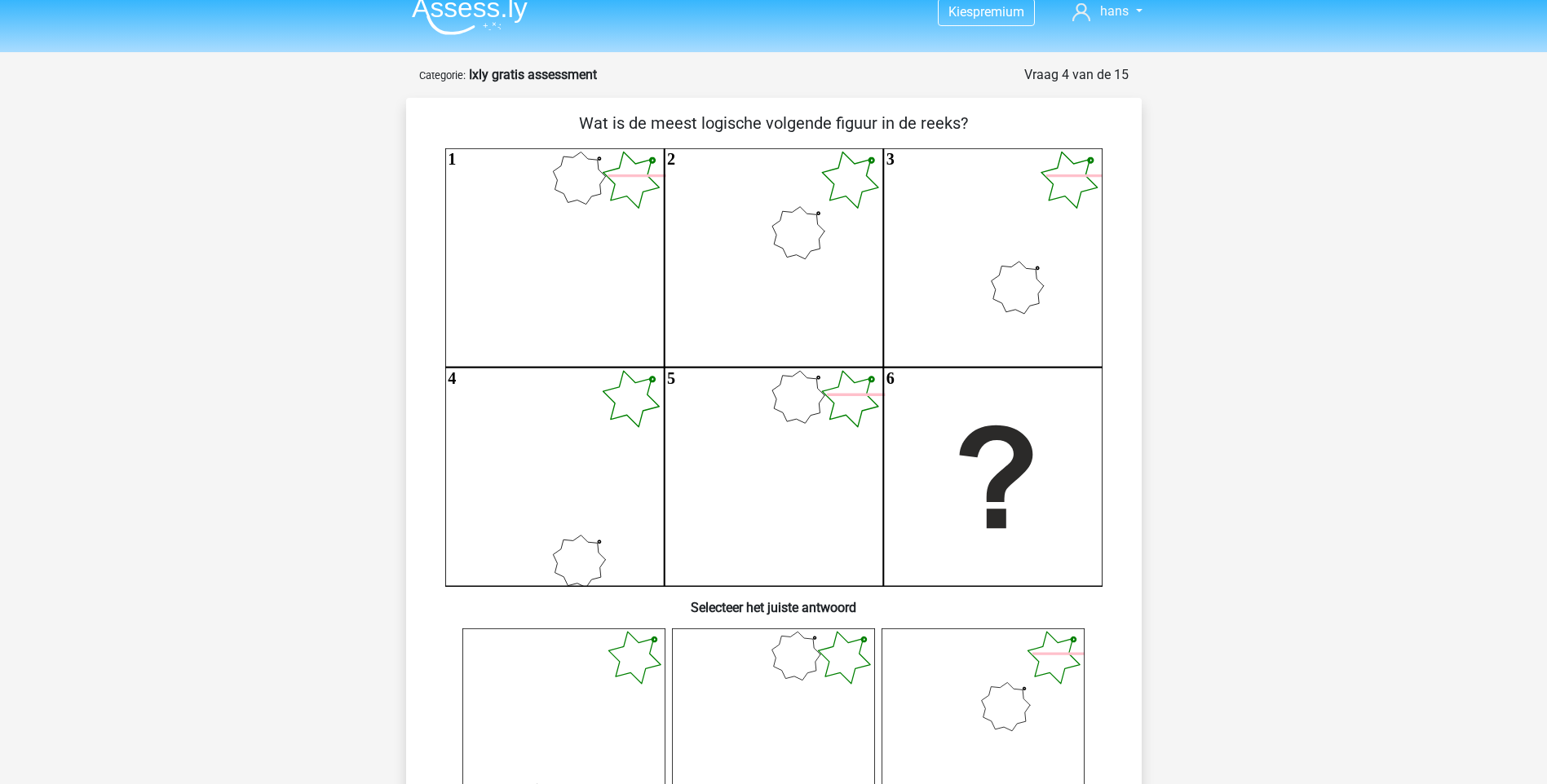
click at [1125, 19] on link "hans" at bounding box center [1107, 11] width 82 height 19
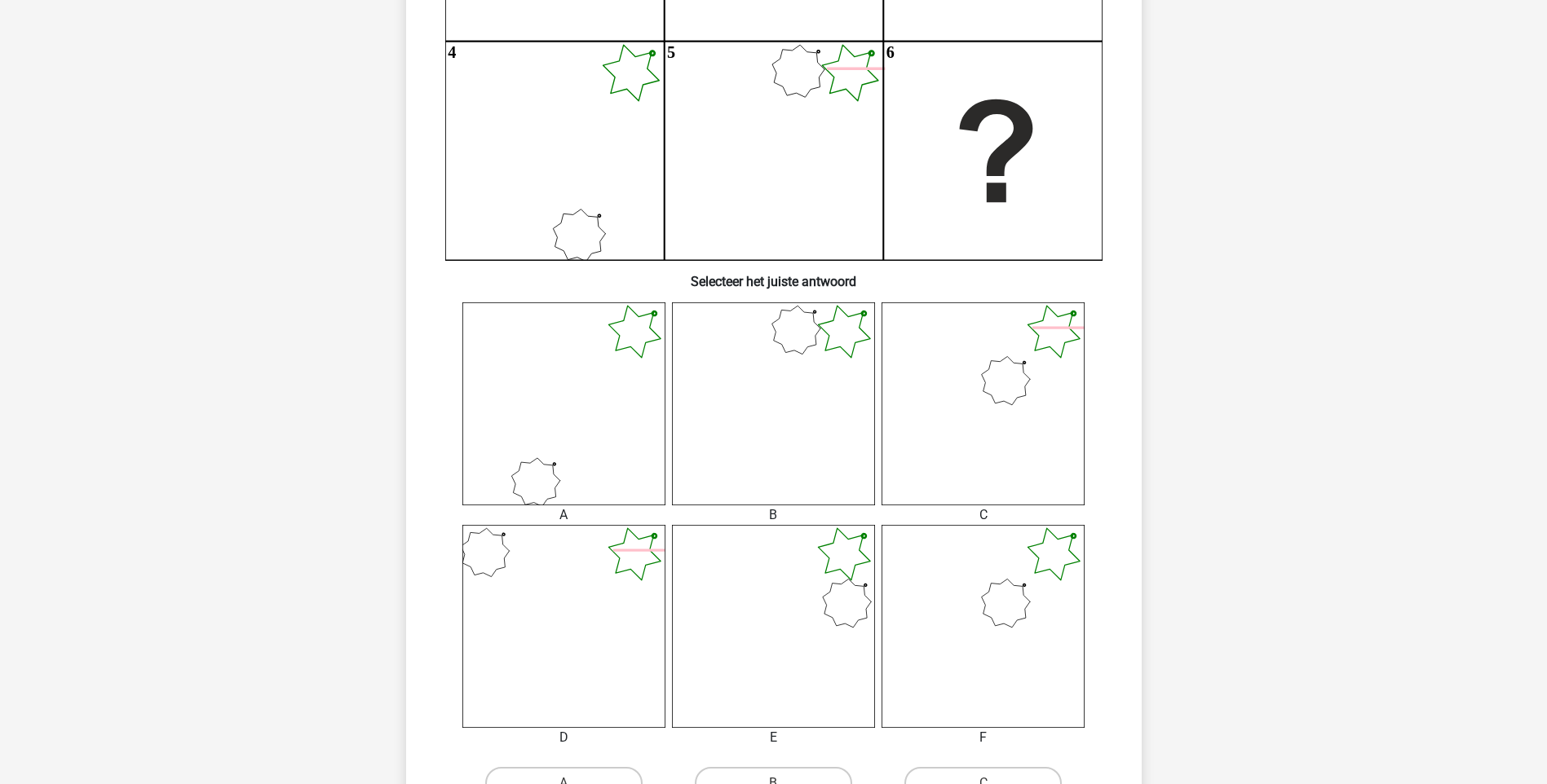
scroll to position [375, 0]
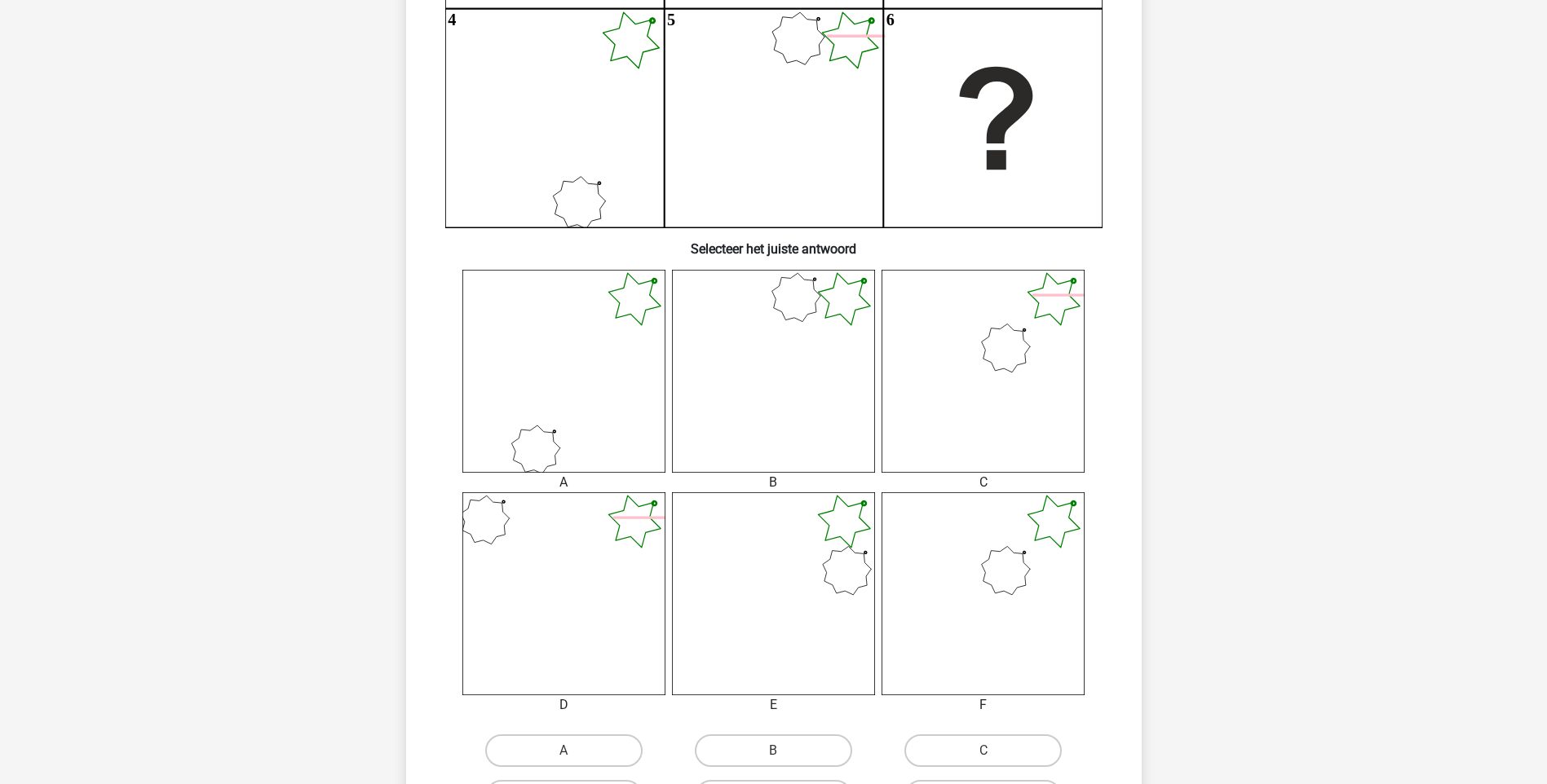
click at [823, 319] on icon at bounding box center [773, 371] width 203 height 203
click at [735, 758] on label "B" at bounding box center [773, 750] width 157 height 32
click at [773, 758] on input "B" at bounding box center [778, 756] width 10 height 10
radio input "true"
click at [984, 751] on input "C" at bounding box center [989, 756] width 10 height 10
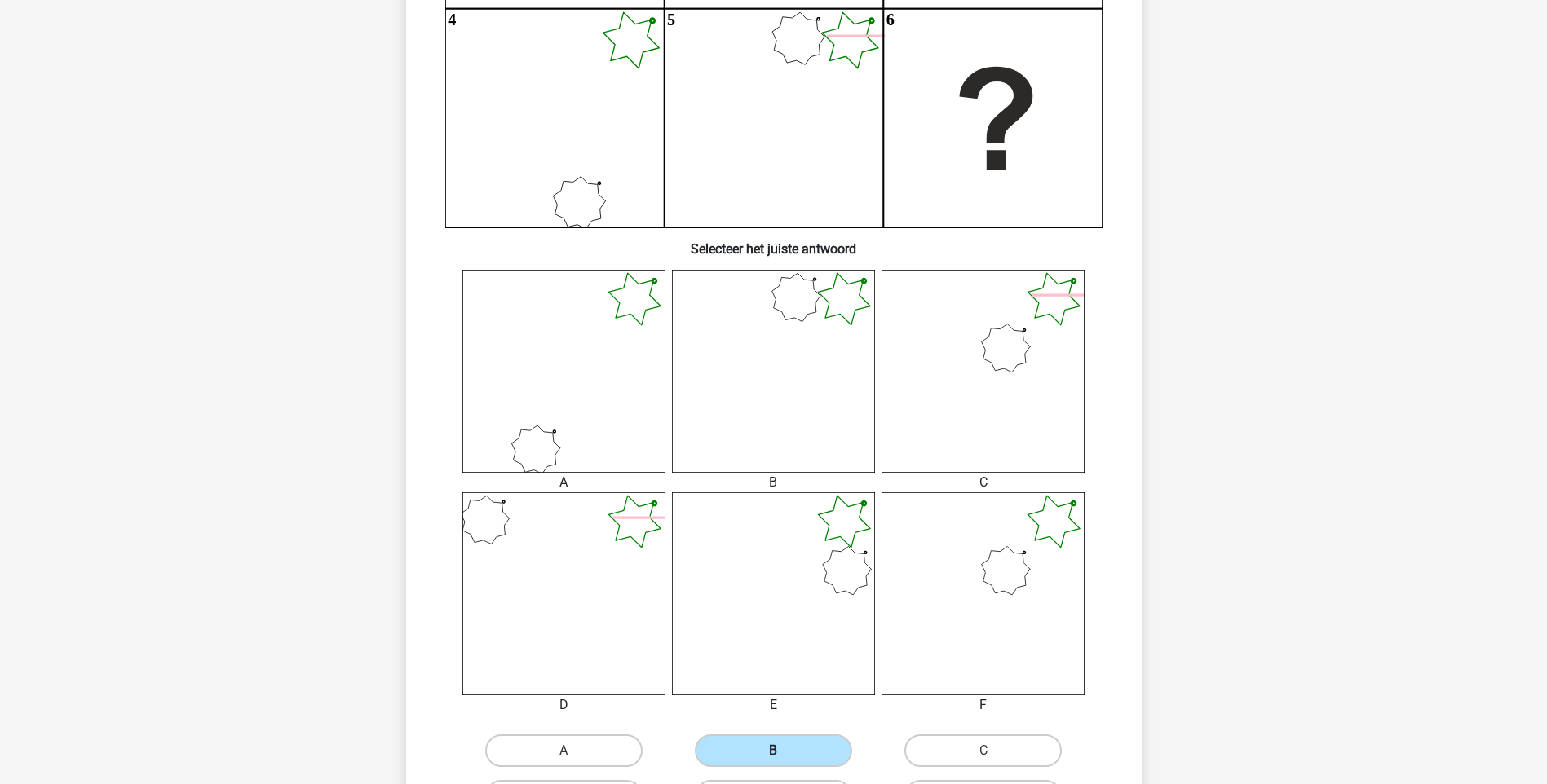
radio input "true"
click at [773, 751] on input "B" at bounding box center [778, 756] width 10 height 10
radio input "true"
click at [737, 757] on label "B" at bounding box center [773, 750] width 157 height 32
click at [773, 757] on input "B" at bounding box center [778, 756] width 10 height 10
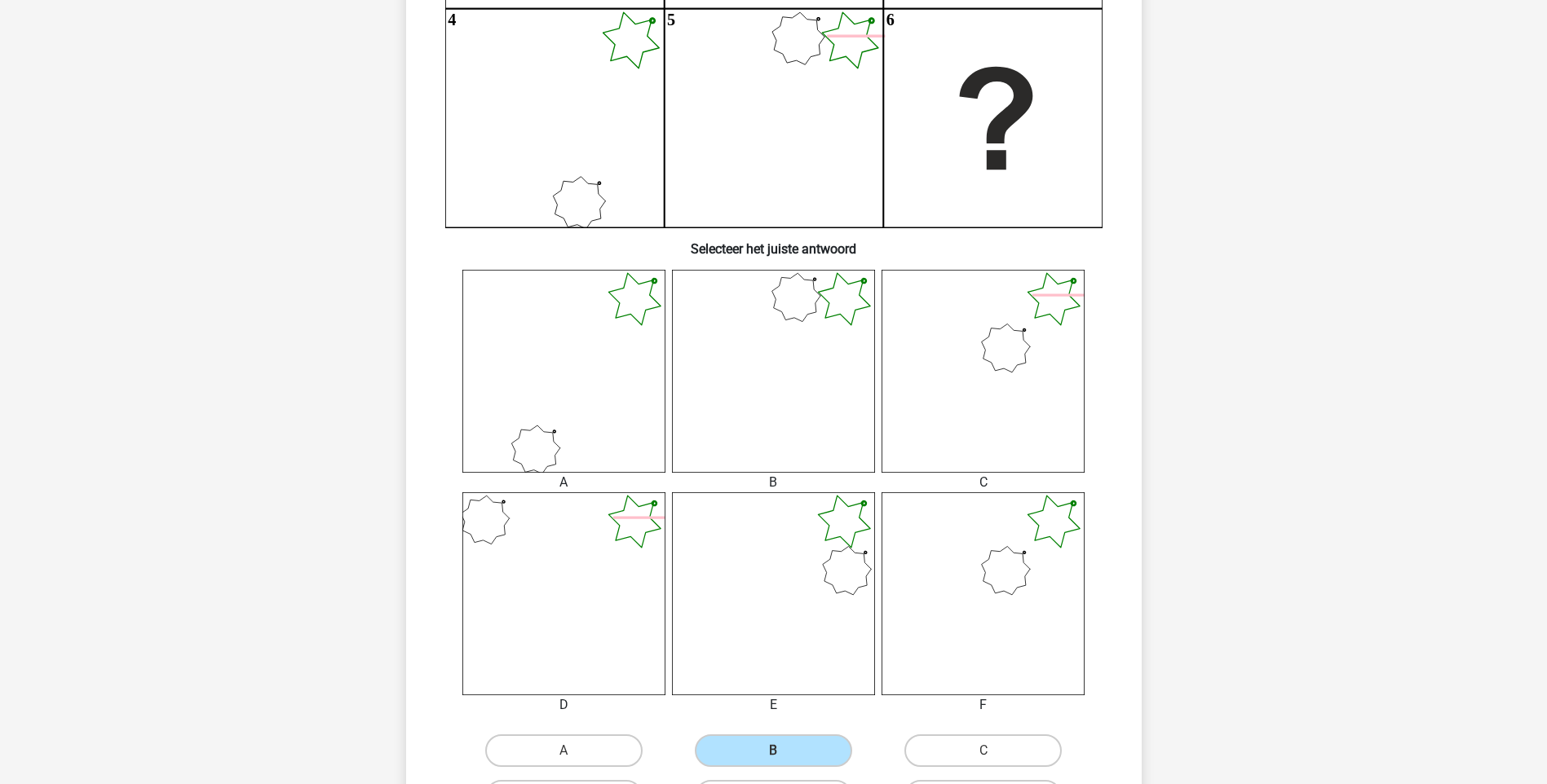
click at [453, 657] on div at bounding box center [563, 594] width 227 height 203
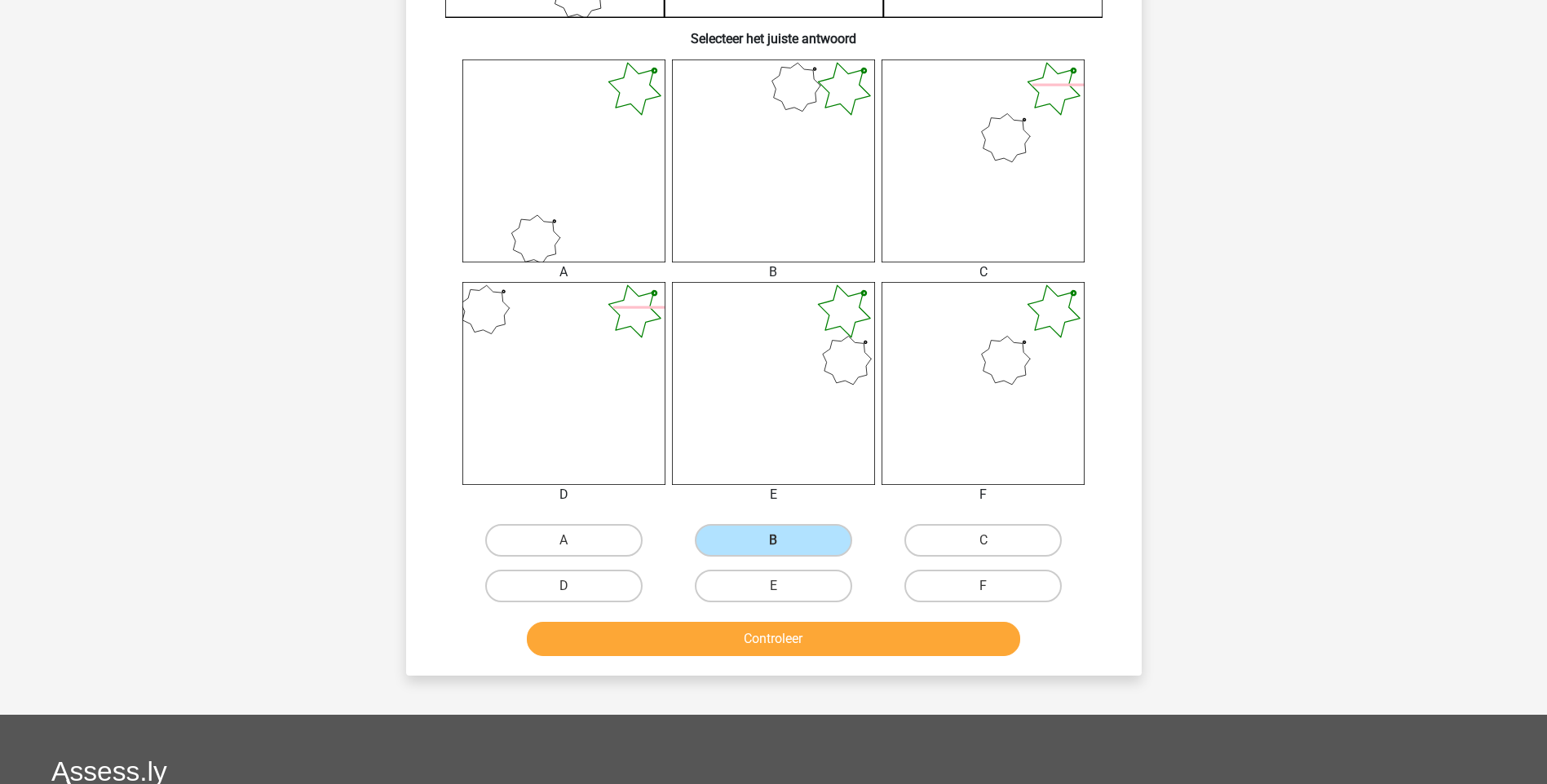
scroll to position [669, 0]
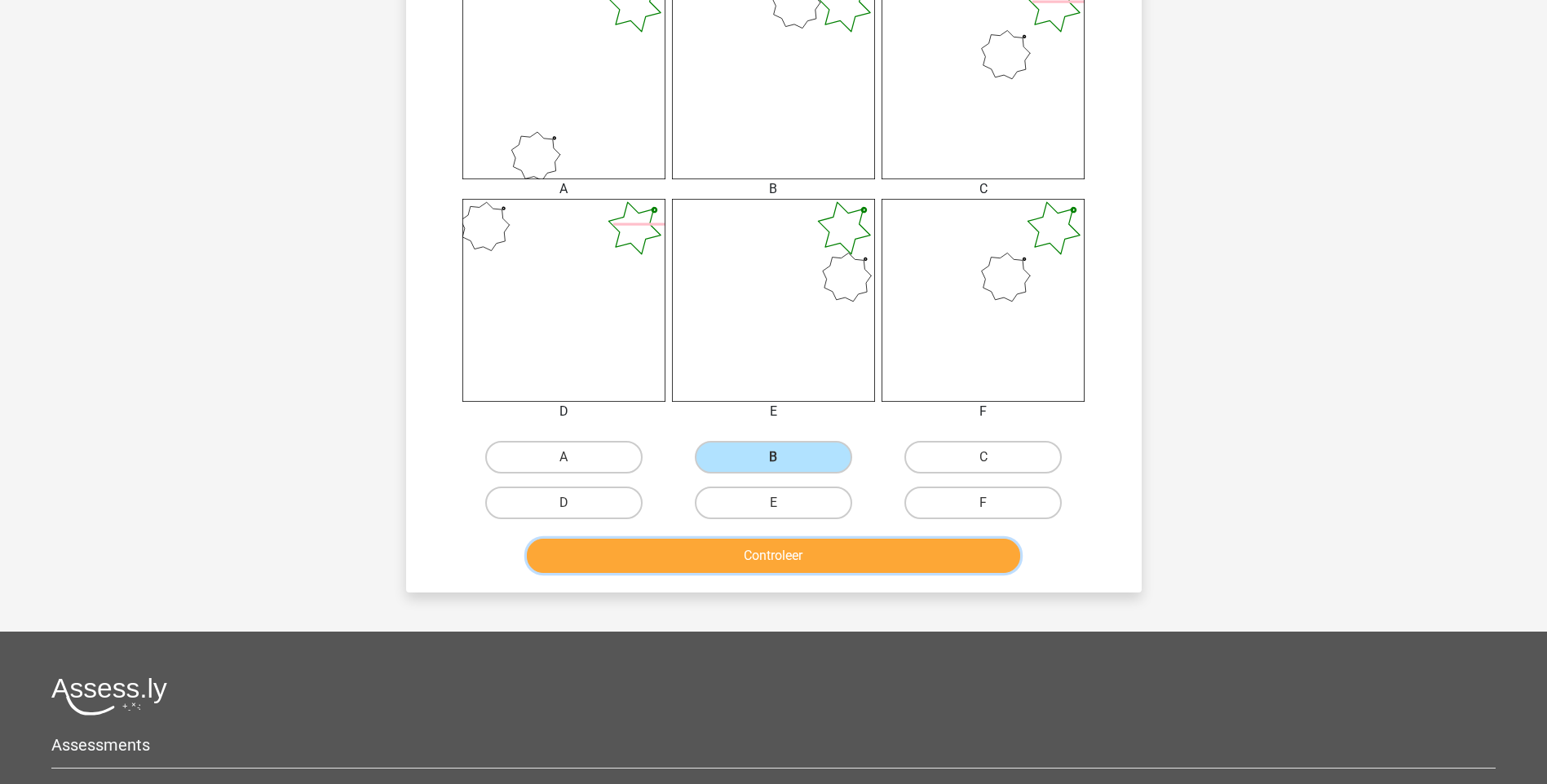
click at [700, 560] on button "Controleer" at bounding box center [773, 555] width 494 height 34
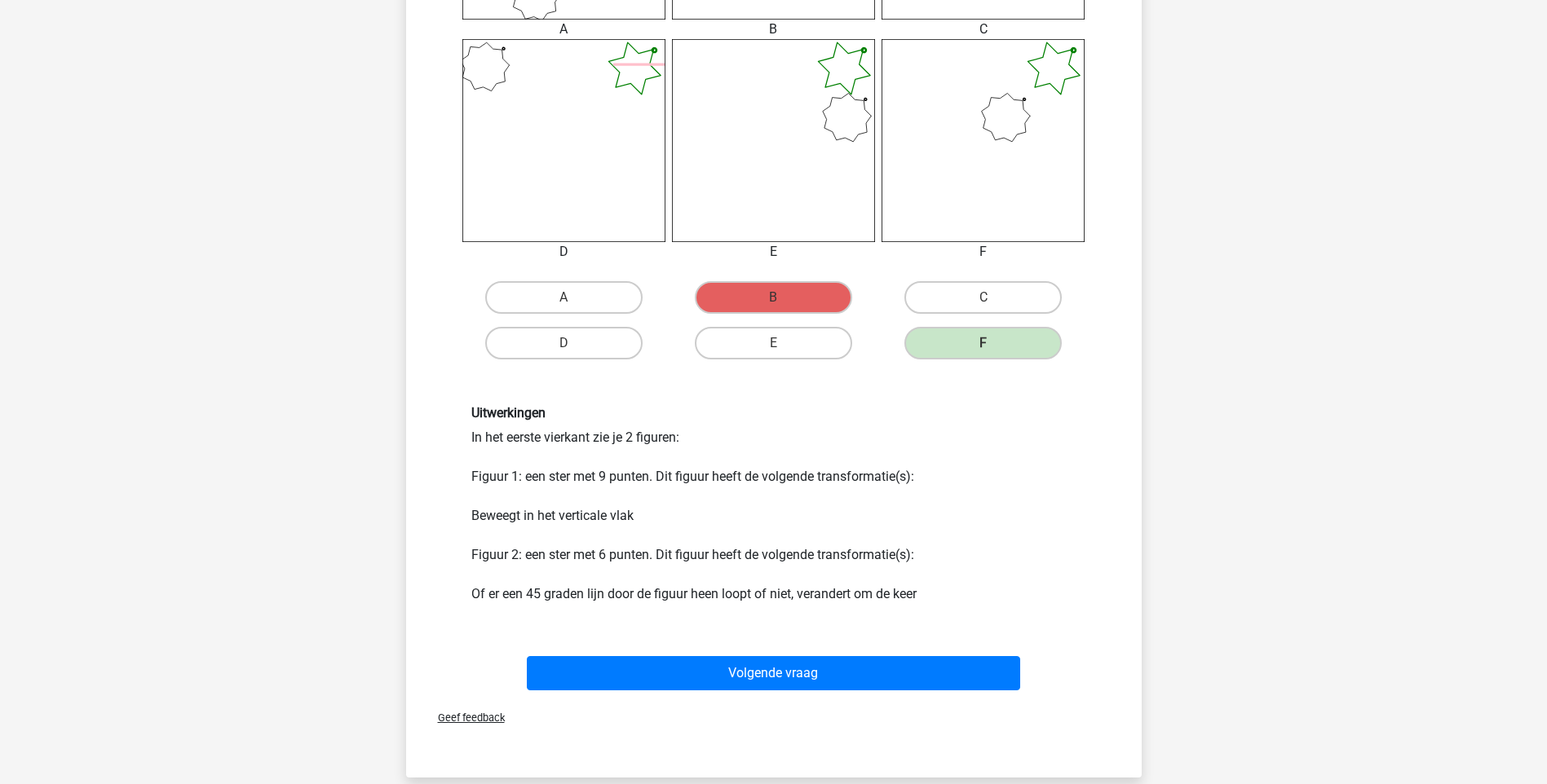
scroll to position [831, 0]
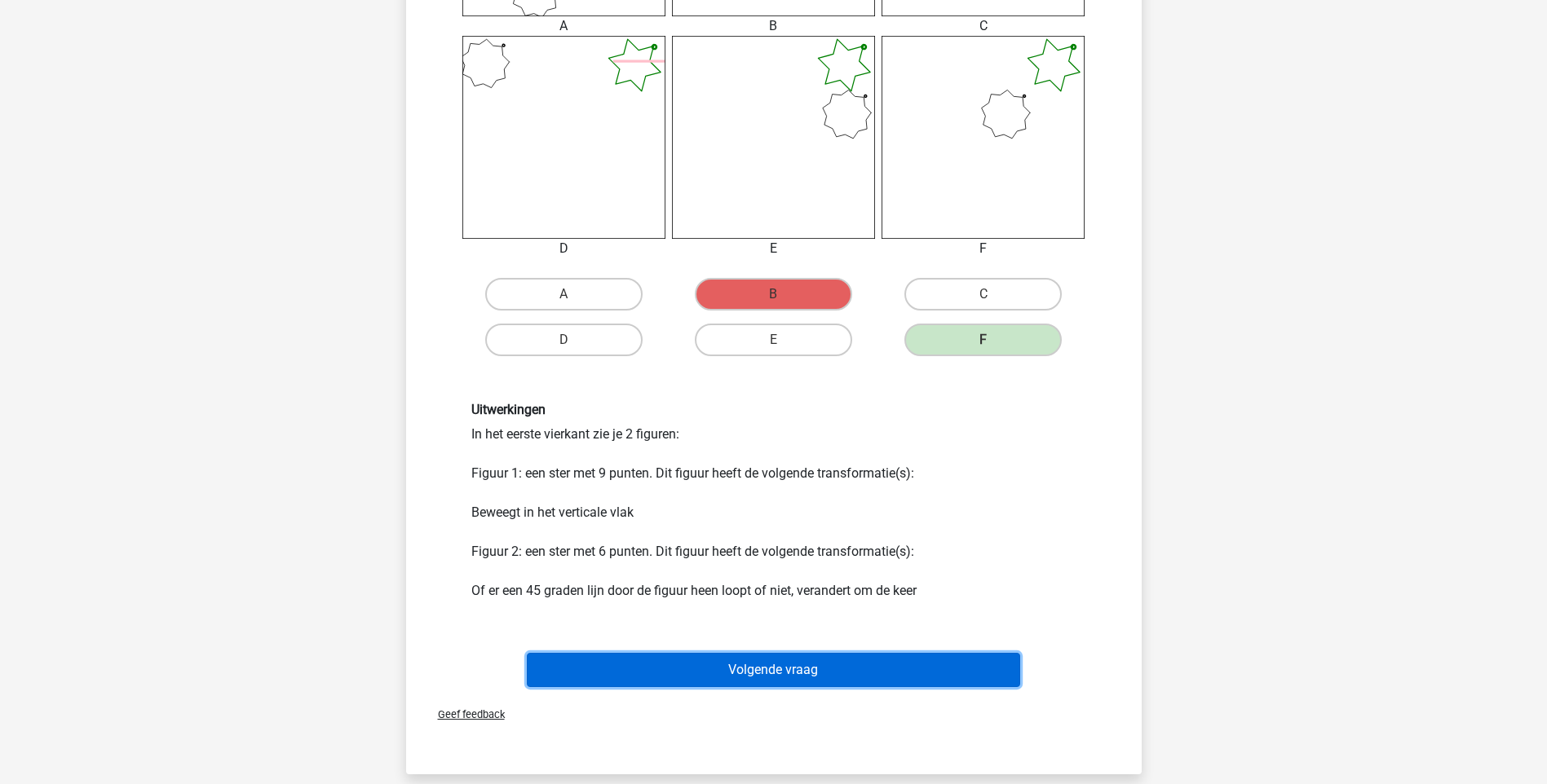
click at [672, 657] on button "Volgende vraag" at bounding box center [773, 670] width 494 height 34
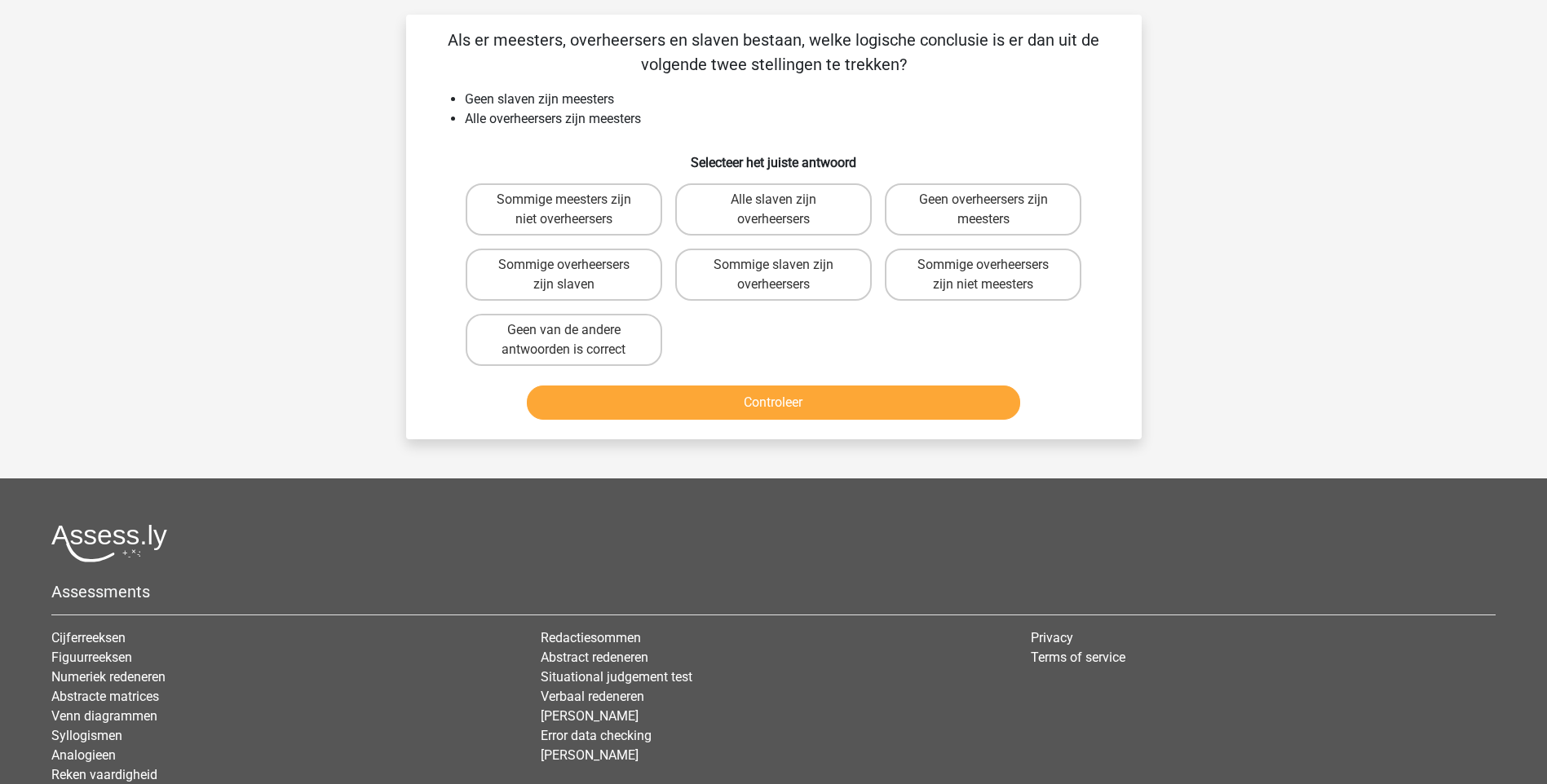
scroll to position [81, 0]
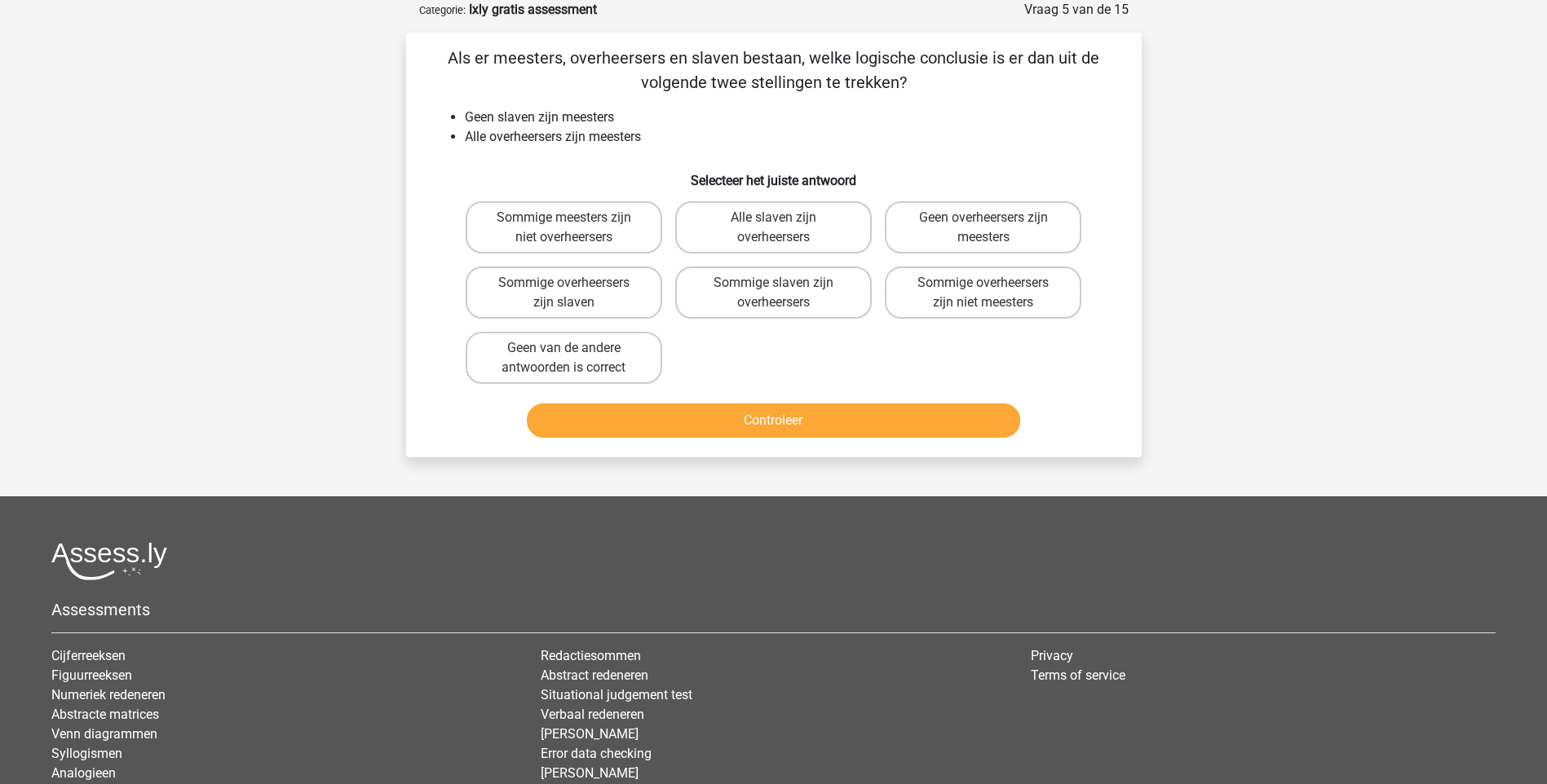
click at [660, 144] on li "Alle overheersers zijn meesters" at bounding box center [790, 137] width 651 height 19
click at [567, 279] on label "Sommige overheersers zijn slaven" at bounding box center [563, 292] width 197 height 52
click at [567, 283] on input "Sommige overheersers zijn slaven" at bounding box center [569, 288] width 10 height 10
radio input "true"
click at [668, 416] on button "Controleer" at bounding box center [773, 420] width 494 height 34
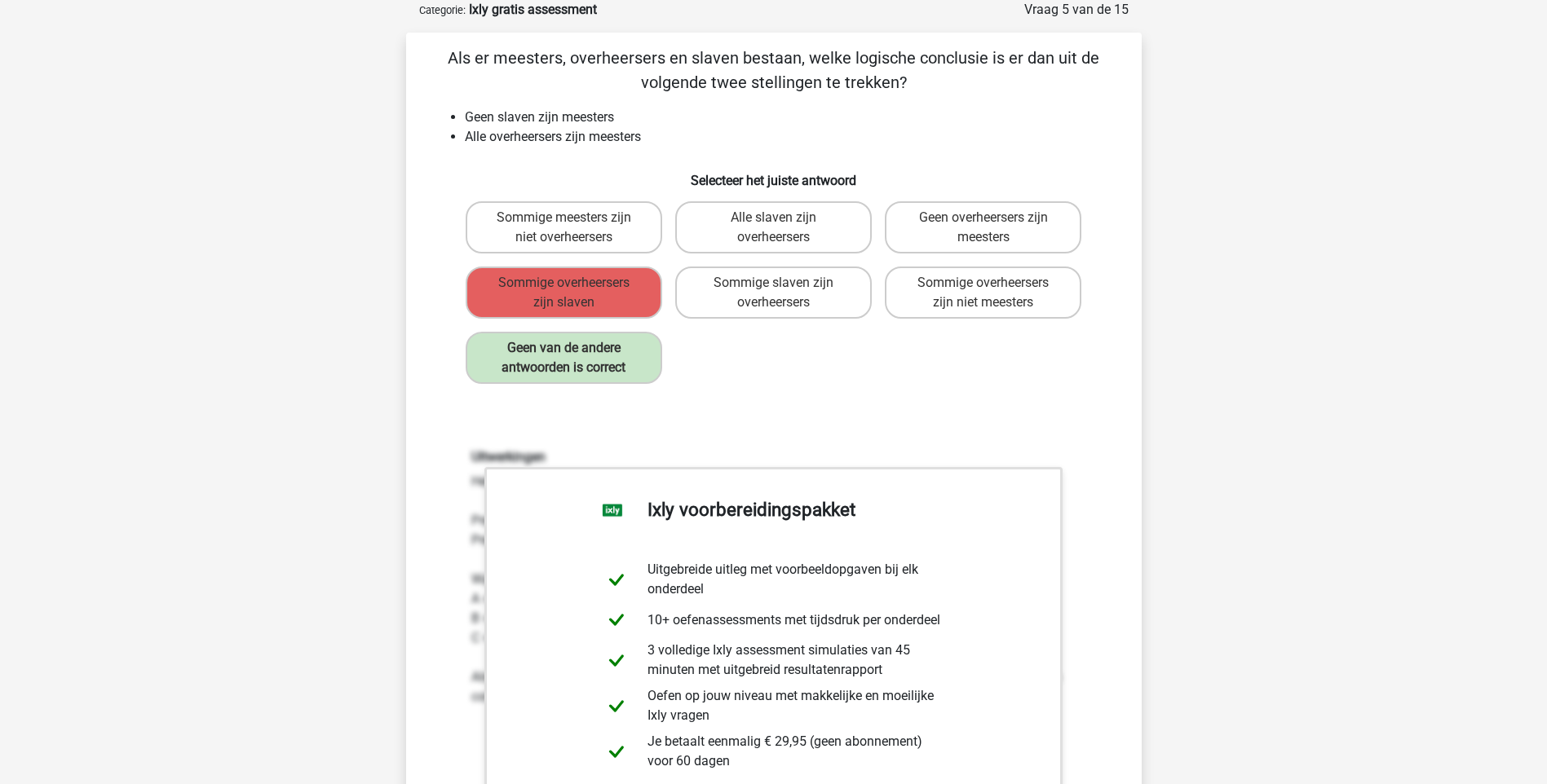
click at [734, 375] on div "Sommige meesters zijn niet overheersers Alle slaven zijn overheersers Geen over…" at bounding box center [774, 292] width 630 height 196
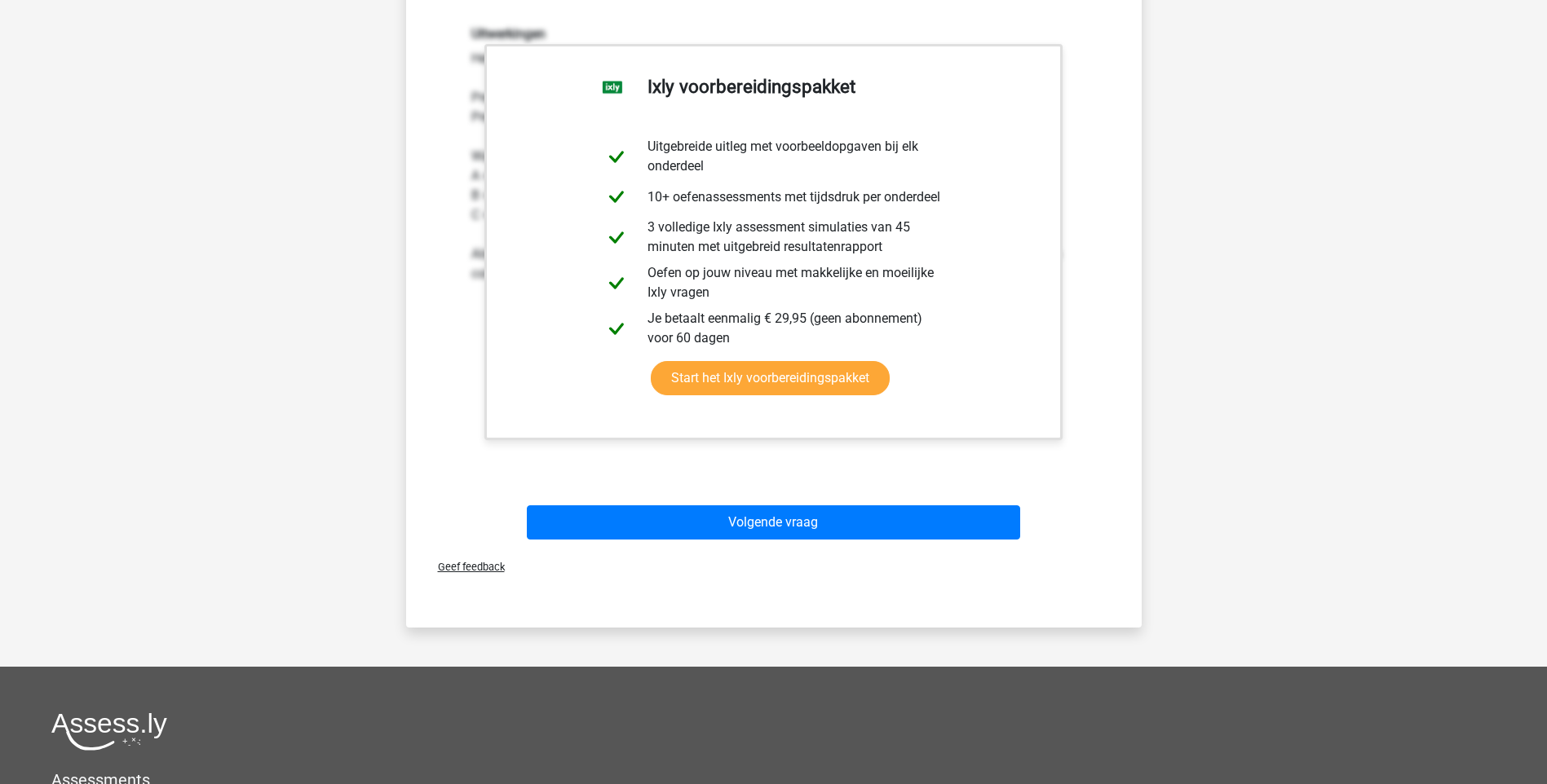
scroll to position [505, 0]
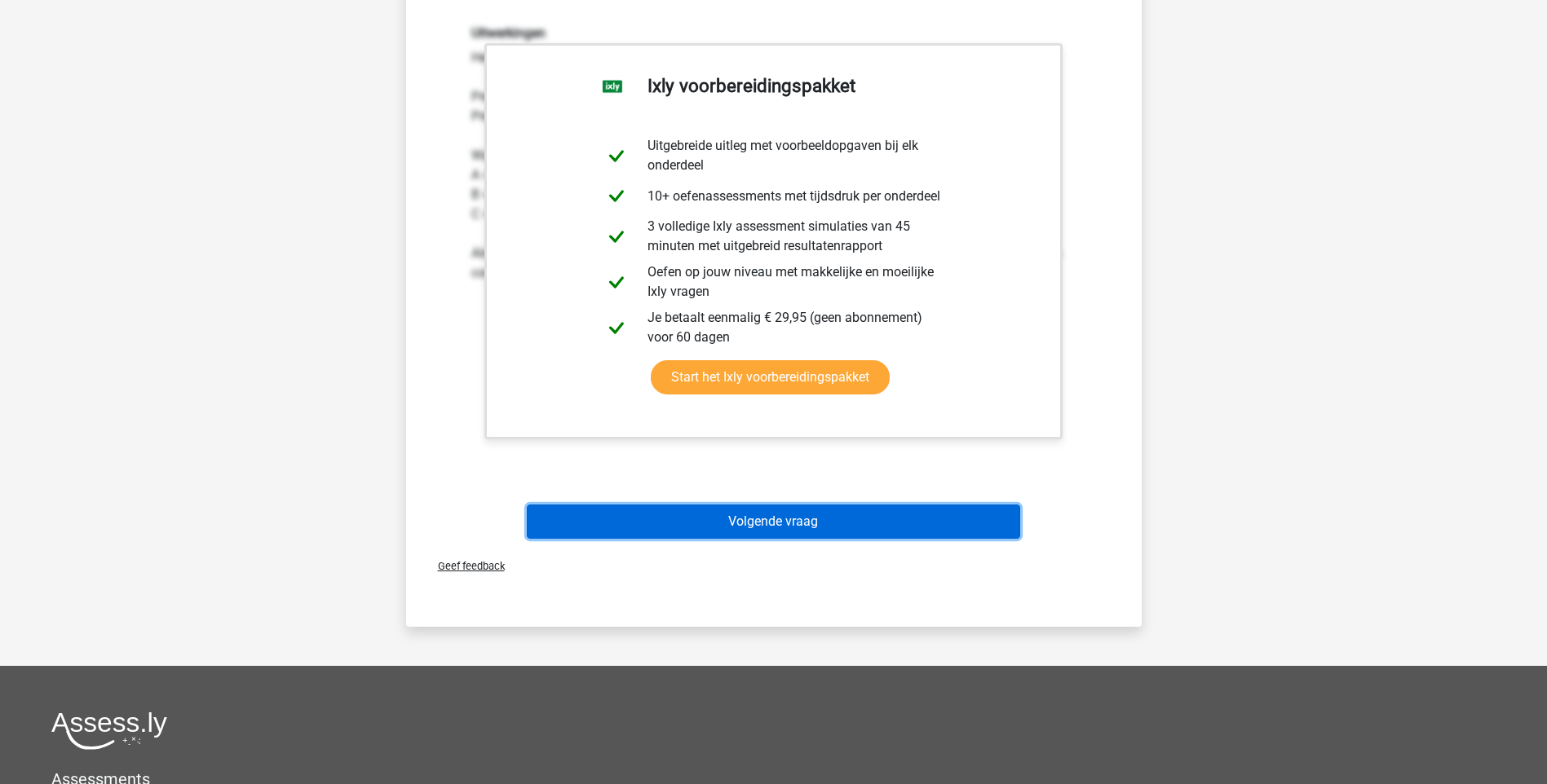
click at [731, 531] on button "Volgende vraag" at bounding box center [773, 521] width 494 height 34
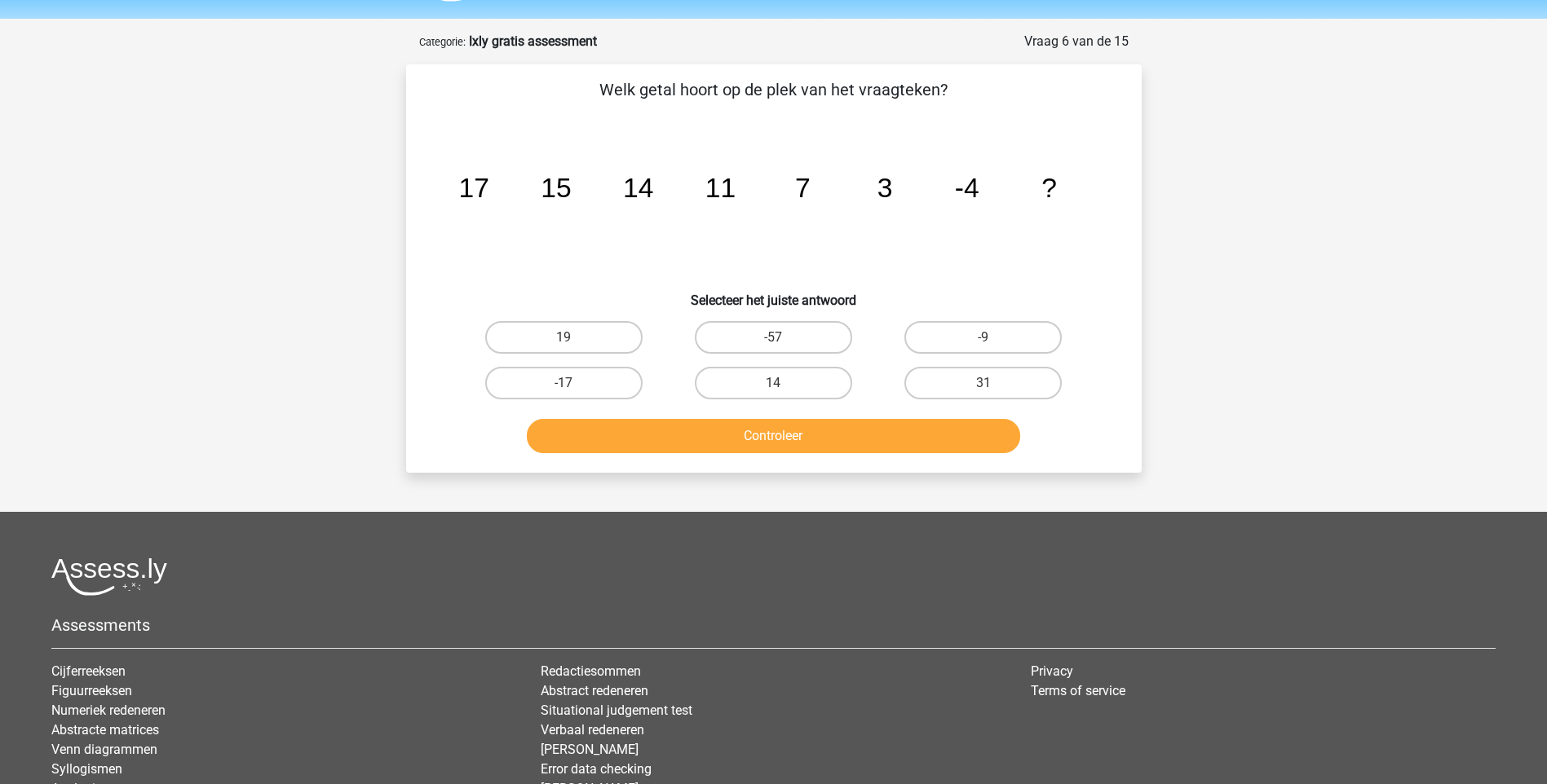
scroll to position [49, 0]
click at [699, 230] on icon "image/svg+xml 17 15 14 11 7 3 -4 ?" at bounding box center [774, 198] width 658 height 165
click at [937, 339] on label "-9" at bounding box center [983, 338] width 157 height 32
click at [984, 339] on input "-9" at bounding box center [989, 343] width 10 height 10
radio input "true"
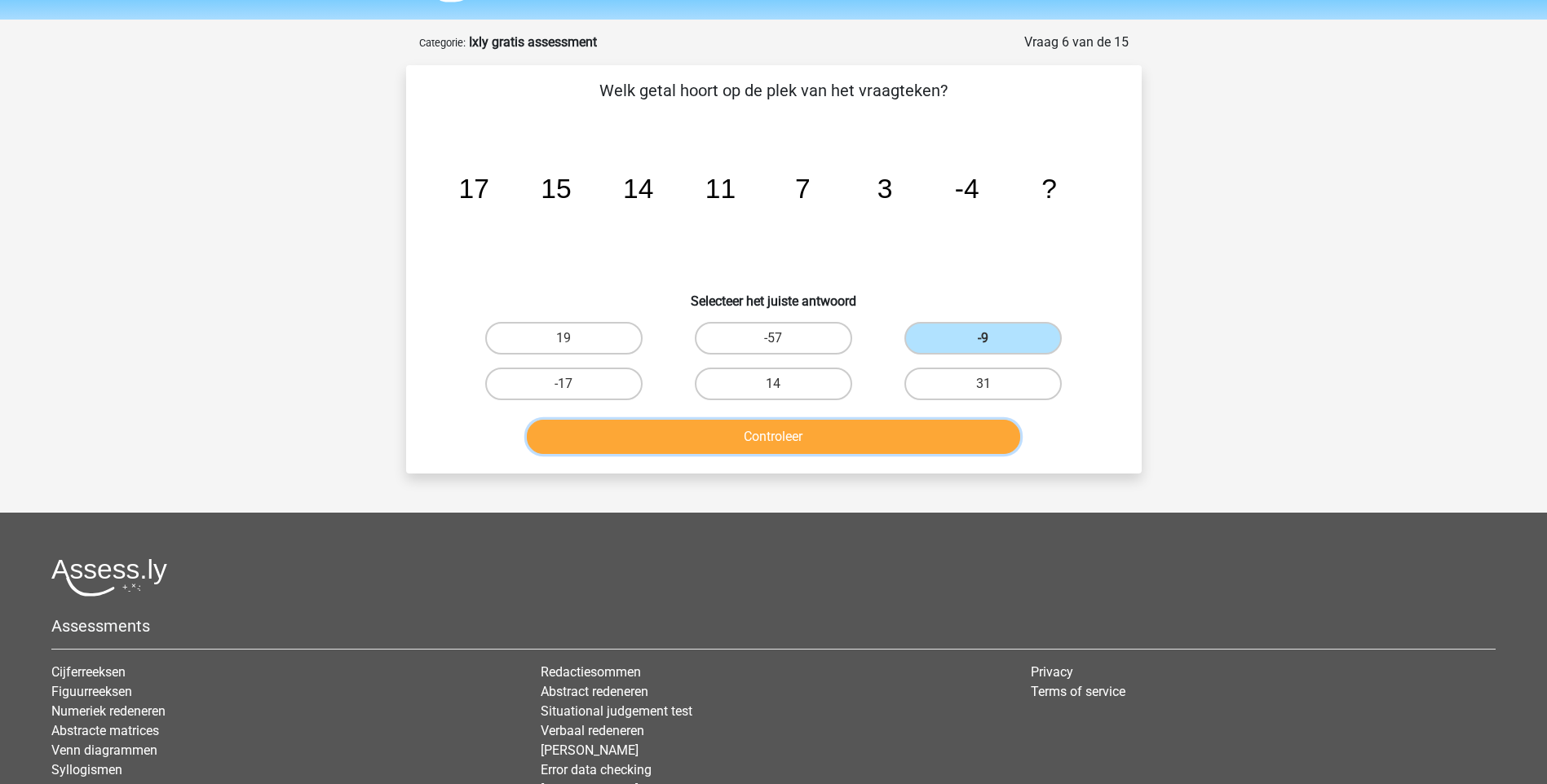
click at [894, 422] on button "Controleer" at bounding box center [773, 437] width 494 height 34
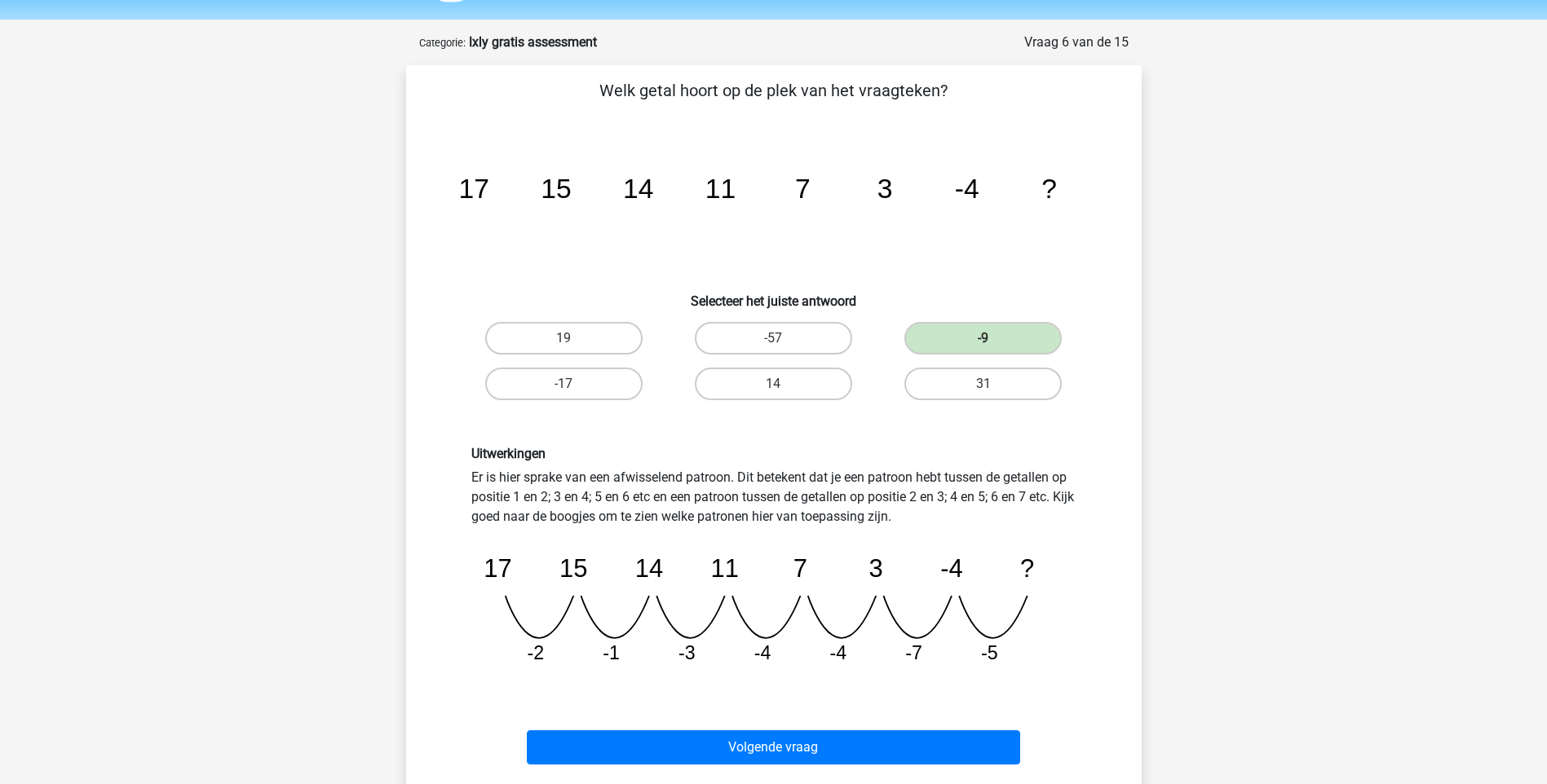
click at [894, 422] on div "Uitwerkingen Er is hier sprake van een afwisselend patroon. Dit betekent dat je…" at bounding box center [774, 562] width 683 height 311
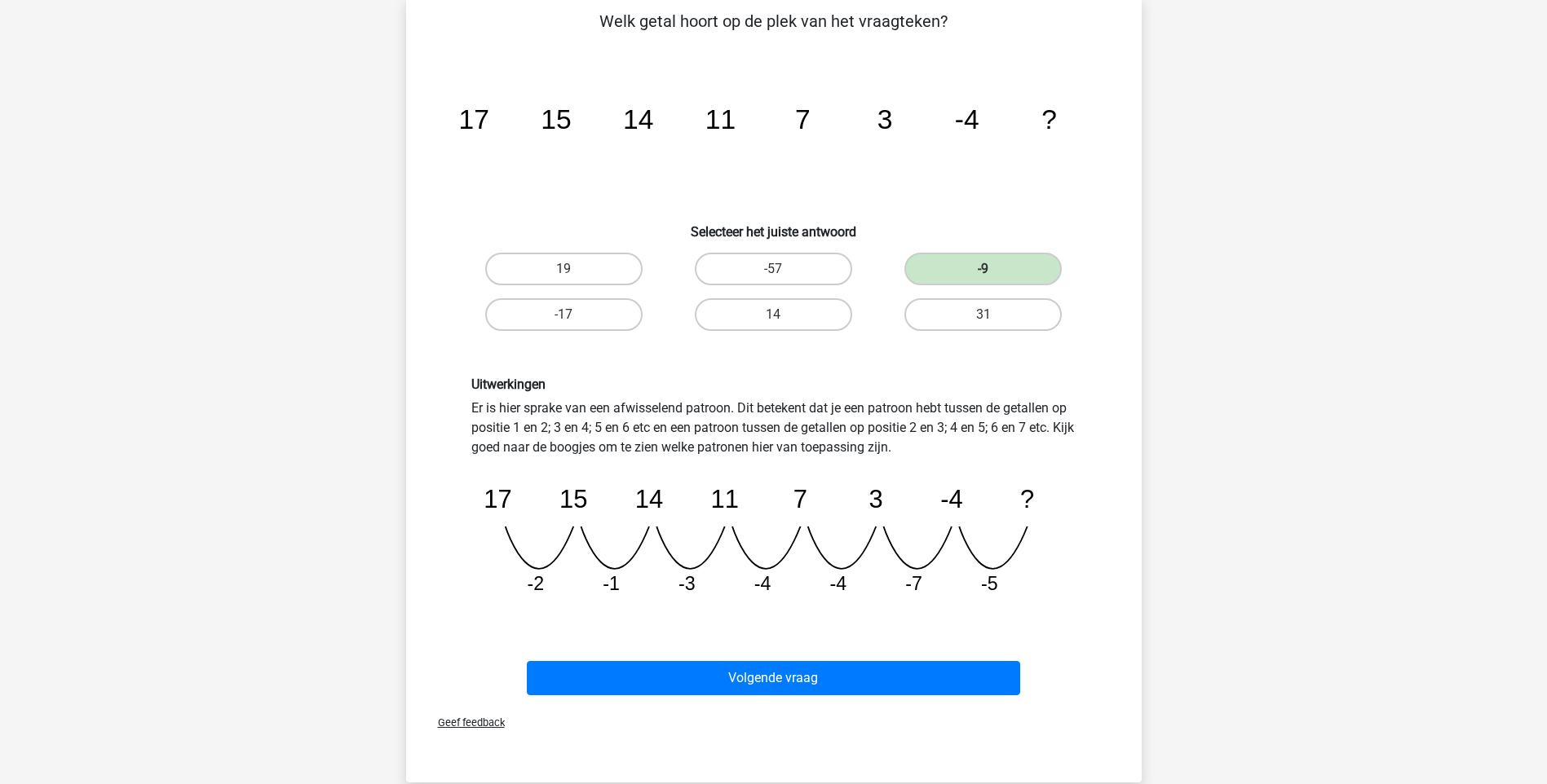
scroll to position [147, 0]
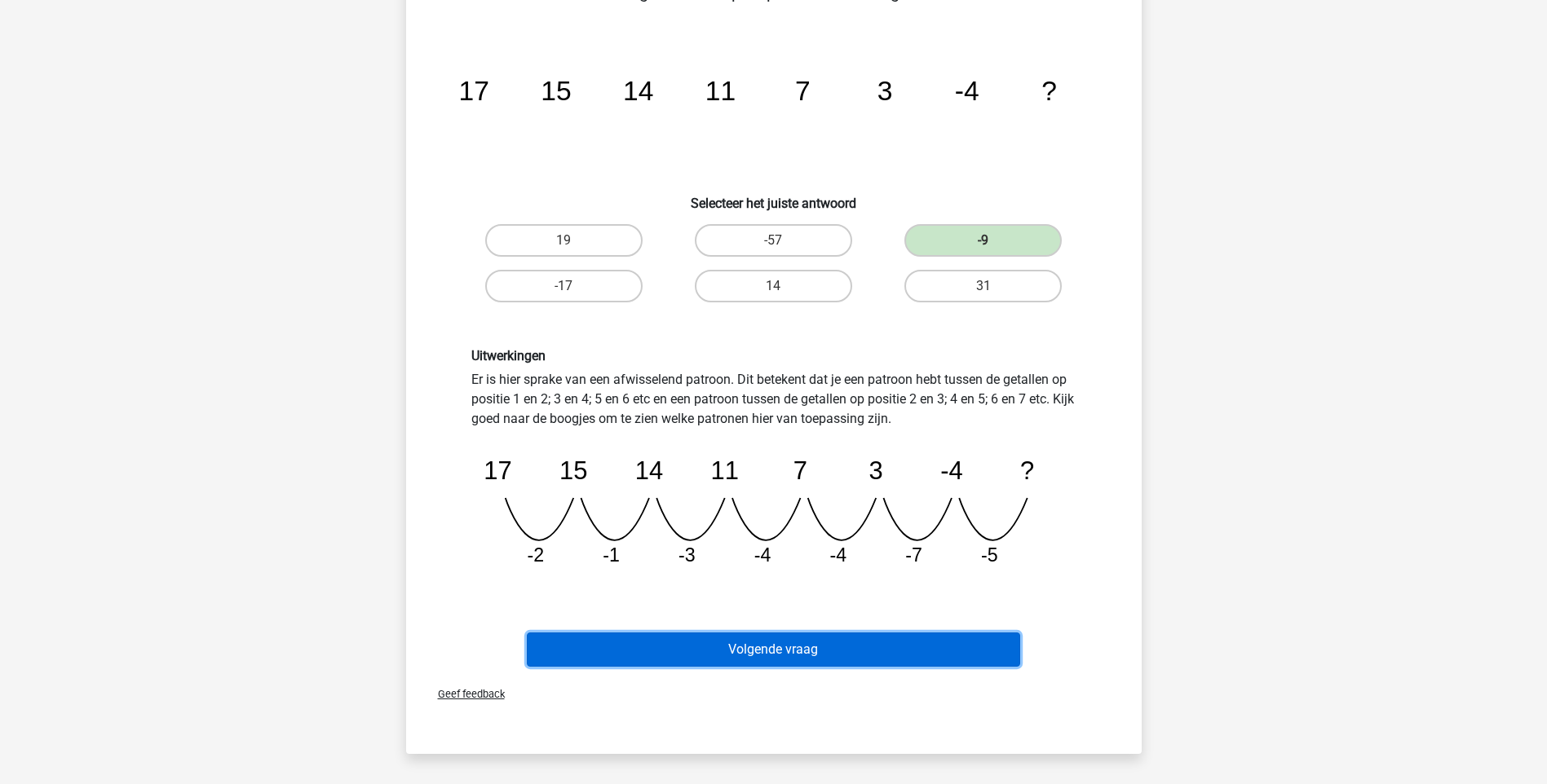
click at [812, 645] on button "Volgende vraag" at bounding box center [773, 650] width 494 height 34
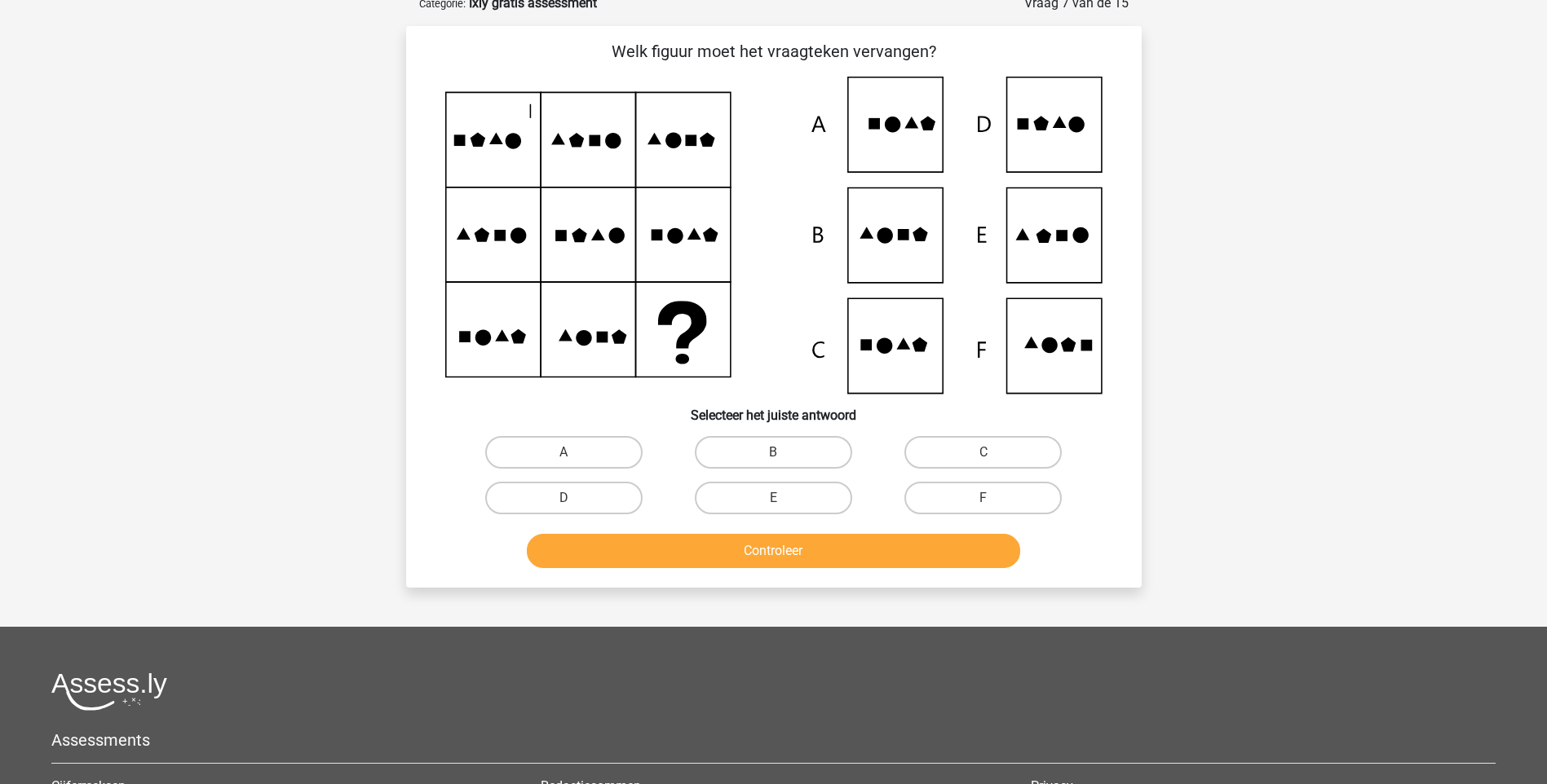
scroll to position [81, 0]
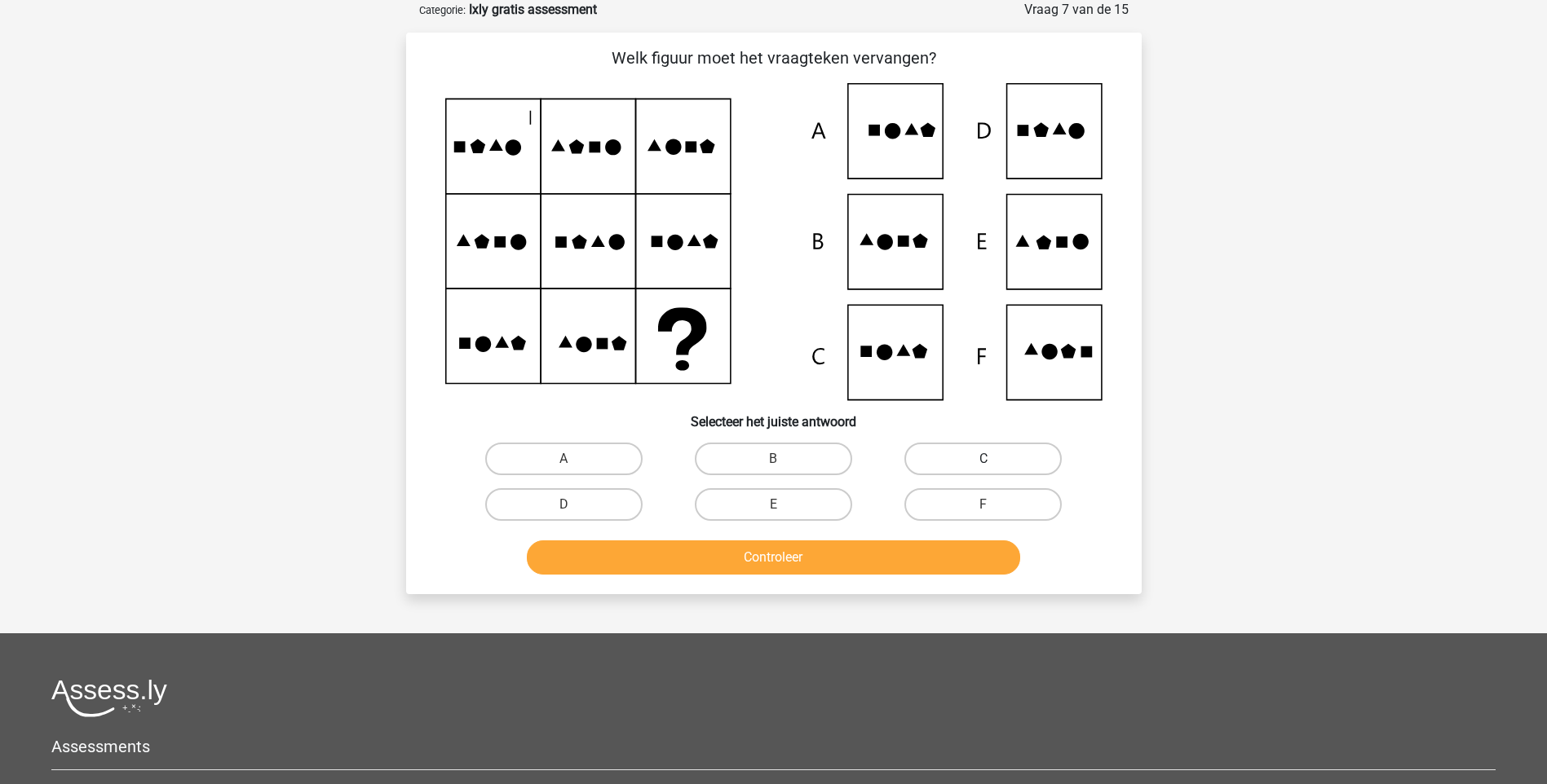
click at [995, 448] on label "C" at bounding box center [983, 458] width 157 height 32
click at [994, 459] on input "C" at bounding box center [989, 464] width 10 height 10
radio input "true"
click at [922, 545] on button "Controleer" at bounding box center [773, 557] width 494 height 34
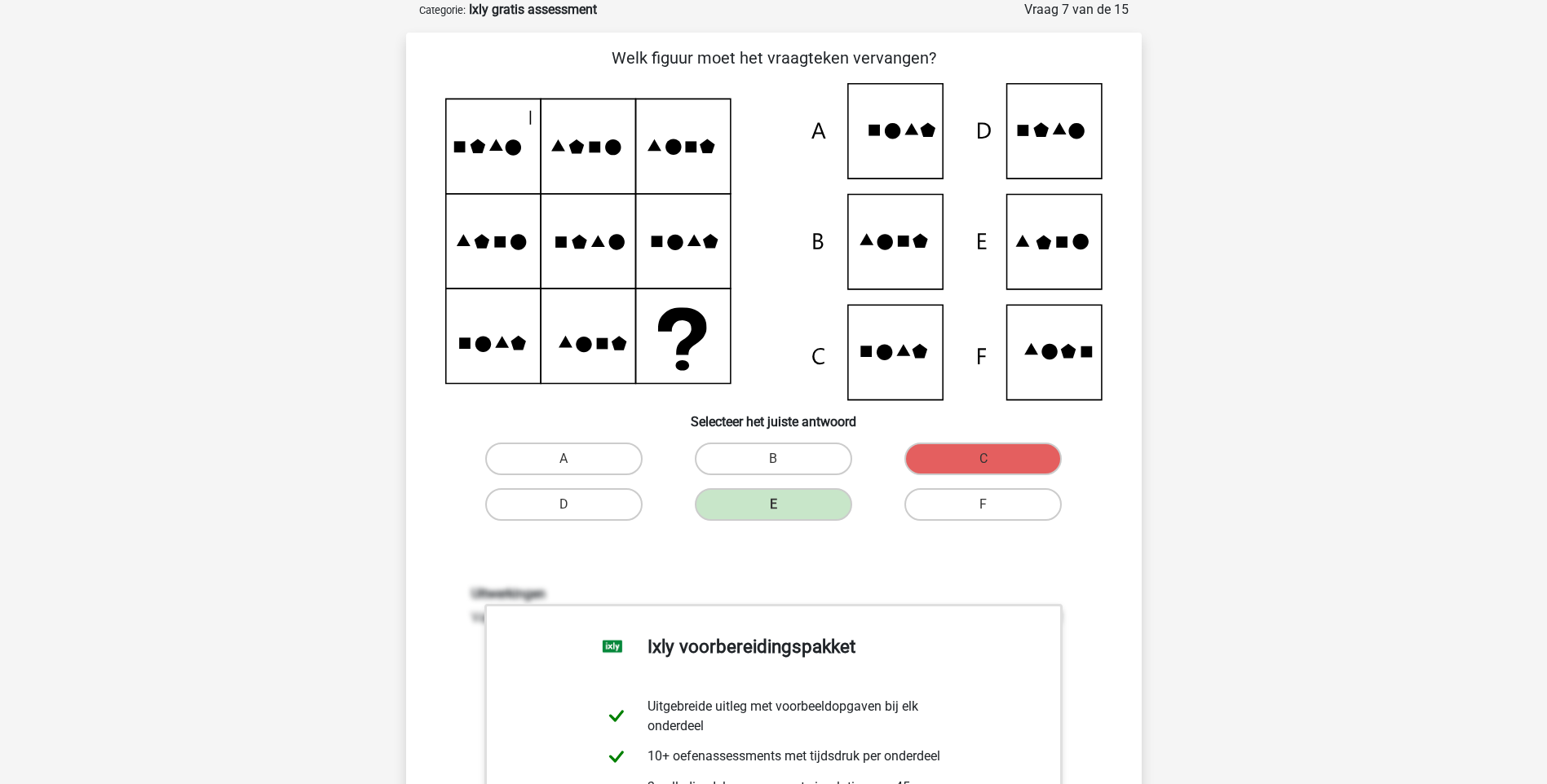
click at [929, 541] on div "Welk figuur moet het vraagteken vervangen?" at bounding box center [773, 575] width 722 height 1061
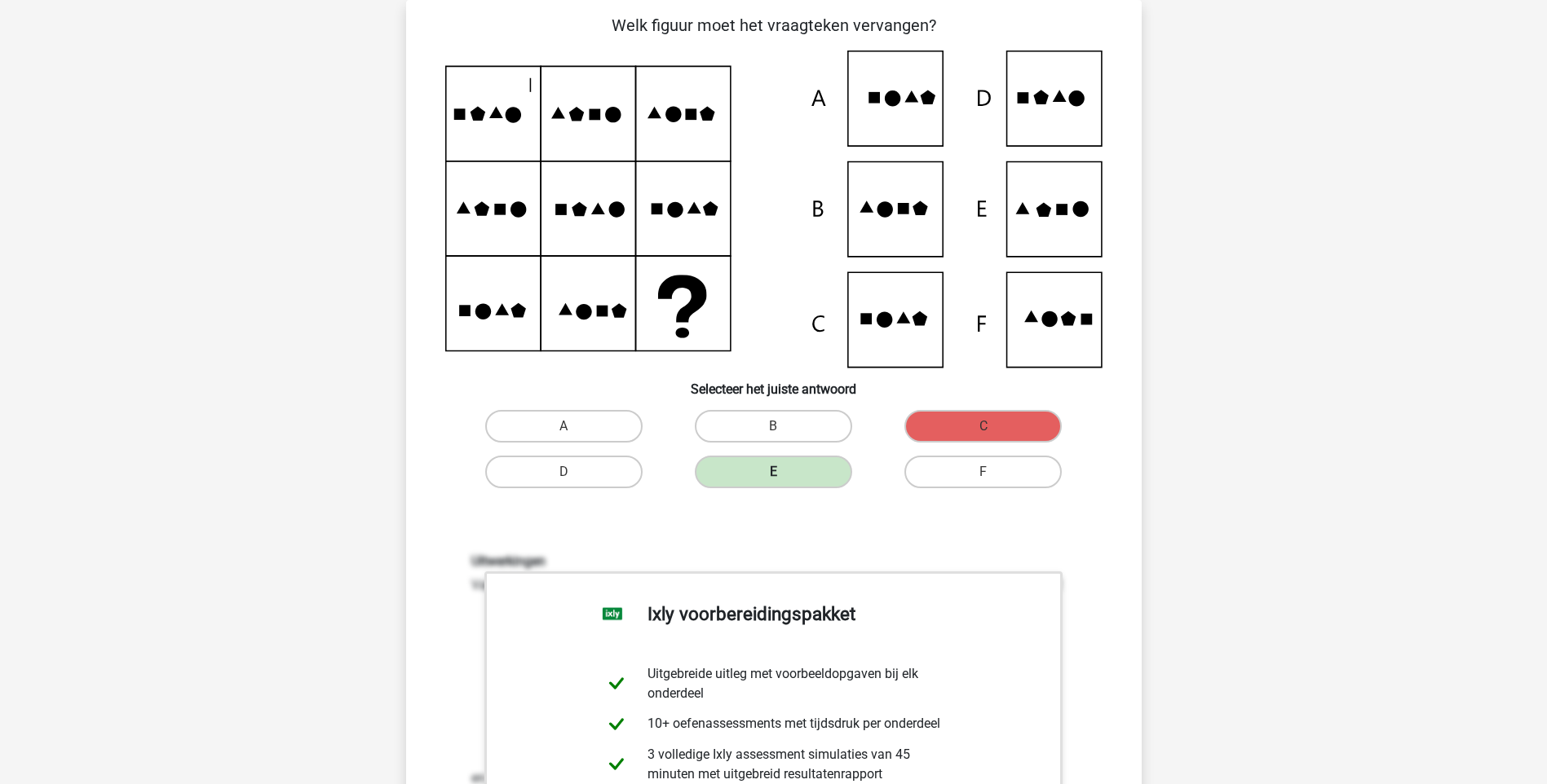
click at [793, 473] on label "E" at bounding box center [773, 471] width 157 height 32
click at [1032, 505] on div "Welk figuur moet het vraagteken vervangen?" at bounding box center [773, 543] width 722 height 1061
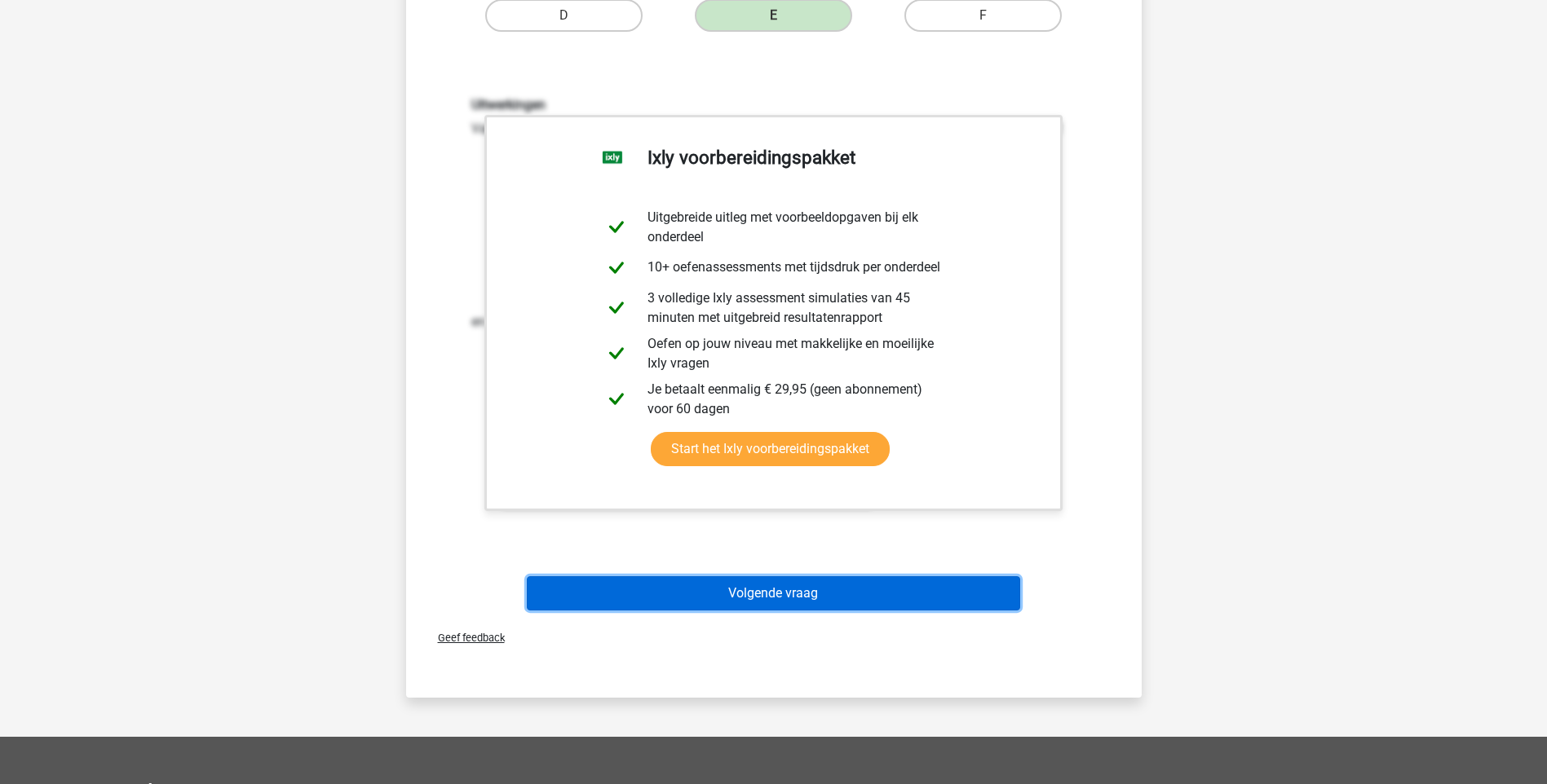
click at [928, 590] on button "Volgende vraag" at bounding box center [773, 593] width 494 height 34
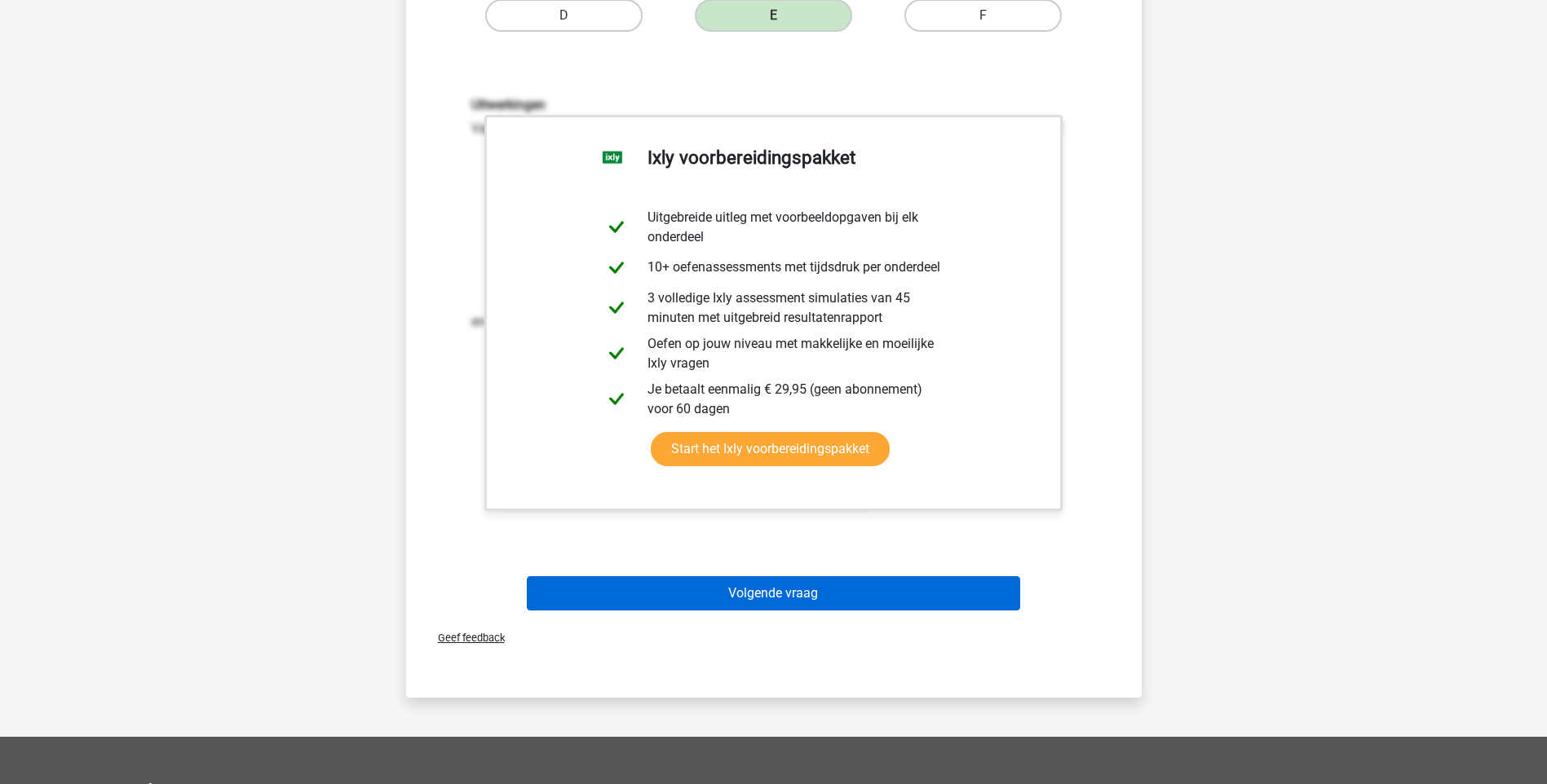
scroll to position [43, 0]
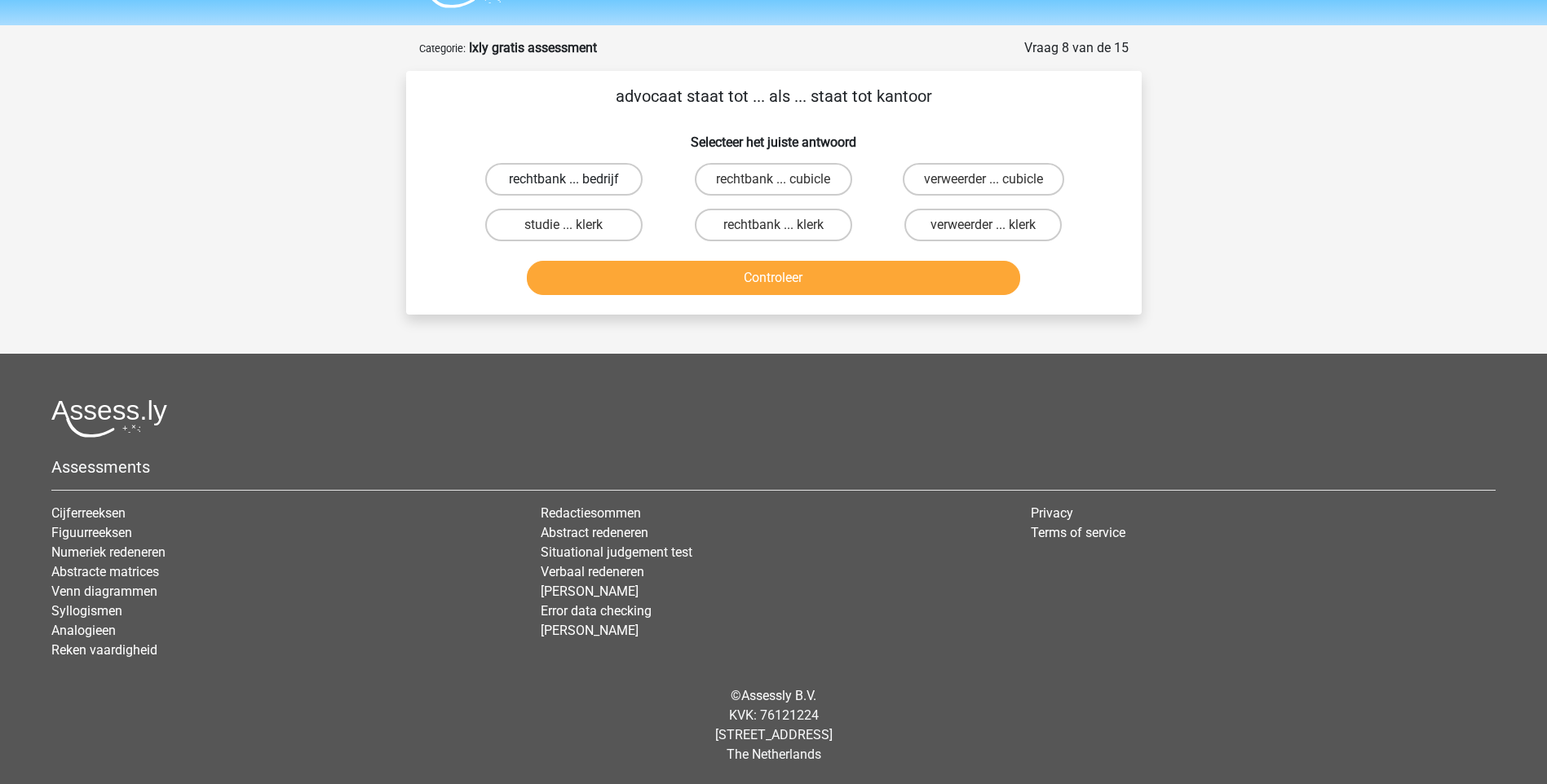
click at [621, 178] on label "rechtbank ... bedrijf" at bounding box center [564, 179] width 157 height 32
click at [574, 179] on input "rechtbank ... bedrijf" at bounding box center [569, 184] width 10 height 10
radio input "true"
click at [677, 259] on div "Controleer" at bounding box center [774, 275] width 683 height 54
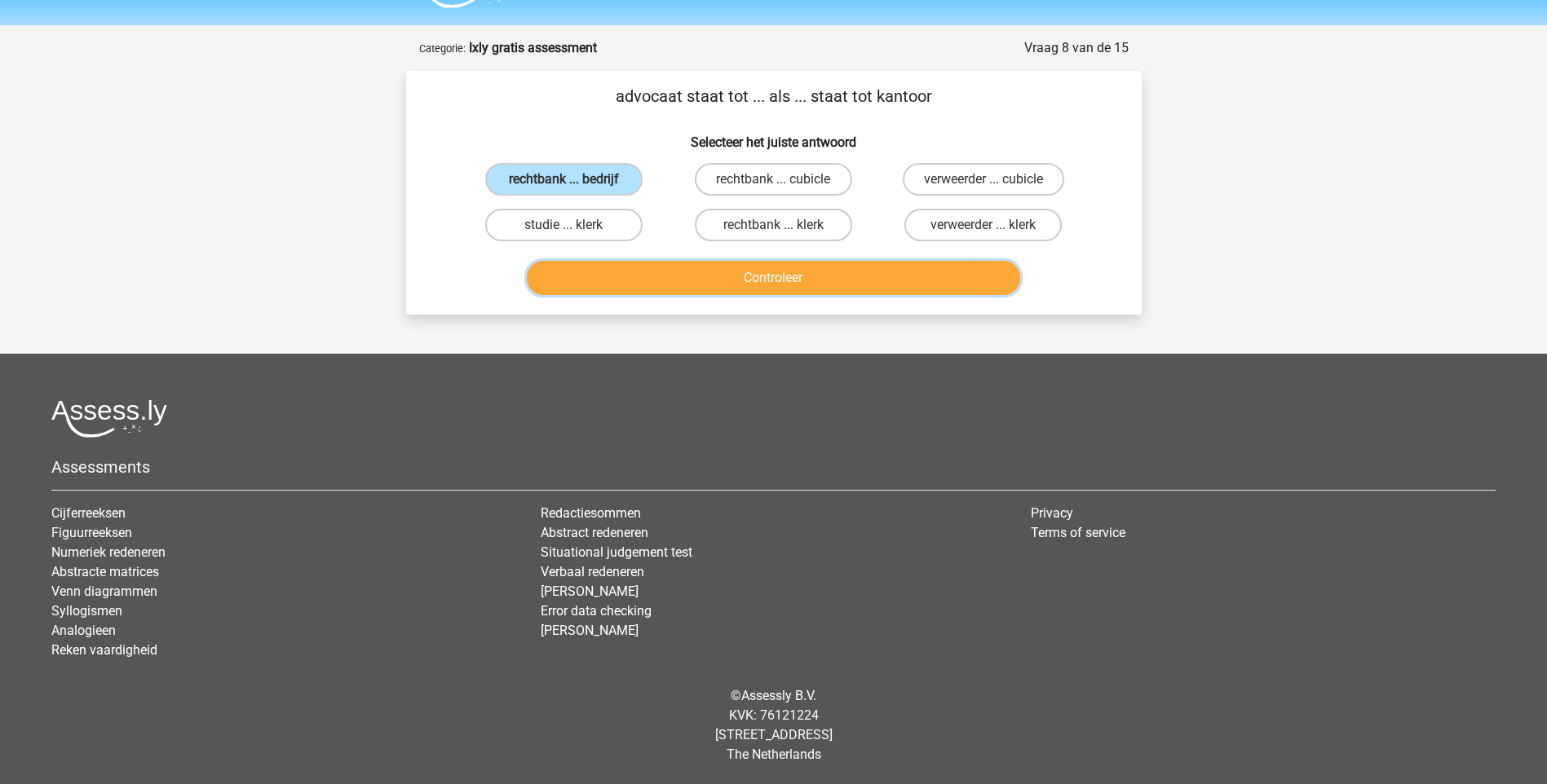
click at [688, 271] on button "Controleer" at bounding box center [773, 278] width 494 height 34
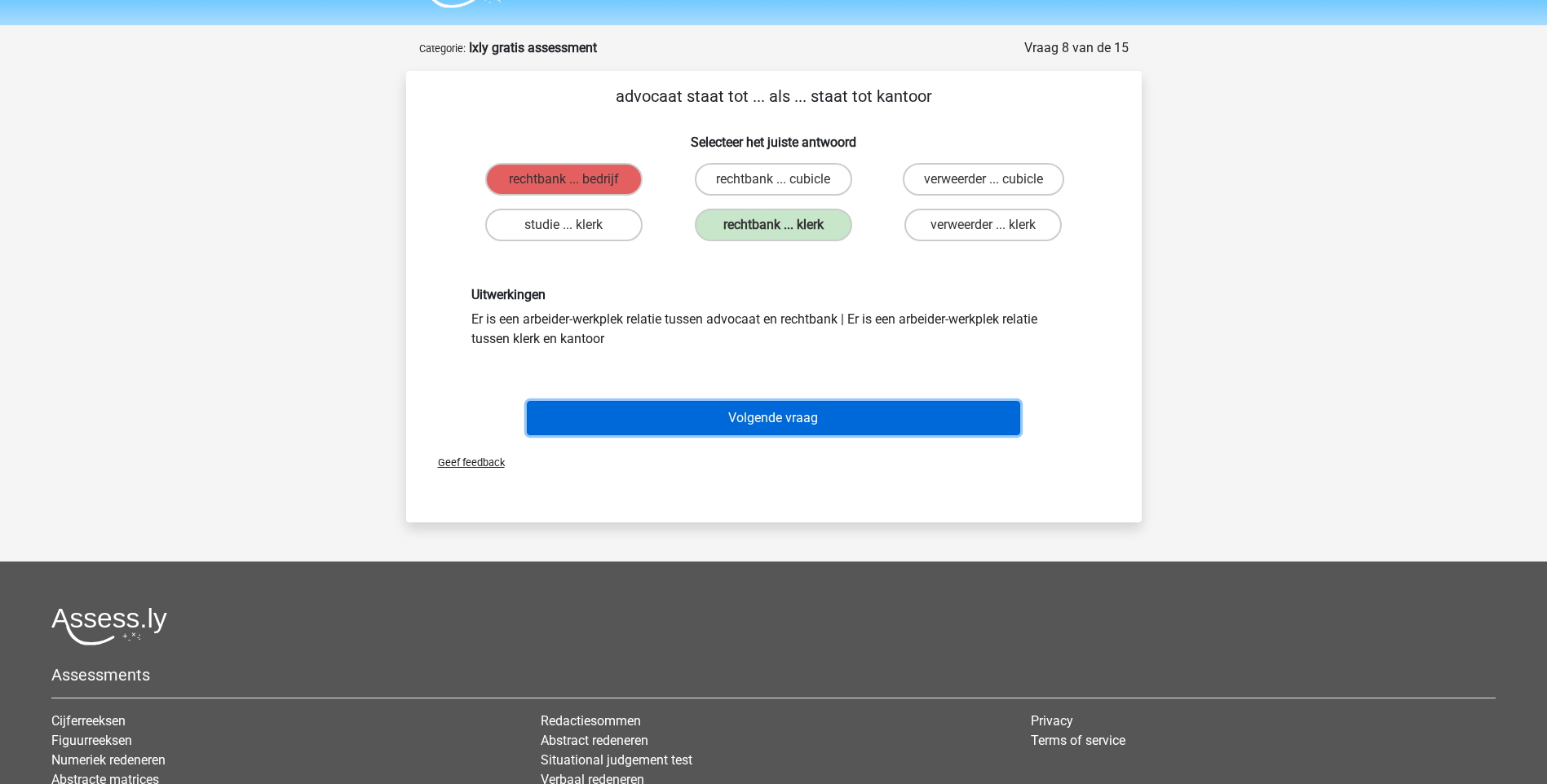
click at [756, 426] on button "Volgende vraag" at bounding box center [773, 417] width 494 height 34
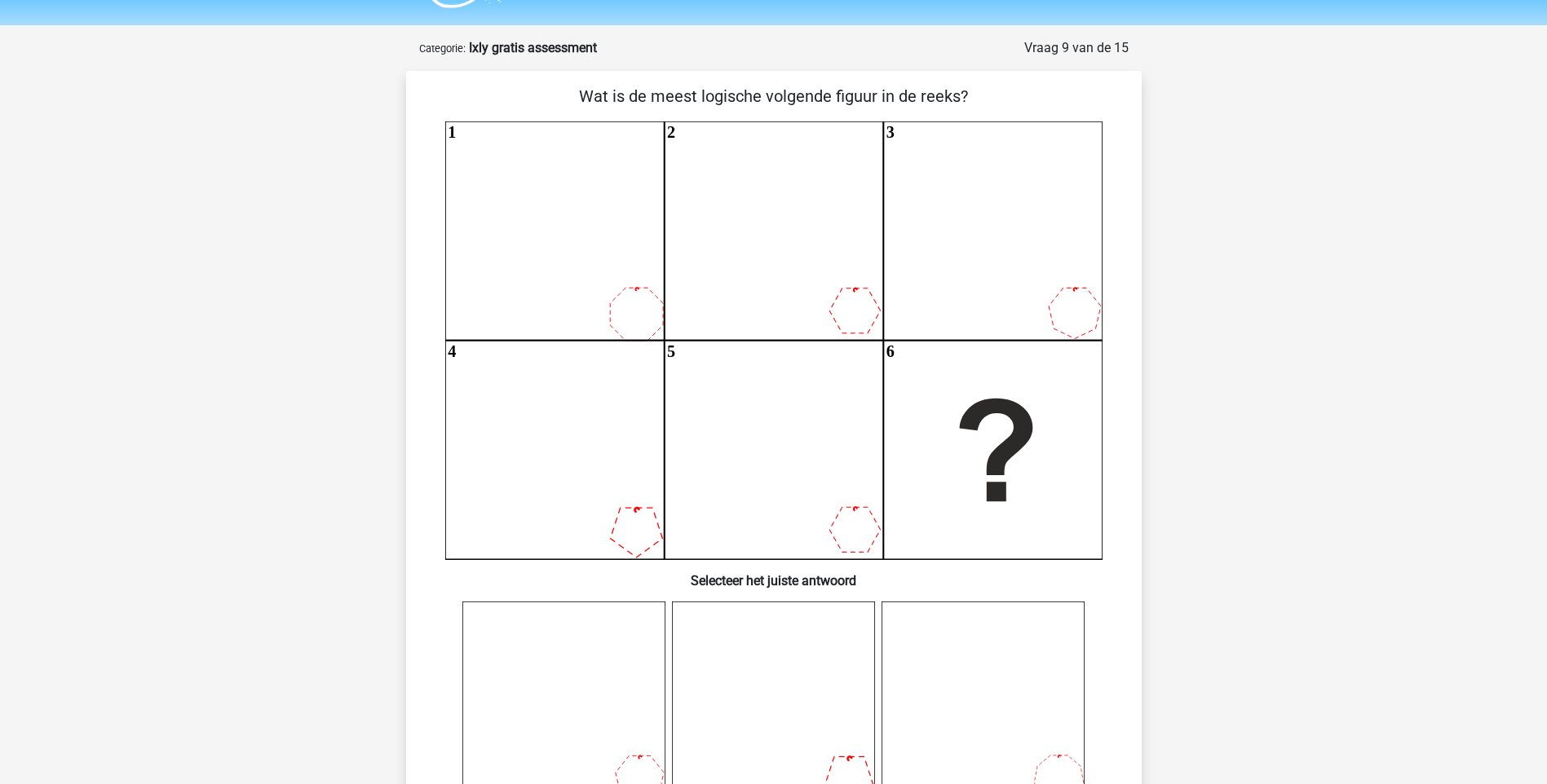
scroll to position [81, 0]
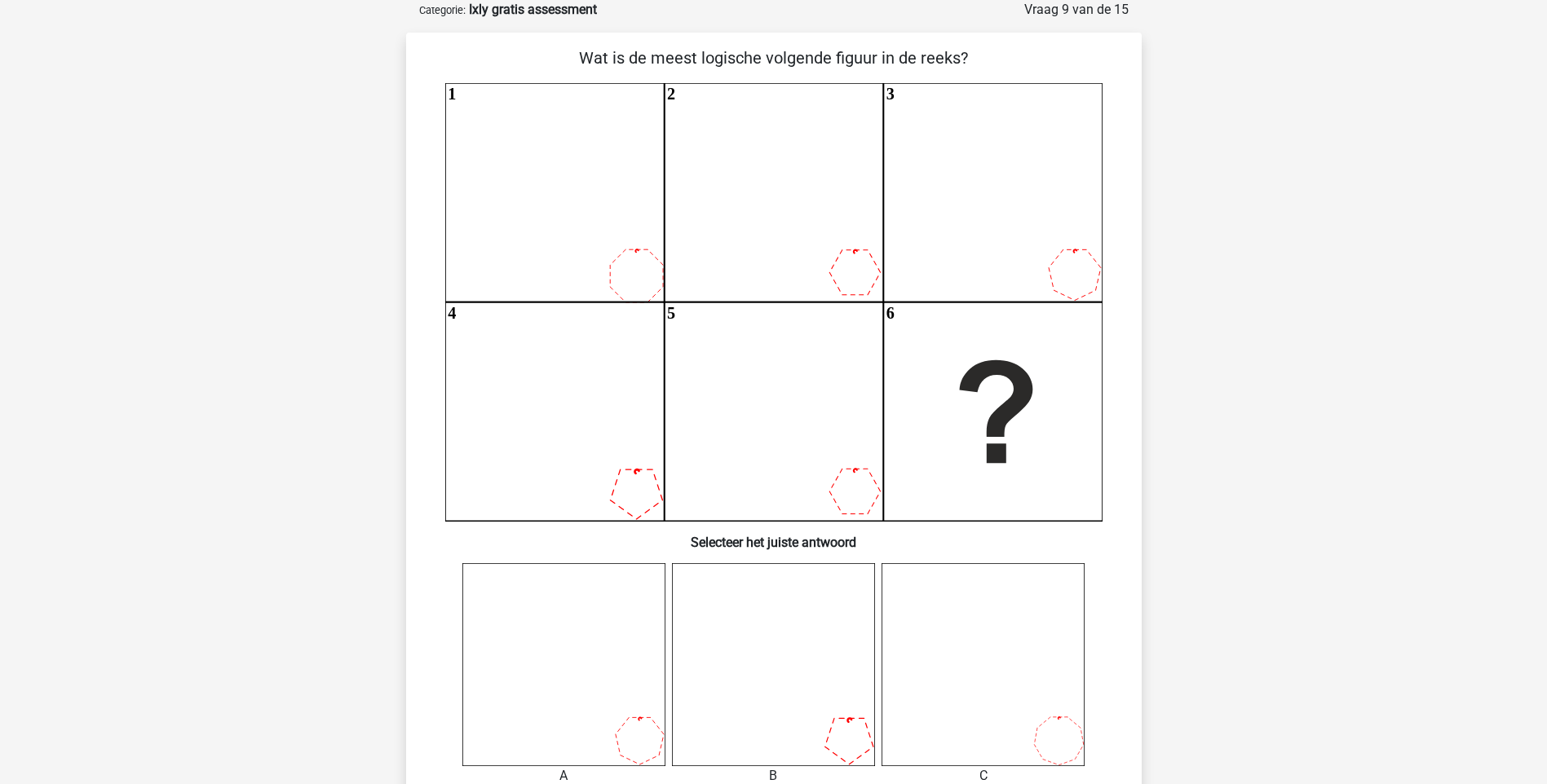
click at [1242, 375] on div "Kies premium hans hans15@gmail.com" at bounding box center [773, 784] width 1547 height 1730
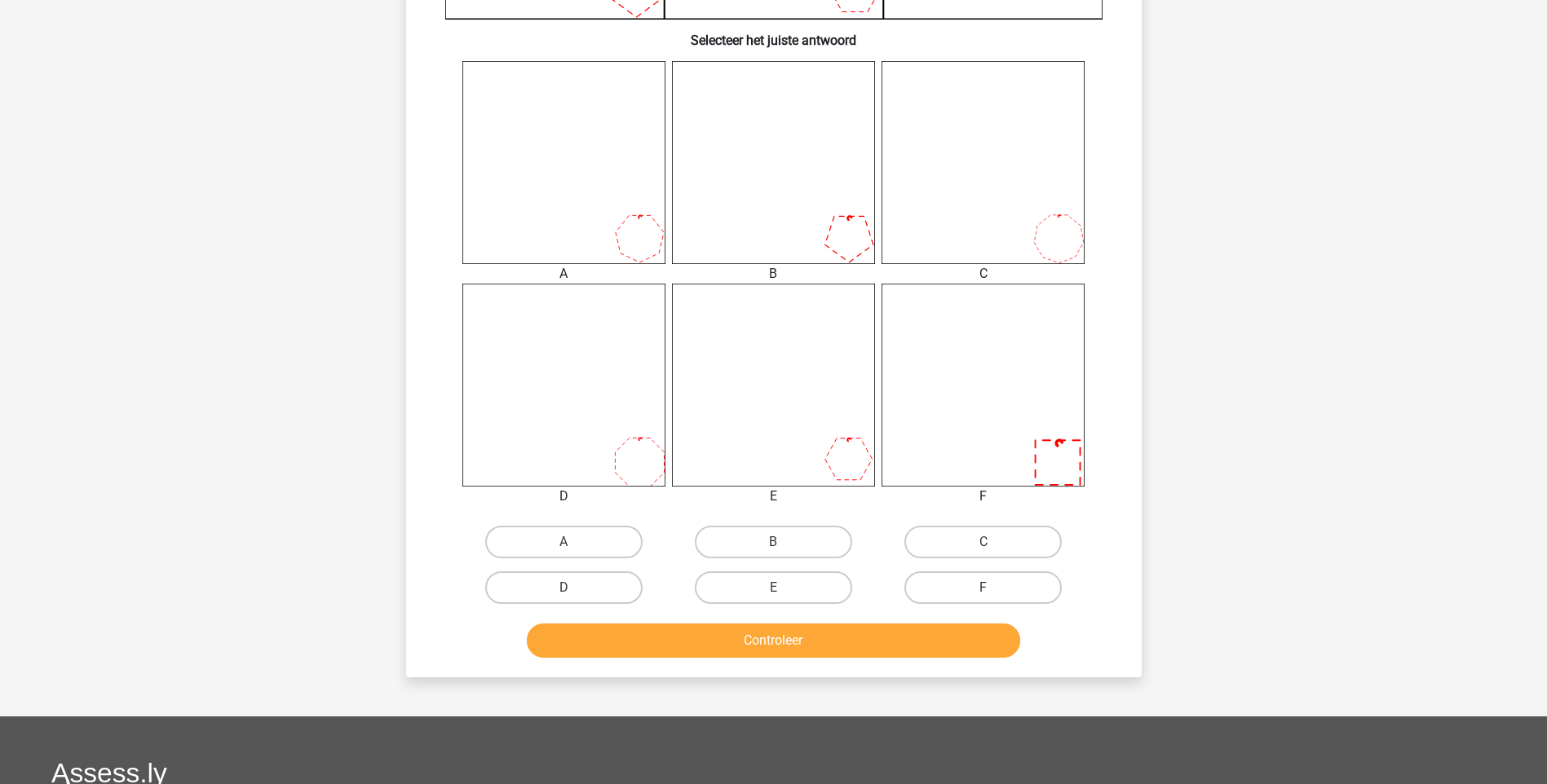
scroll to position [603, 0]
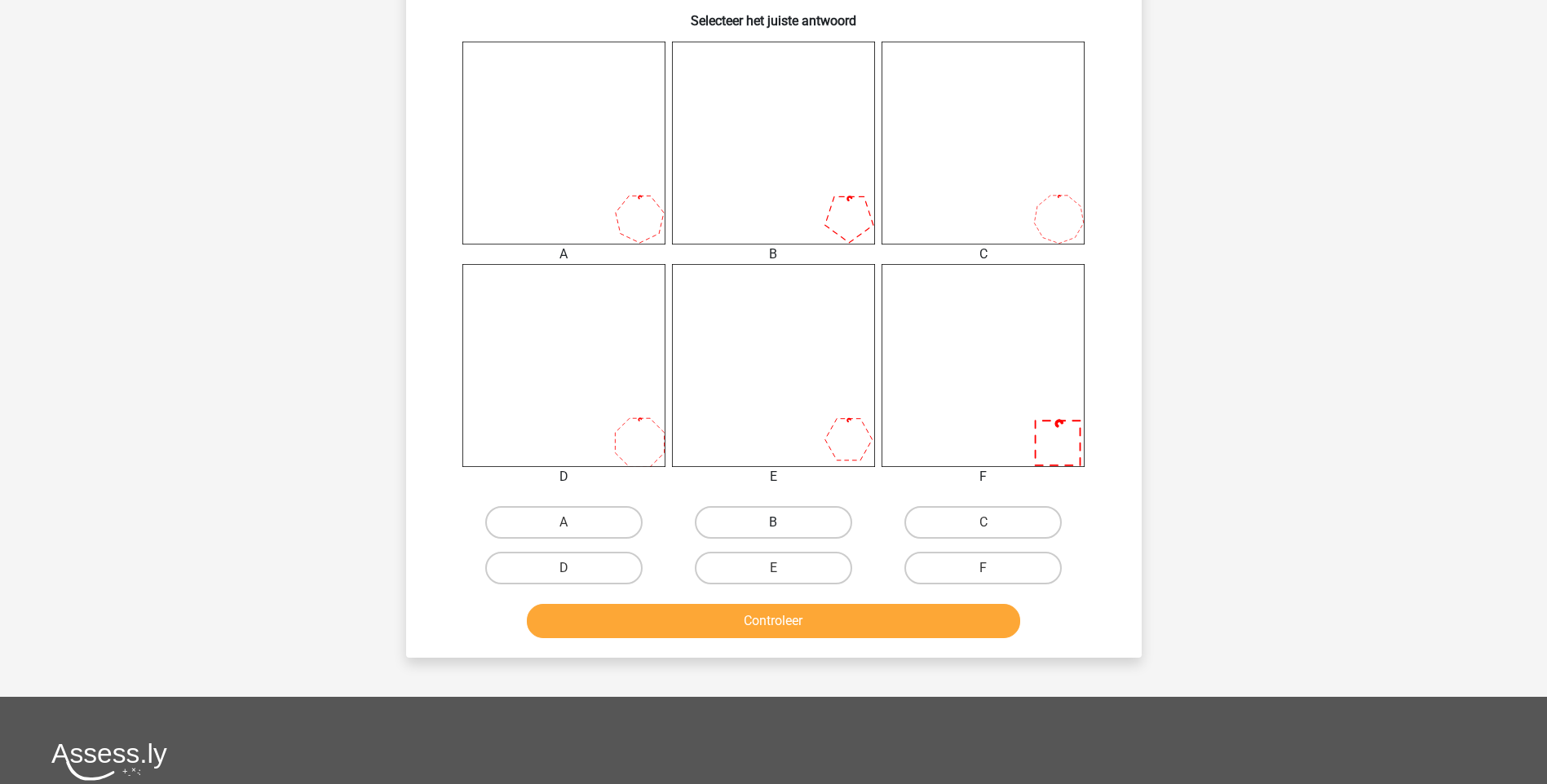
click at [771, 514] on label "B" at bounding box center [773, 522] width 157 height 32
click at [773, 522] on input "B" at bounding box center [778, 527] width 10 height 10
radio input "true"
click at [782, 621] on button "Controleer" at bounding box center [773, 621] width 494 height 34
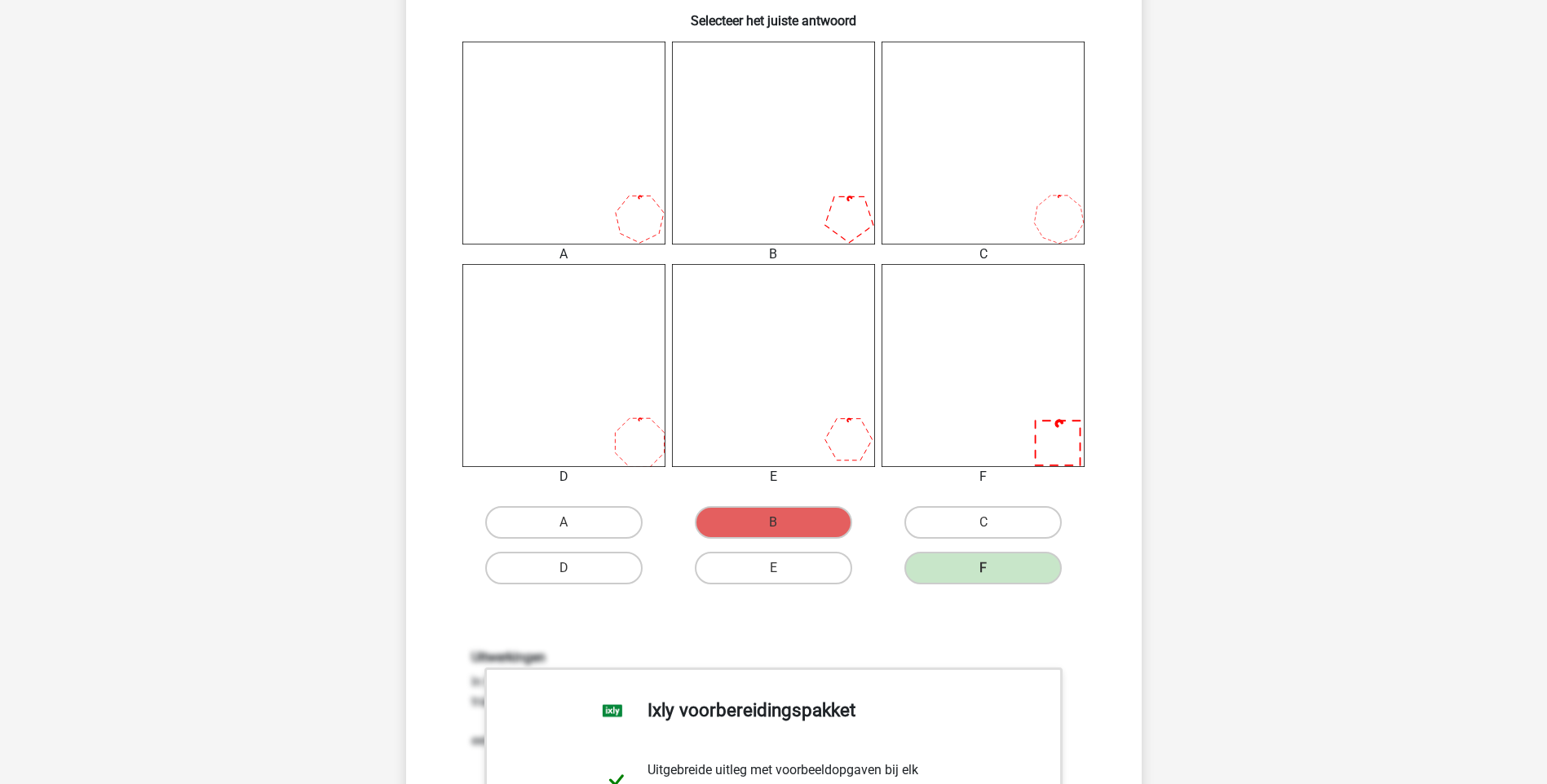
scroll to position [636, 0]
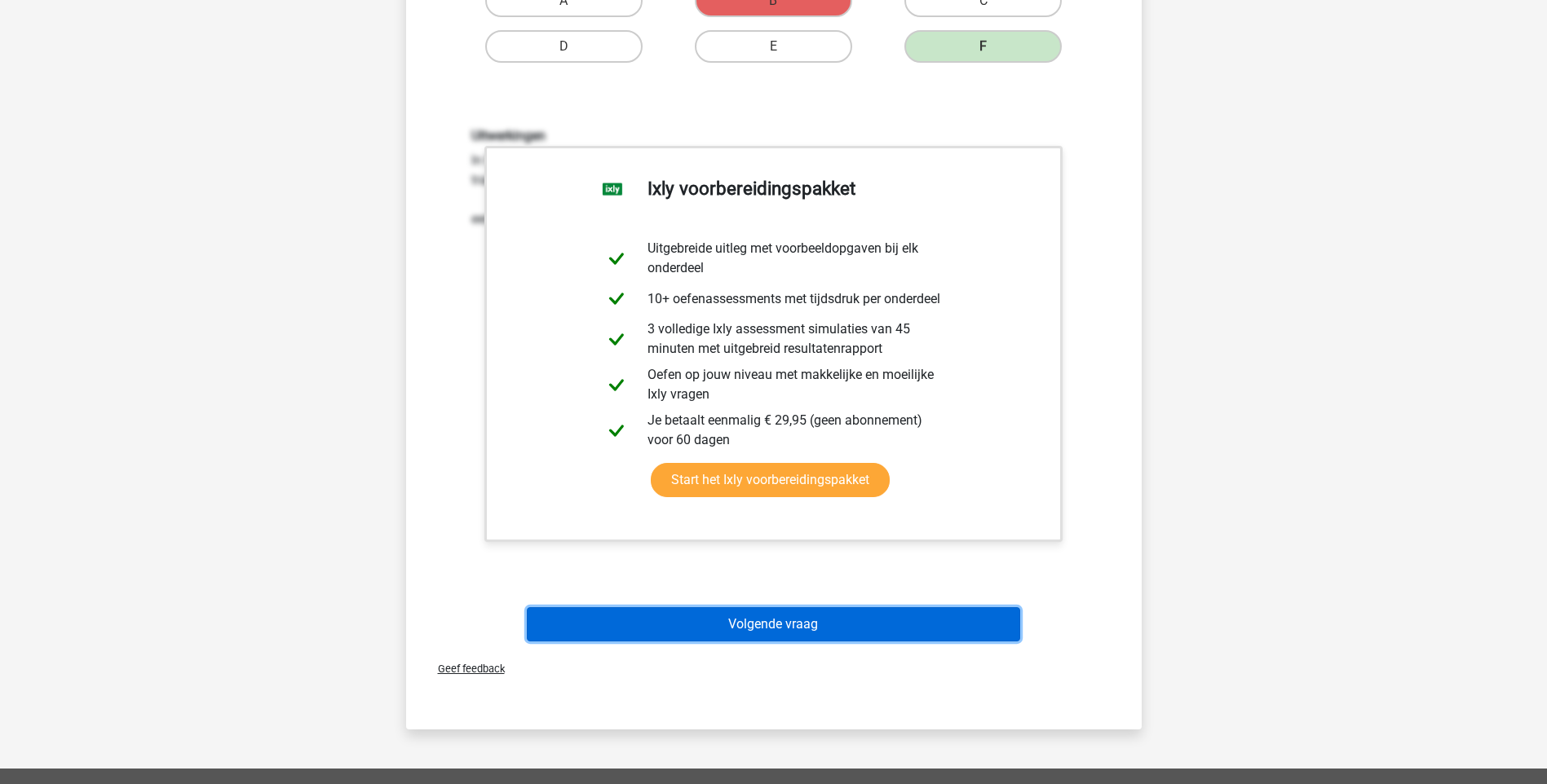
click at [811, 625] on button "Volgende vraag" at bounding box center [773, 624] width 494 height 34
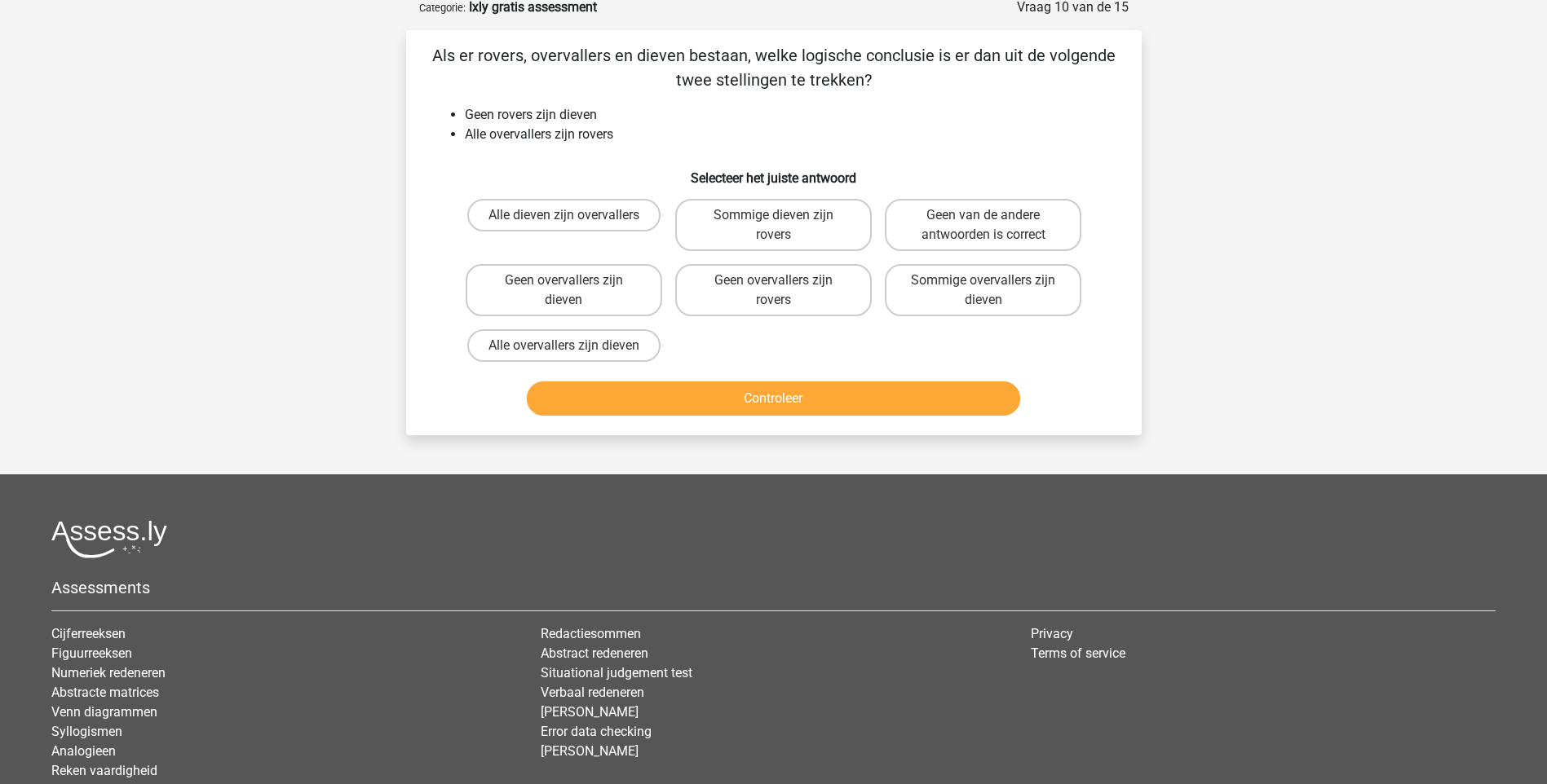
scroll to position [81, 0]
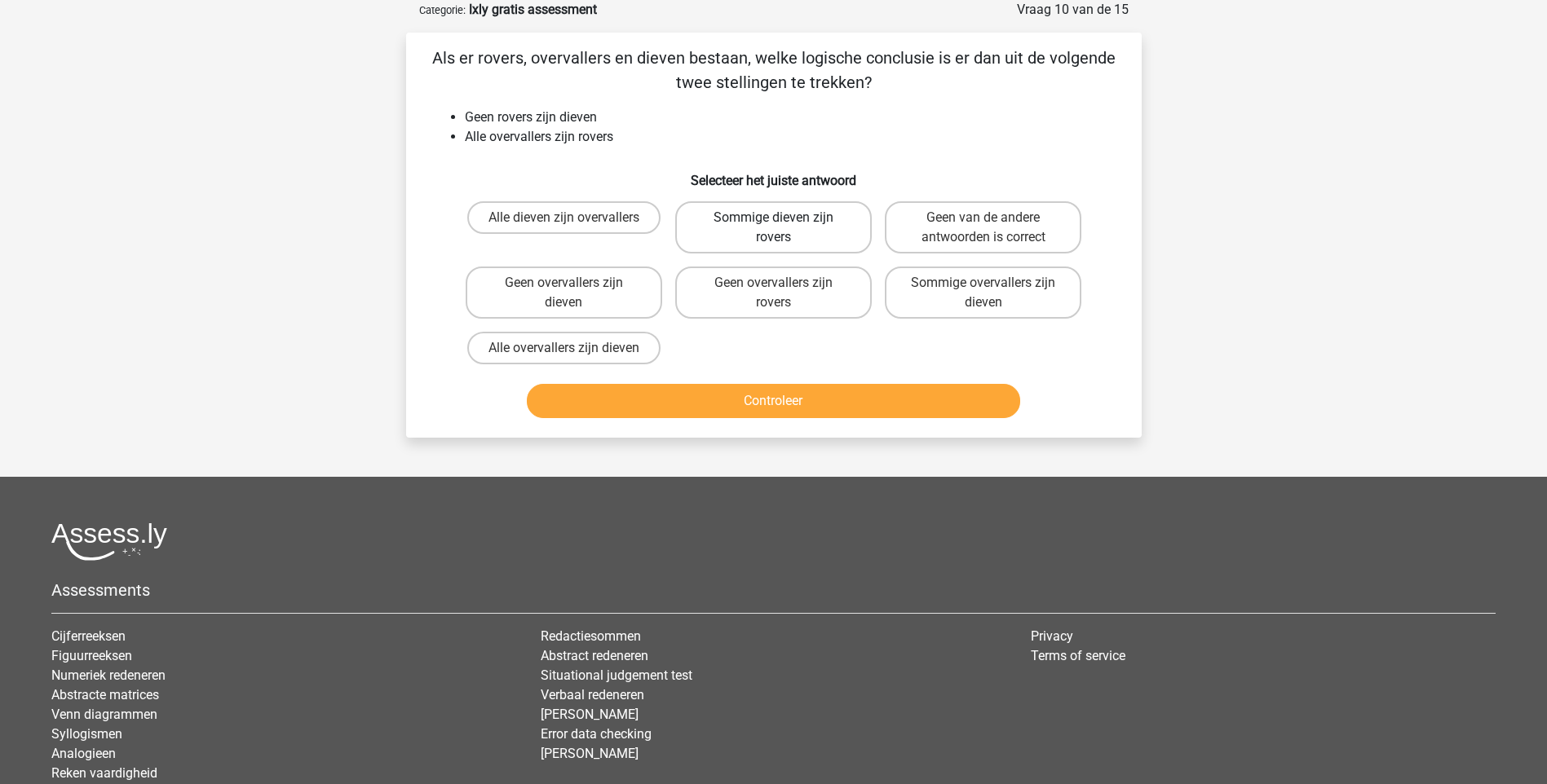
click at [740, 211] on label "Sommige dieven zijn rovers" at bounding box center [773, 228] width 197 height 52
click at [773, 217] on input "Sommige dieven zijn rovers" at bounding box center [778, 223] width 10 height 10
radio input "true"
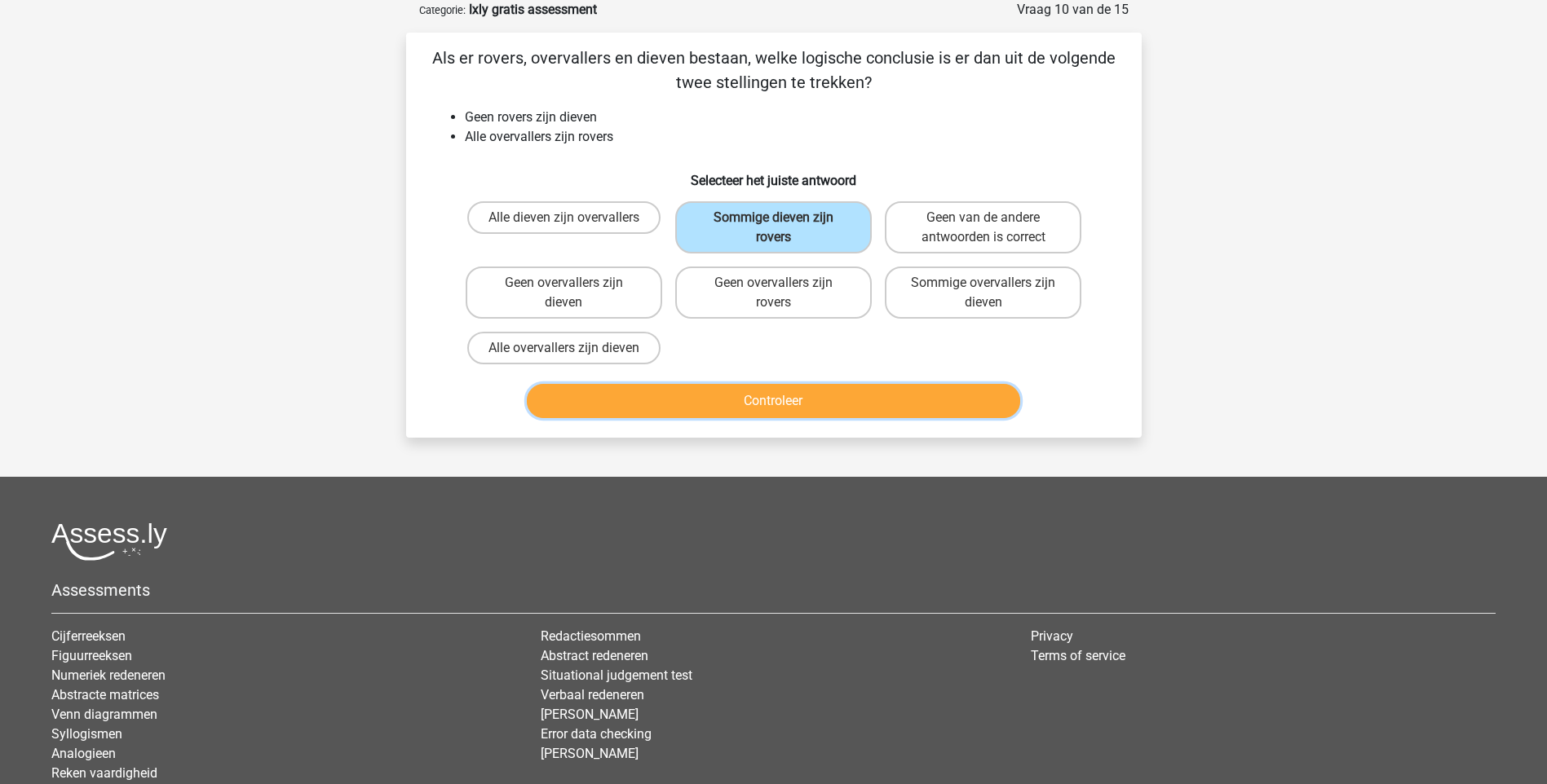
click at [786, 395] on button "Controleer" at bounding box center [773, 401] width 494 height 34
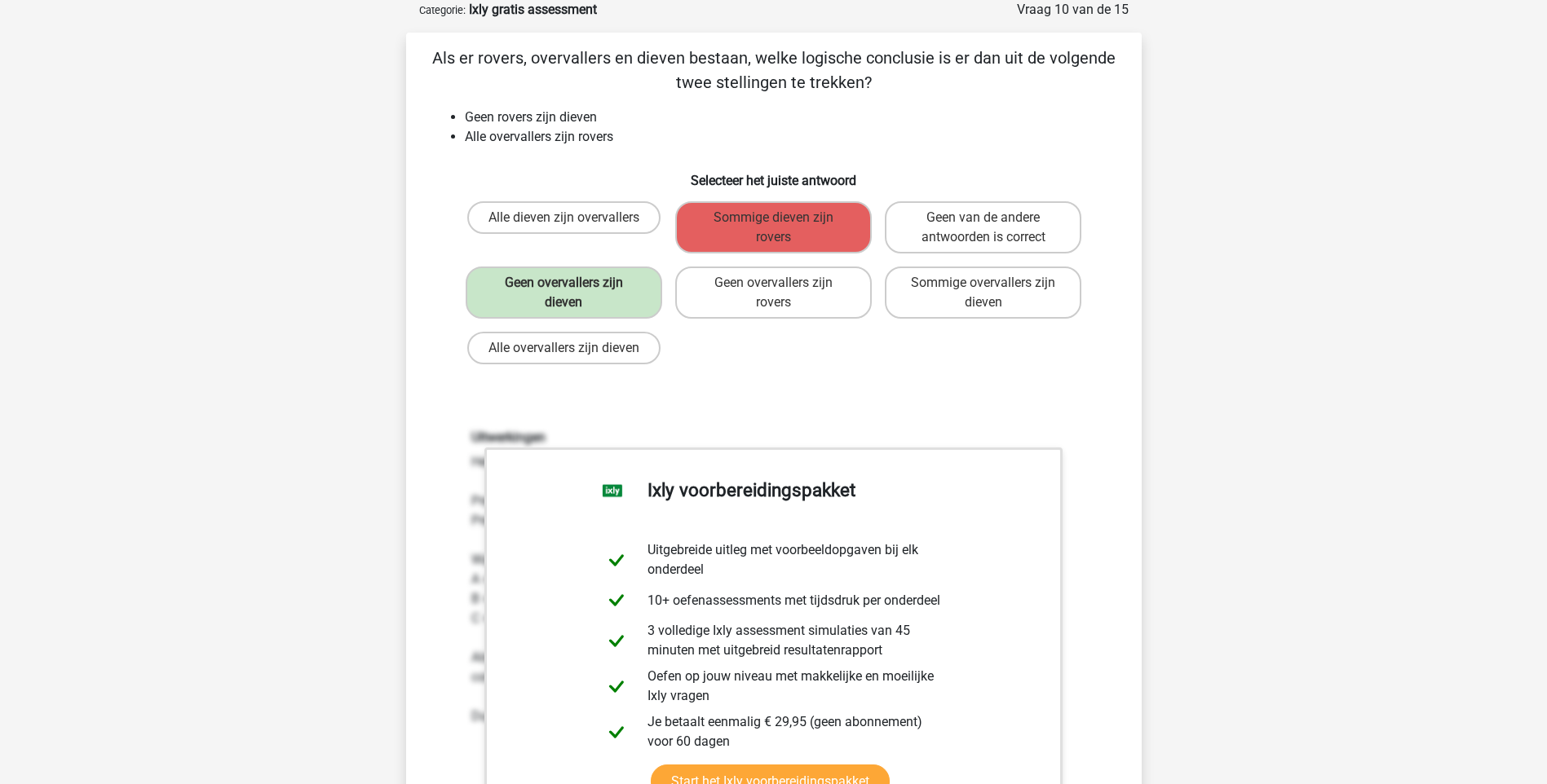
click at [796, 398] on div "Uitwerkingen Het is handig om de stellingen makkelijker op te schrijven: Premis…" at bounding box center [774, 643] width 683 height 505
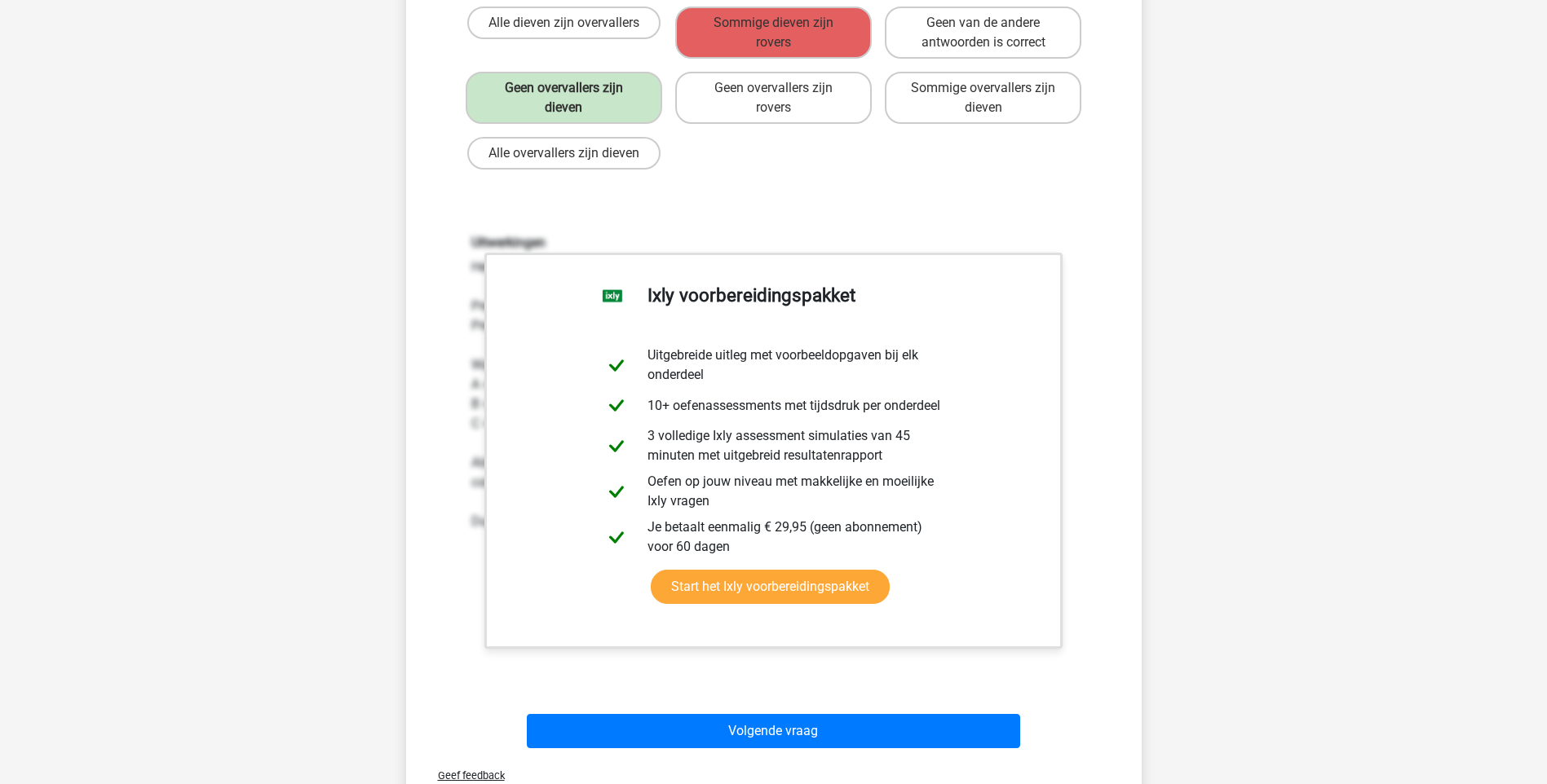
scroll to position [473, 0]
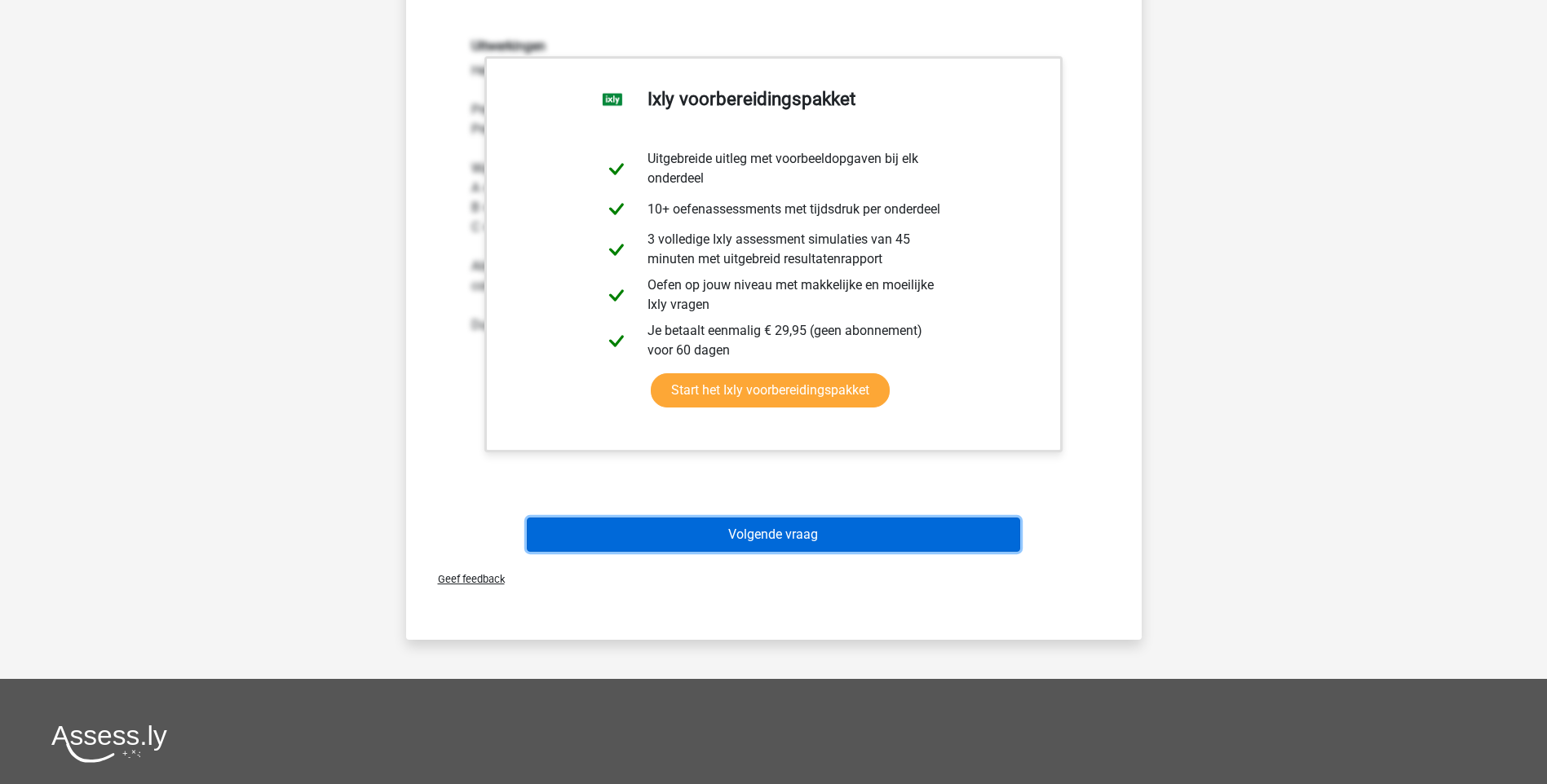
click at [829, 523] on button "Volgende vraag" at bounding box center [773, 534] width 494 height 34
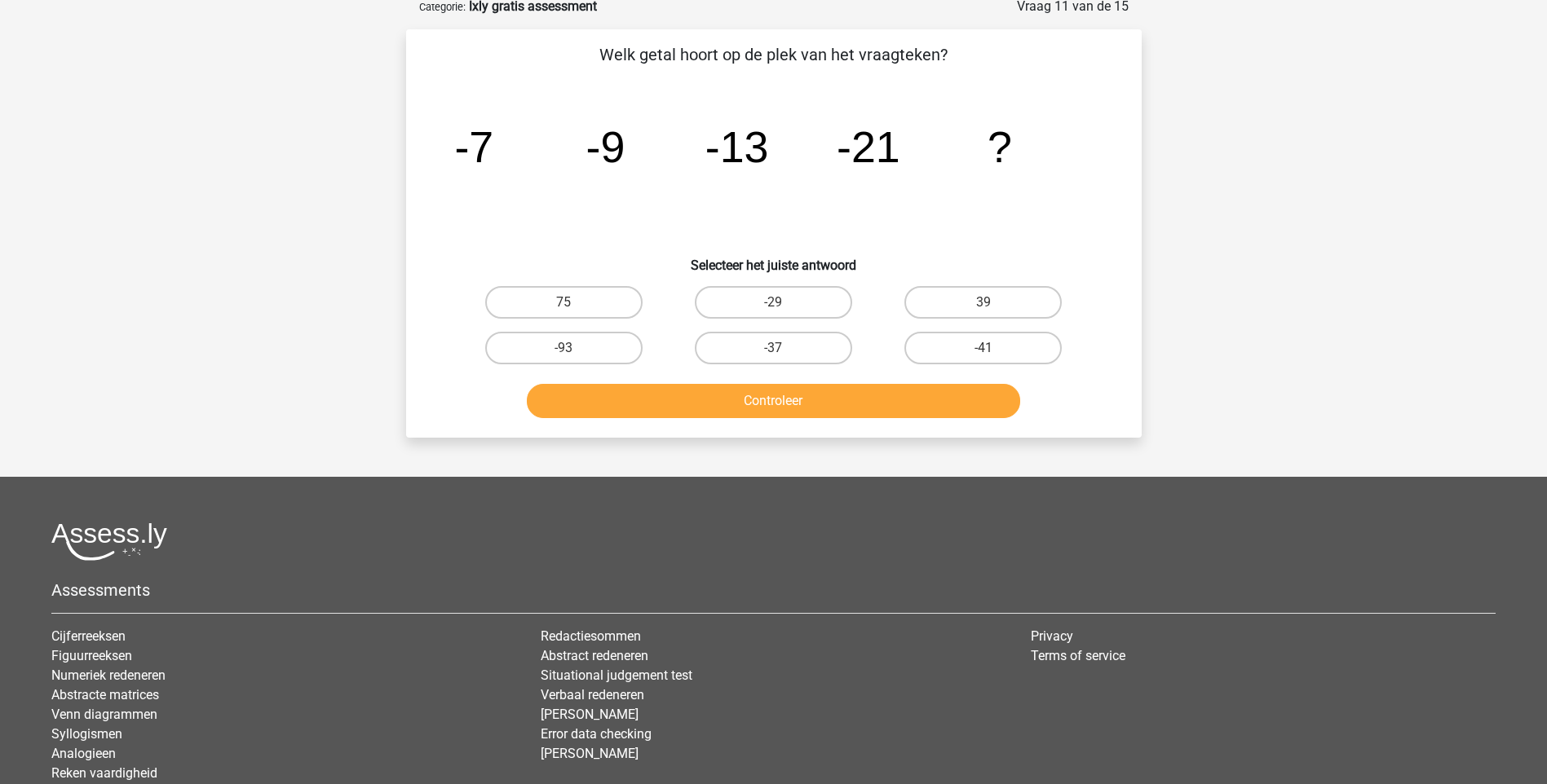
scroll to position [81, 0]
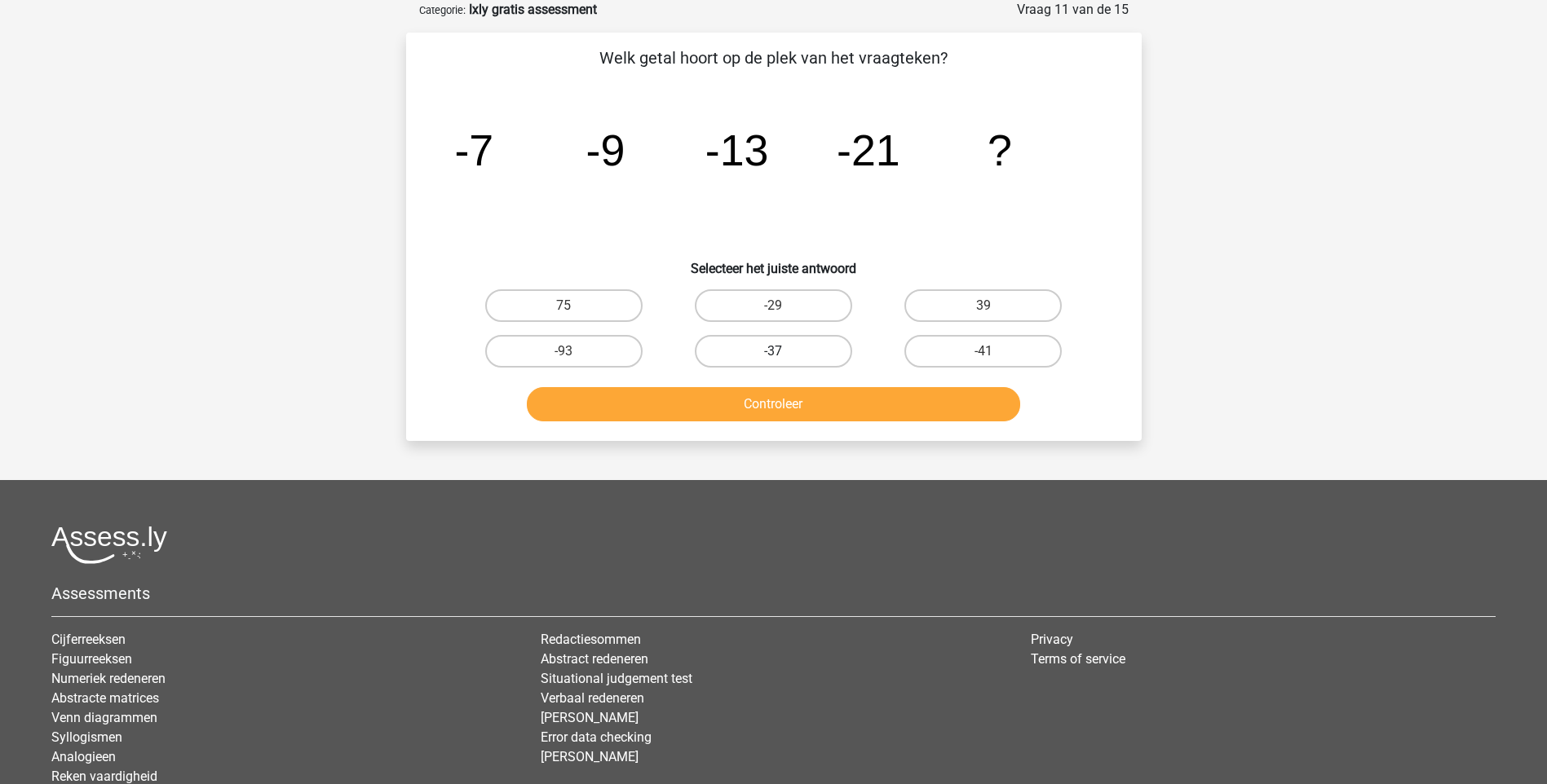
click at [760, 349] on label "-37" at bounding box center [773, 351] width 157 height 32
click at [773, 351] on input "-37" at bounding box center [778, 356] width 10 height 10
radio input "true"
click at [761, 416] on button "Controleer" at bounding box center [773, 403] width 494 height 34
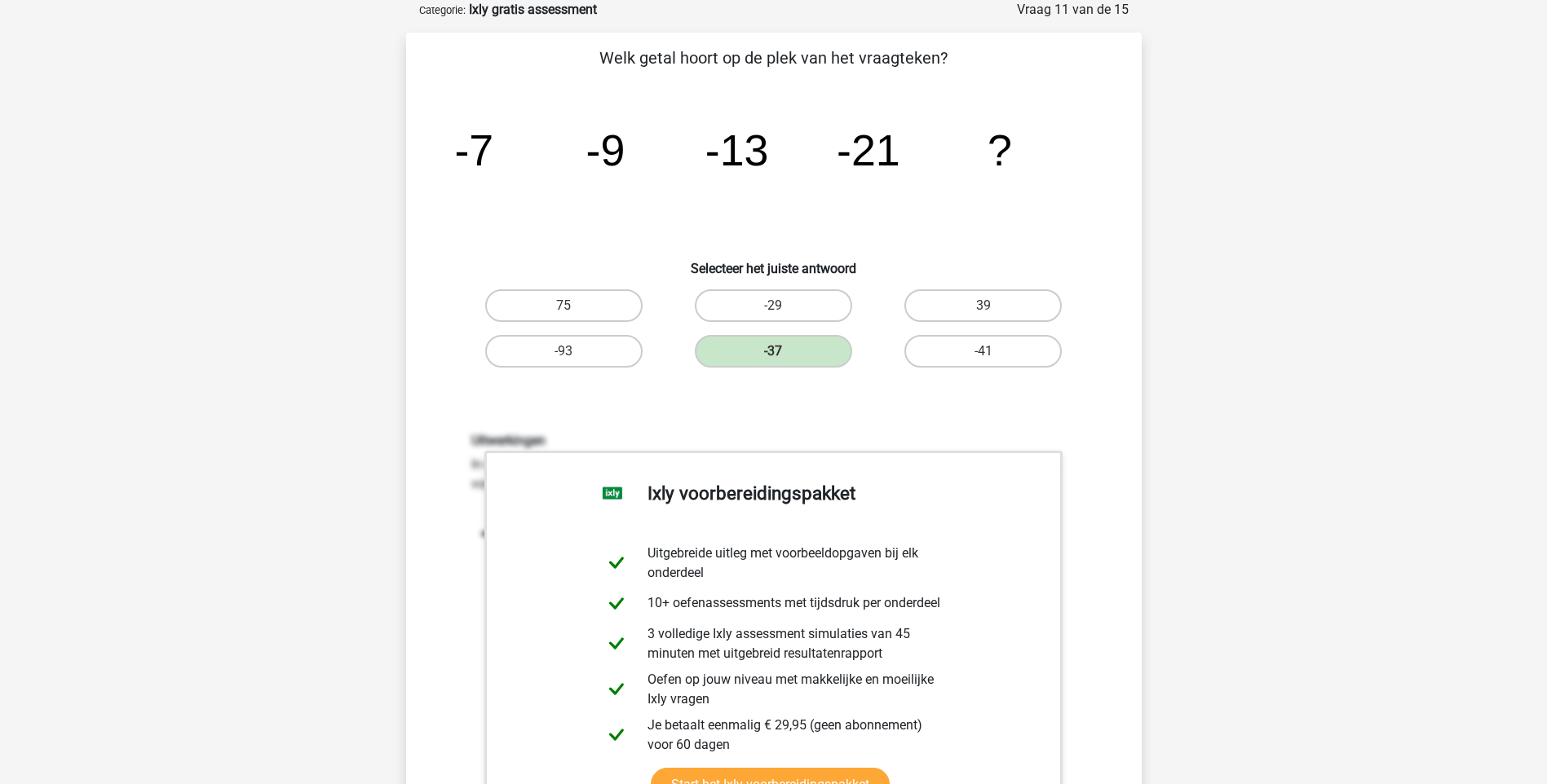
click at [1153, 184] on div "Vraag 11 van de 15 Categorie: Ixly gratis assessment Welk getal hoort op de ple…" at bounding box center [774, 517] width 762 height 1034
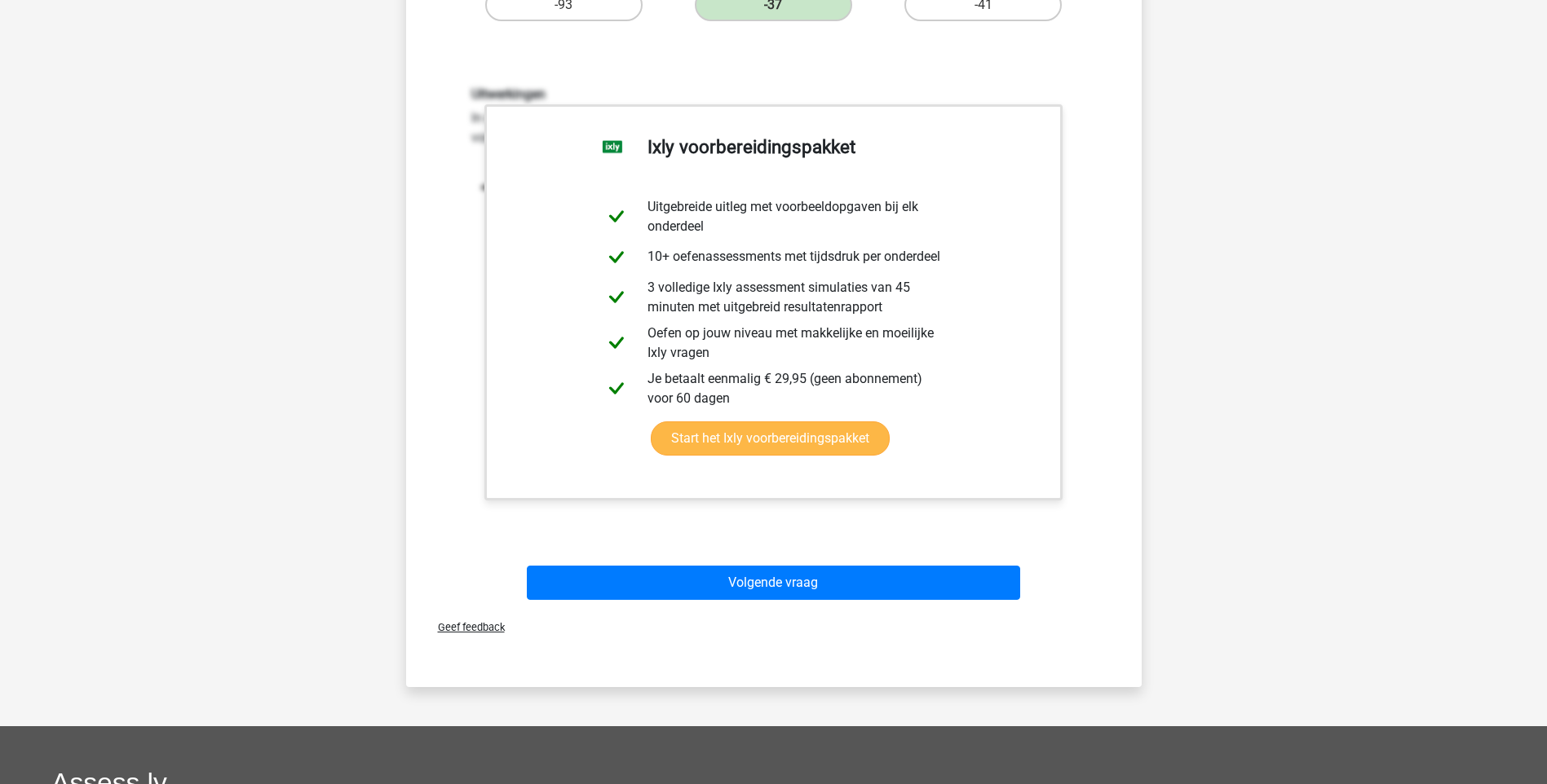
scroll to position [473, 0]
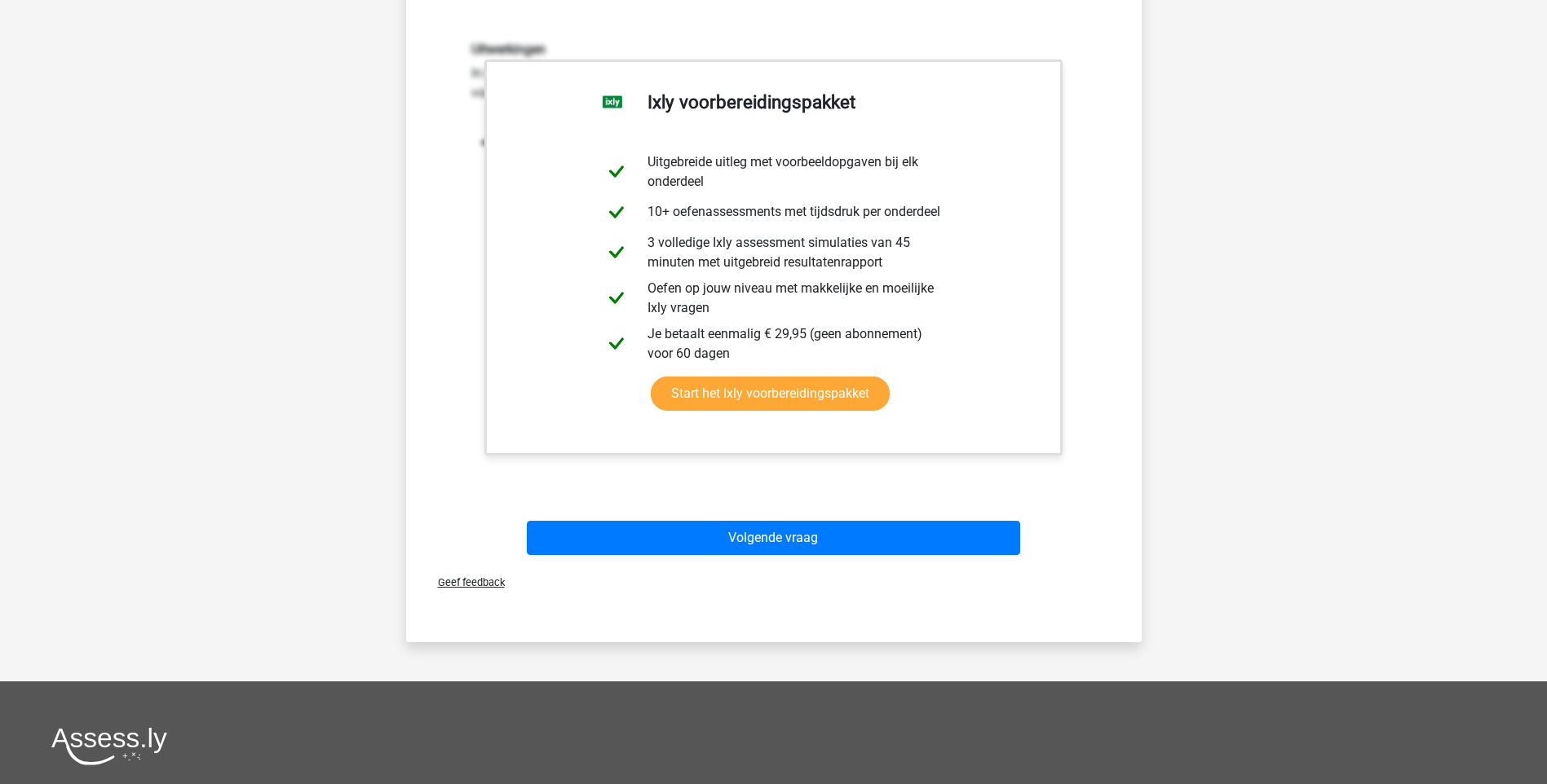
click at [876, 519] on div "Volgende vraag" at bounding box center [774, 535] width 683 height 54
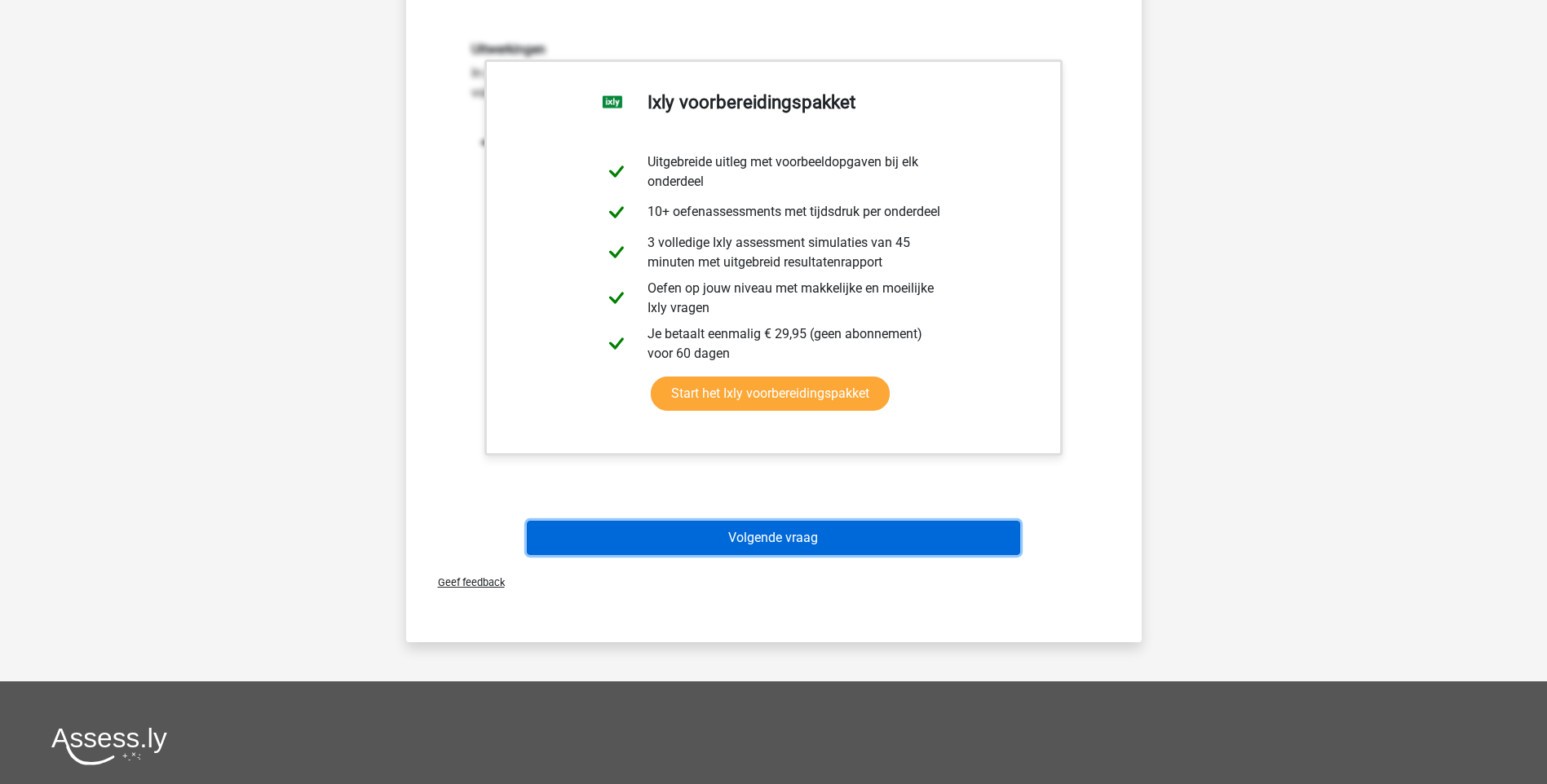
click at [875, 523] on button "Volgende vraag" at bounding box center [773, 538] width 494 height 34
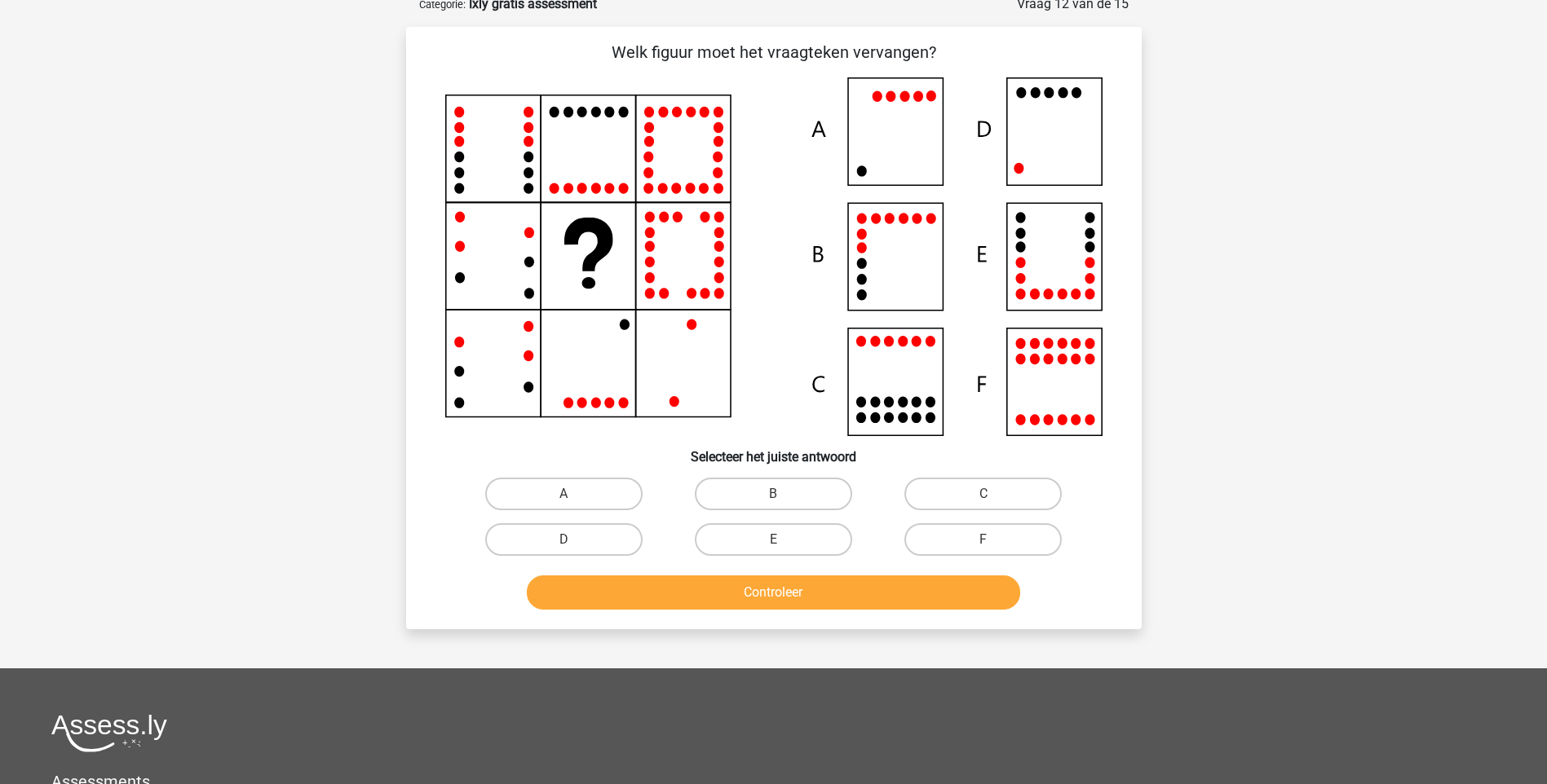
scroll to position [81, 0]
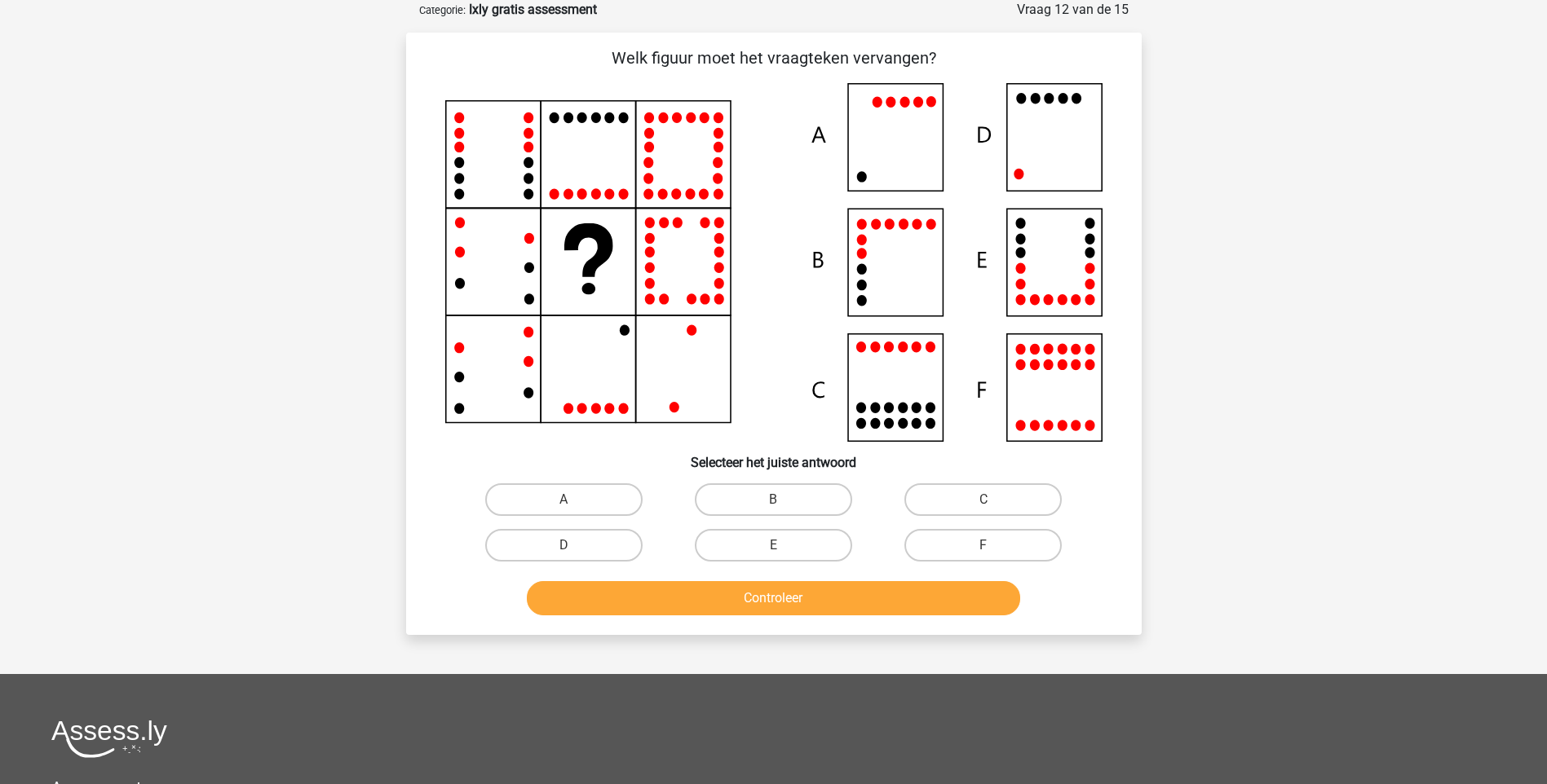
click at [787, 350] on icon at bounding box center [774, 262] width 658 height 359
click at [613, 547] on label "D" at bounding box center [564, 545] width 157 height 32
click at [574, 547] on input "D" at bounding box center [569, 551] width 10 height 10
radio input "true"
click at [613, 547] on label "D" at bounding box center [564, 545] width 157 height 32
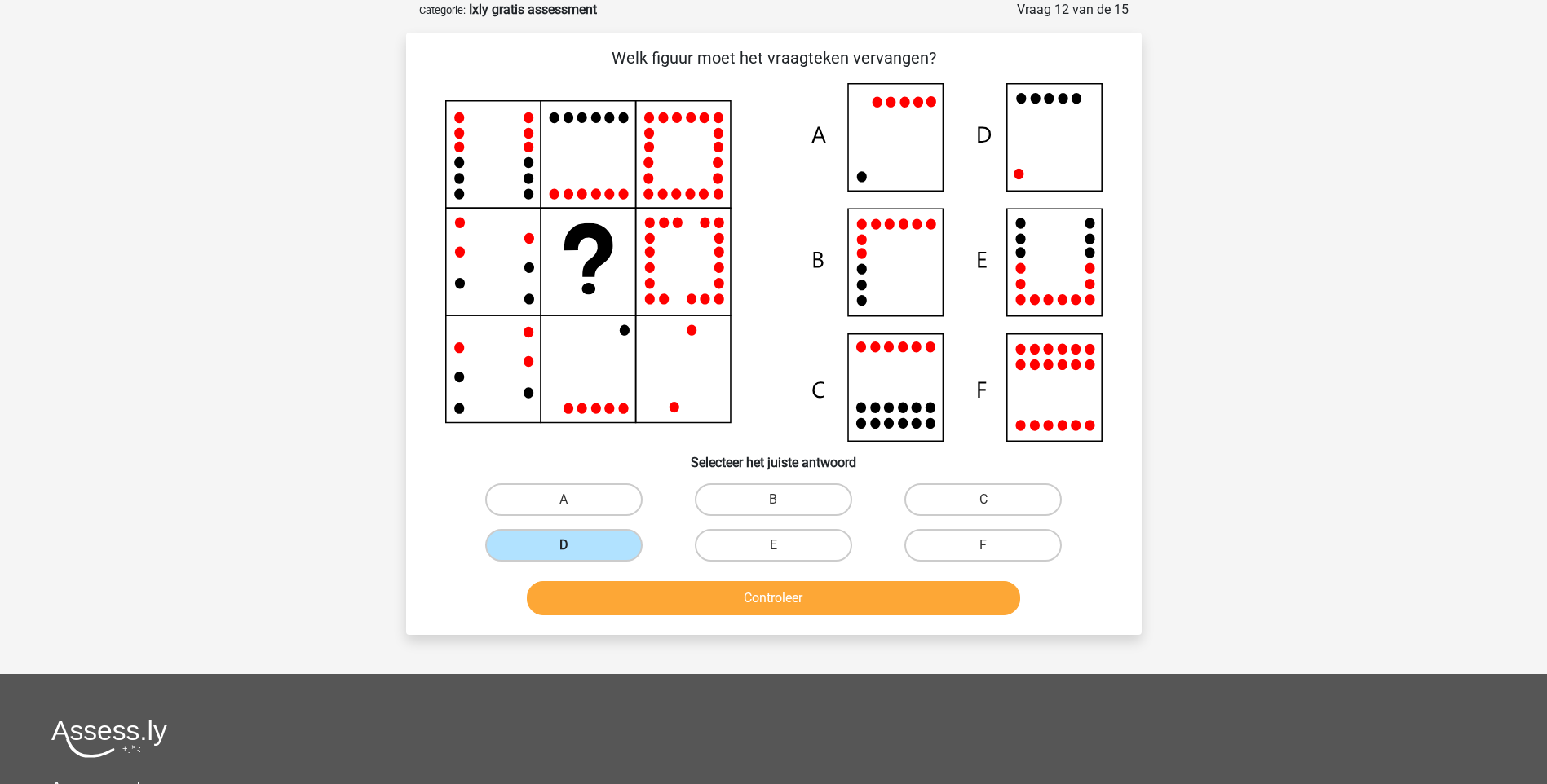
click at [574, 547] on input "D" at bounding box center [569, 551] width 10 height 10
click at [756, 595] on button "Controleer" at bounding box center [773, 598] width 494 height 34
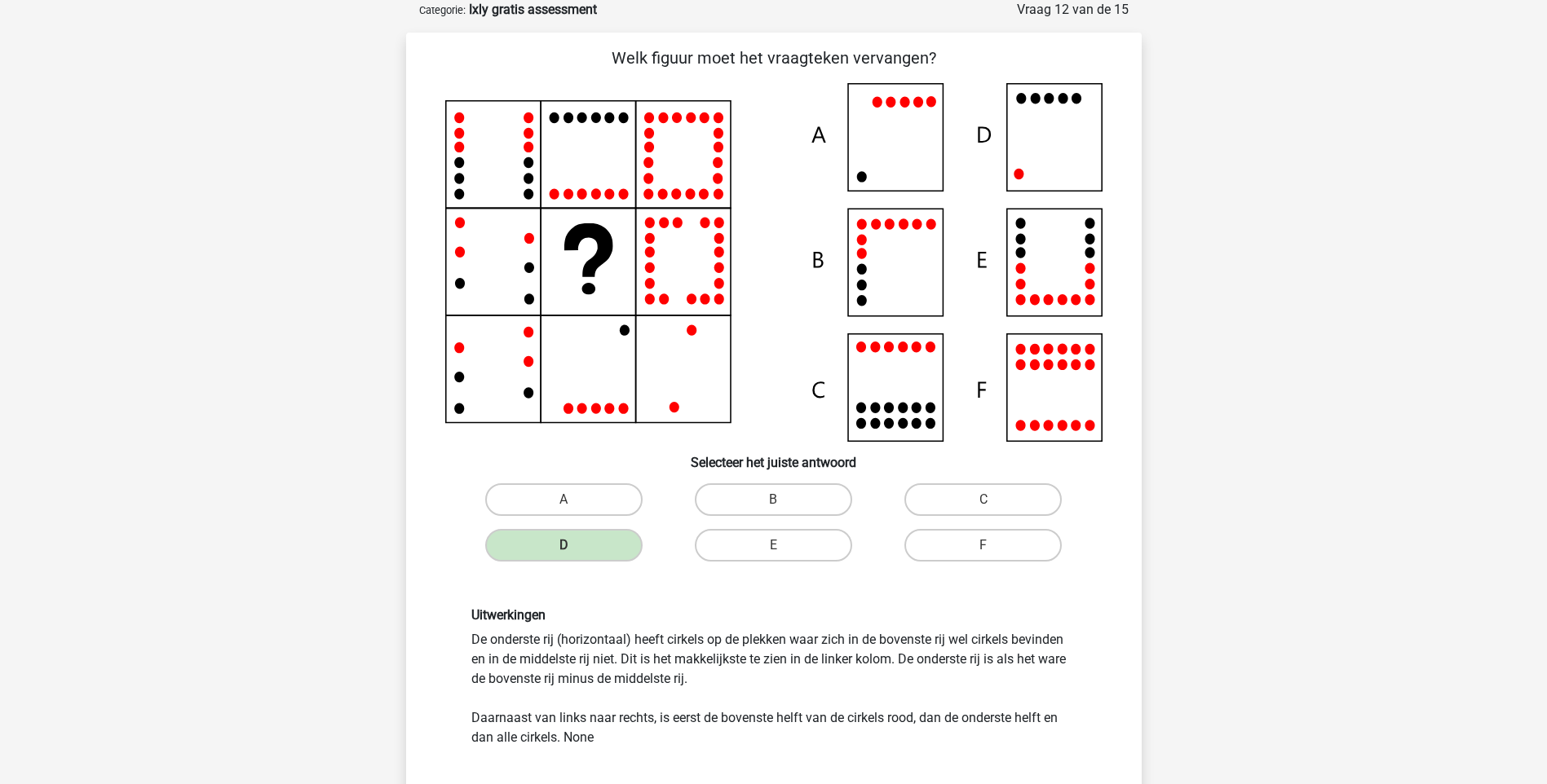
click at [785, 598] on div "Uitwerkingen De onderste rij (horizontaal) heeft cirkels op de plekken waar zic…" at bounding box center [774, 677] width 683 height 217
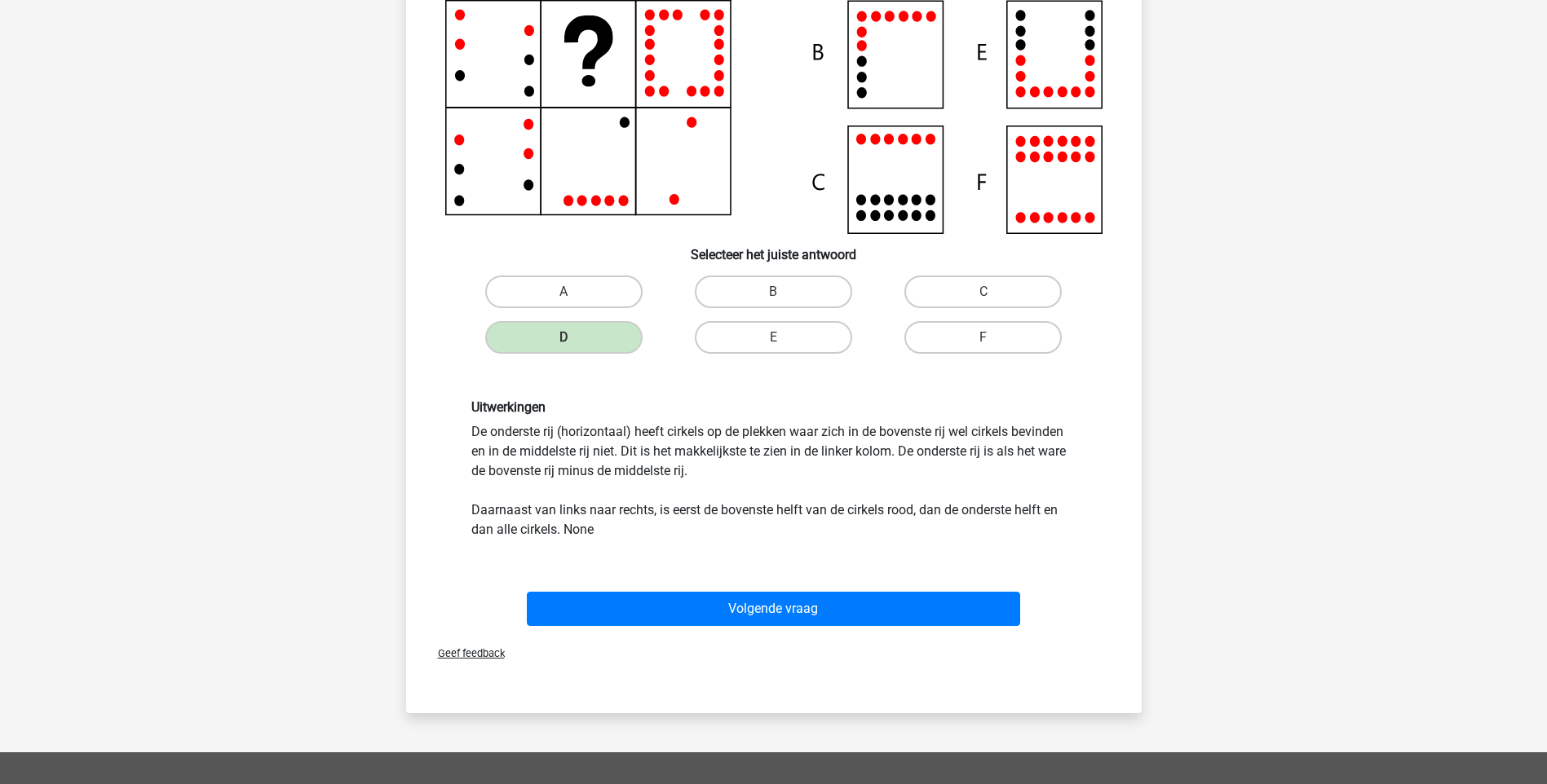
scroll to position [342, 0]
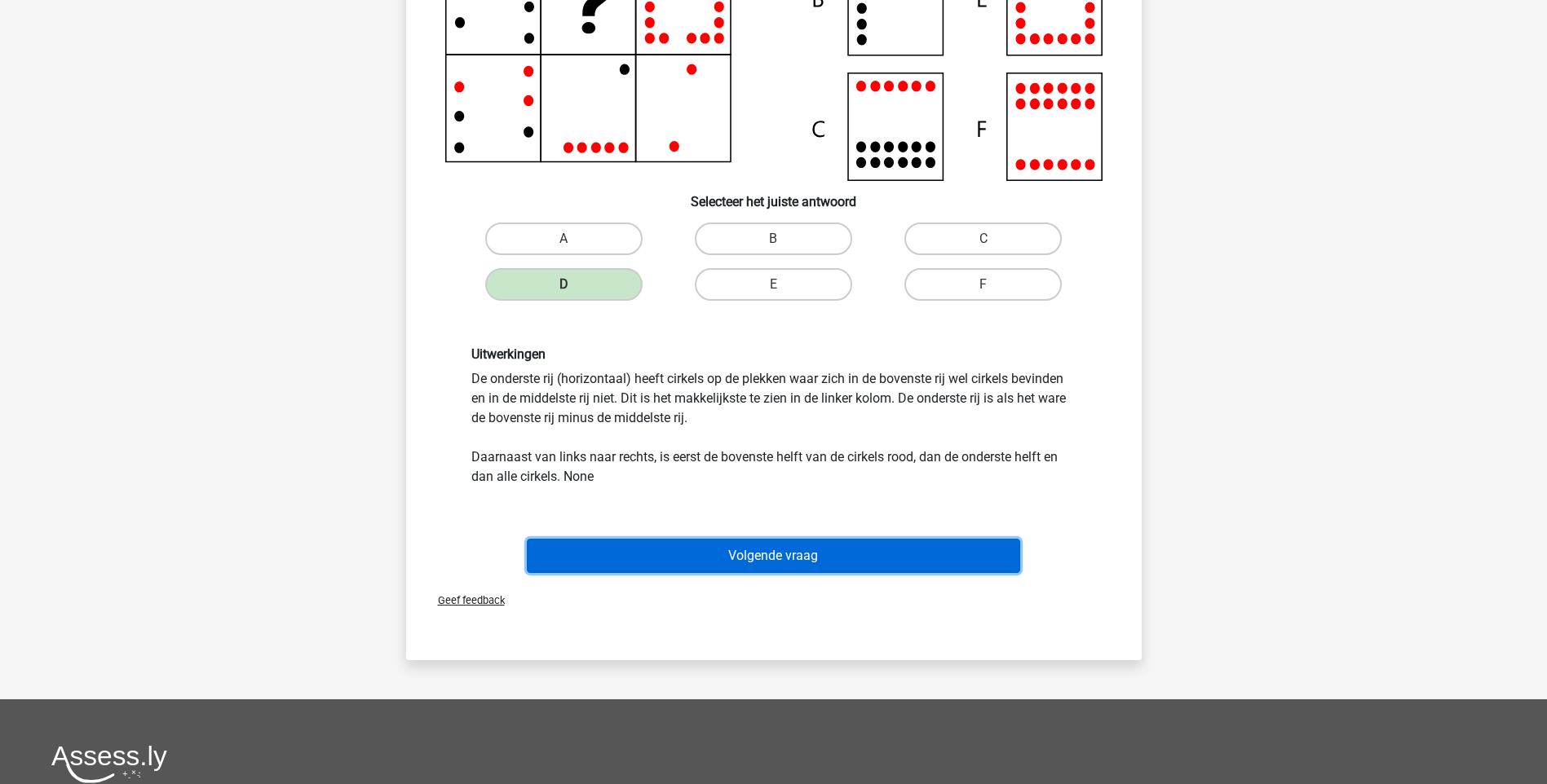
click at [822, 556] on button "Volgende vraag" at bounding box center [773, 555] width 494 height 34
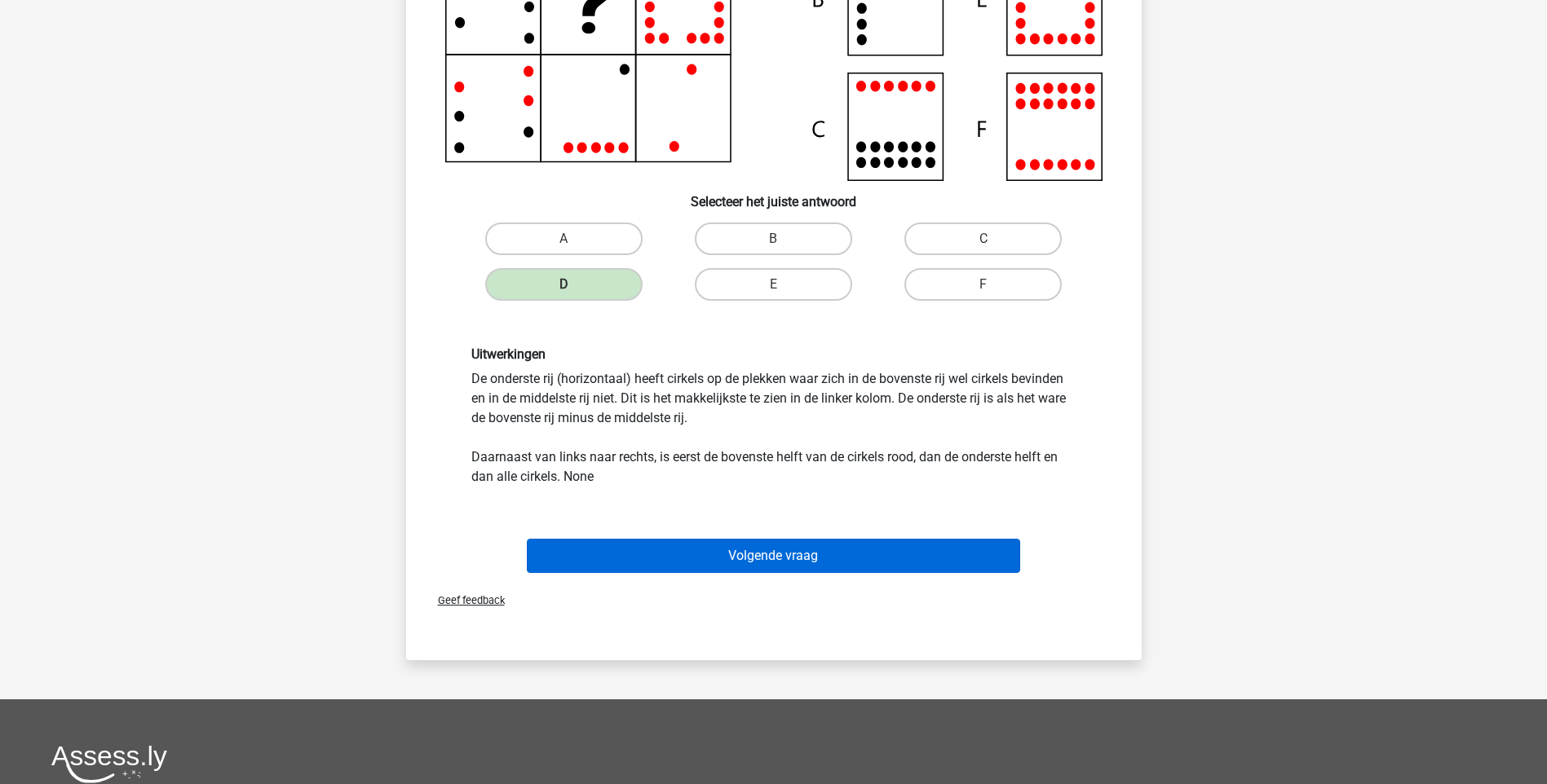
scroll to position [43, 0]
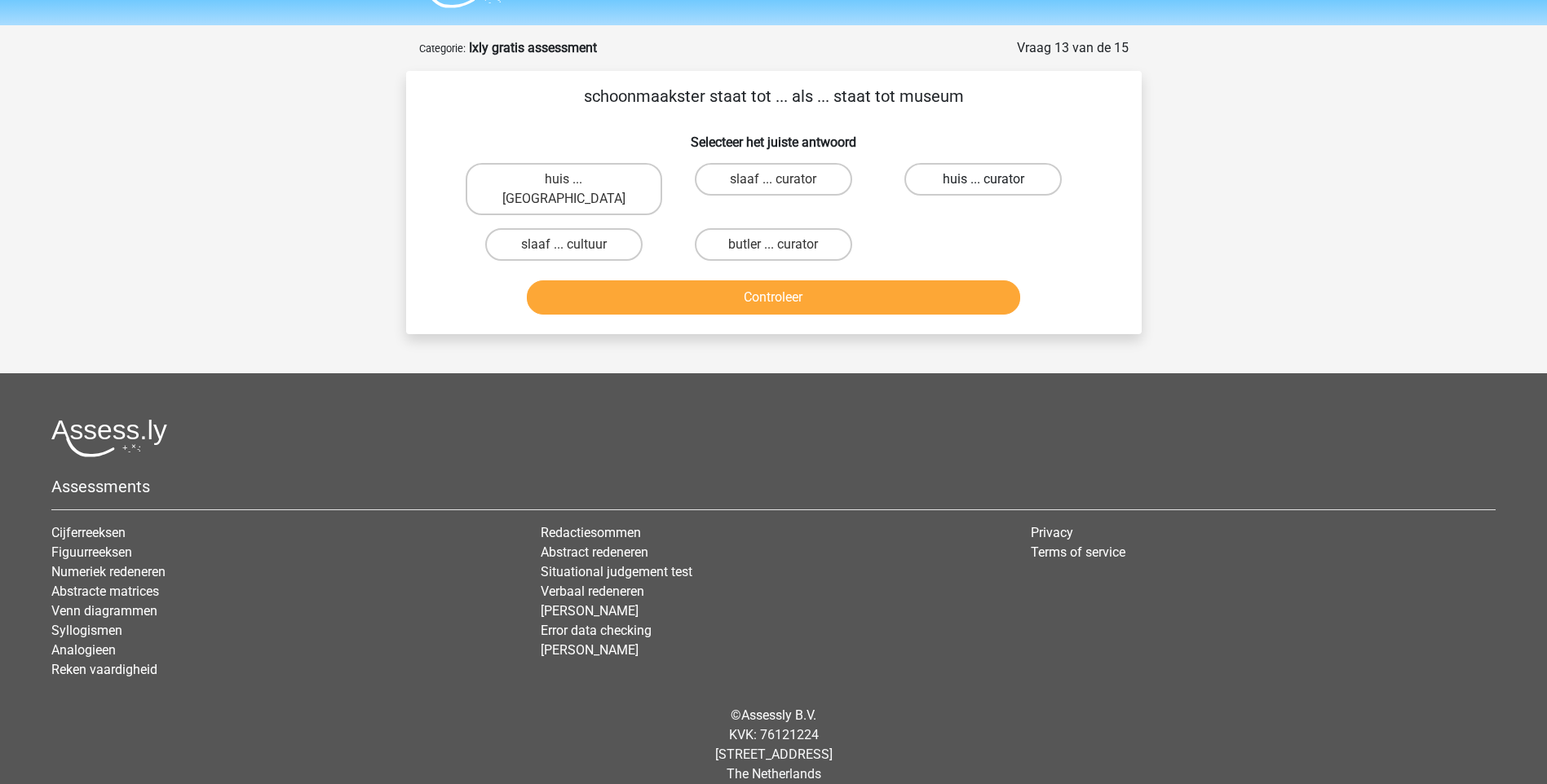
click at [981, 168] on label "huis ... curator" at bounding box center [983, 179] width 157 height 32
click at [984, 179] on input "huis ... curator" at bounding box center [989, 184] width 10 height 10
radio input "true"
click at [941, 267] on div "Controleer" at bounding box center [774, 294] width 683 height 54
click at [934, 280] on button "Controleer" at bounding box center [773, 297] width 494 height 34
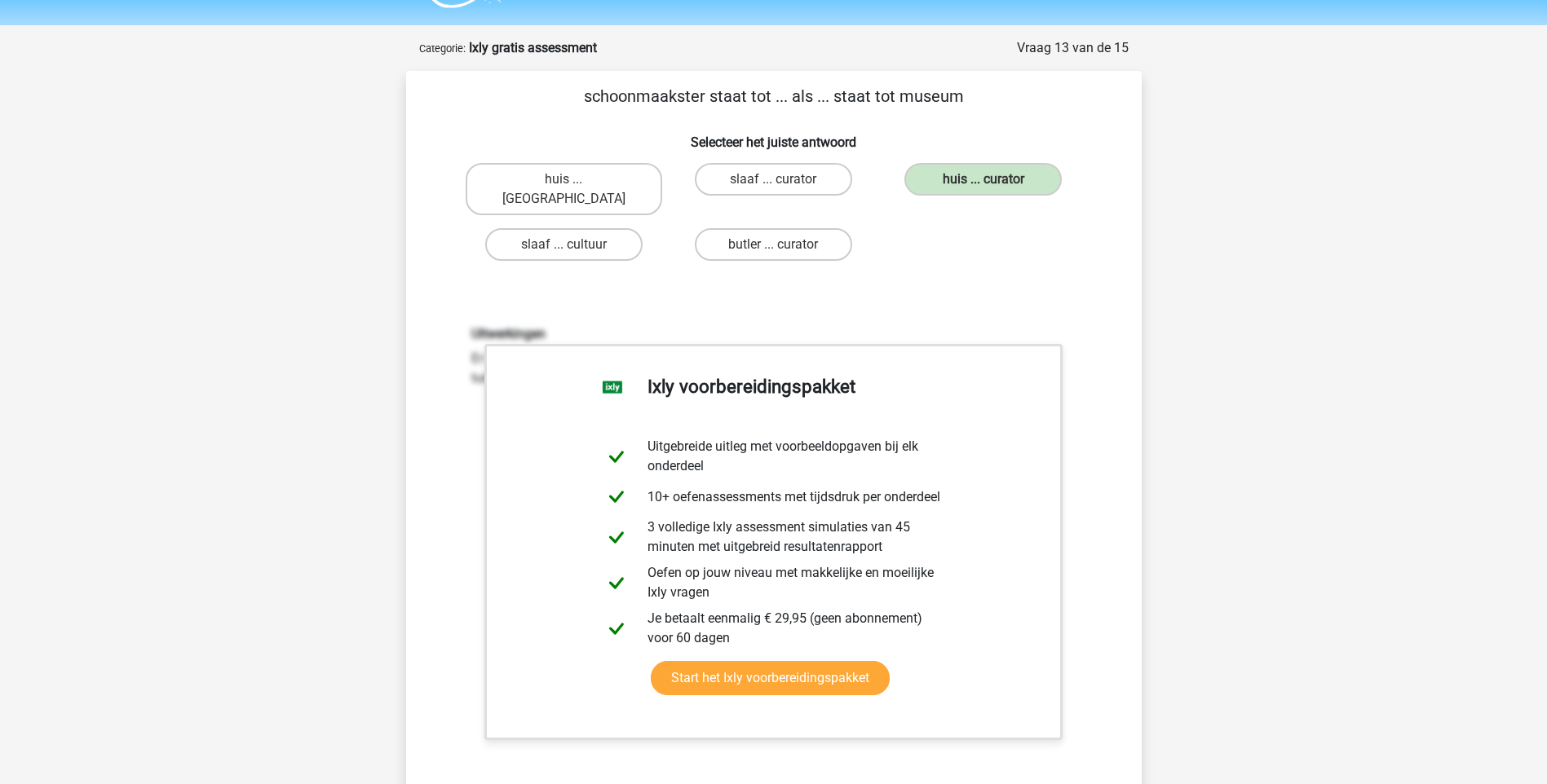
click at [938, 265] on div "schoonmaakster staat tot ... als ... staat tot museum Selecteer het juiste antw…" at bounding box center [773, 464] width 722 height 762
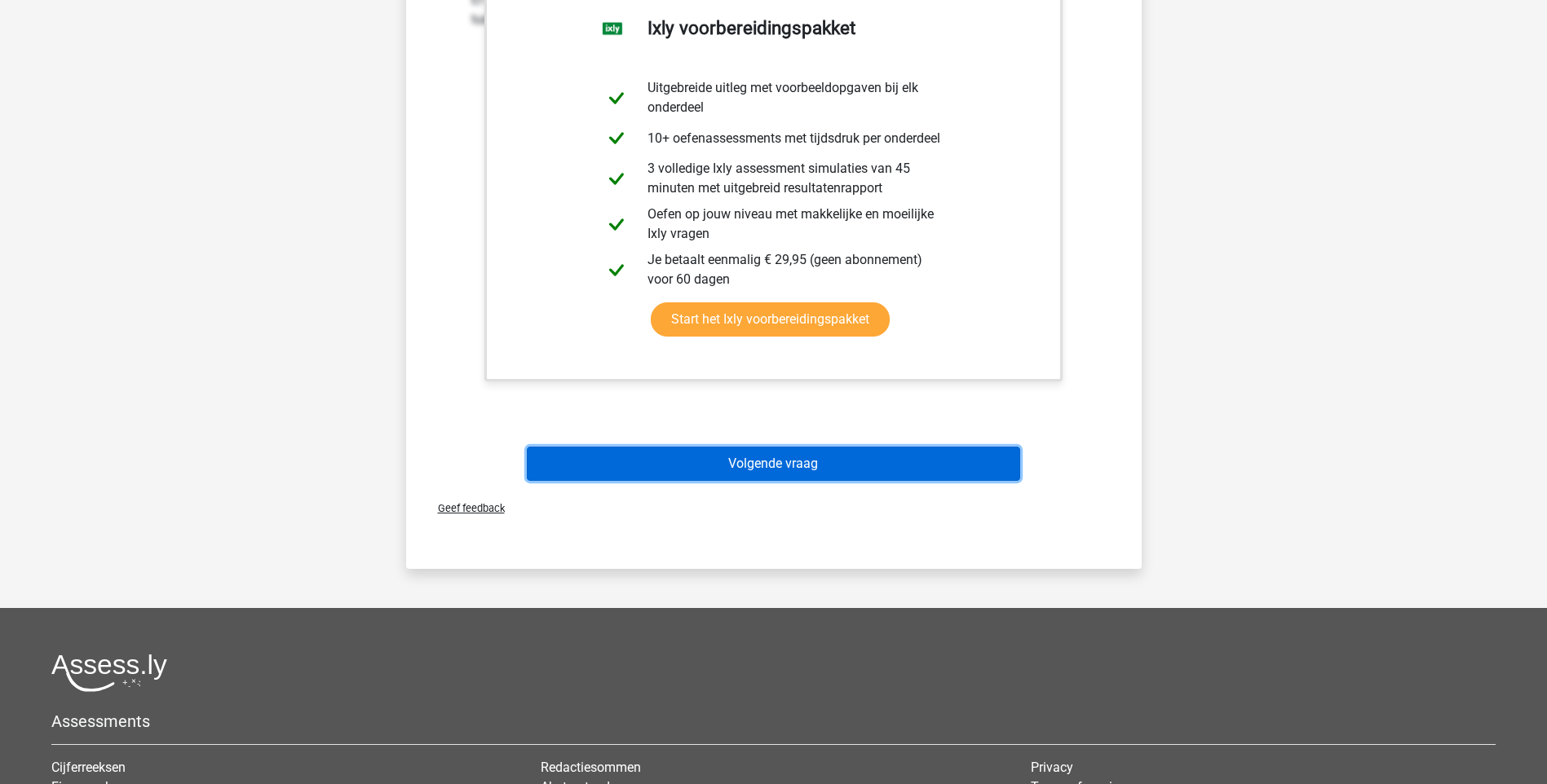
click at [908, 447] on button "Volgende vraag" at bounding box center [773, 464] width 494 height 34
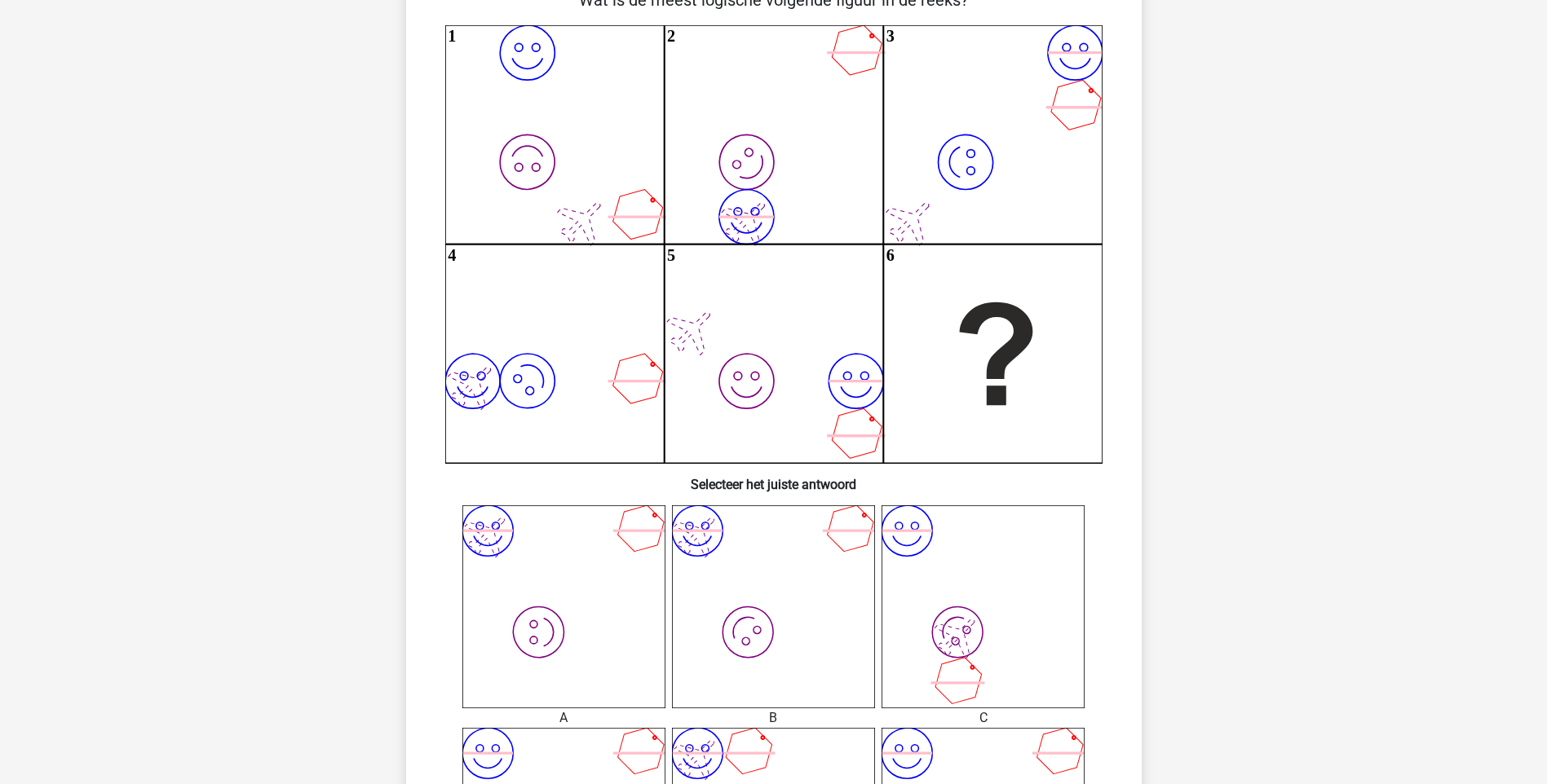
scroll to position [81, 0]
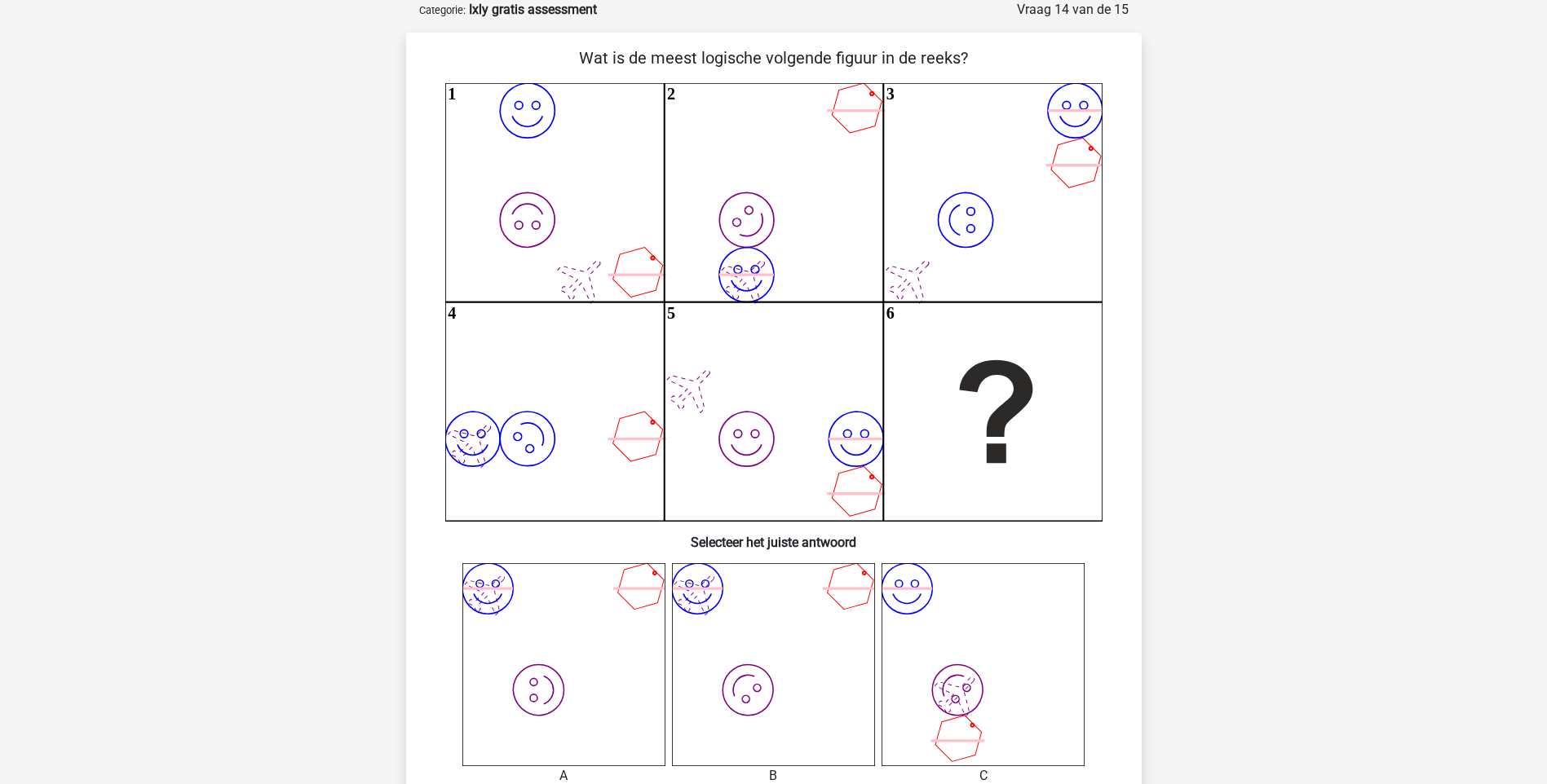
click at [781, 412] on icon "image/svg+xml image/svg+xml 1 image/svg+xml image/svg+xml 2 image/svg+xml image…" at bounding box center [774, 301] width 658 height 437
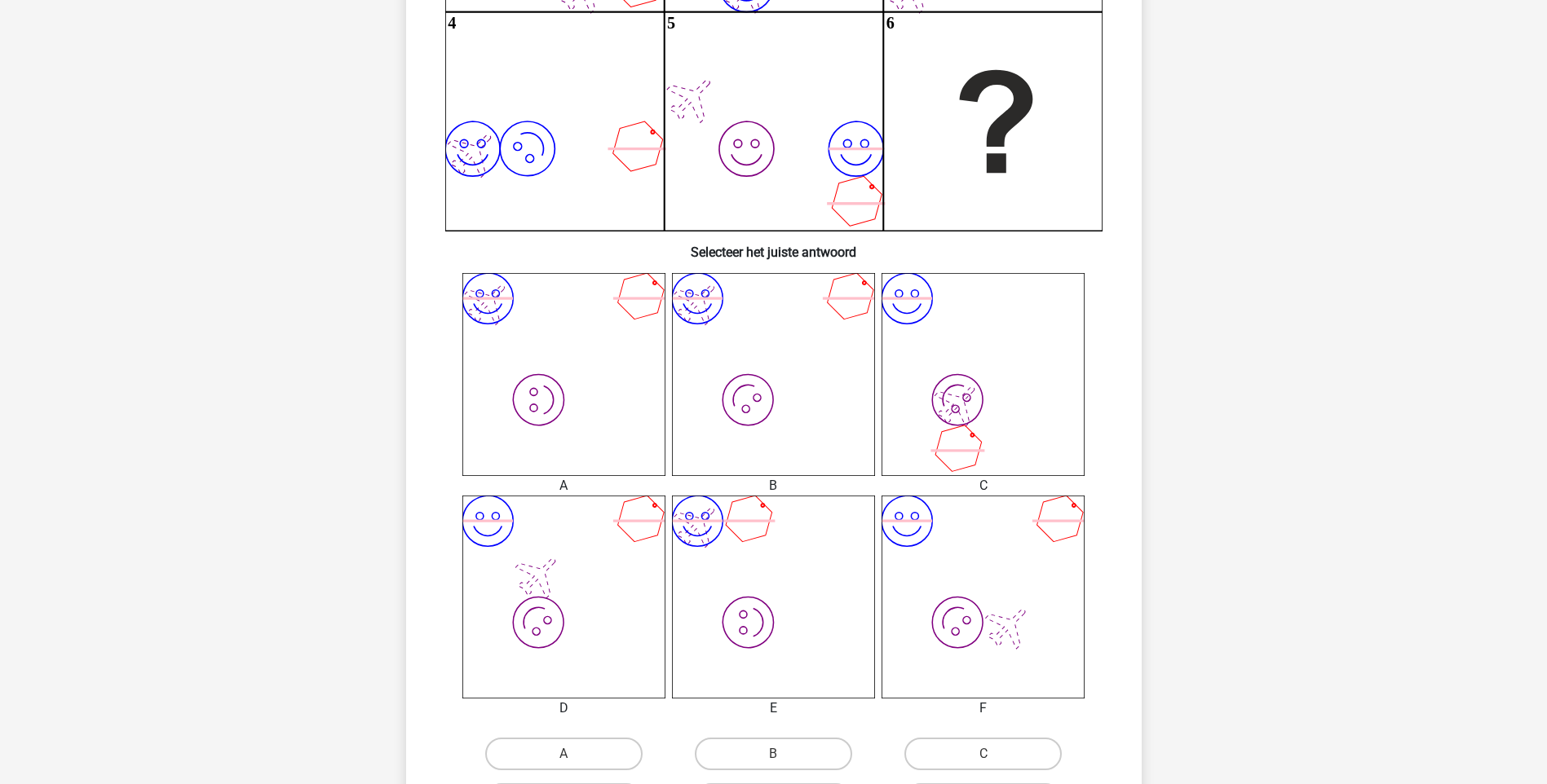
scroll to position [375, 0]
click at [860, 724] on div "image/svg+xml image/svg+xml A image/svg+xml image/svg+xml B" at bounding box center [774, 545] width 683 height 550
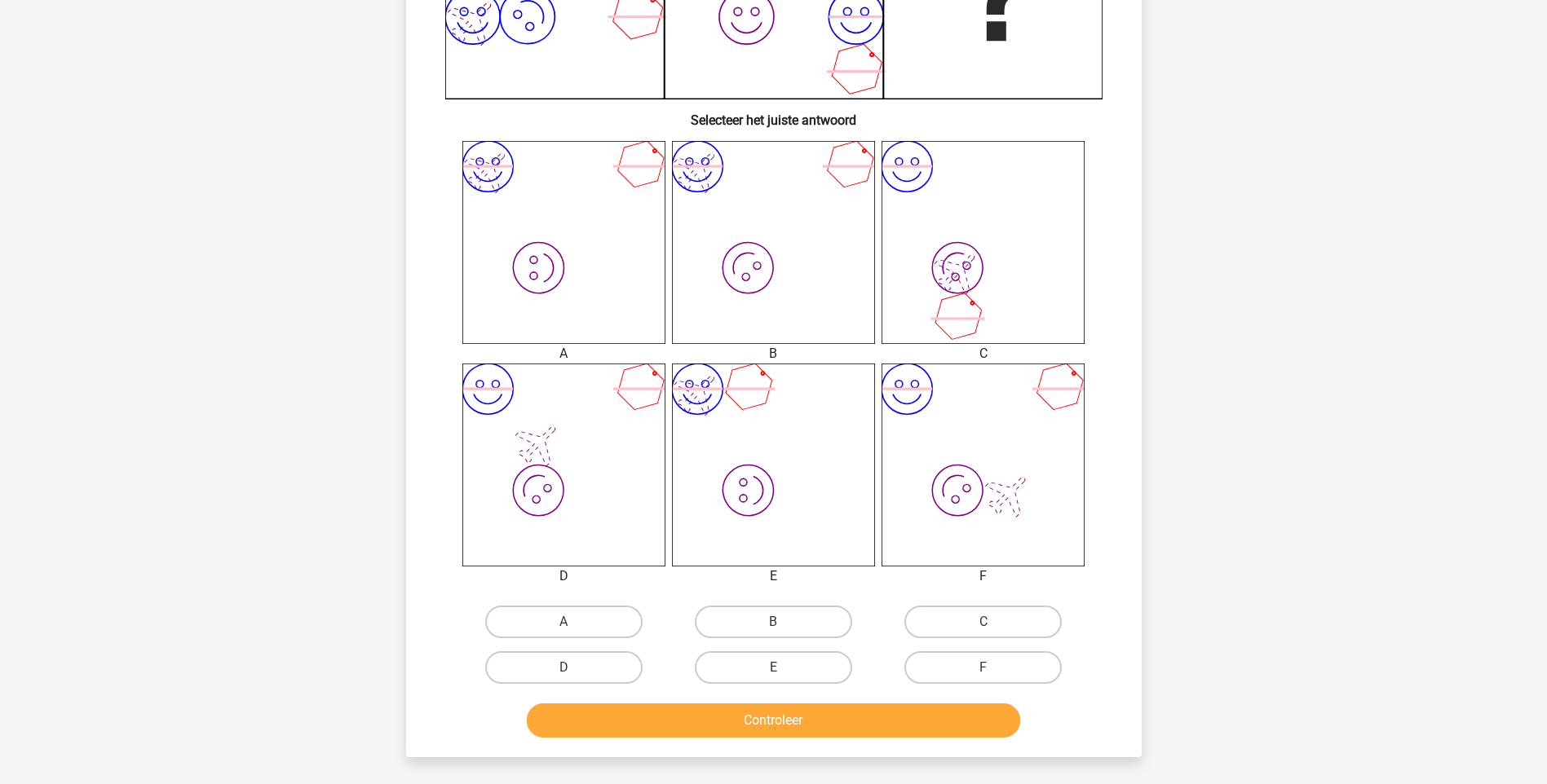
scroll to position [505, 0]
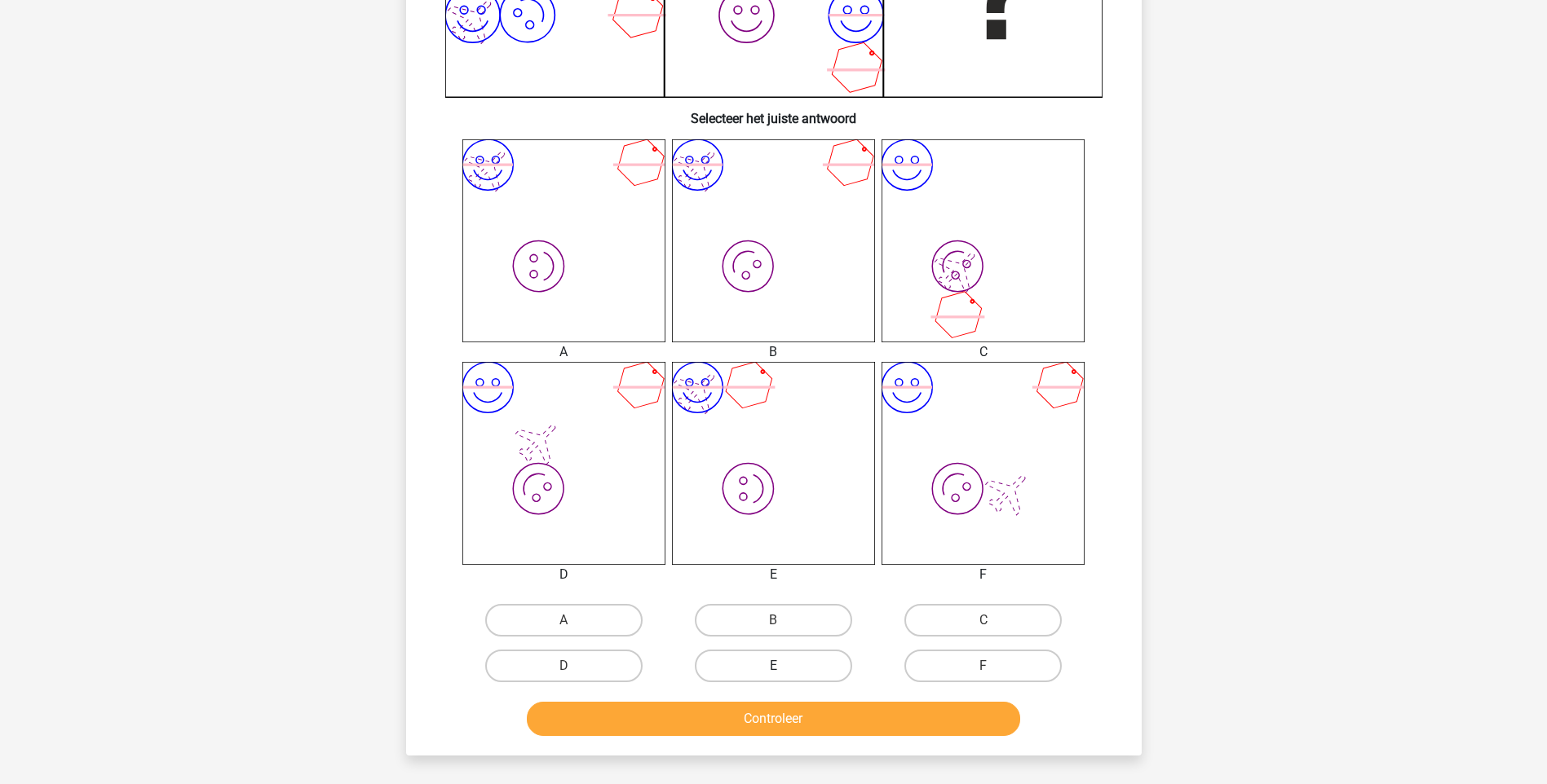
click at [809, 667] on label "E" at bounding box center [773, 665] width 157 height 32
click at [784, 667] on input "E" at bounding box center [778, 671] width 10 height 10
radio input "true"
click at [807, 720] on button "Controleer" at bounding box center [773, 719] width 494 height 34
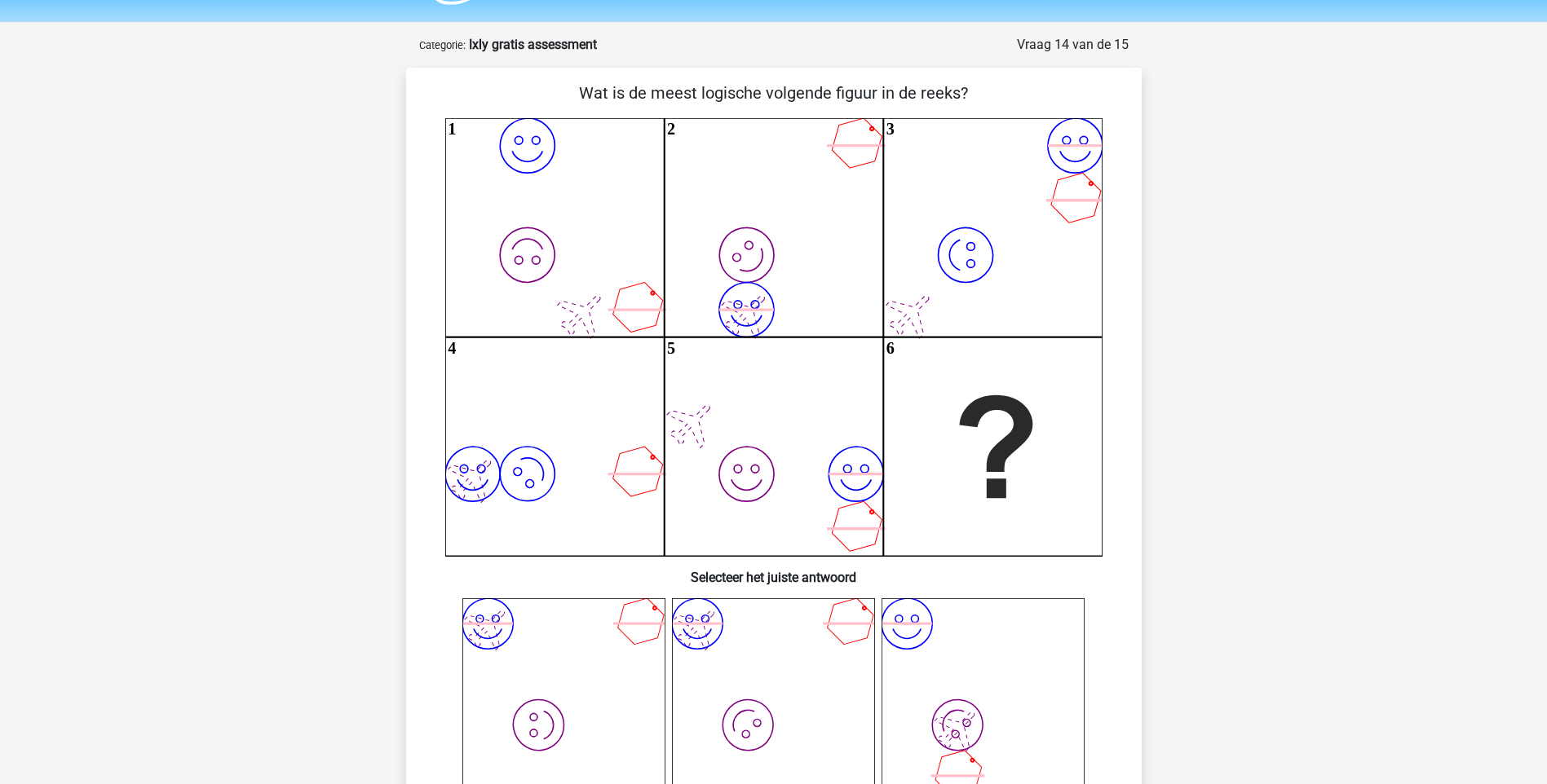
scroll to position [49, 0]
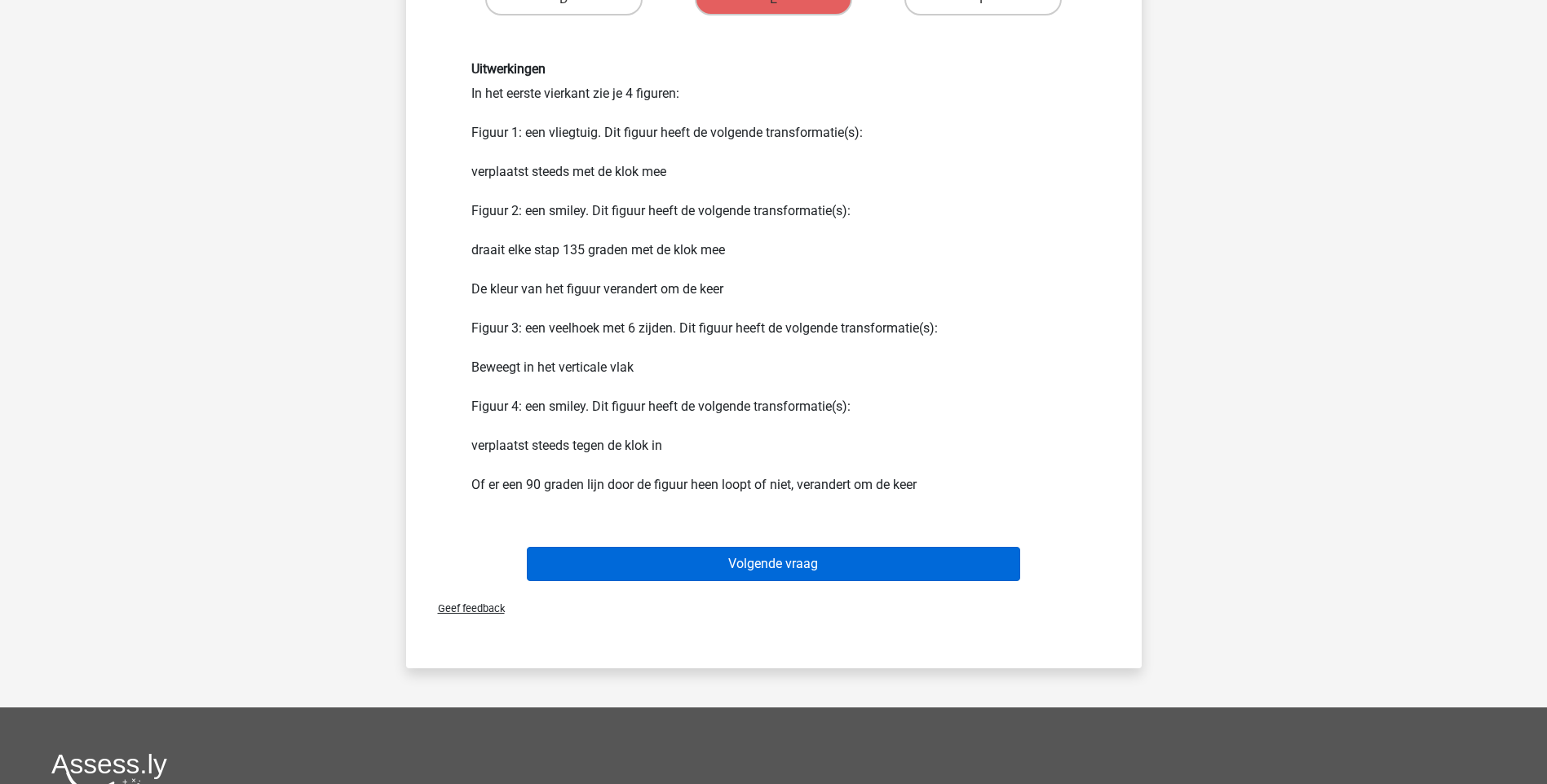
scroll to position [1190, 0]
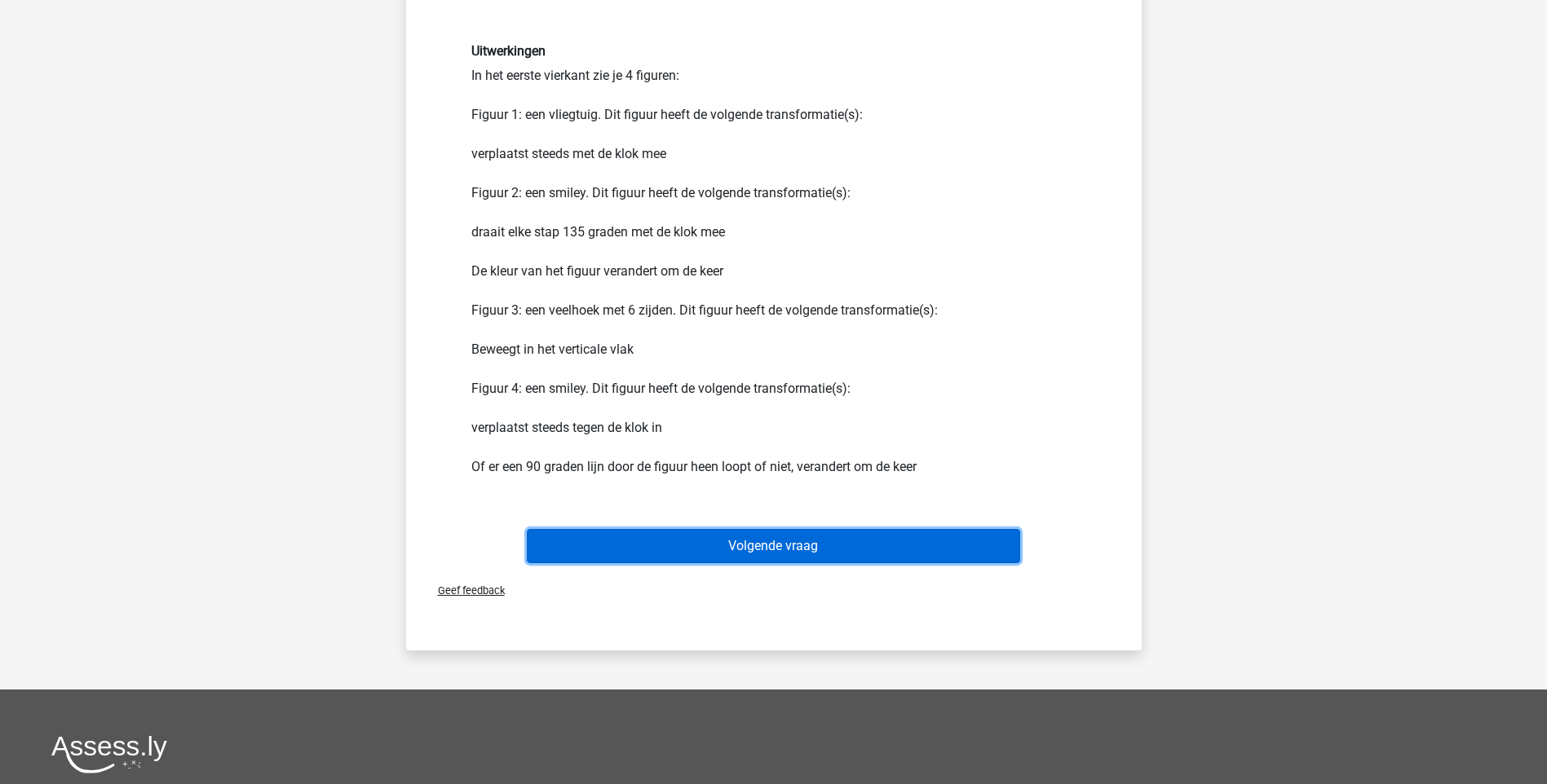
click at [787, 549] on button "Volgende vraag" at bounding box center [773, 546] width 494 height 34
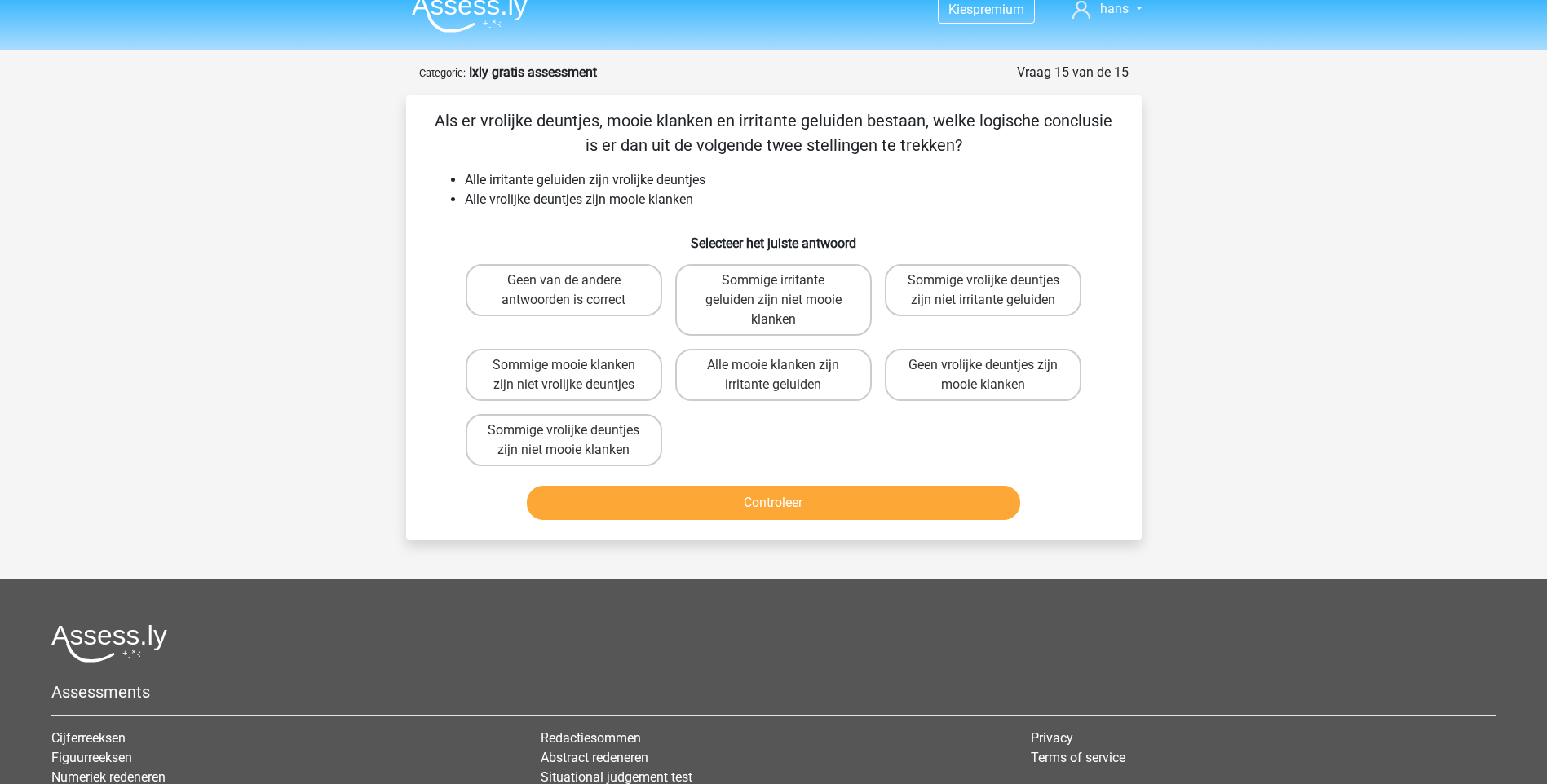
scroll to position [17, 0]
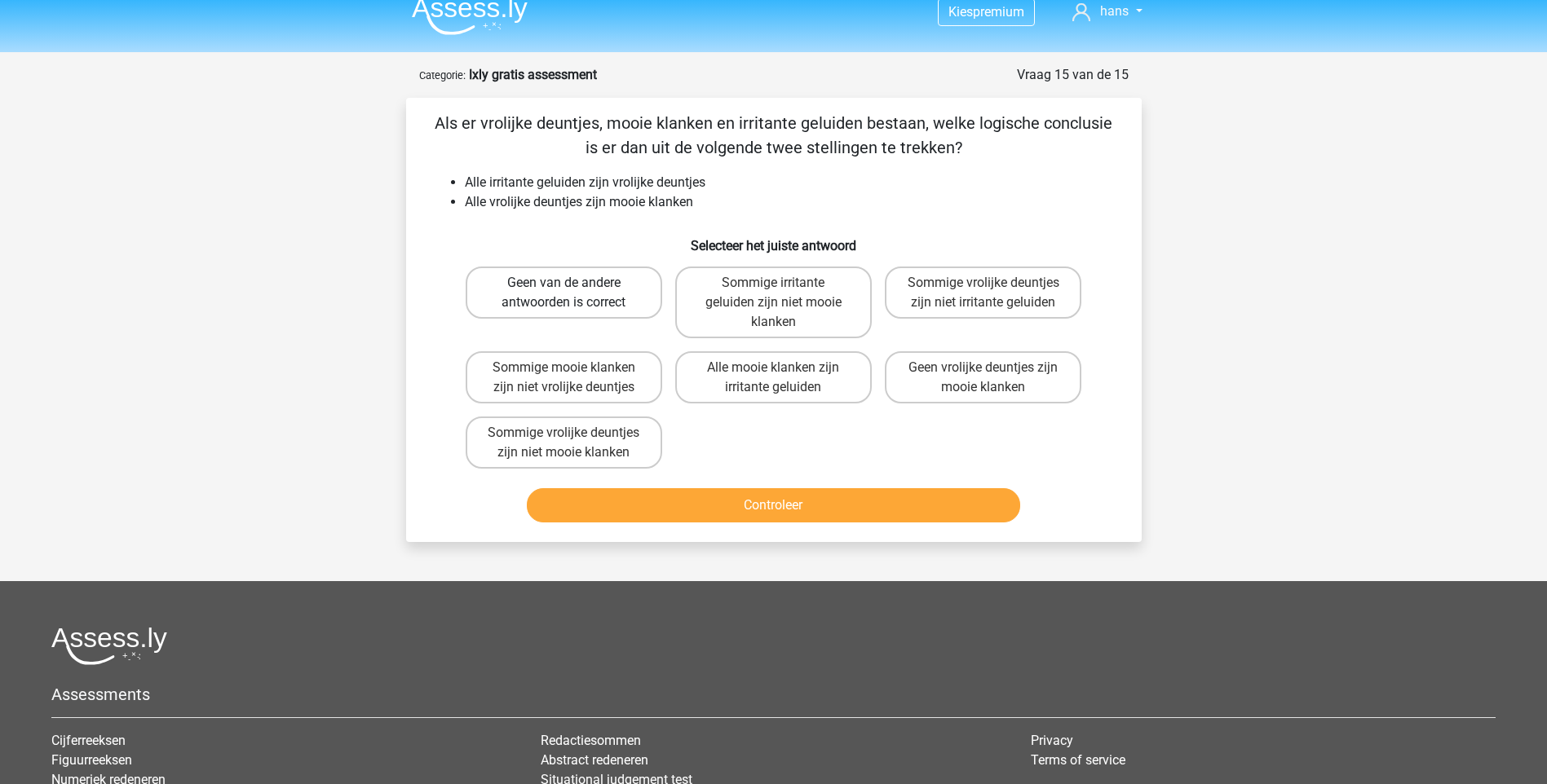
click at [593, 293] on label "Geen van de andere antwoorden is correct" at bounding box center [563, 292] width 197 height 52
click at [574, 293] on input "Geen van de andere antwoorden is correct" at bounding box center [569, 288] width 10 height 10
radio input "true"
click at [683, 485] on div "Controleer" at bounding box center [774, 502] width 683 height 54
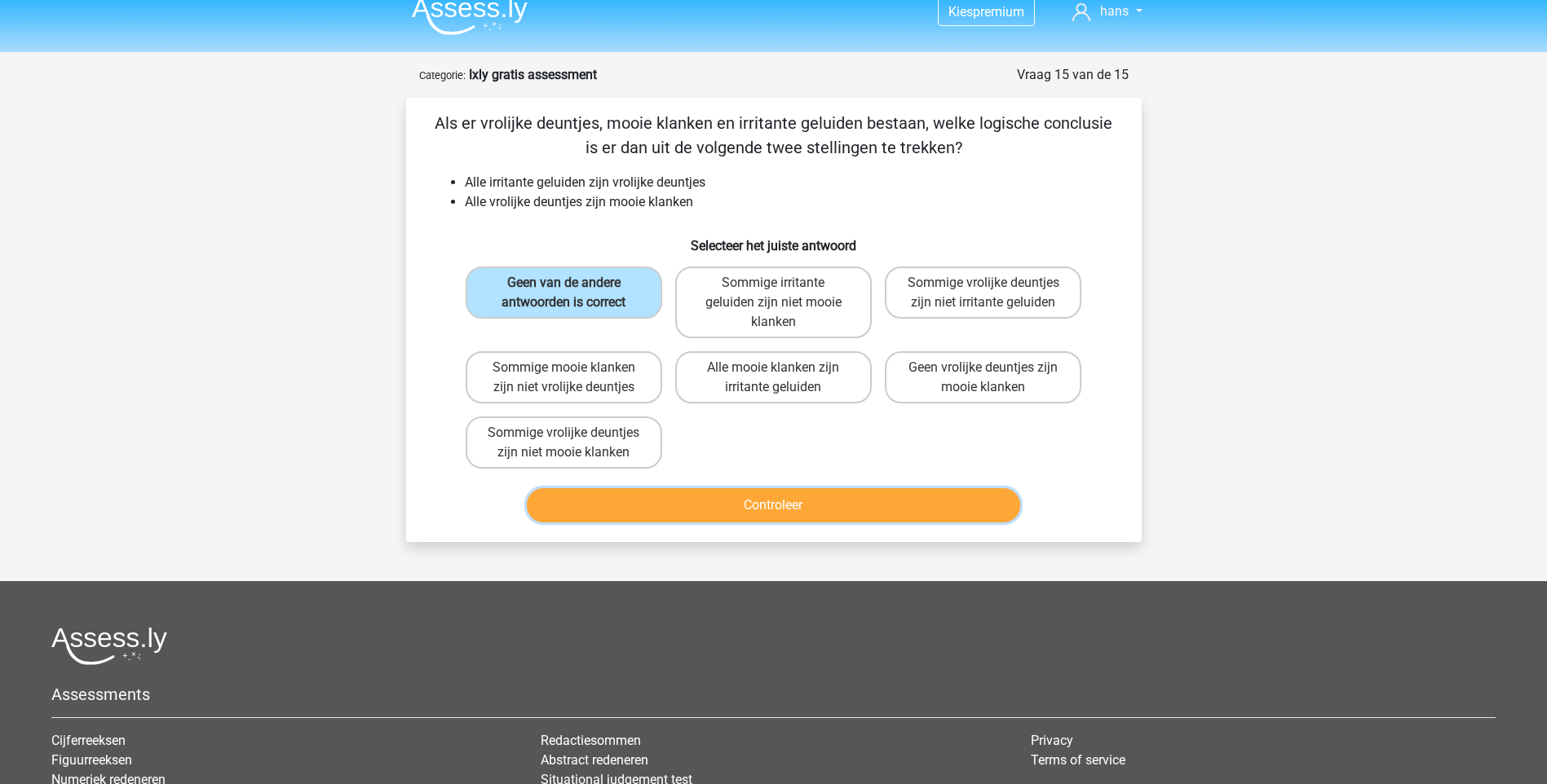
click at [682, 492] on button "Controleer" at bounding box center [773, 505] width 494 height 34
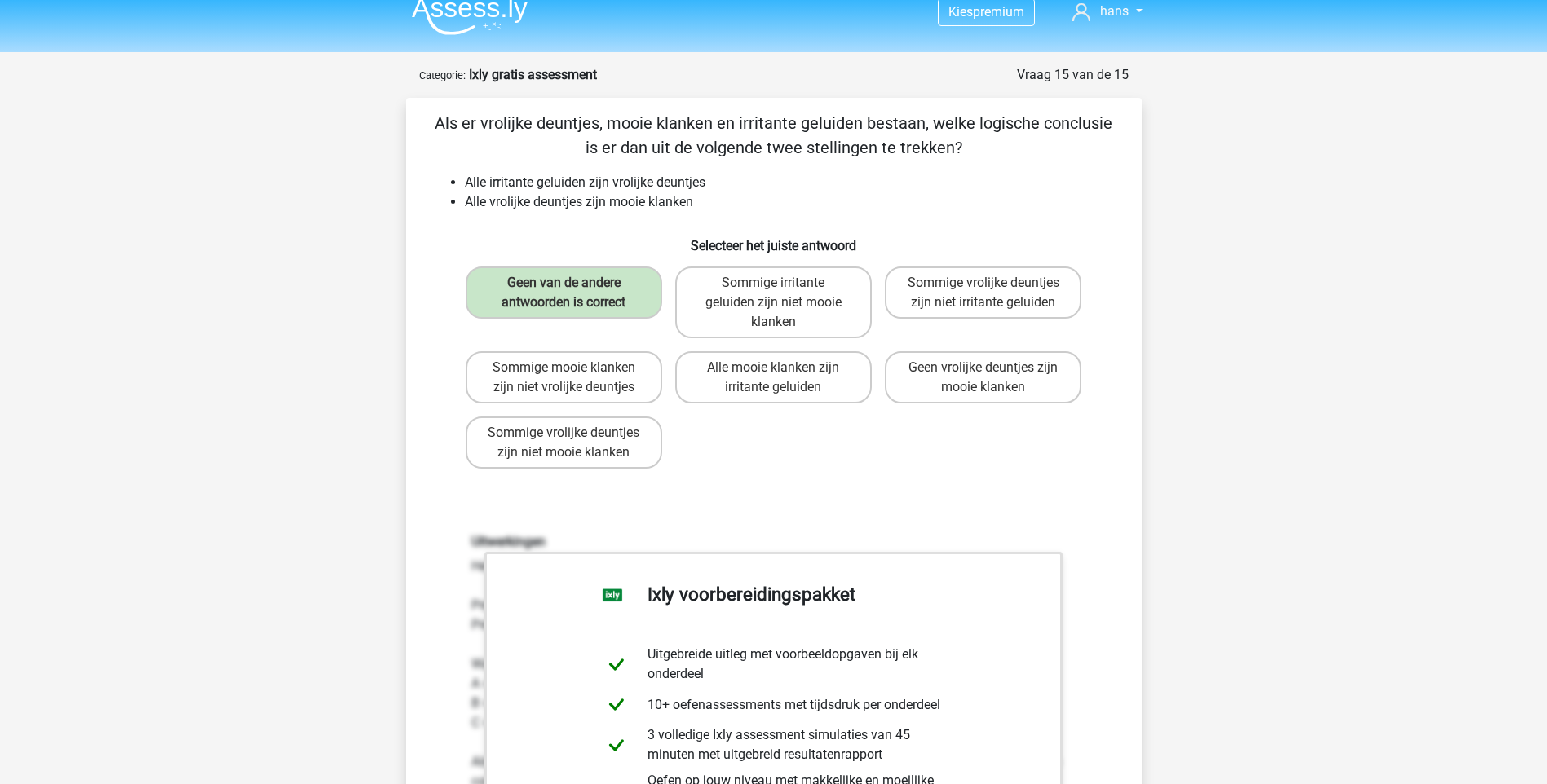
click at [796, 456] on div "Geen van de andere antwoorden is correct Sommige irritante geluiden zijn niet m…" at bounding box center [774, 368] width 630 height 215
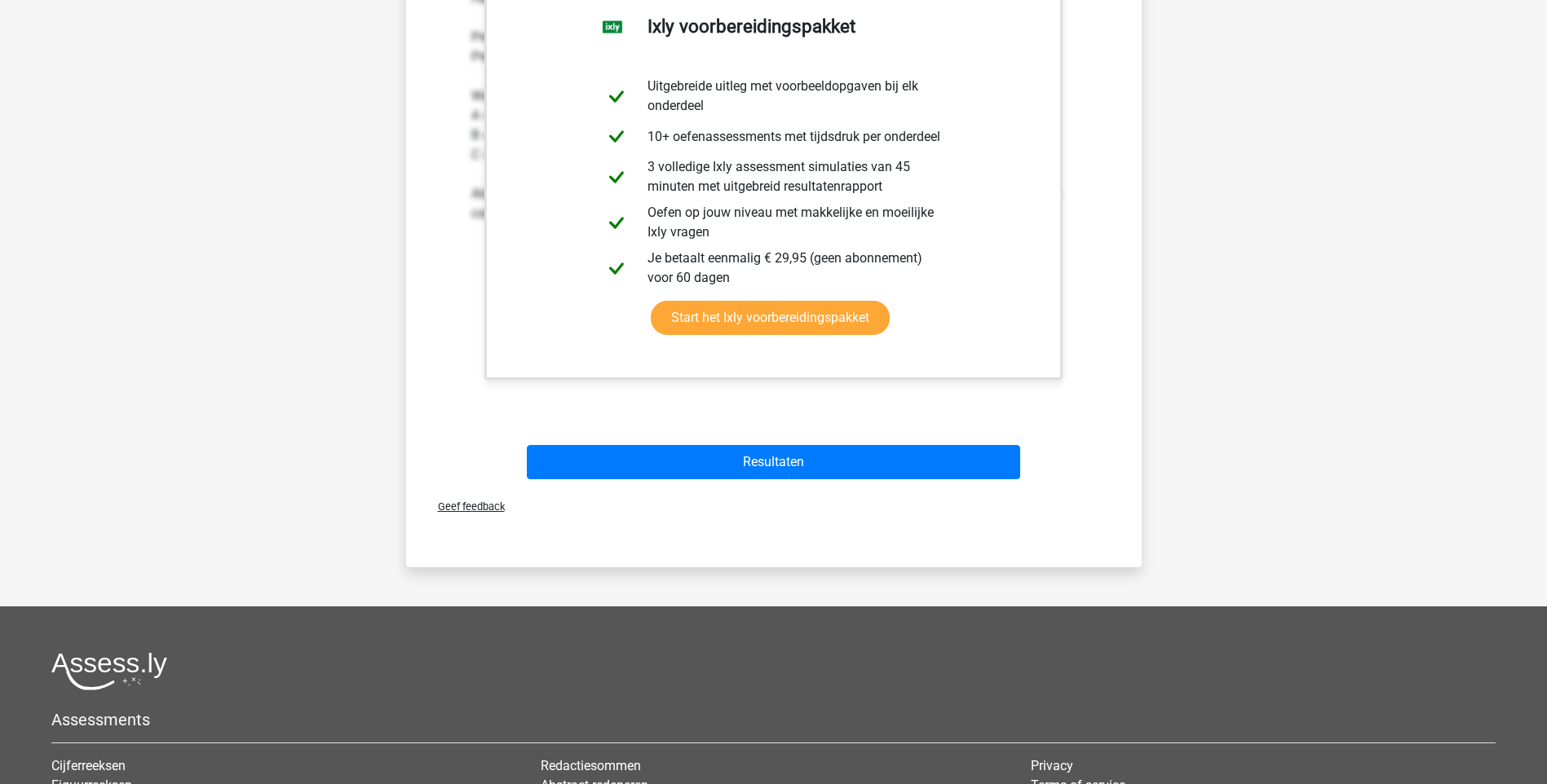
scroll to position [636, 0]
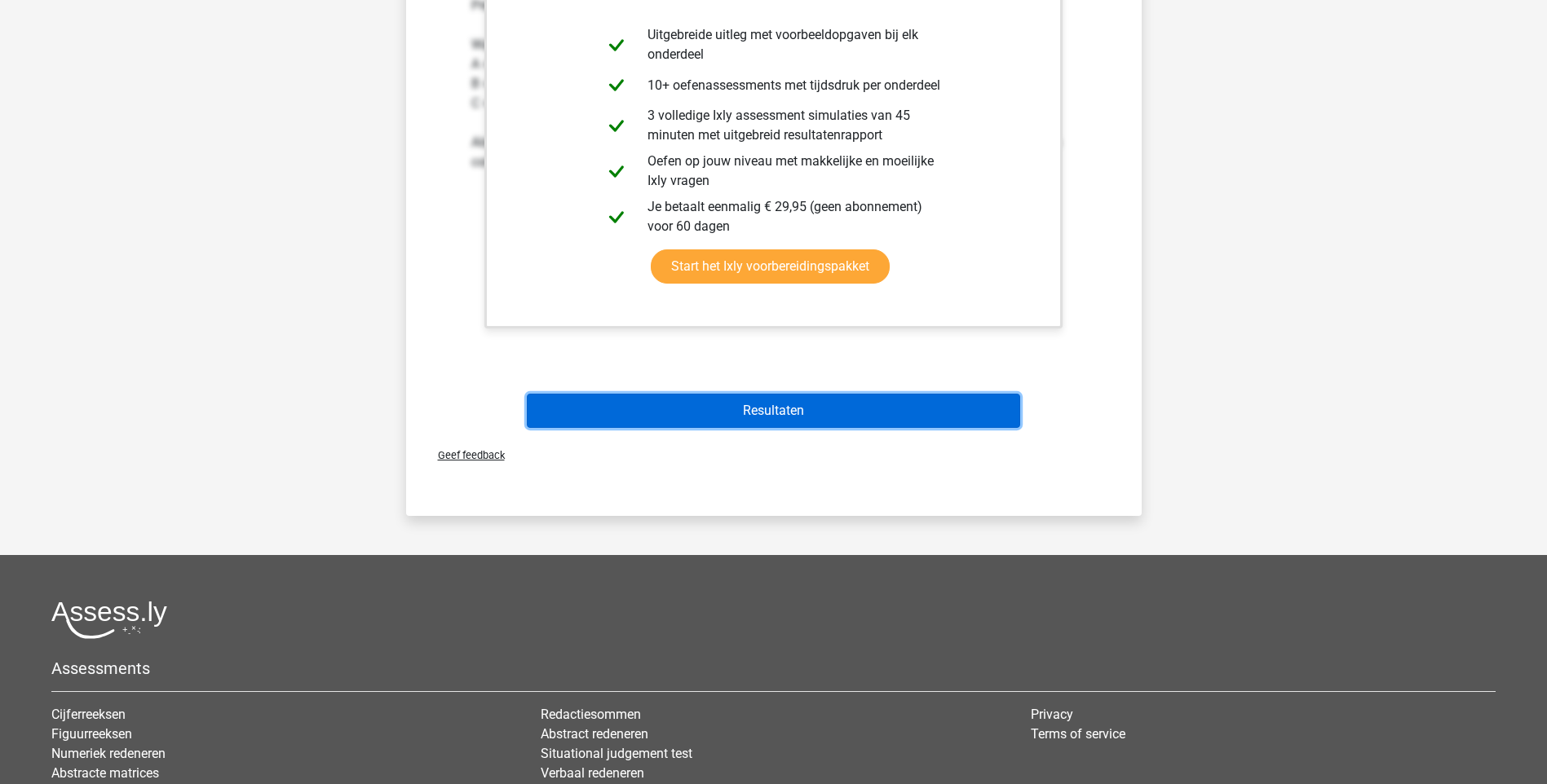
click at [830, 418] on button "Resultaten" at bounding box center [773, 410] width 494 height 34
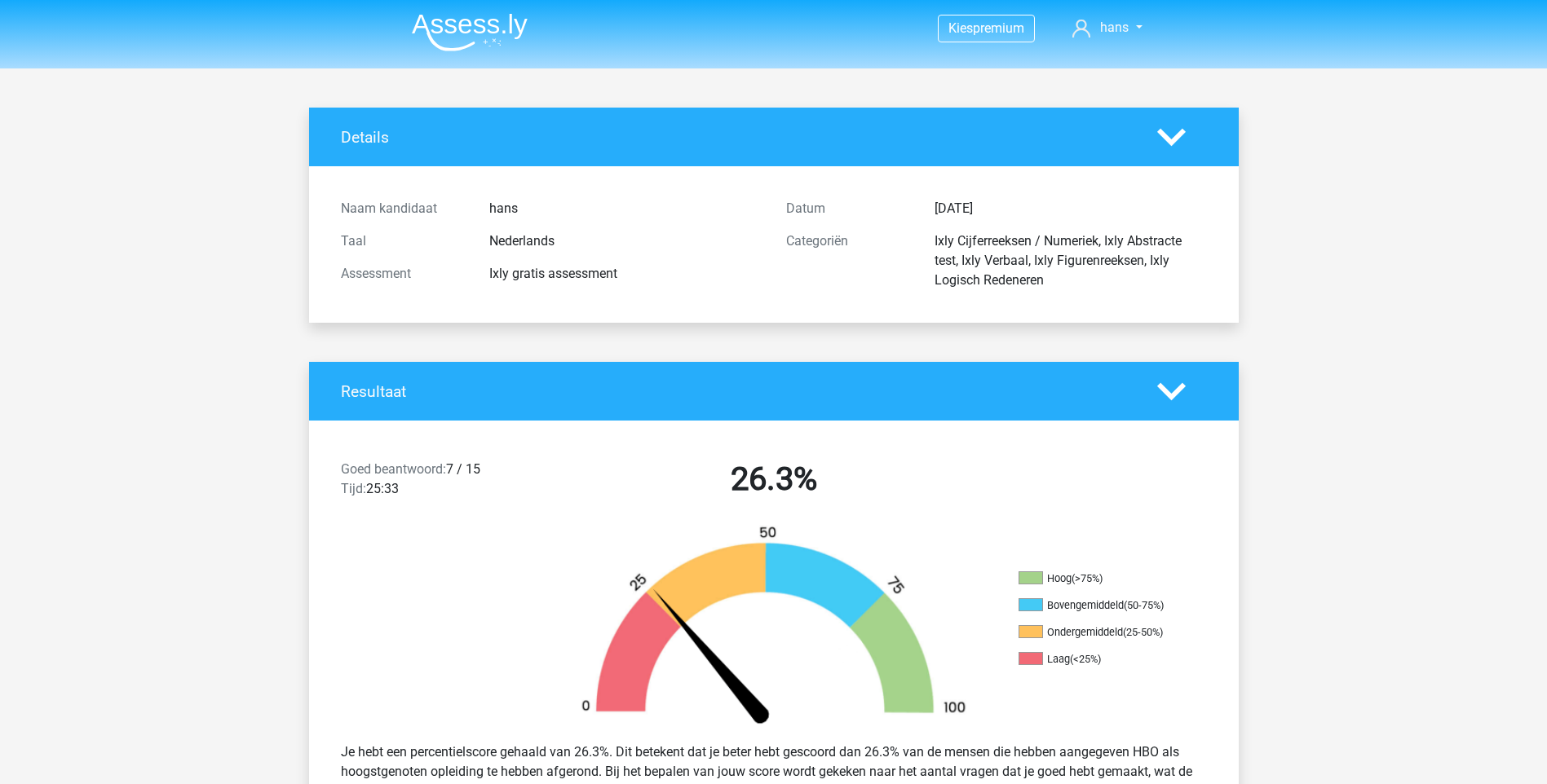
click at [942, 488] on h2 "26.3%" at bounding box center [774, 479] width 421 height 39
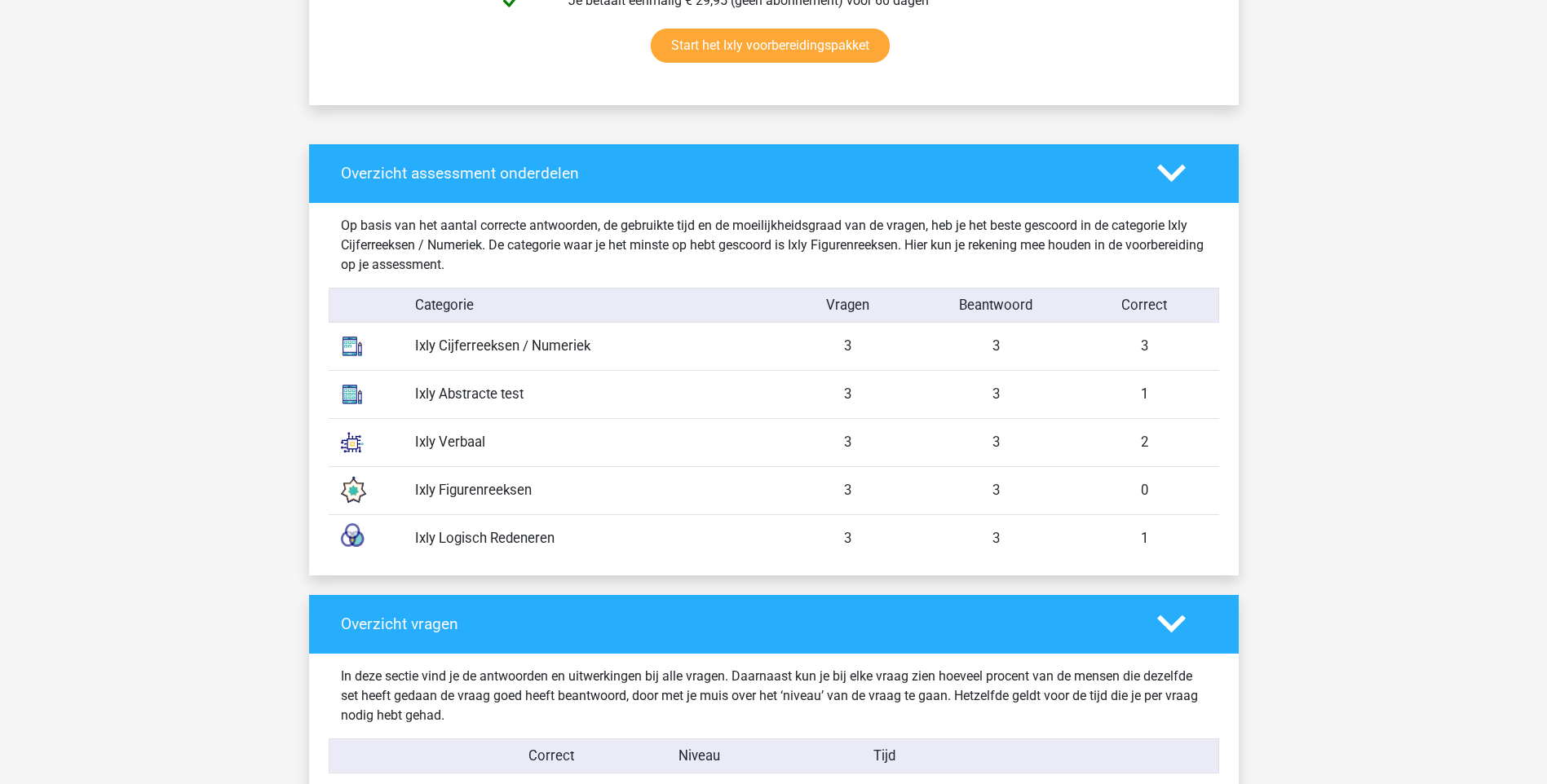
scroll to position [1141, 0]
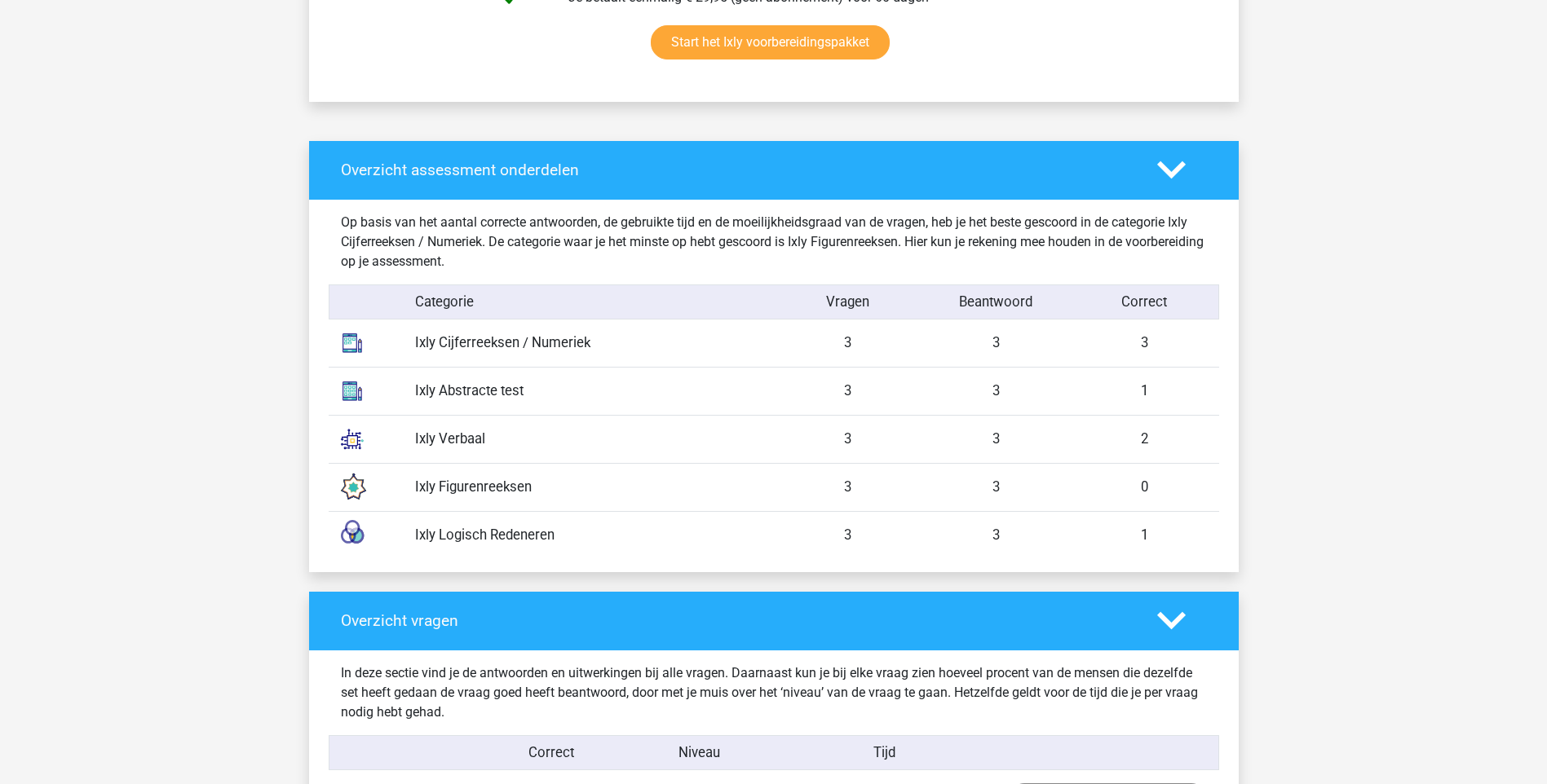
click at [467, 487] on div "Ixly Figurenreeksen" at bounding box center [588, 486] width 371 height 20
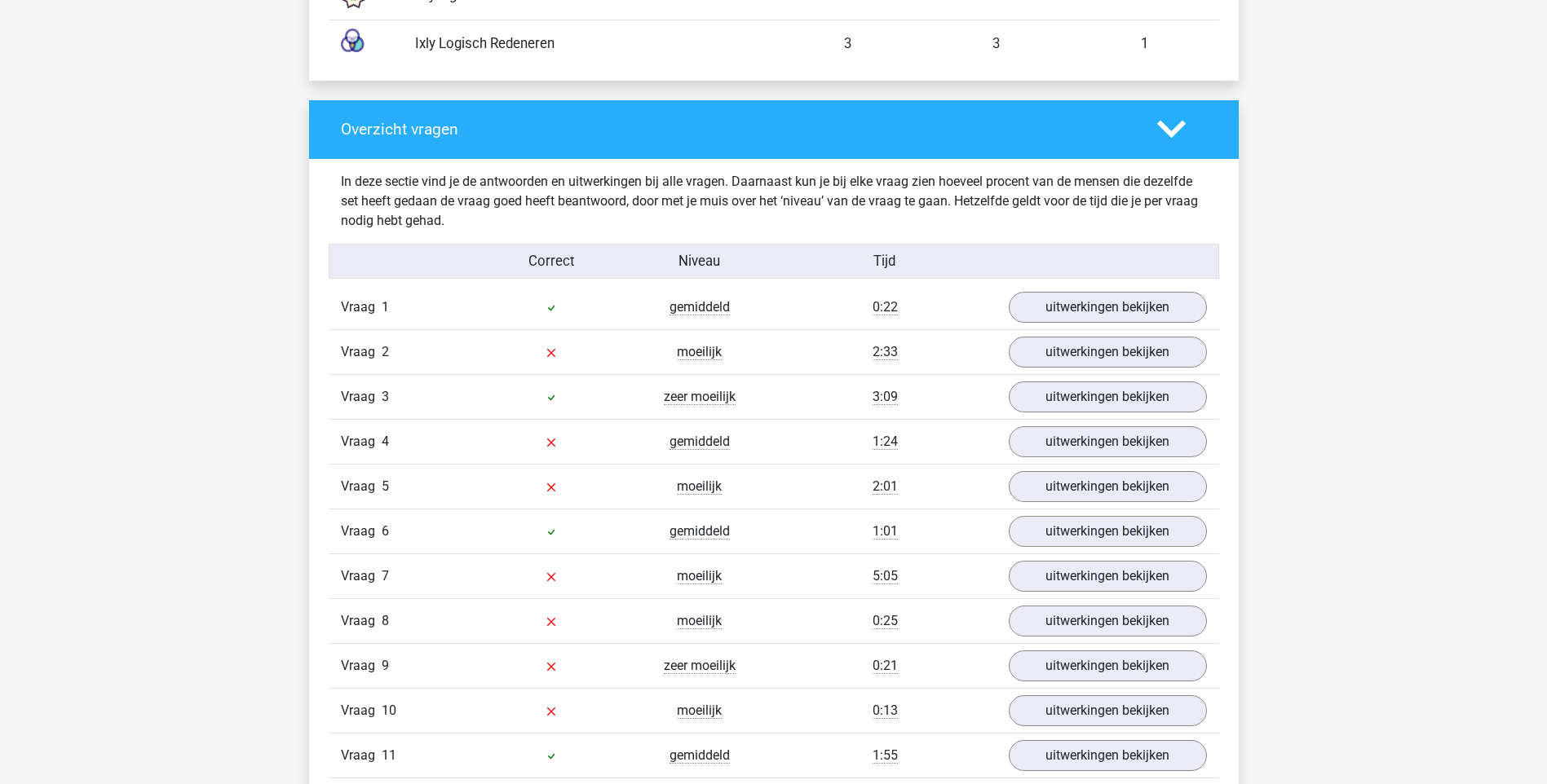
scroll to position [1695, 0]
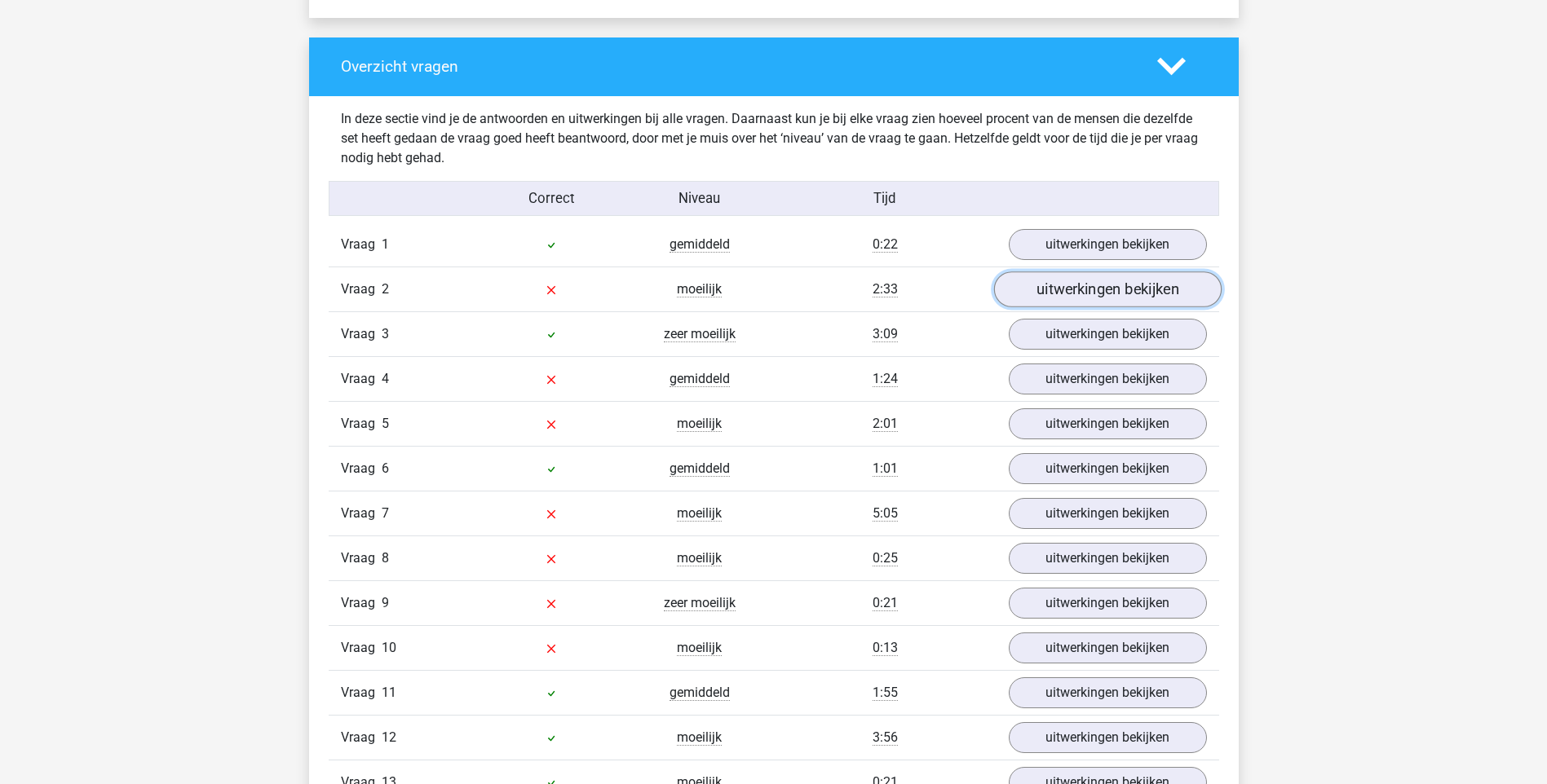
click at [1120, 285] on link "uitwerkingen bekijken" at bounding box center [1107, 289] width 227 height 36
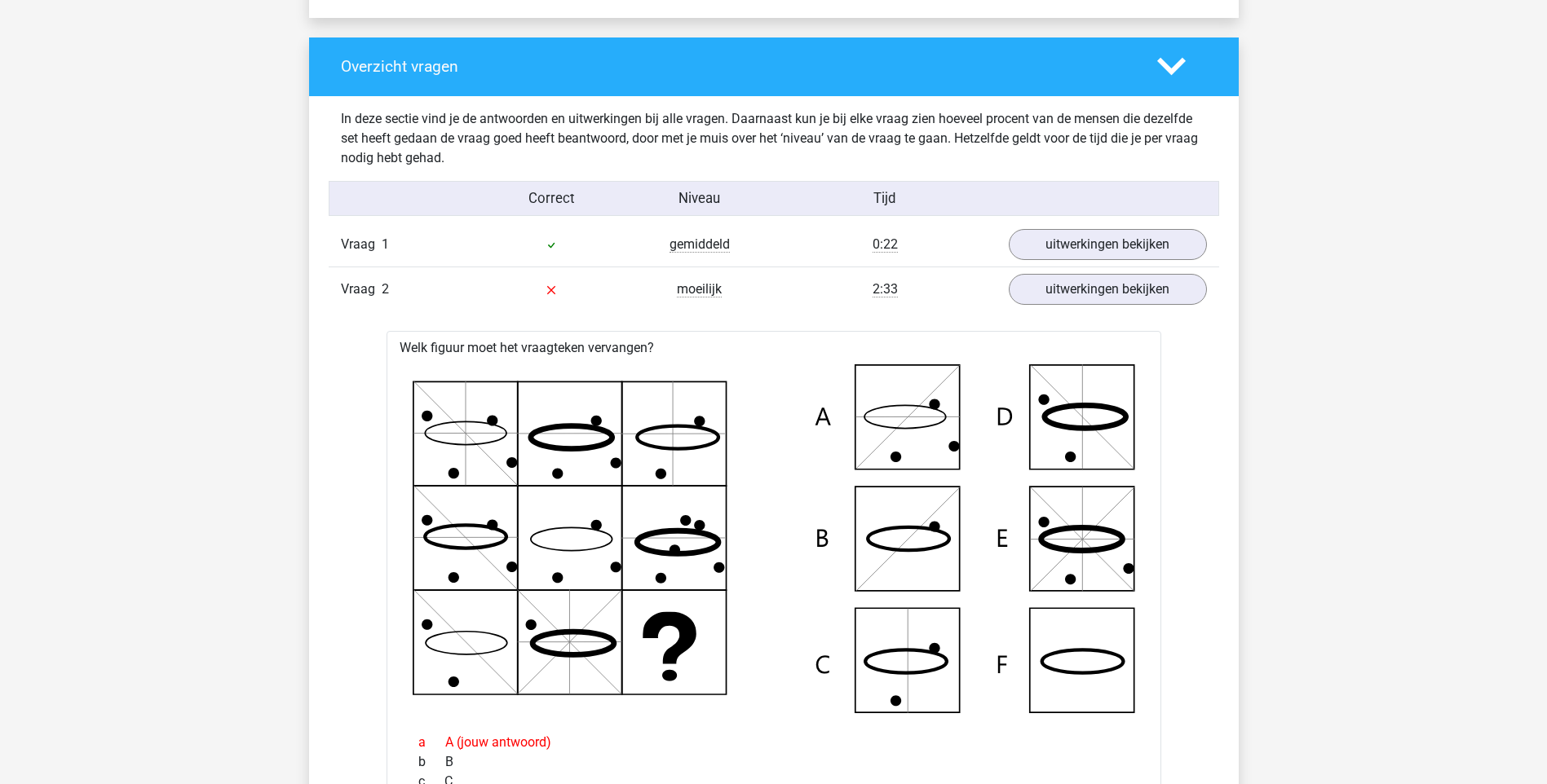
click at [800, 581] on icon at bounding box center [773, 539] width 722 height 349
click at [1033, 277] on link "uitwerkingen bekijken" at bounding box center [1107, 289] width 227 height 36
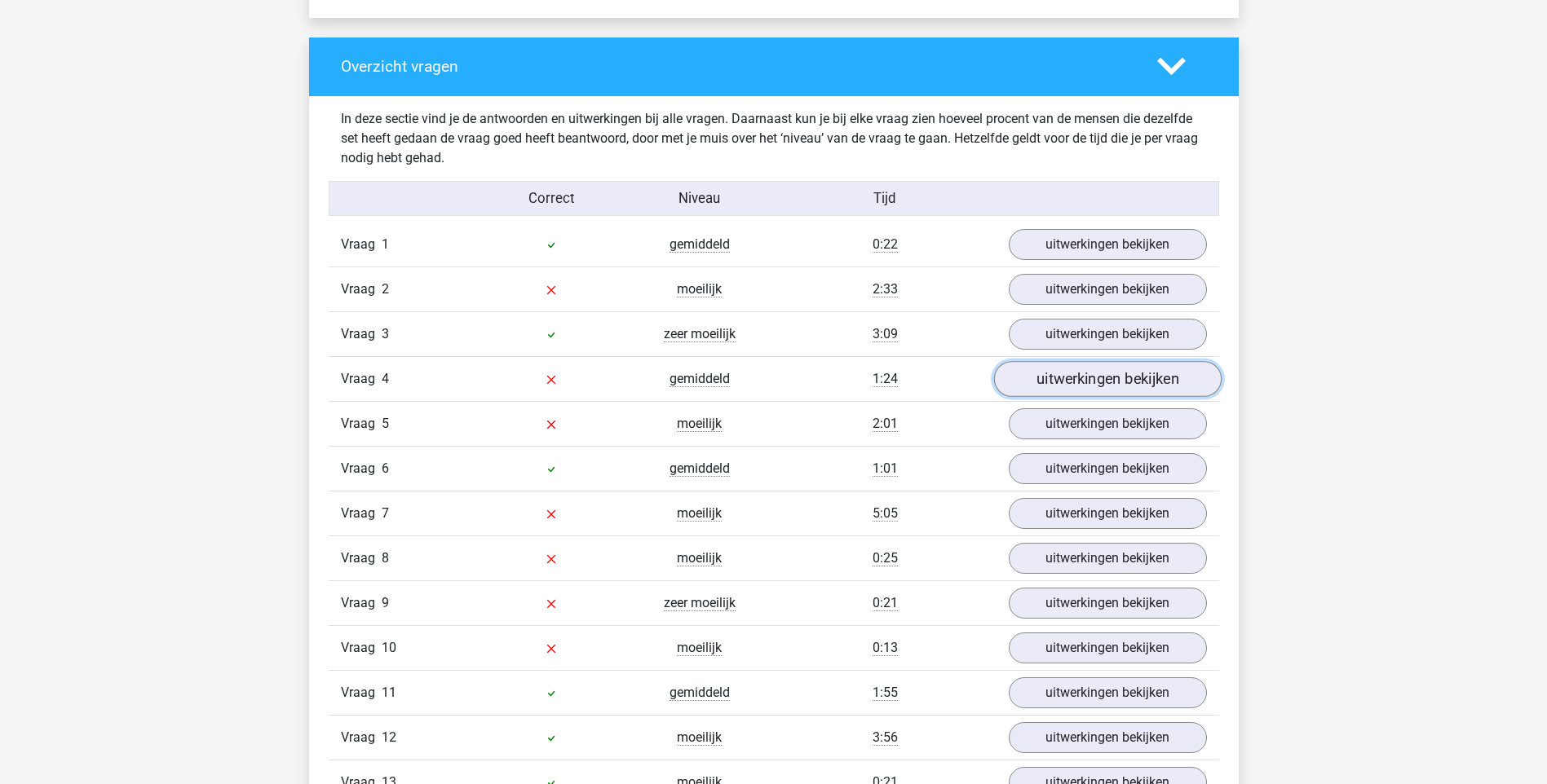
click at [1095, 383] on link "uitwerkingen bekijken" at bounding box center [1107, 379] width 227 height 36
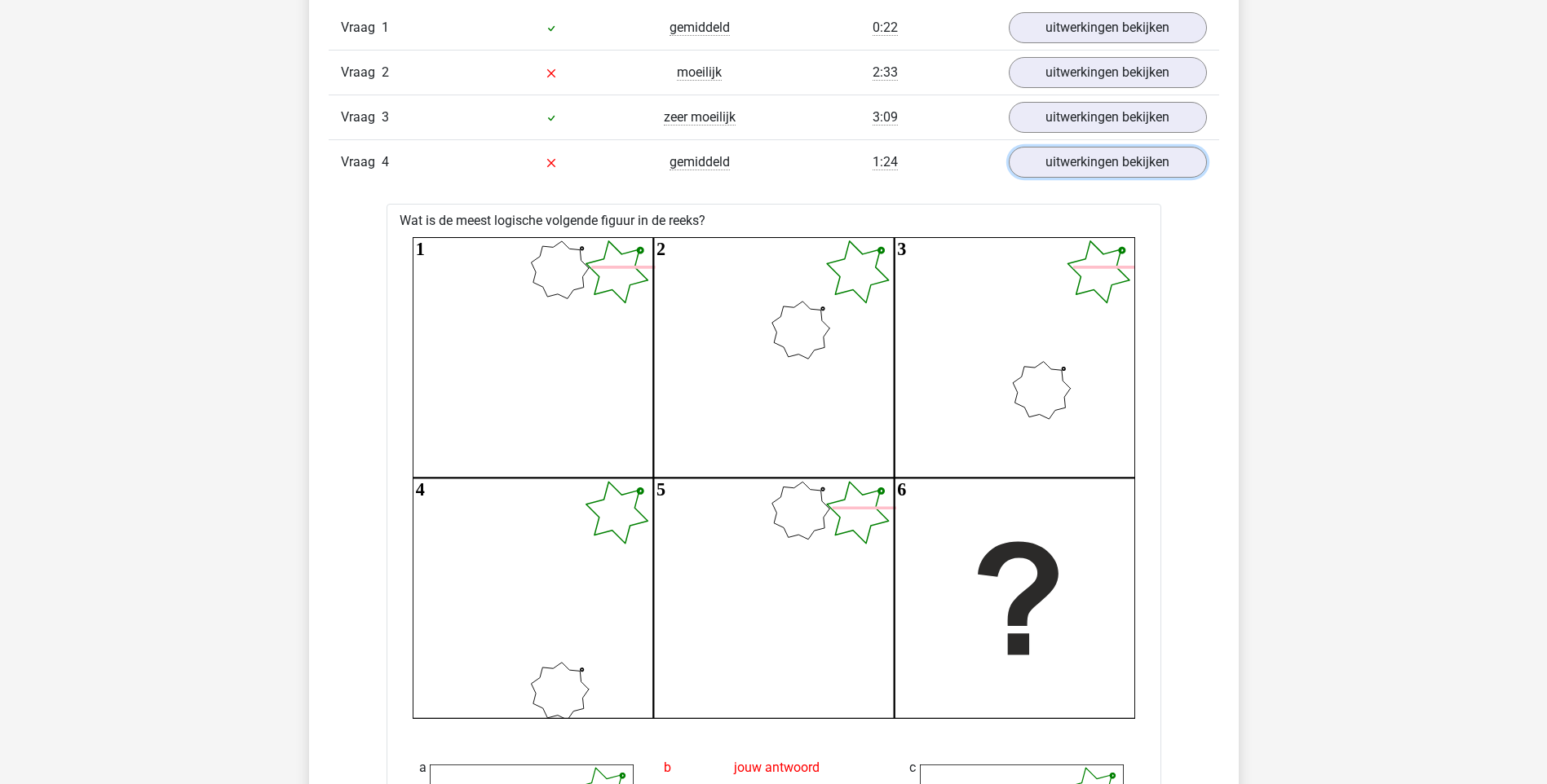
scroll to position [1891, 0]
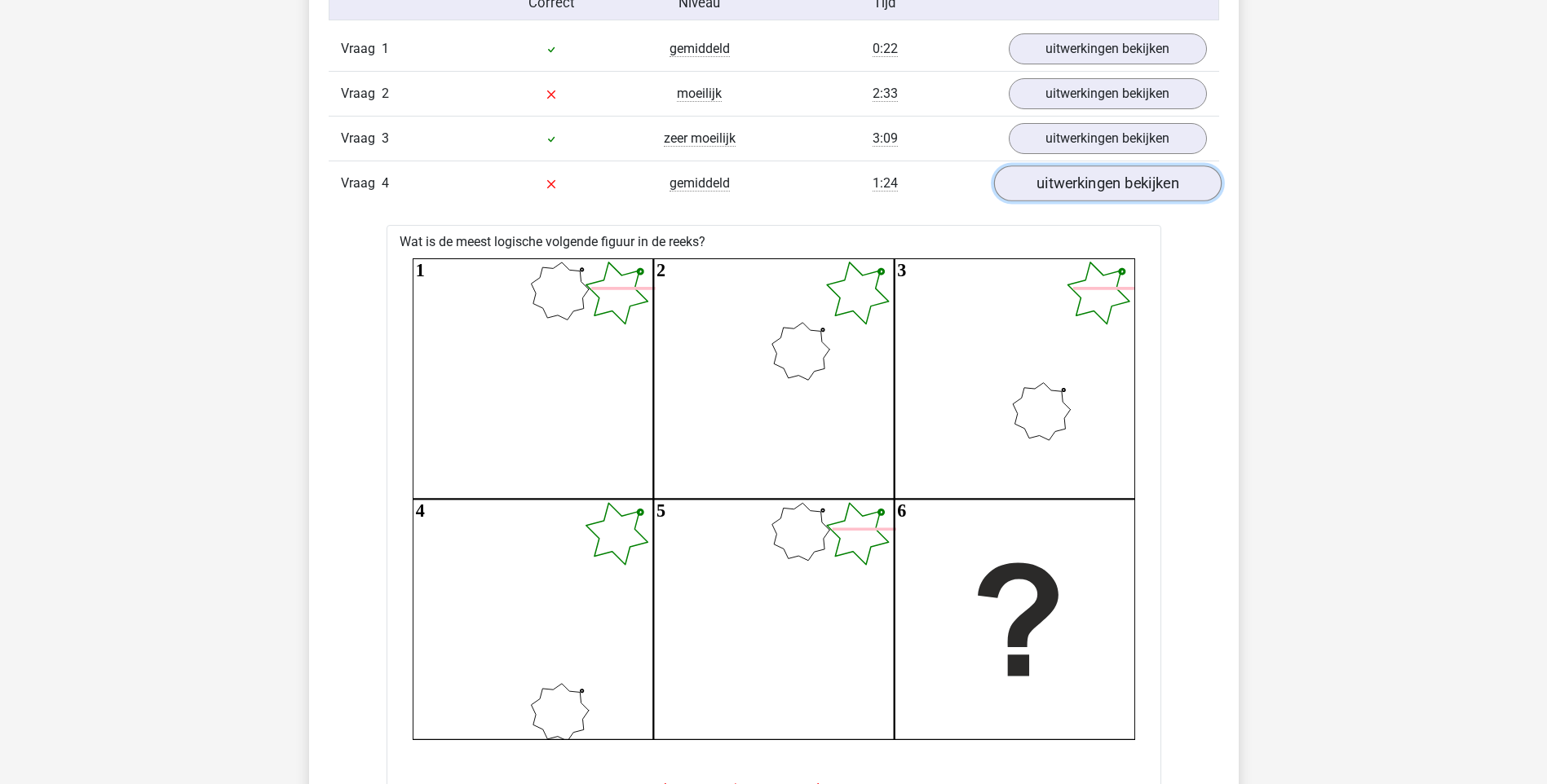
click at [1148, 188] on link "uitwerkingen bekijken" at bounding box center [1107, 183] width 227 height 36
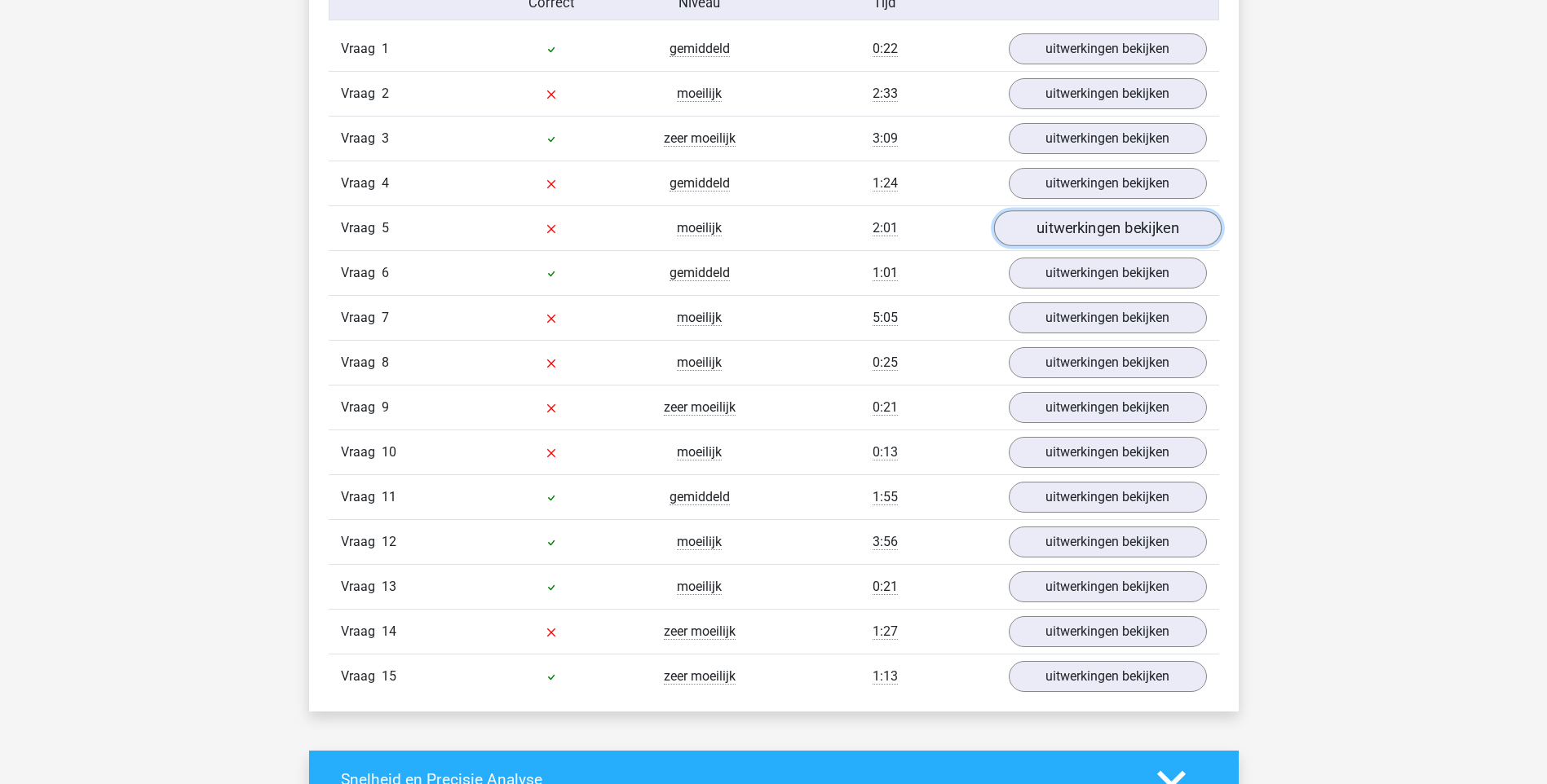
click at [1114, 224] on link "uitwerkingen bekijken" at bounding box center [1107, 228] width 227 height 36
